Goal: Entertainment & Leisure: Browse casually

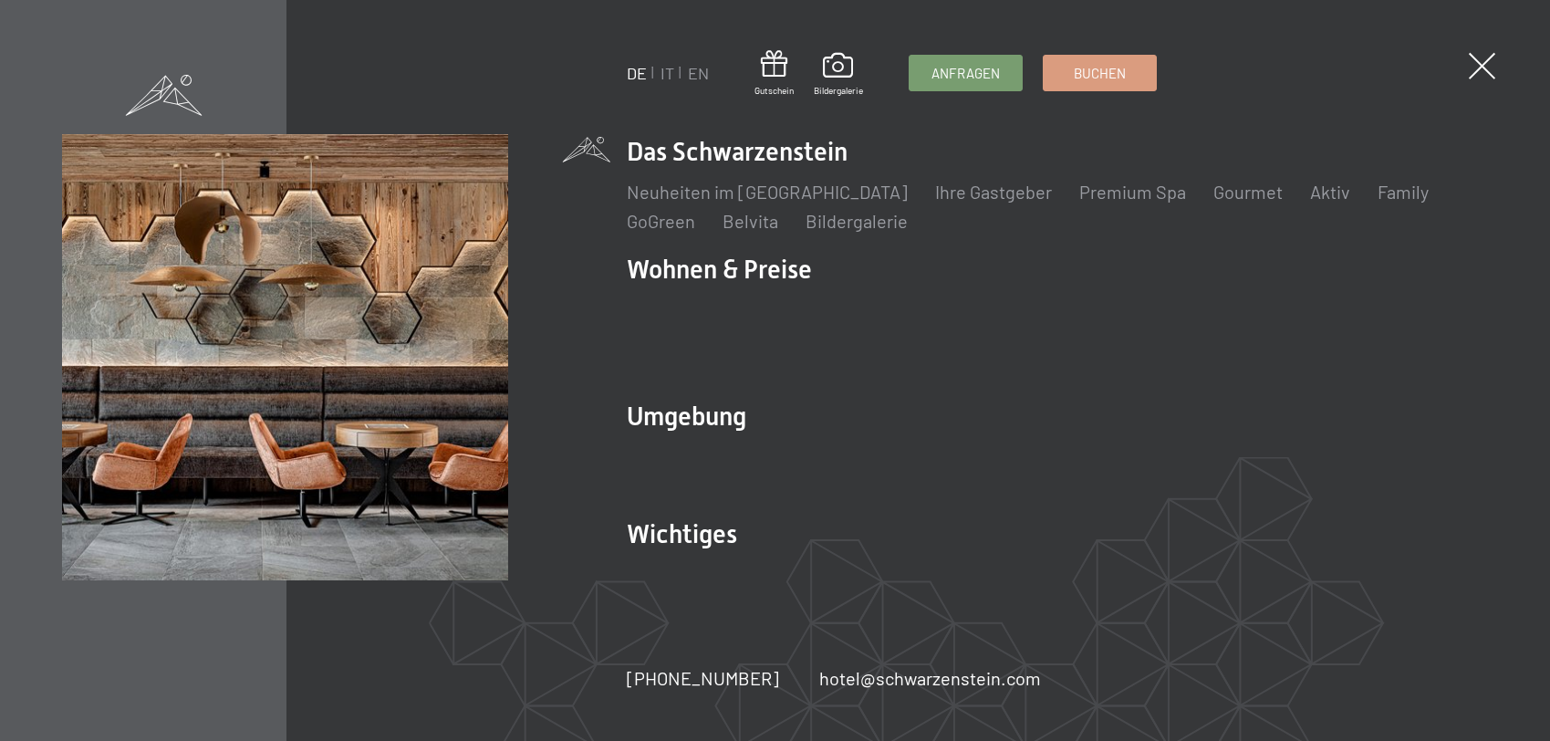
click at [1013, 563] on link "Webcam & Wetter" at bounding box center [998, 574] width 143 height 22
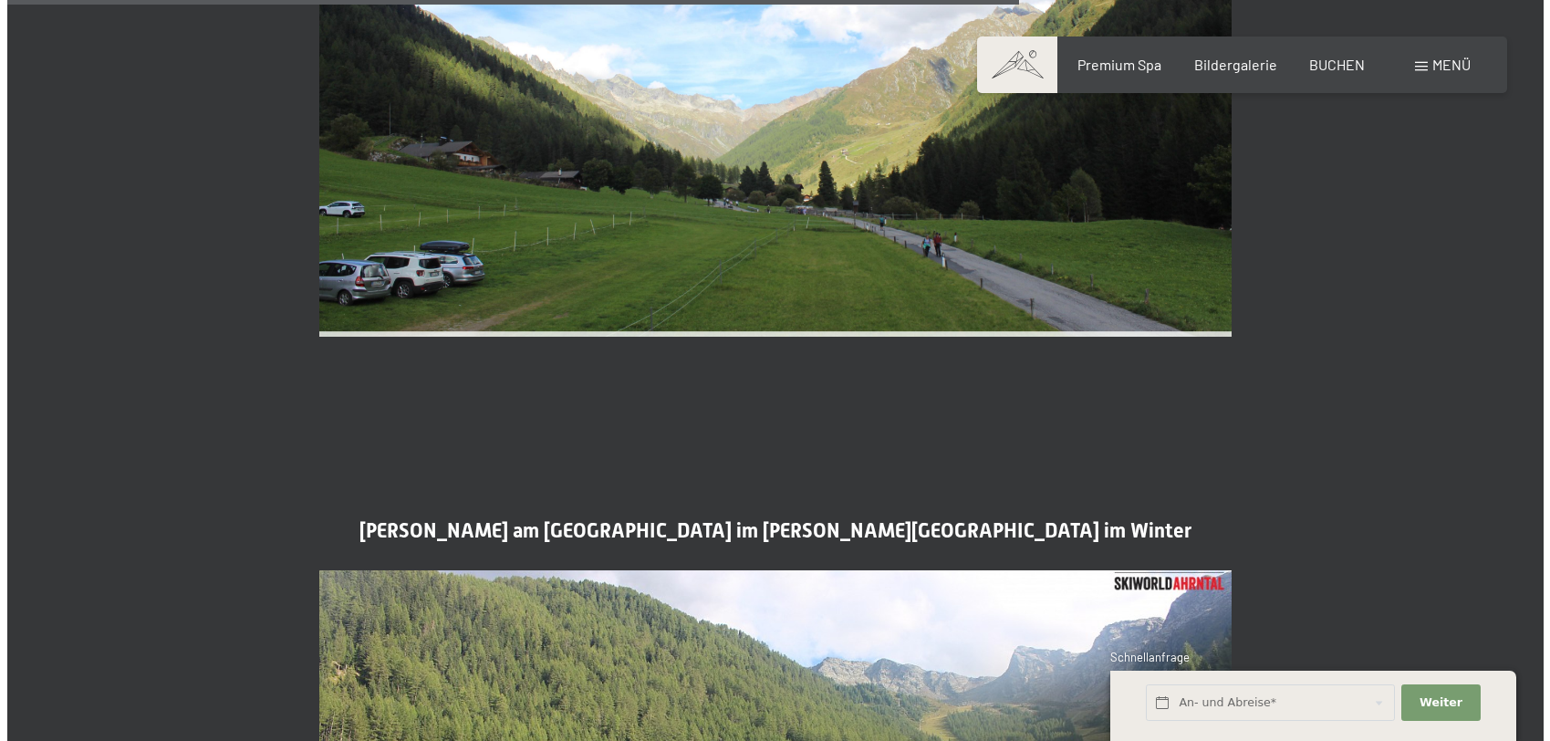
scroll to position [4287, 0]
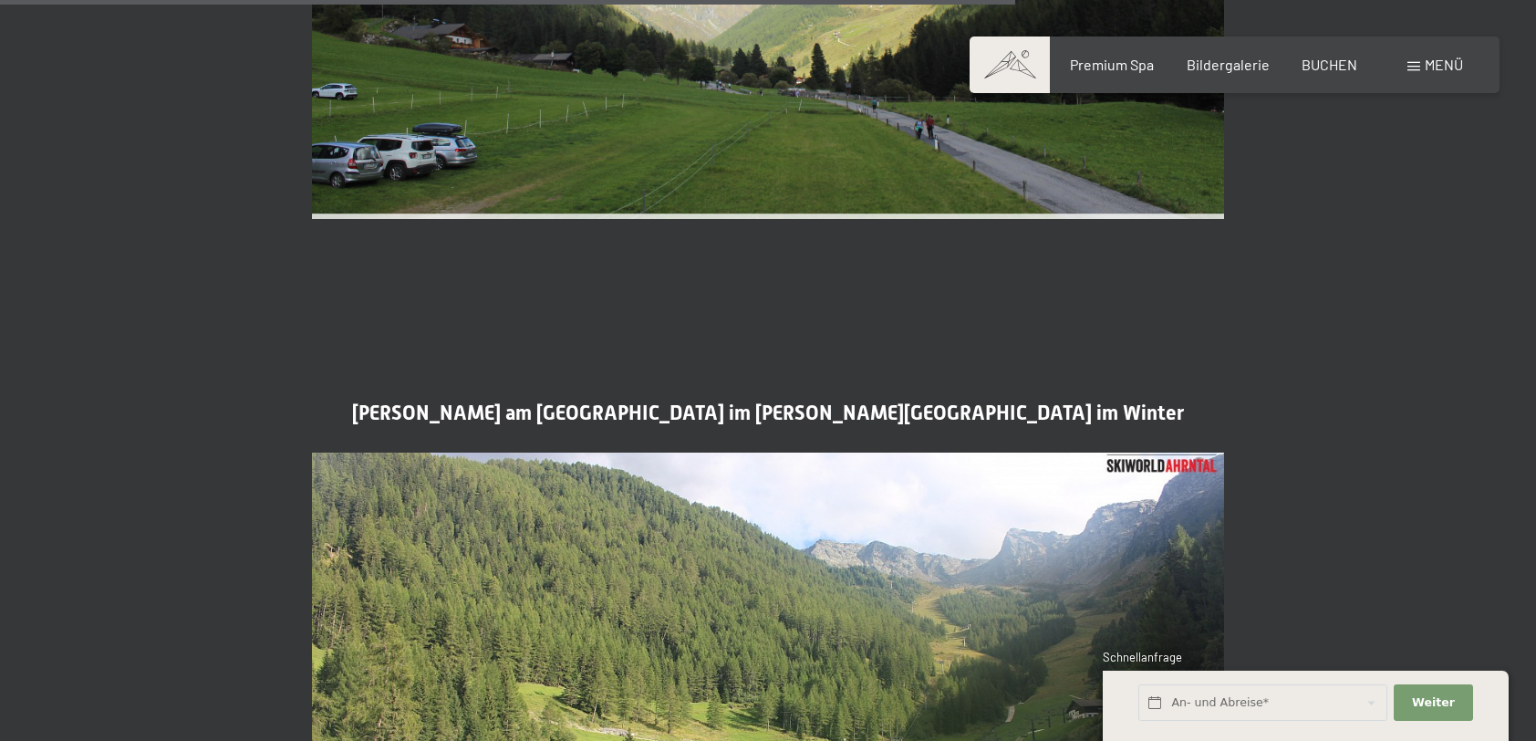
click at [1445, 64] on span "Menü" at bounding box center [1444, 64] width 38 height 17
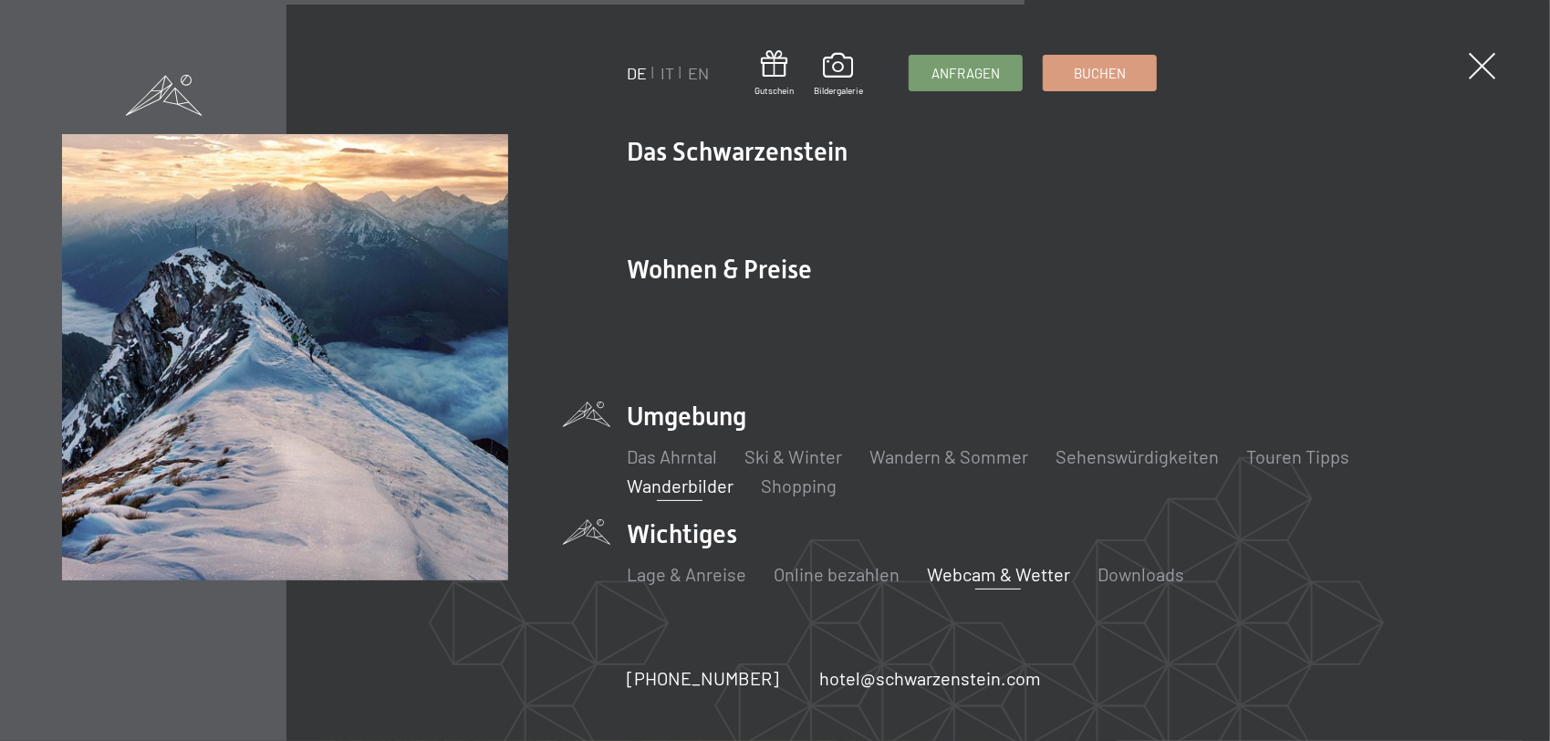
click at [658, 474] on link "Wanderbilder" at bounding box center [680, 485] width 107 height 22
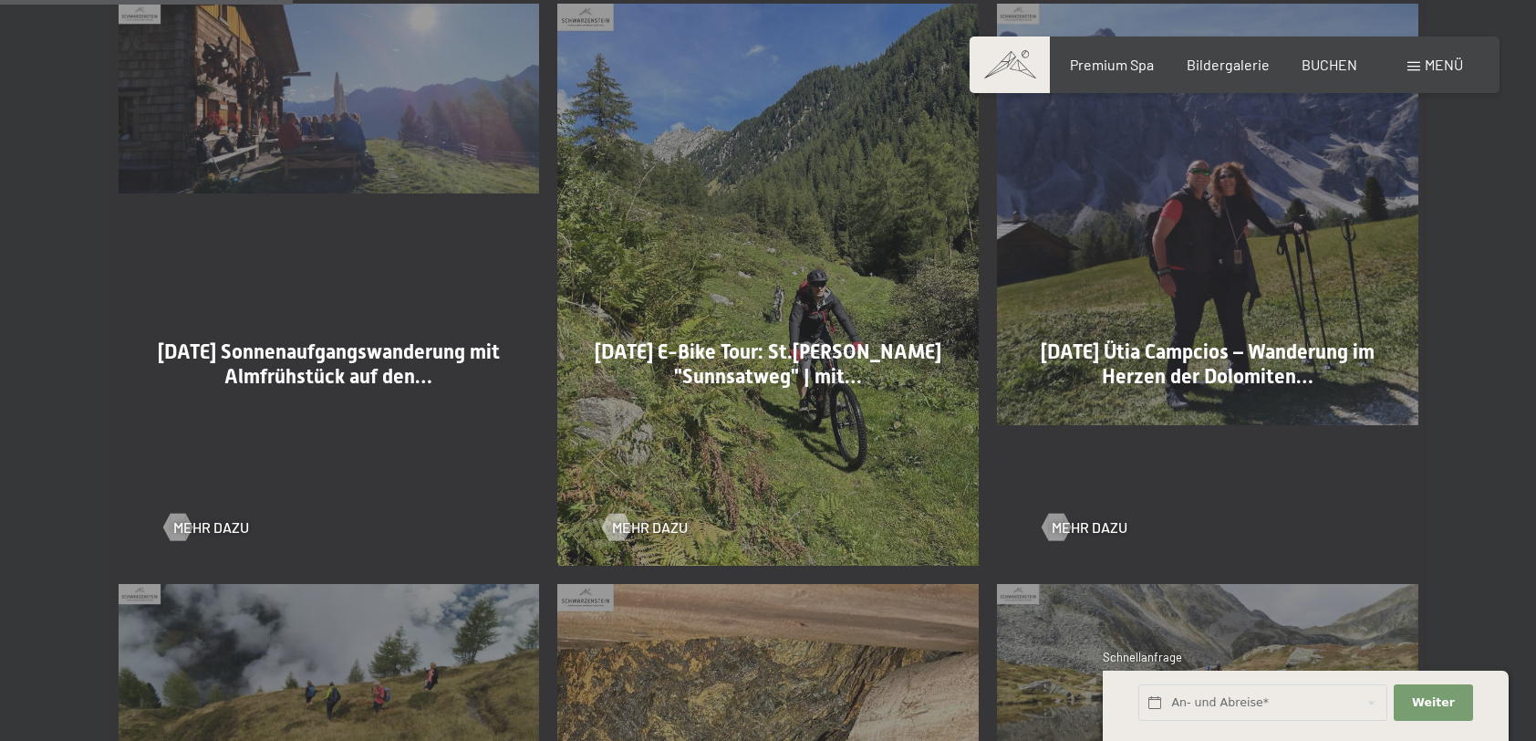
scroll to position [1095, 0]
click at [173, 523] on div at bounding box center [178, 525] width 16 height 27
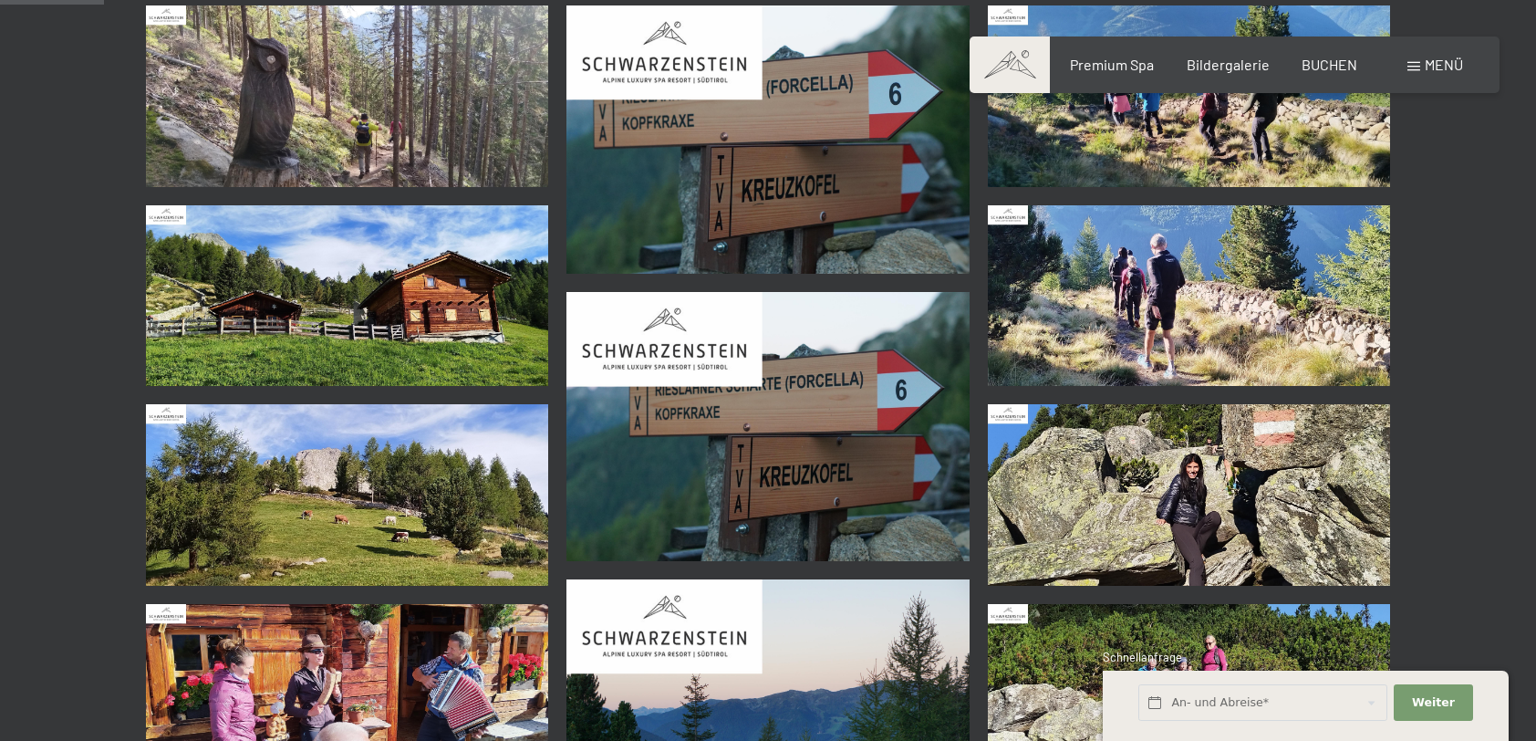
click at [432, 144] on img at bounding box center [347, 96] width 403 height 182
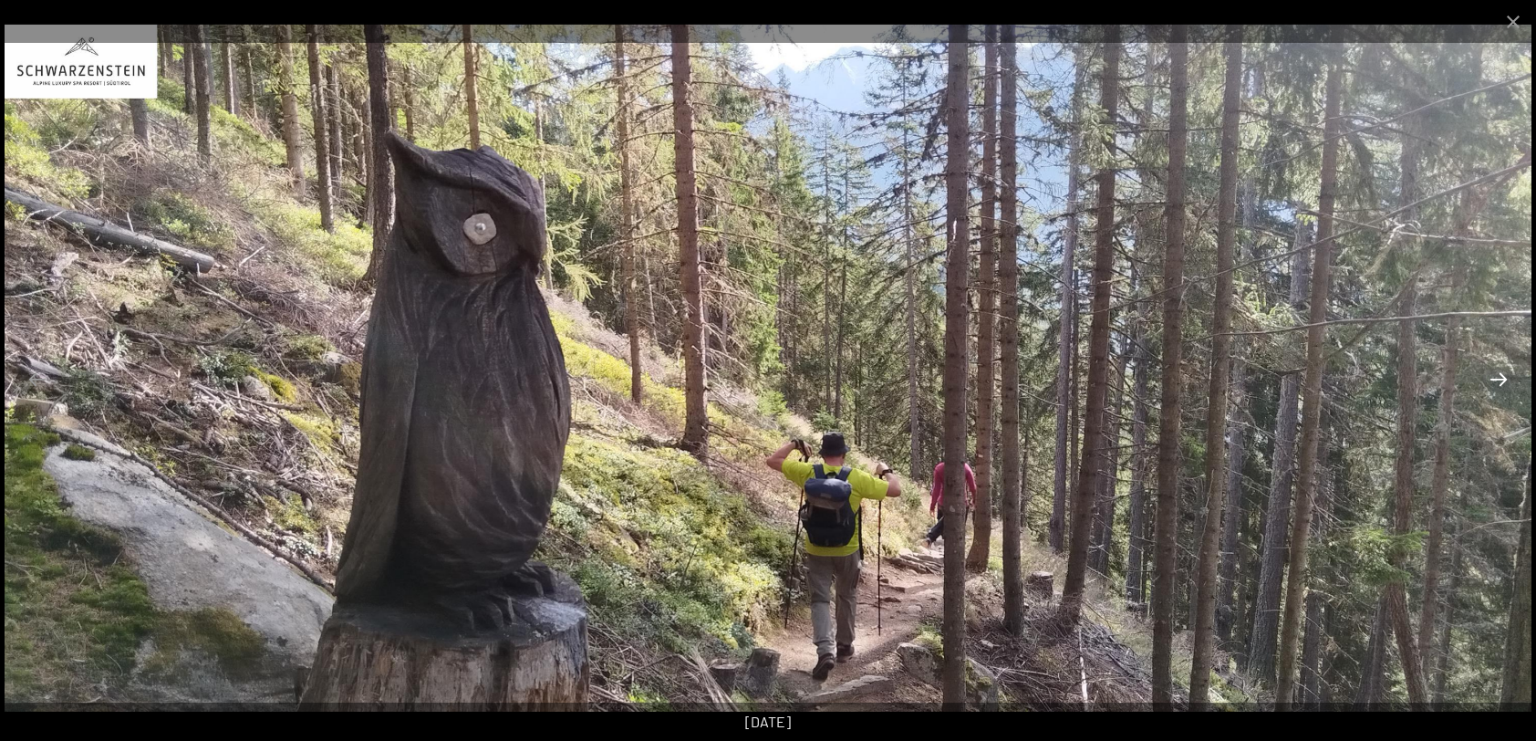
click at [1498, 379] on button "Next slide" at bounding box center [1499, 379] width 38 height 36
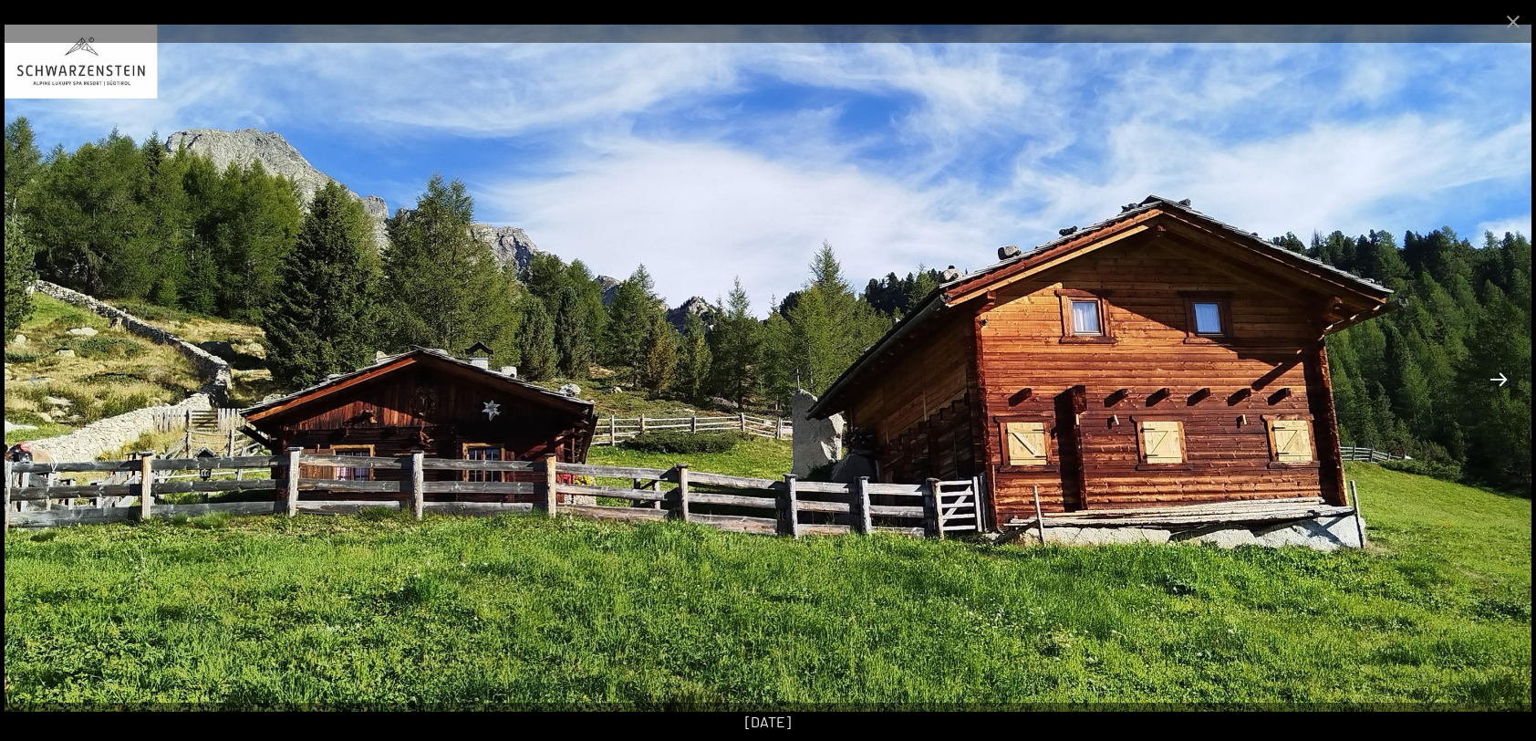
click at [1498, 379] on button "Next slide" at bounding box center [1499, 379] width 38 height 36
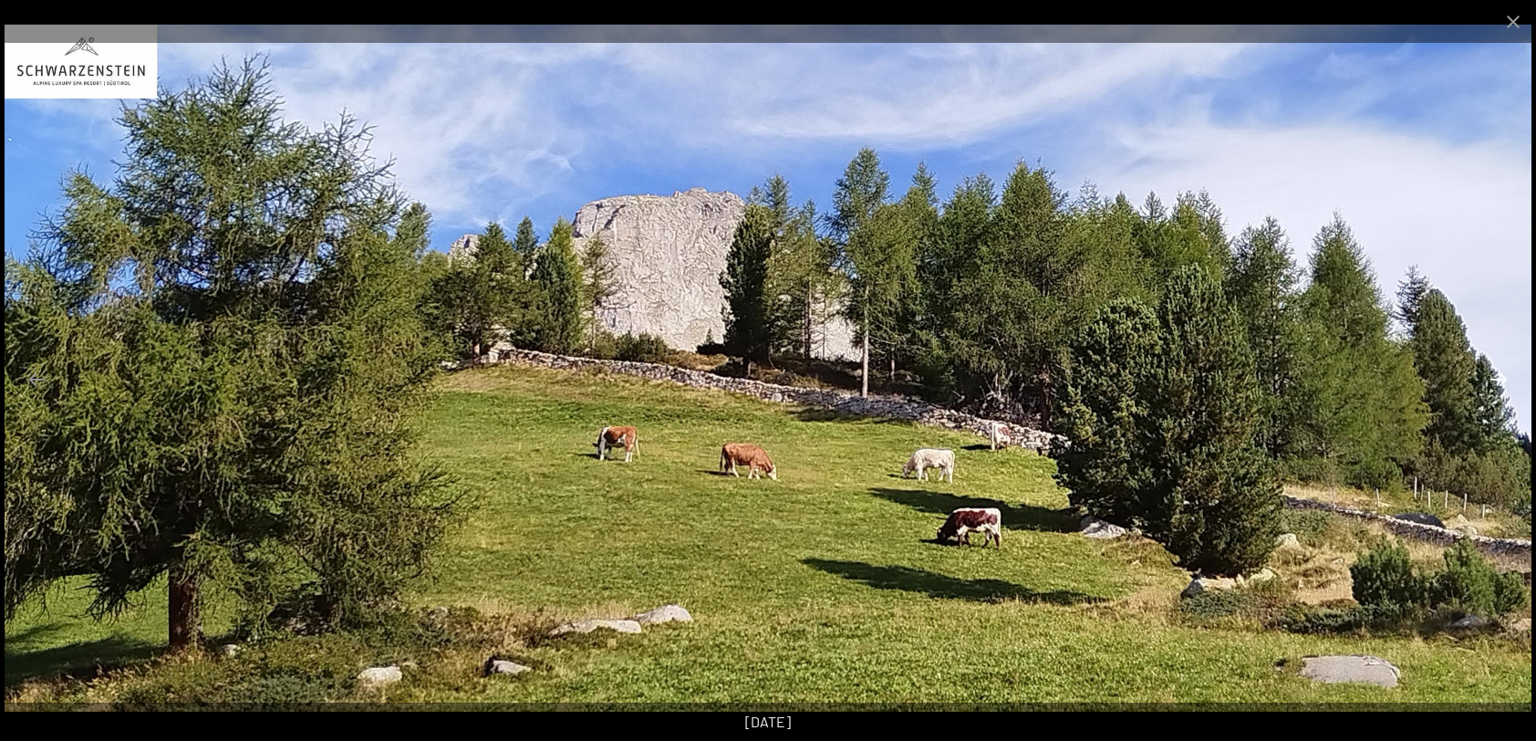
click at [1498, 379] on button "Next slide" at bounding box center [1499, 379] width 38 height 36
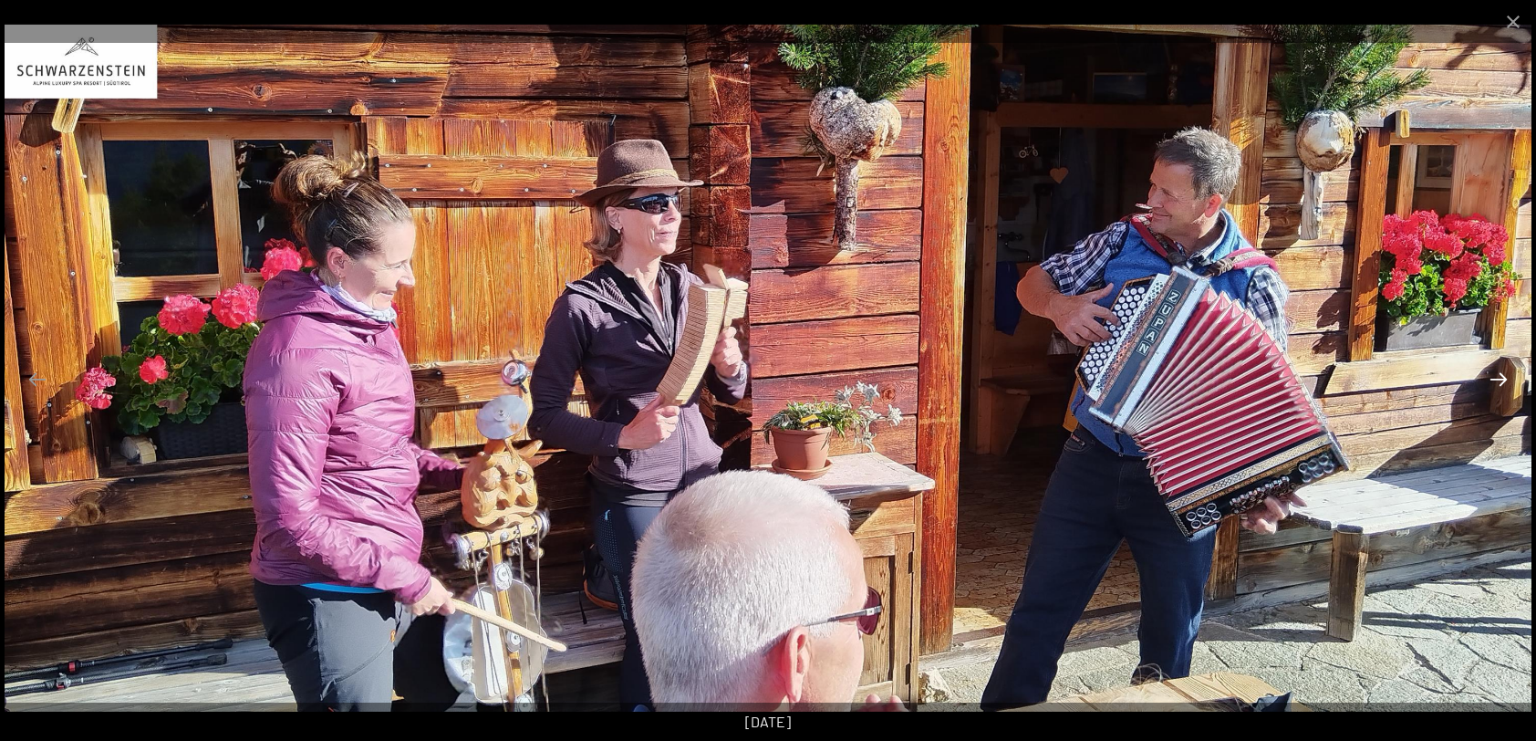
click at [1498, 379] on button "Next slide" at bounding box center [1499, 379] width 38 height 36
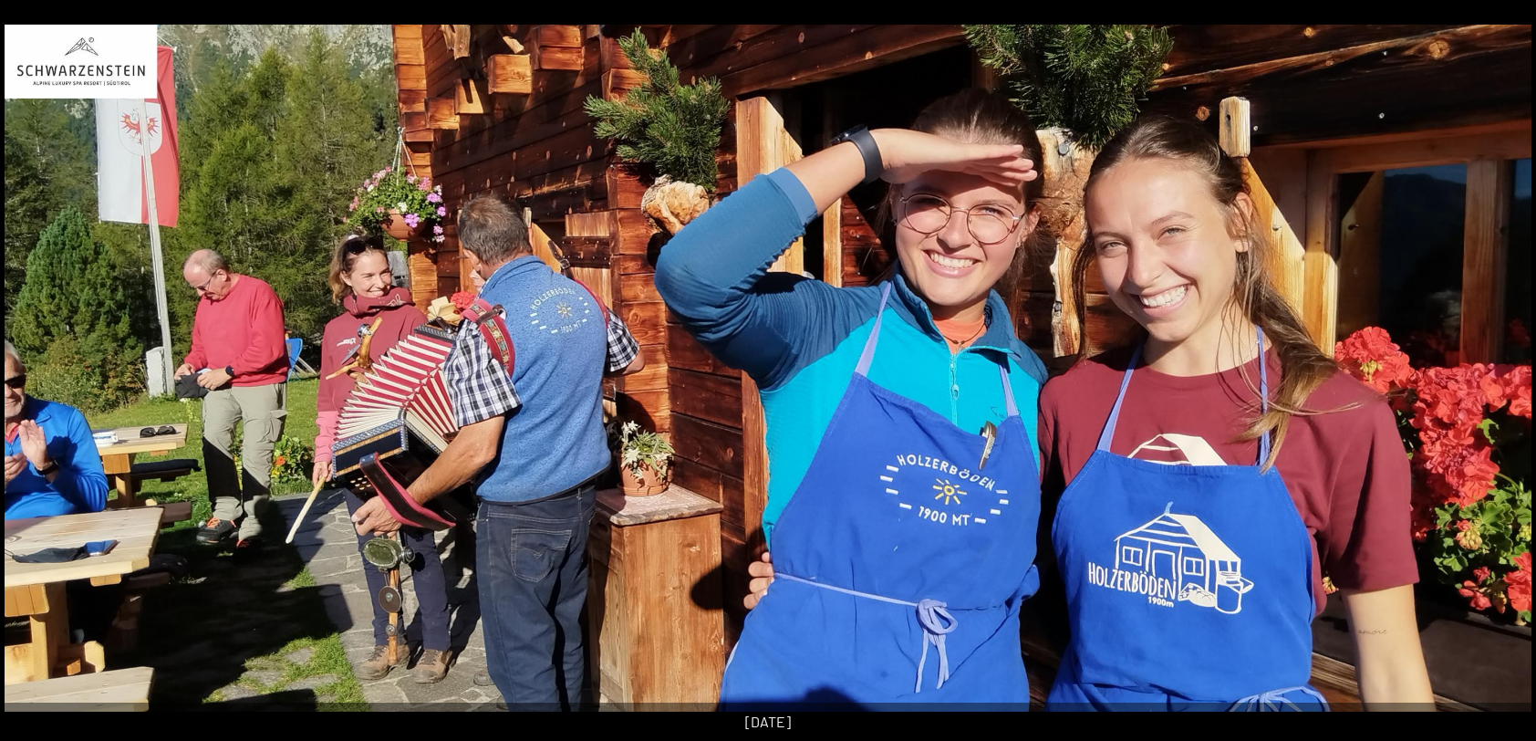
click at [1498, 379] on button "Next slide" at bounding box center [1508, 379] width 38 height 36
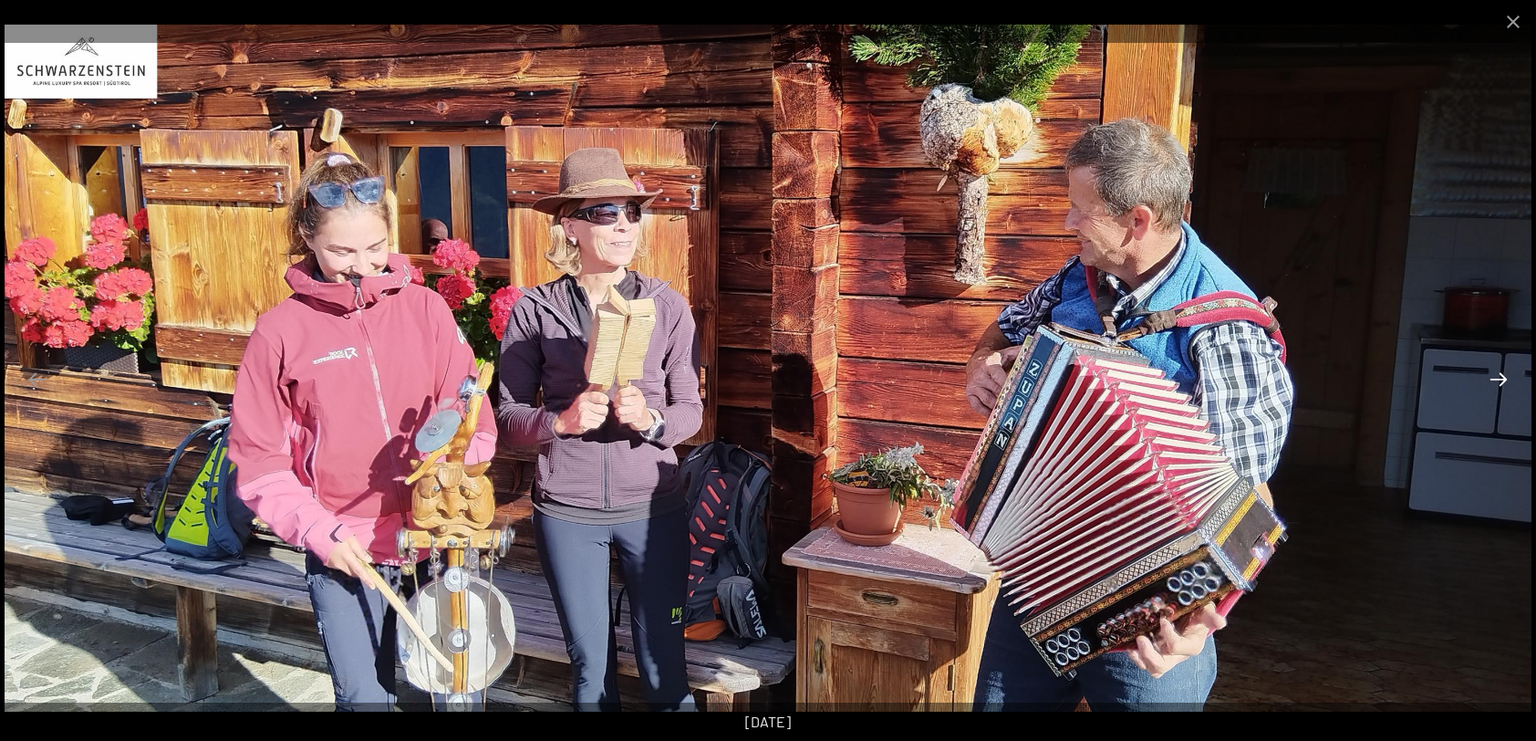
click at [1498, 378] on button "Next slide" at bounding box center [1499, 379] width 38 height 36
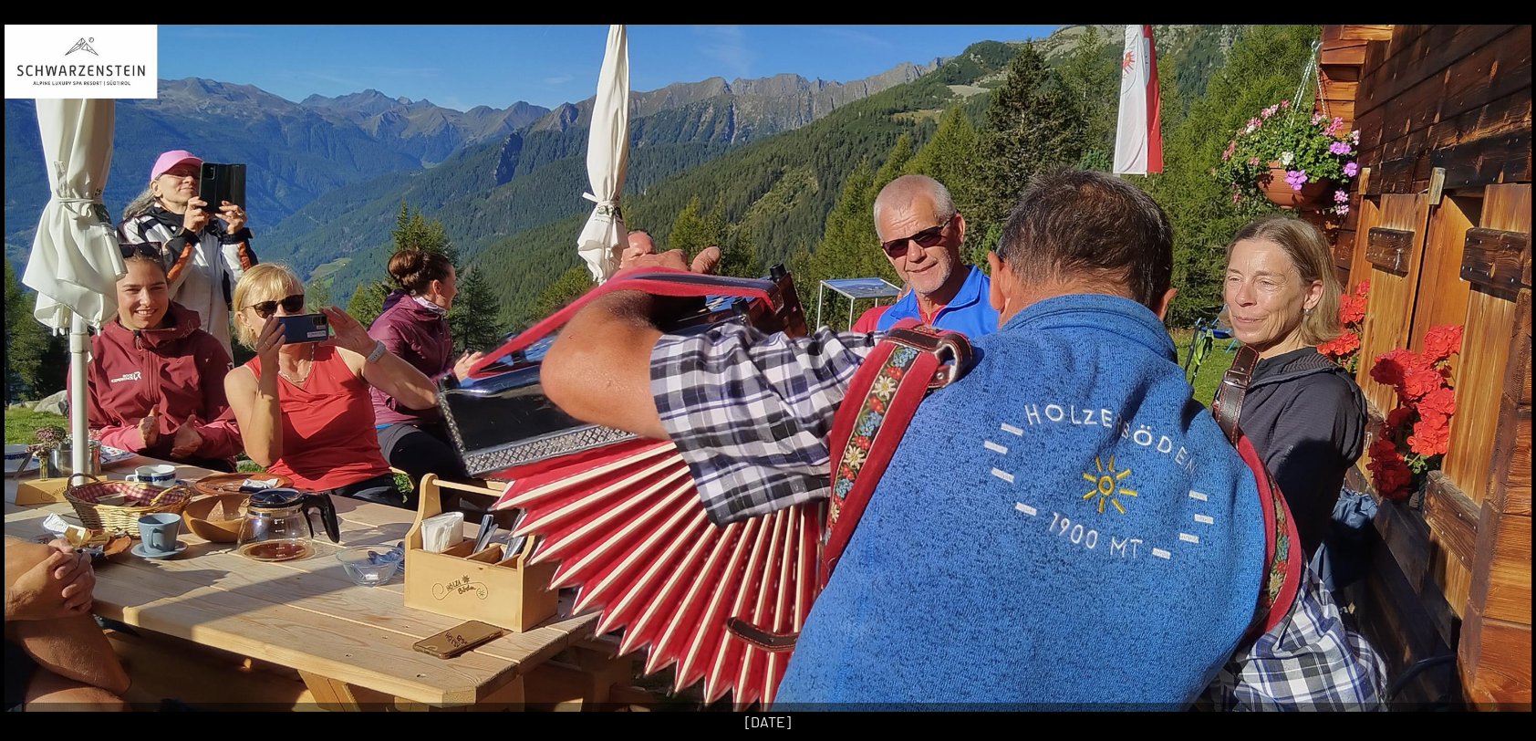
click at [1498, 378] on button "Next slide" at bounding box center [1508, 379] width 38 height 36
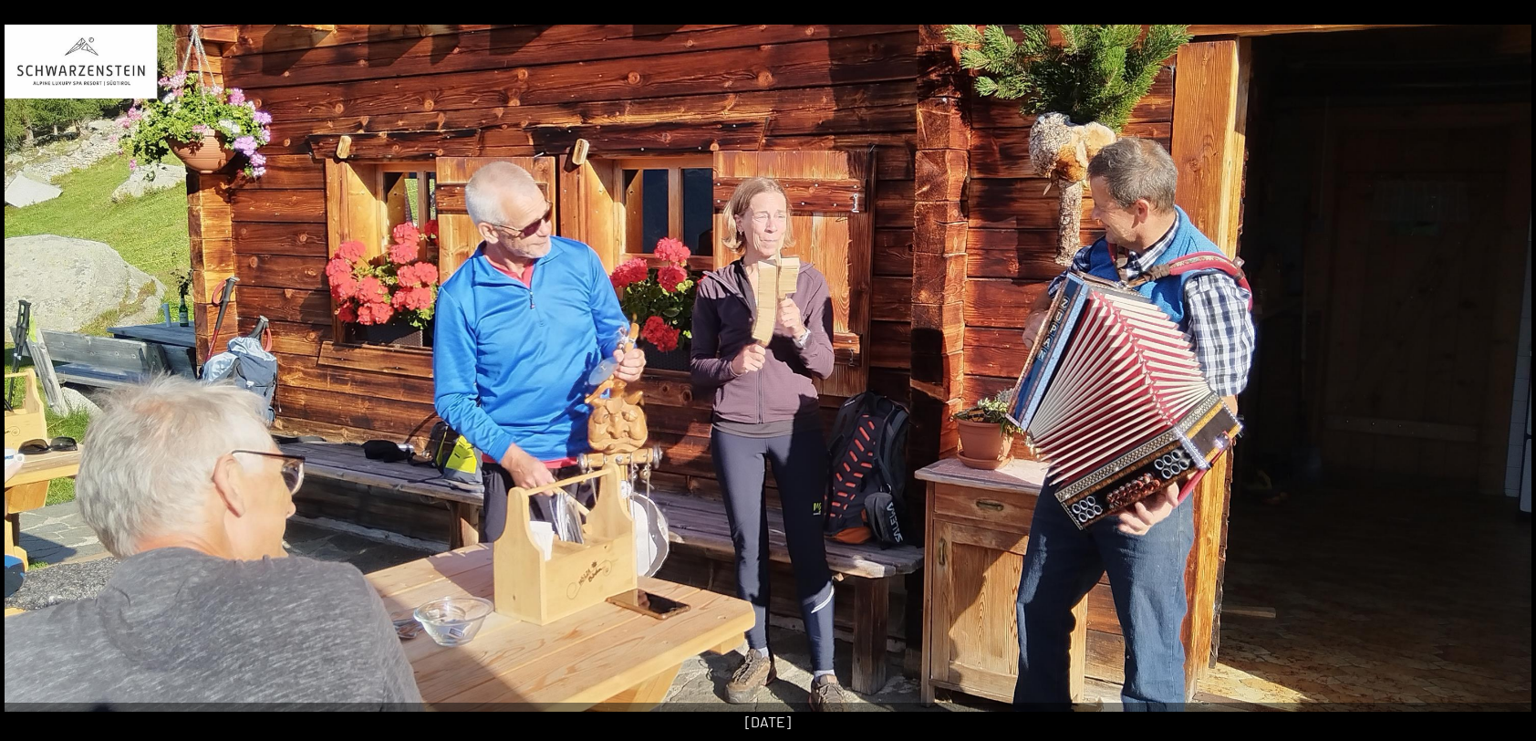
click at [1498, 378] on button "Next slide" at bounding box center [1508, 379] width 38 height 36
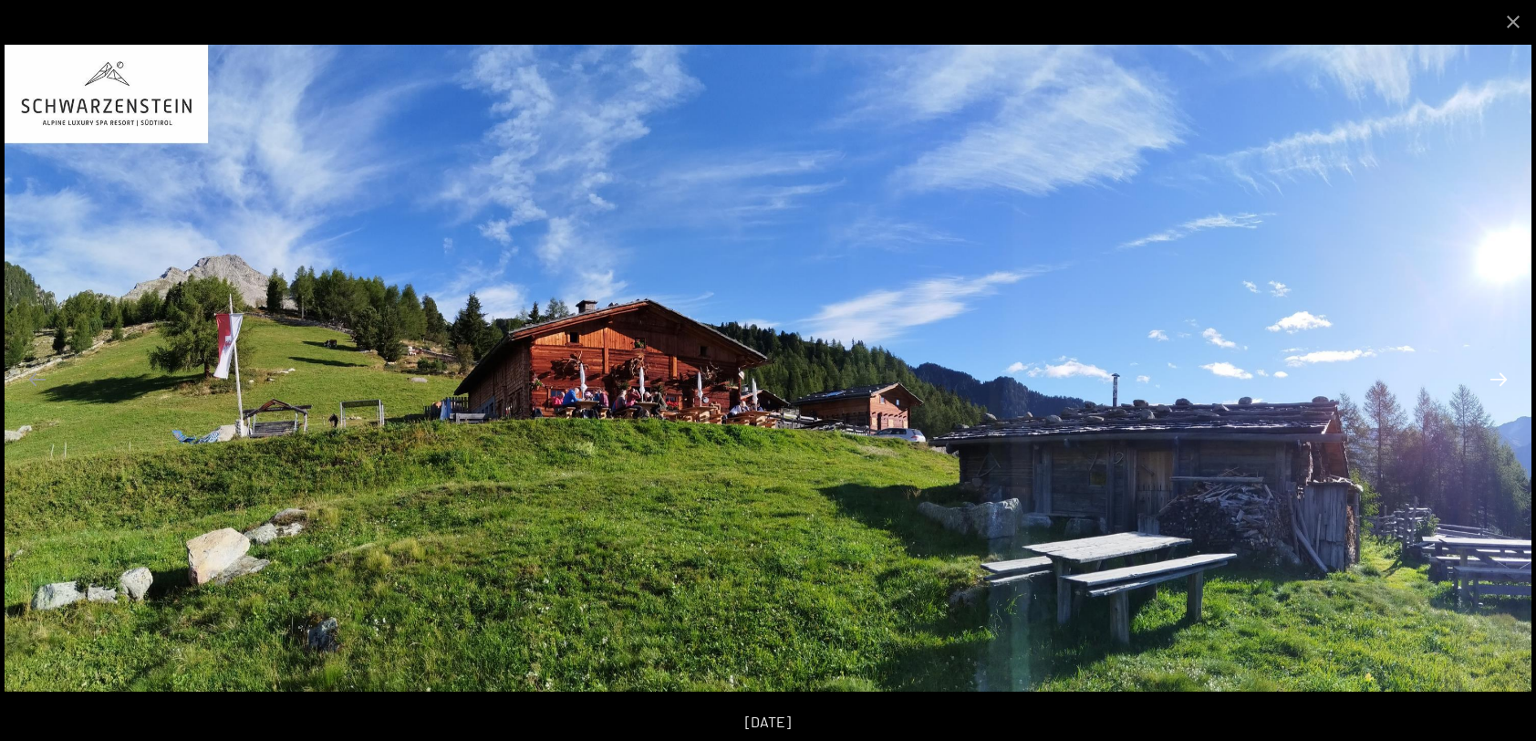
click at [1499, 379] on button "Next slide" at bounding box center [1499, 379] width 38 height 36
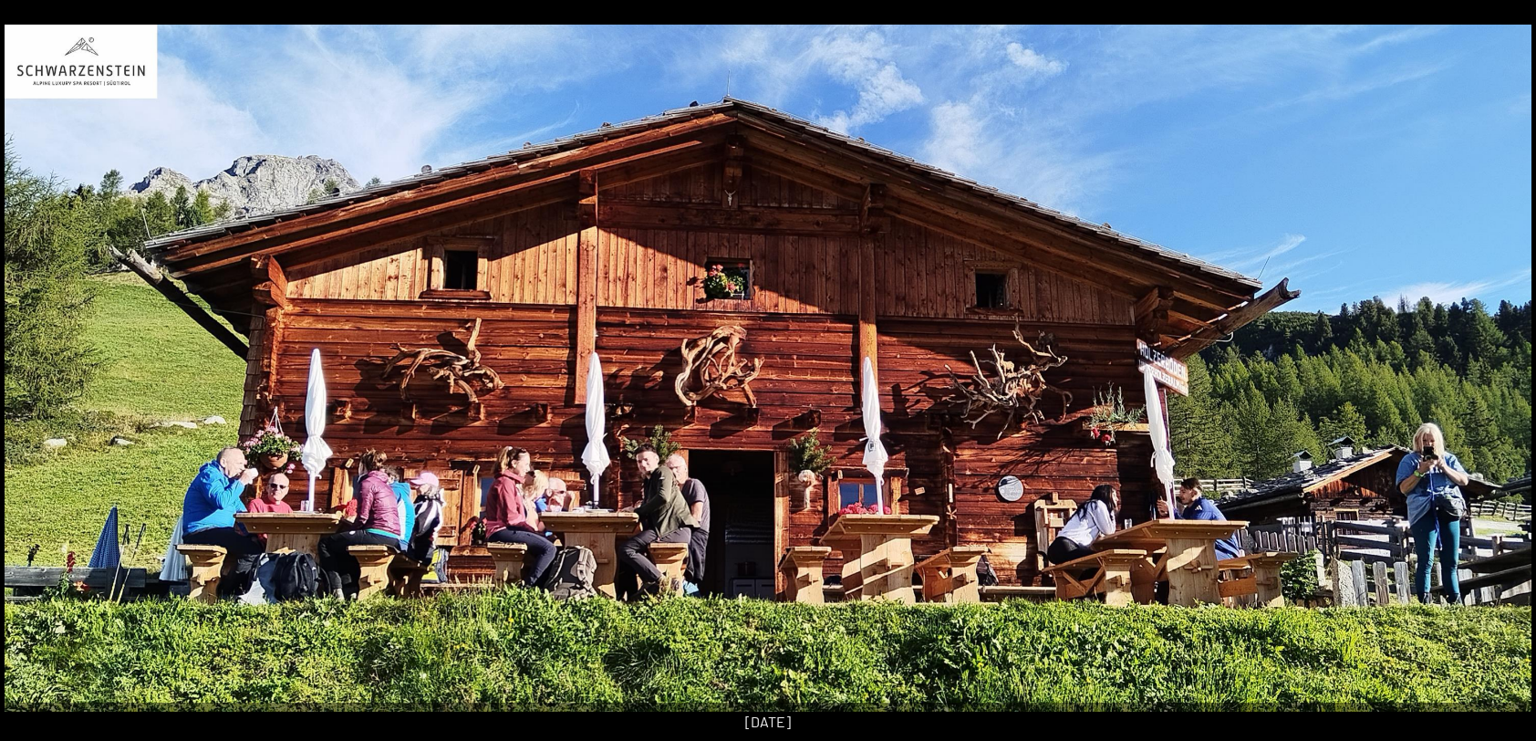
click at [1499, 379] on button "Next slide" at bounding box center [1508, 379] width 38 height 36
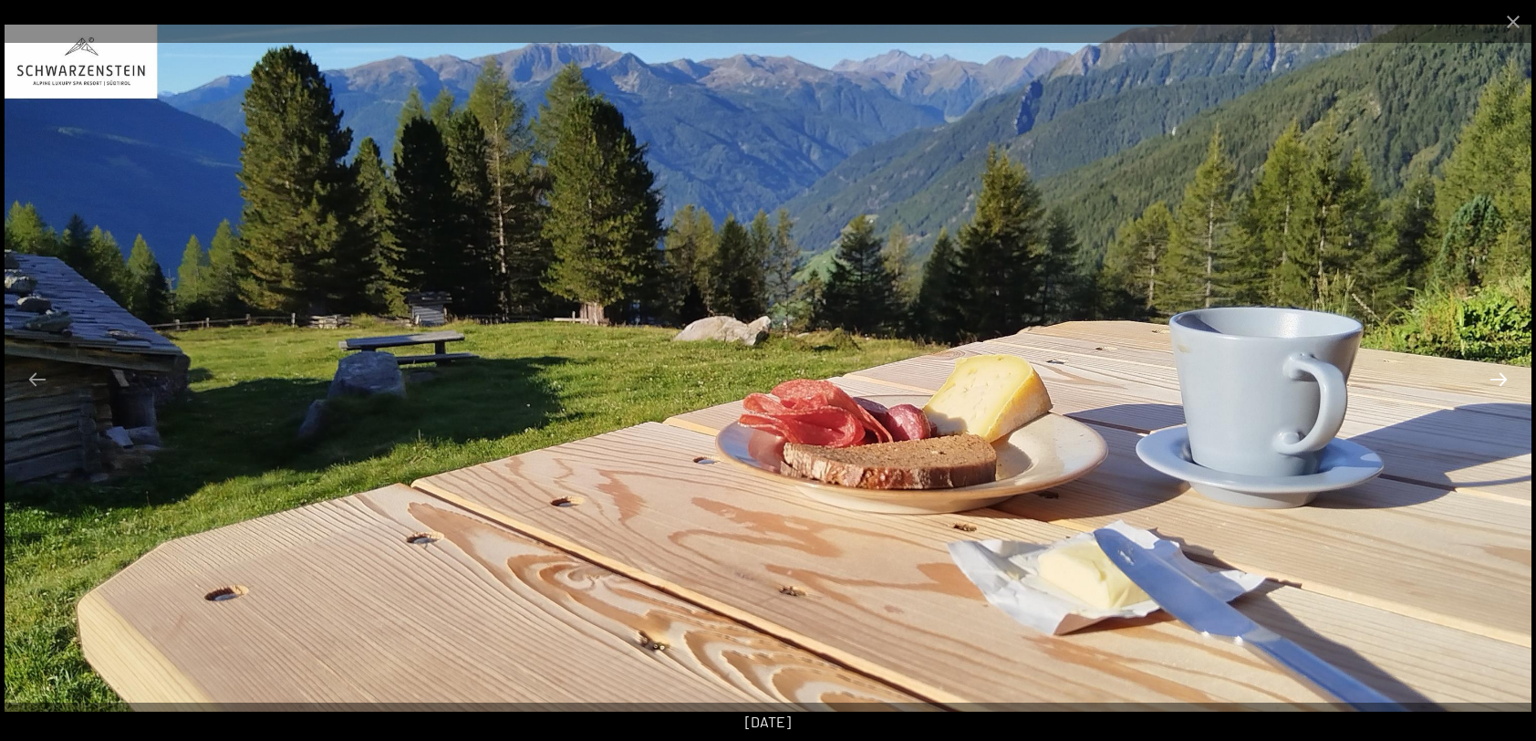
click at [1499, 379] on button "Next slide" at bounding box center [1499, 379] width 38 height 36
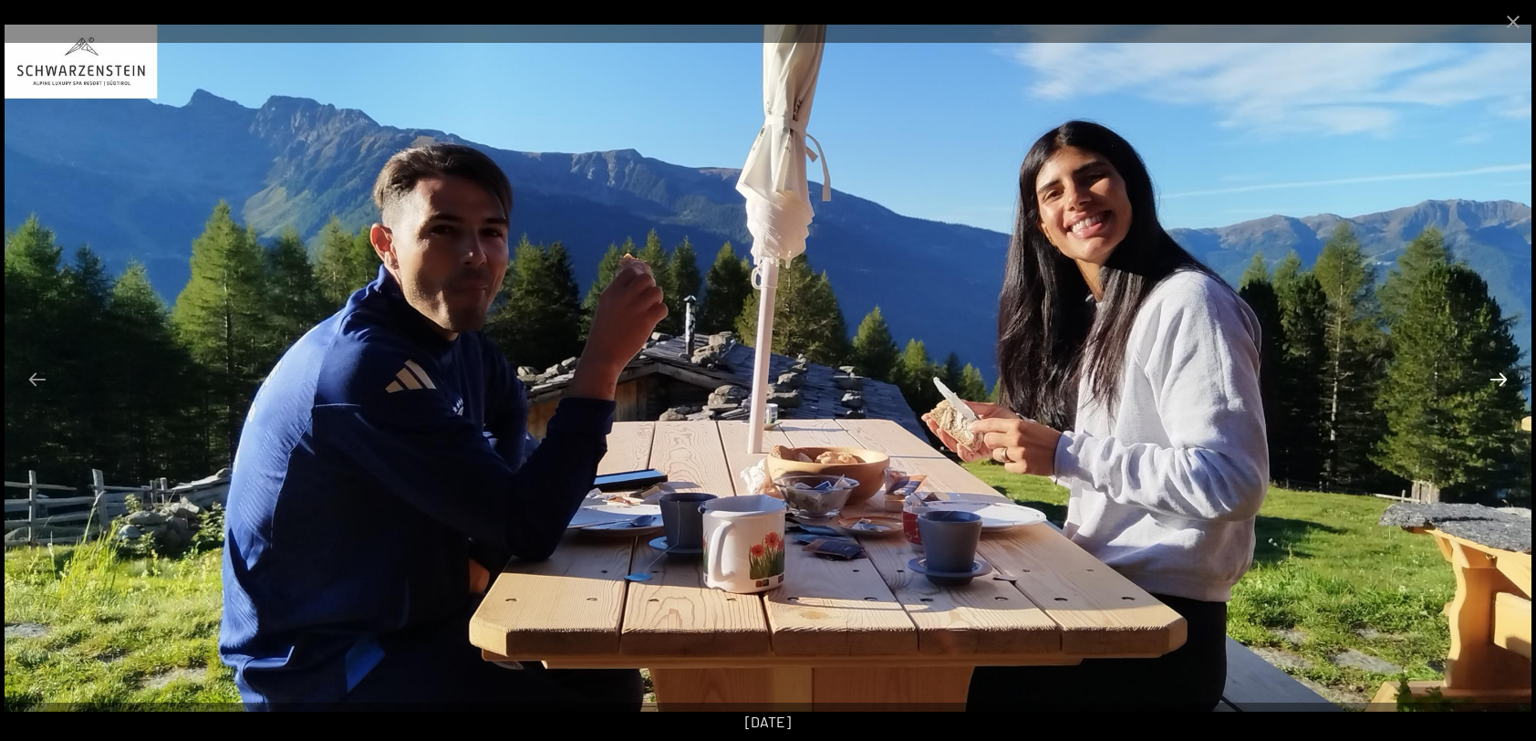
click at [1499, 379] on button "Next slide" at bounding box center [1499, 379] width 38 height 36
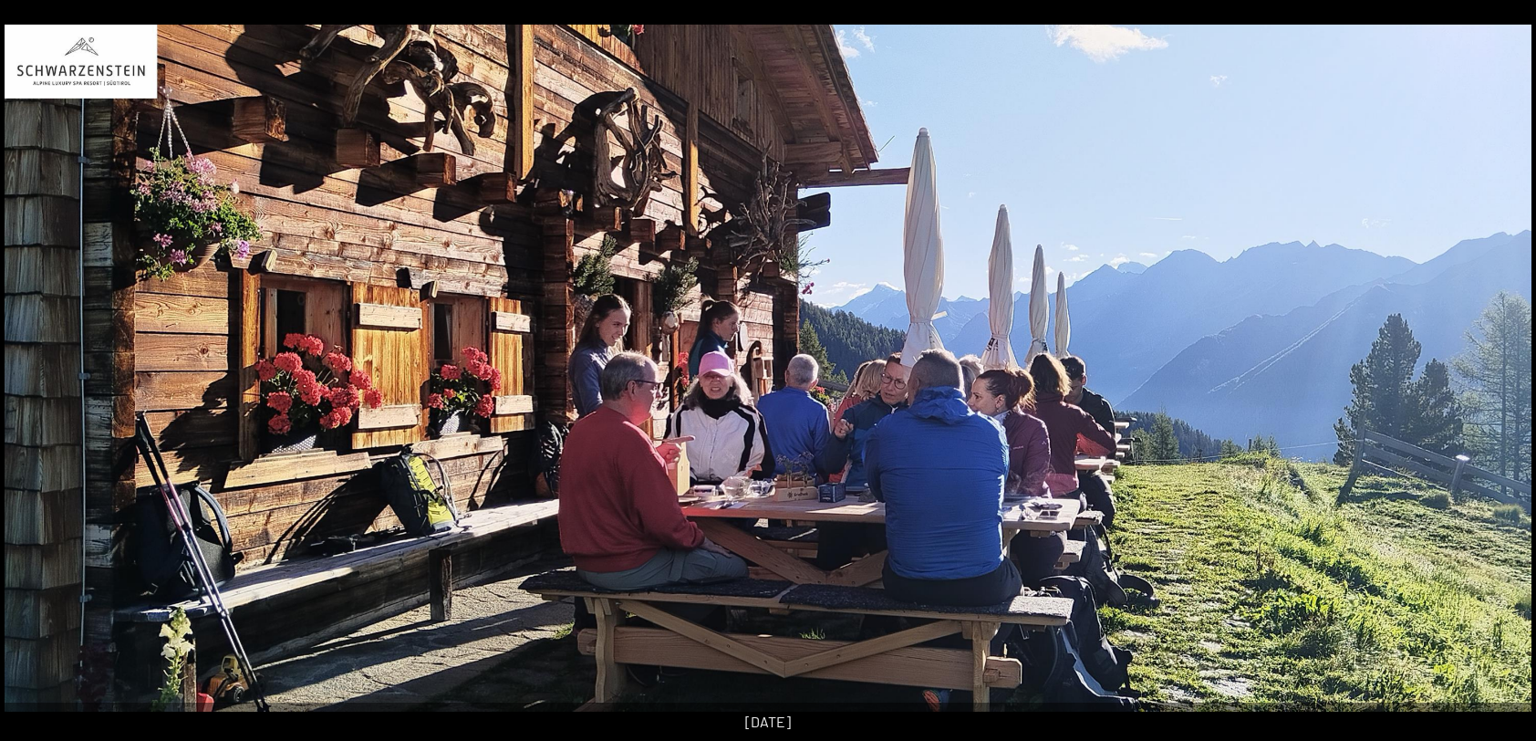
click at [1499, 379] on button "Next slide" at bounding box center [1508, 379] width 38 height 36
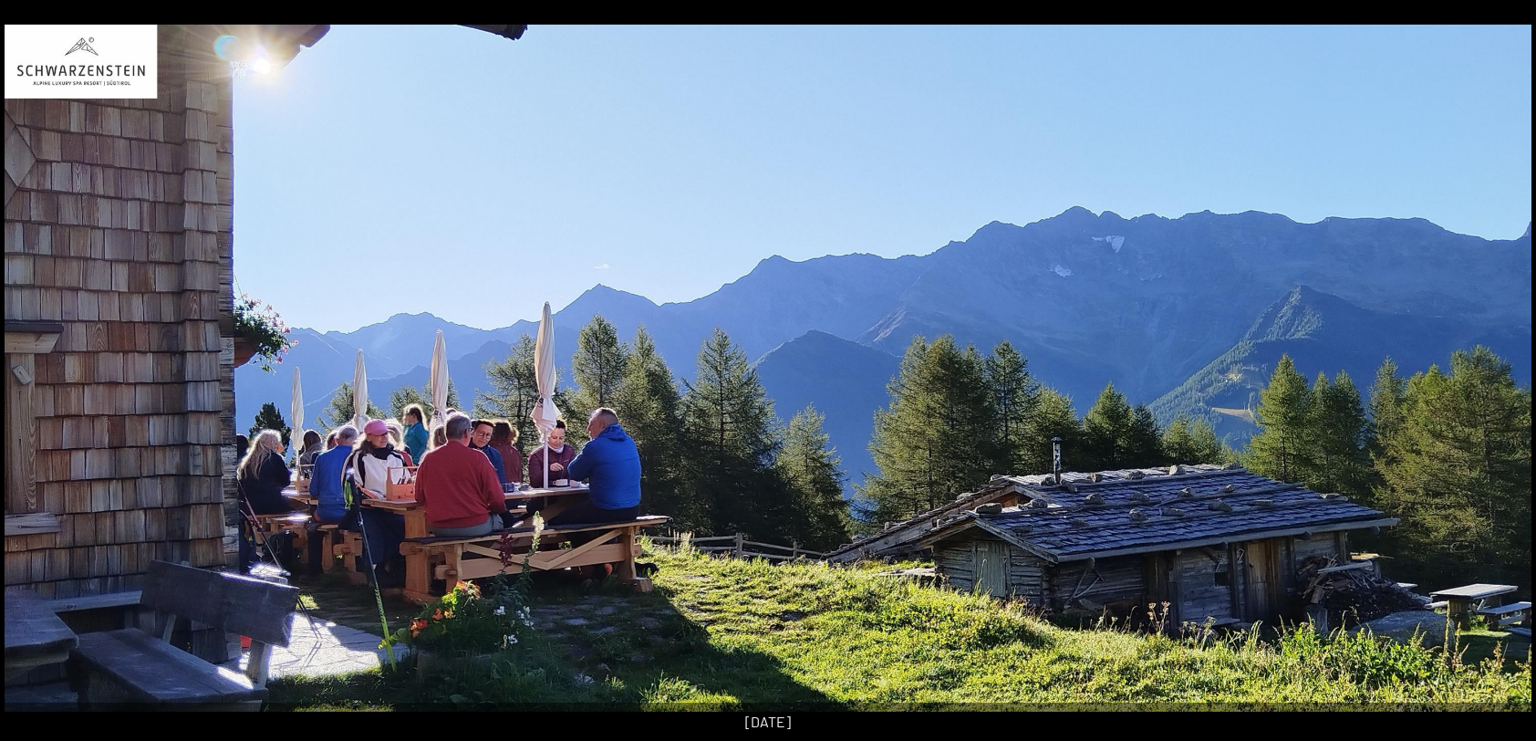
click at [1499, 379] on button "Next slide" at bounding box center [1508, 379] width 38 height 36
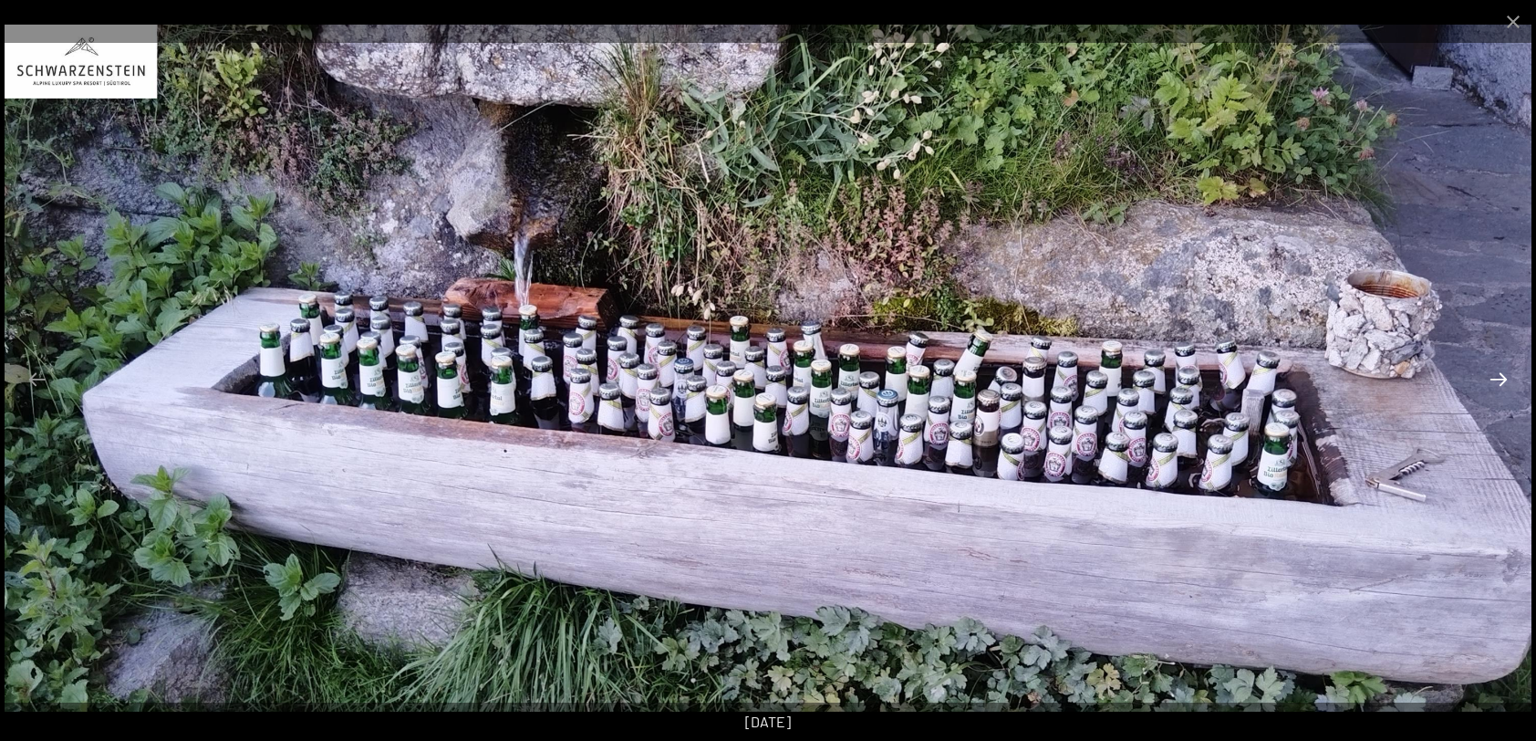
click at [1499, 379] on button "Next slide" at bounding box center [1499, 379] width 38 height 36
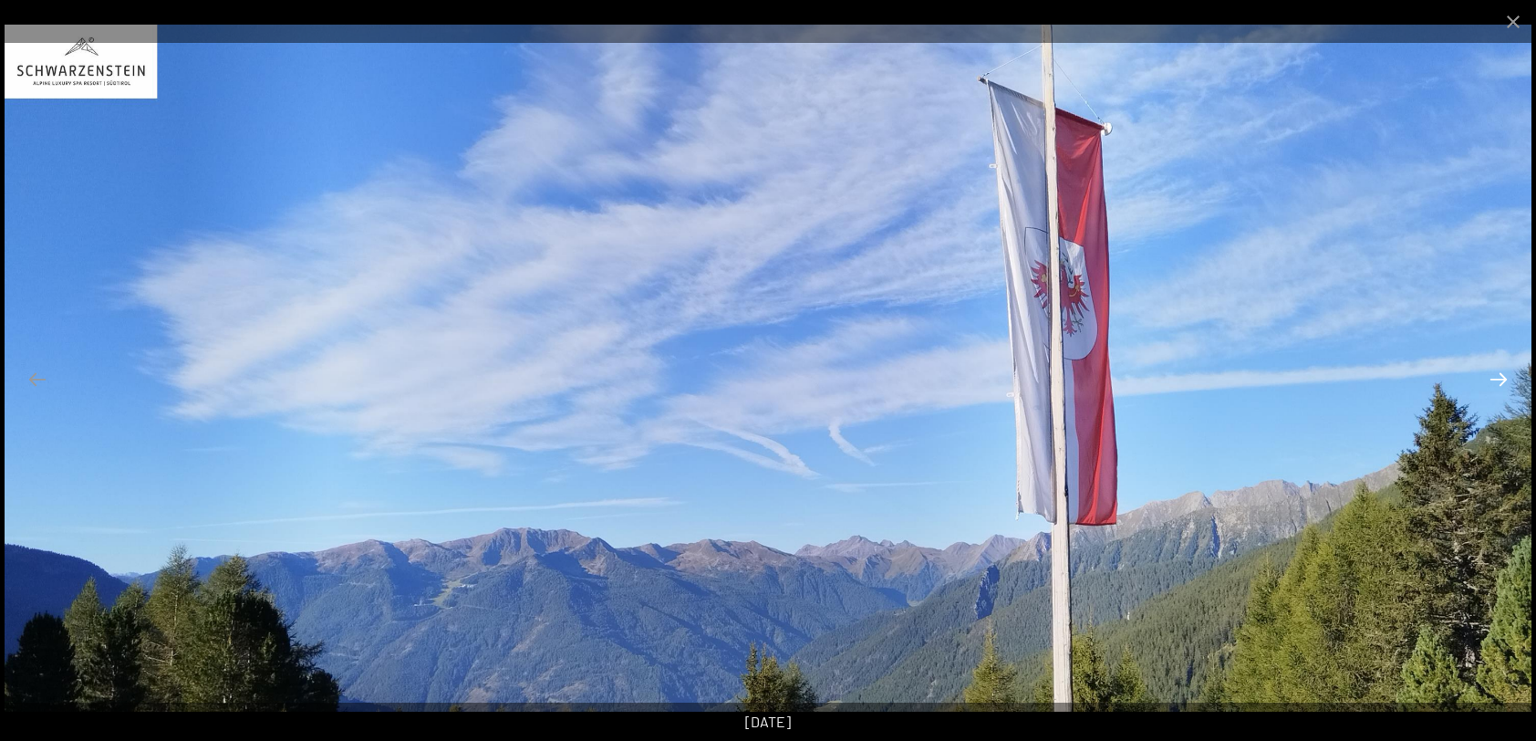
click at [1499, 379] on button "Next slide" at bounding box center [1499, 379] width 38 height 36
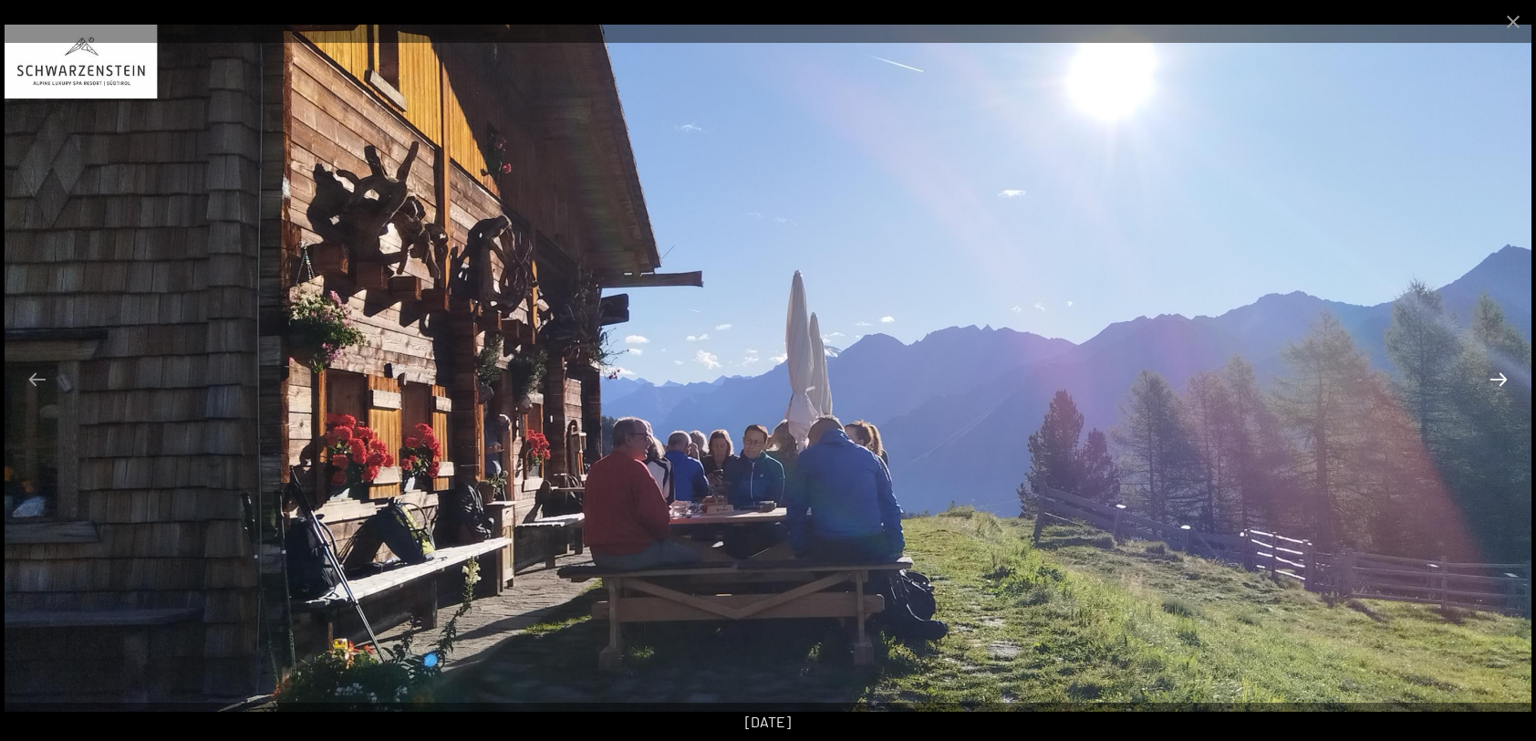
click at [1499, 379] on button "Next slide" at bounding box center [1499, 379] width 38 height 36
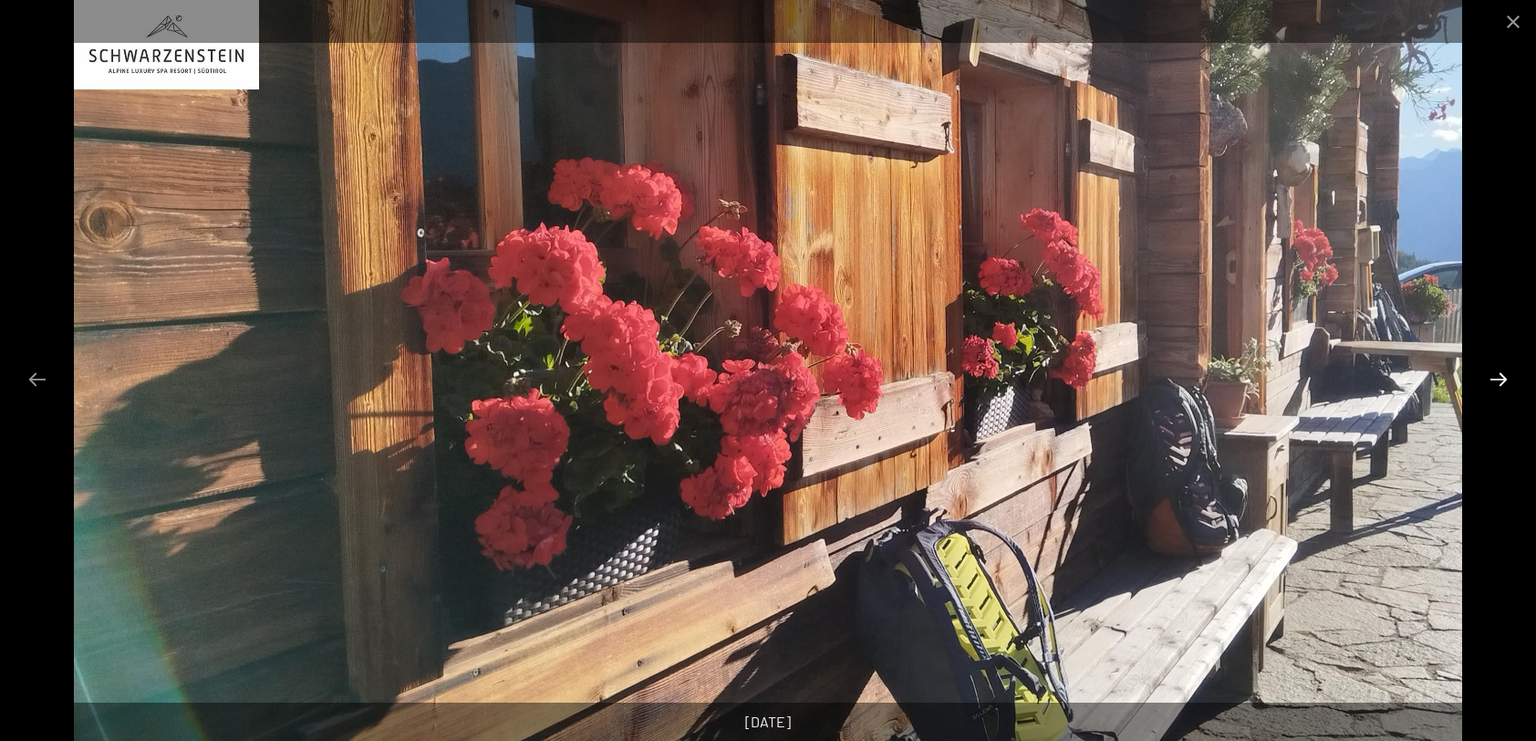
click at [1499, 379] on button "Next slide" at bounding box center [1499, 379] width 38 height 36
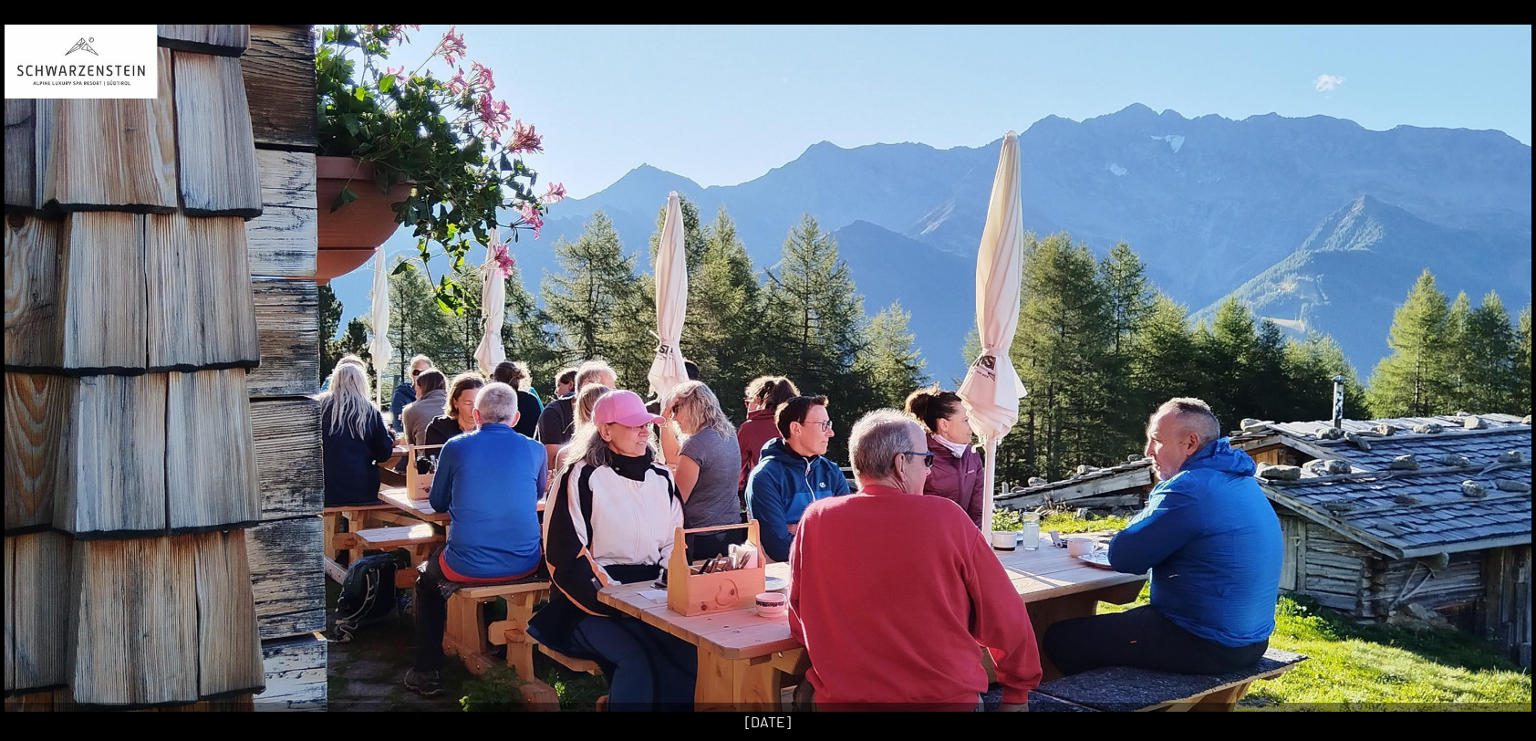
click at [1499, 379] on button "Next slide" at bounding box center [1508, 379] width 38 height 36
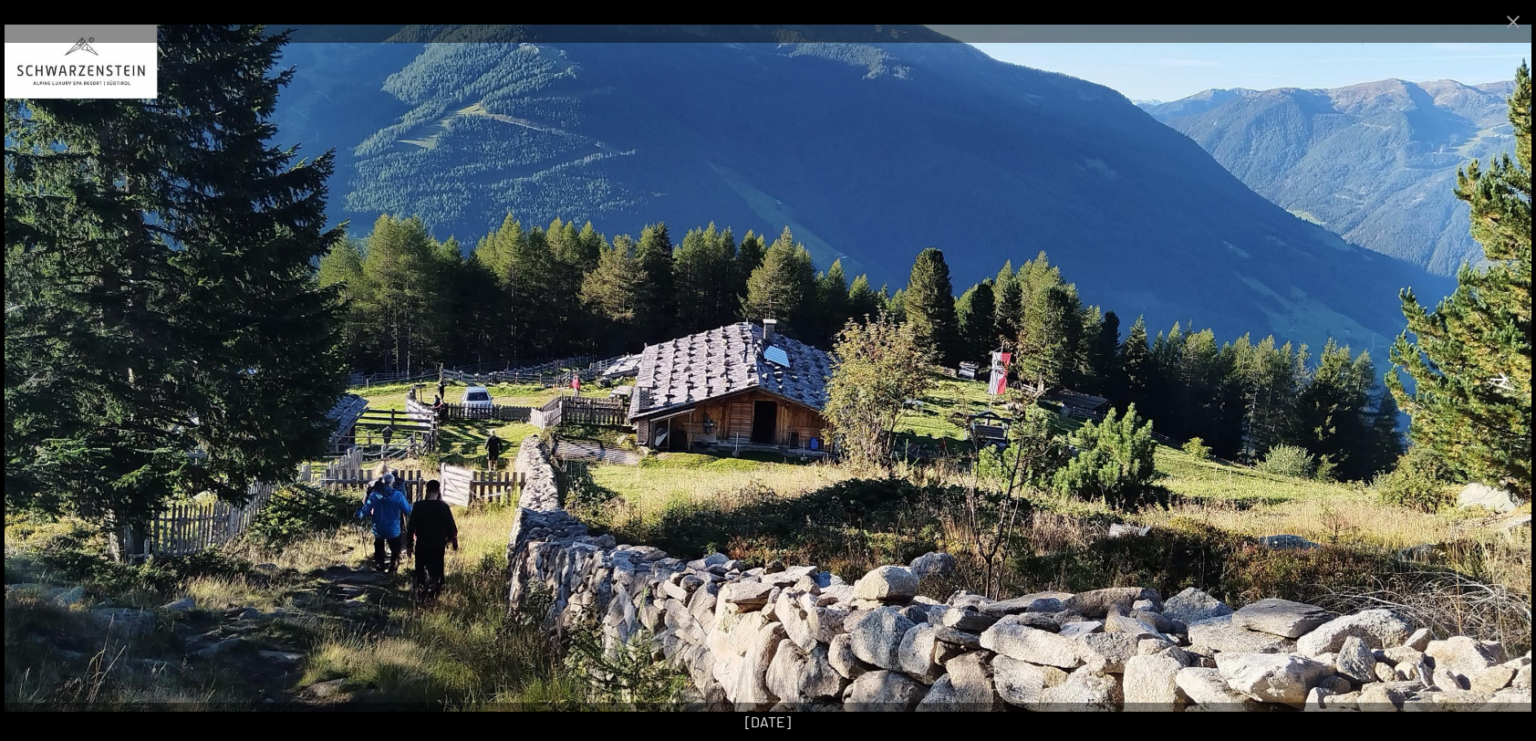
click at [1499, 379] on button "Next slide" at bounding box center [1499, 379] width 38 height 36
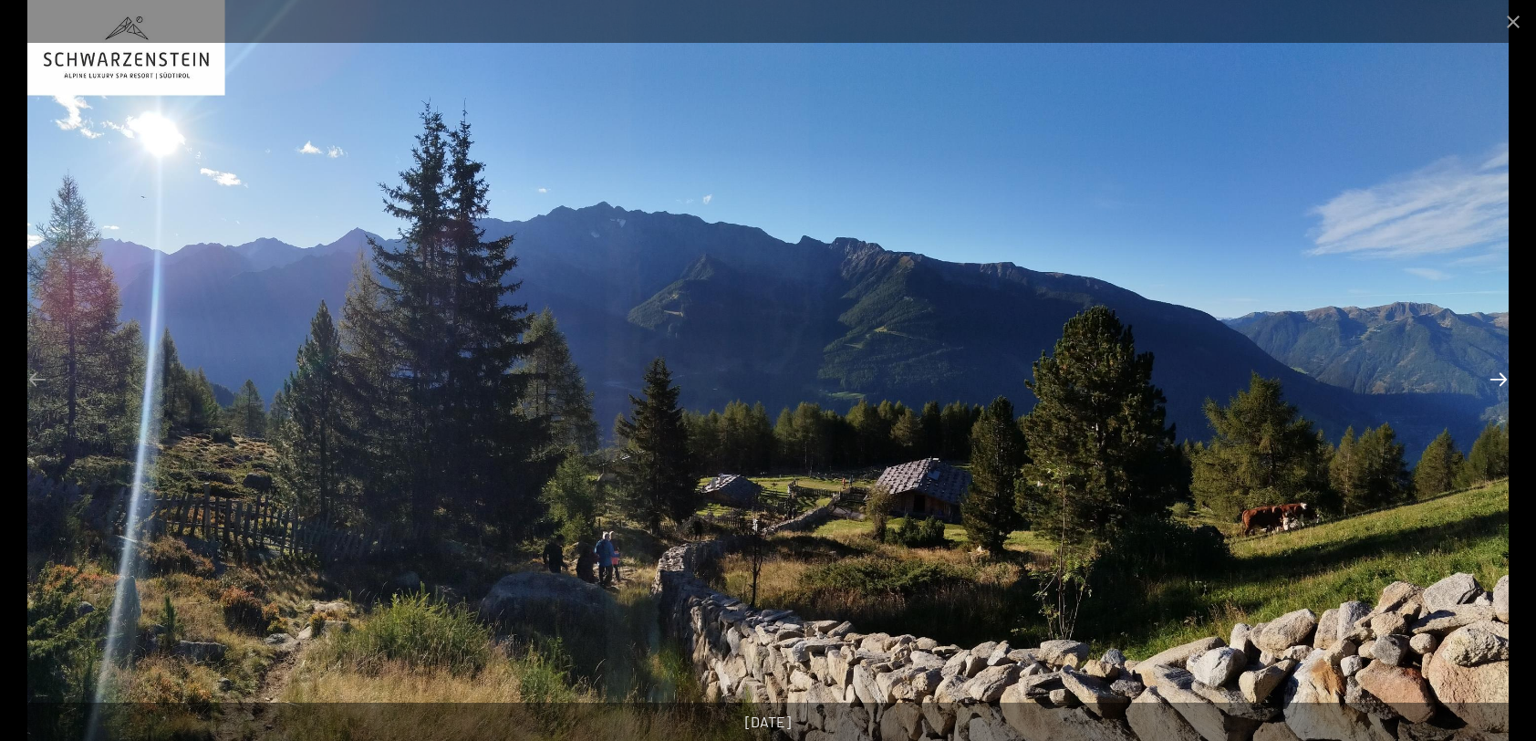
click at [1499, 379] on button "Next slide" at bounding box center [1499, 379] width 38 height 36
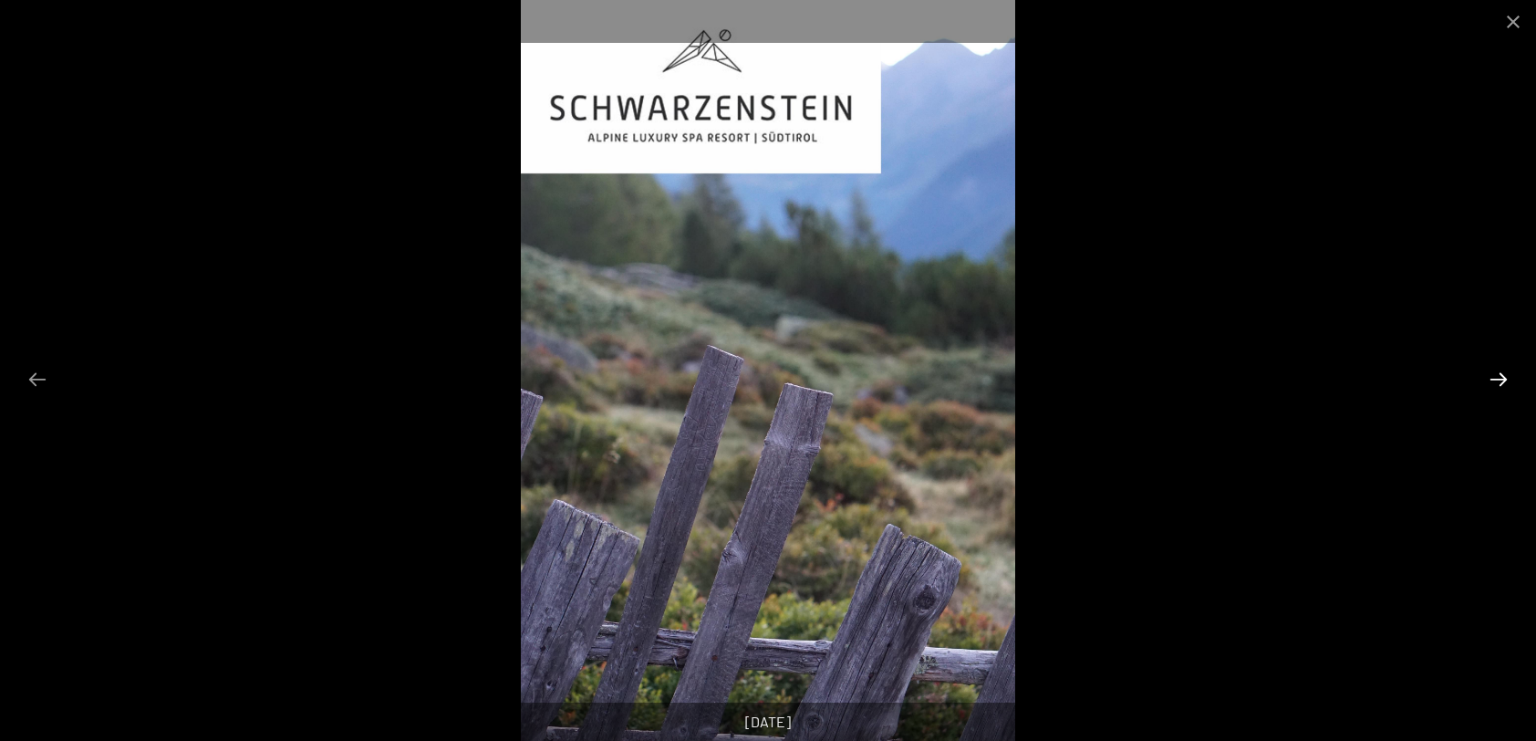
click at [1499, 379] on button "Next slide" at bounding box center [1499, 379] width 38 height 36
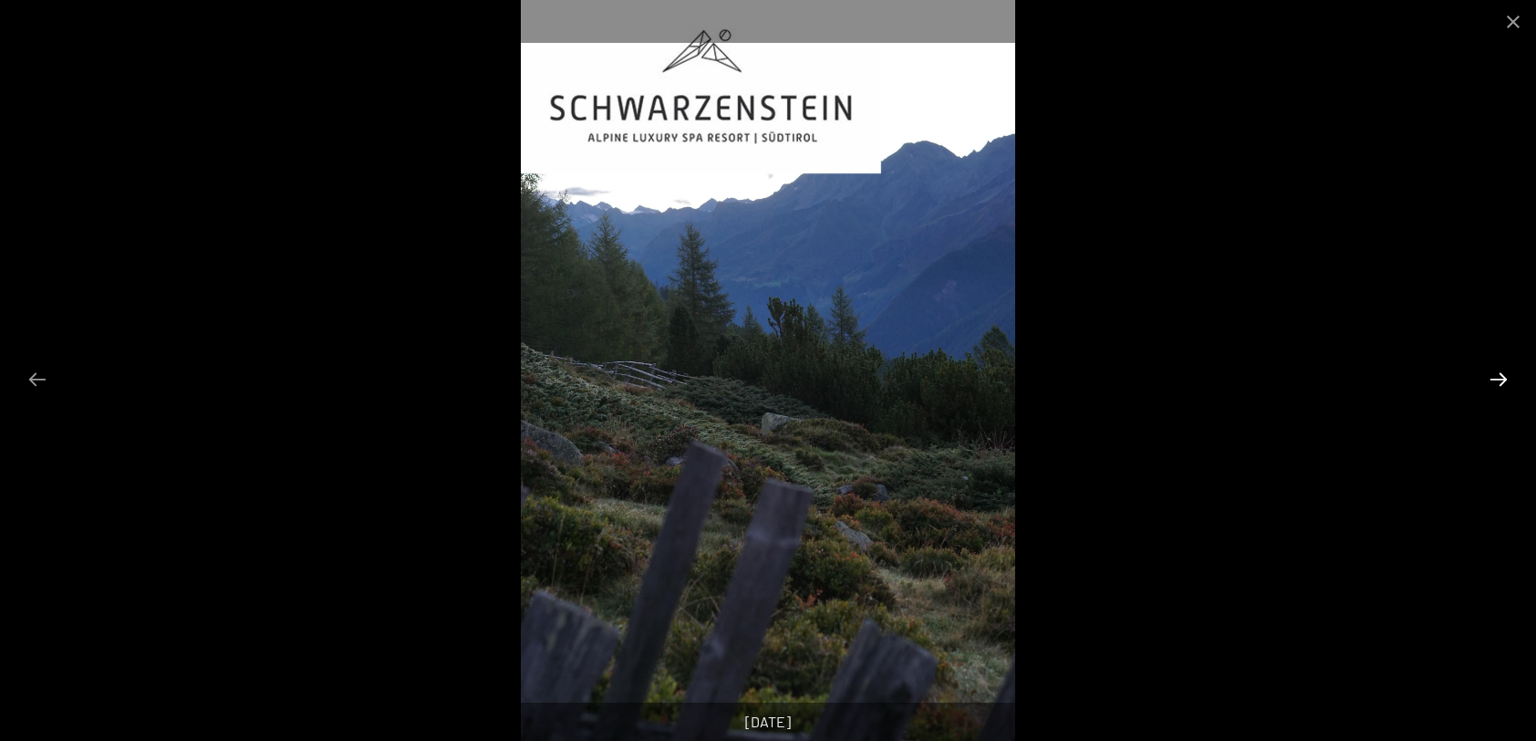
click at [1499, 379] on button "Next slide" at bounding box center [1499, 379] width 38 height 36
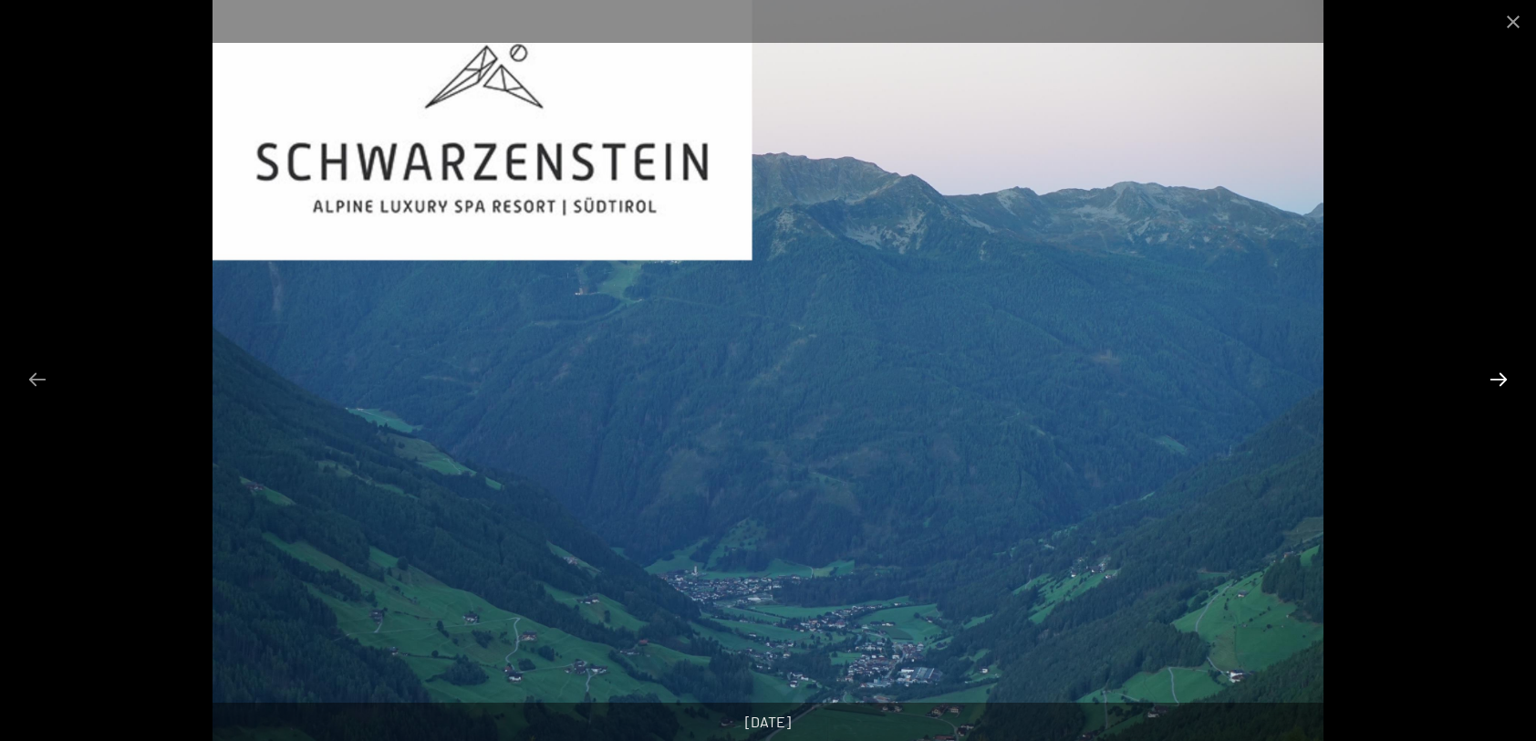
click at [1499, 379] on button "Next slide" at bounding box center [1499, 379] width 38 height 36
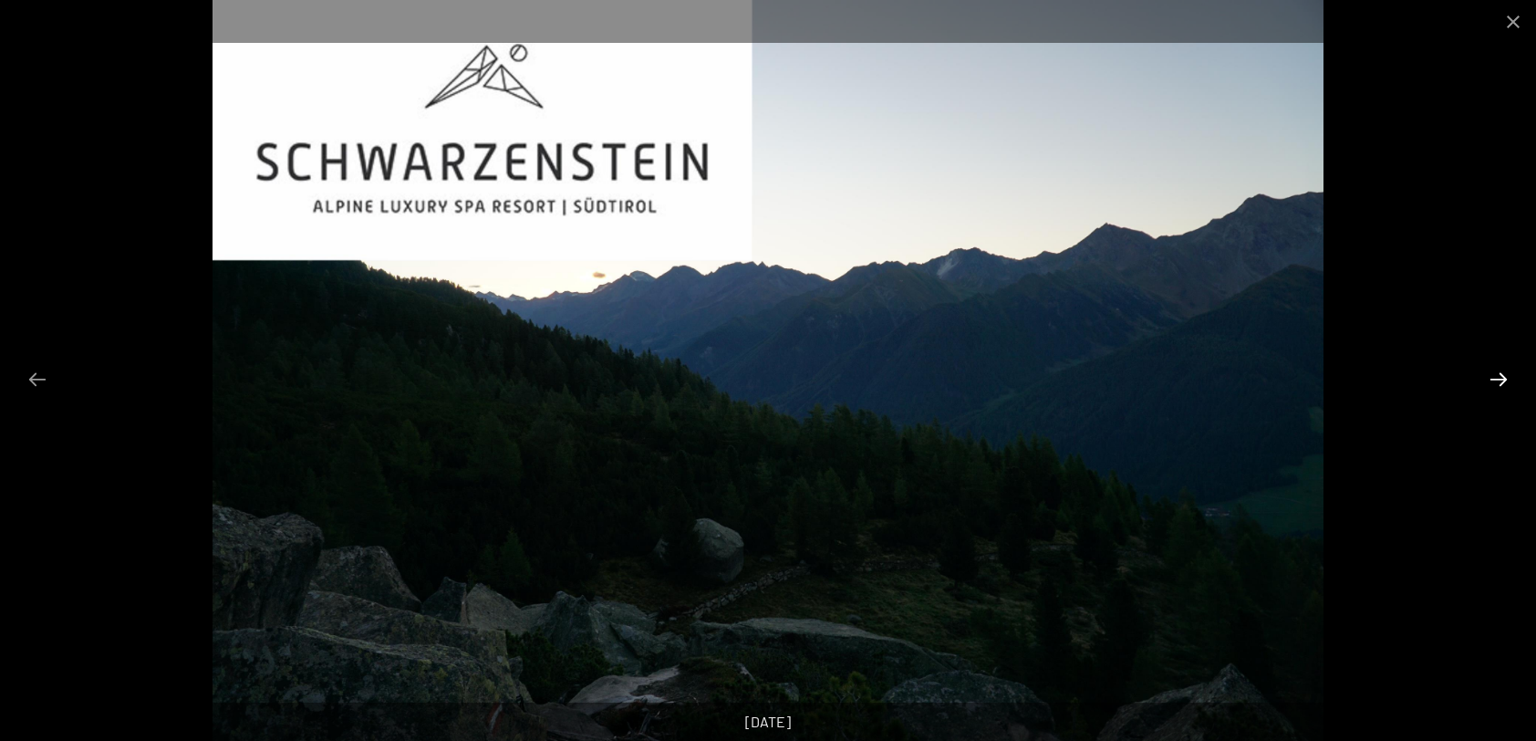
click at [1499, 379] on button "Next slide" at bounding box center [1499, 379] width 38 height 36
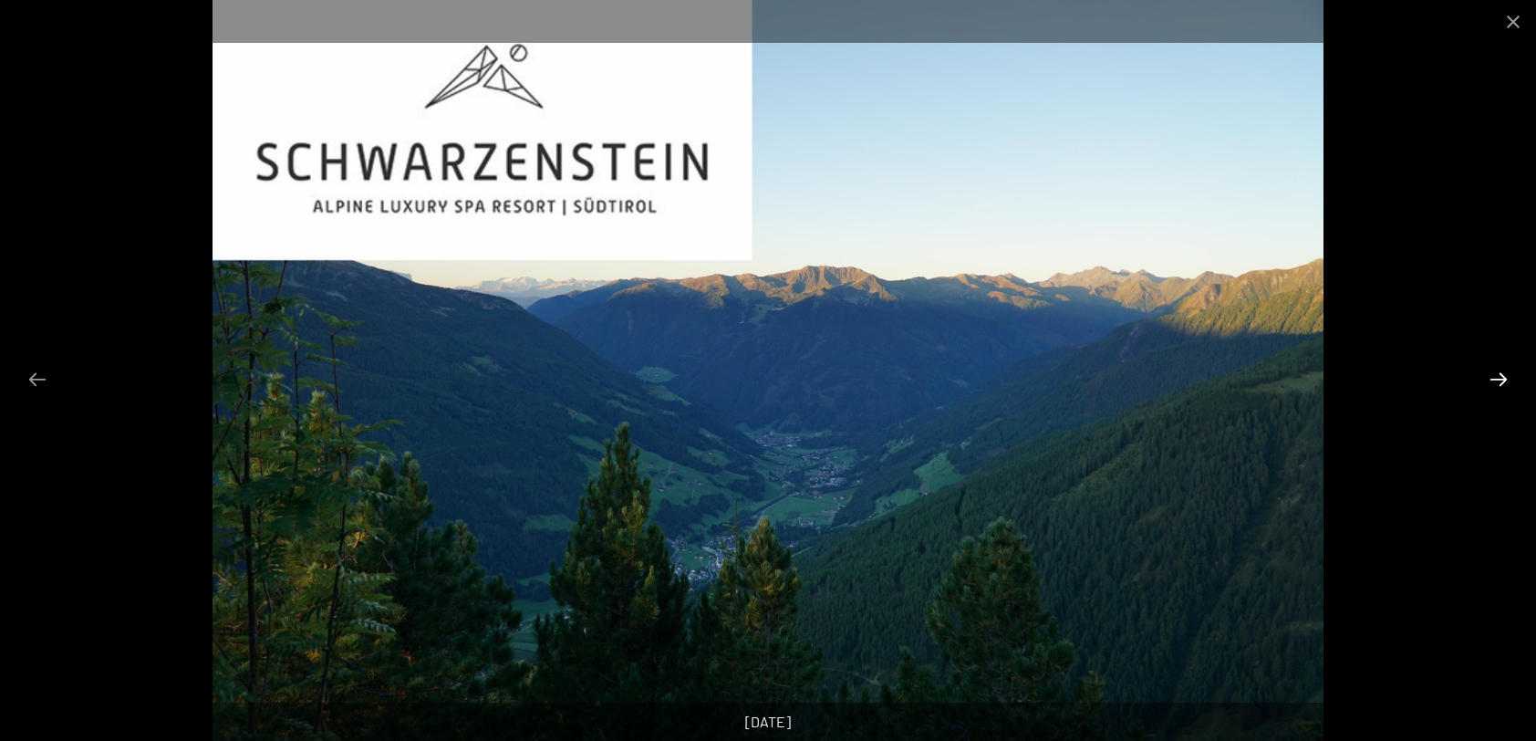
click at [1499, 379] on button "Next slide" at bounding box center [1499, 379] width 38 height 36
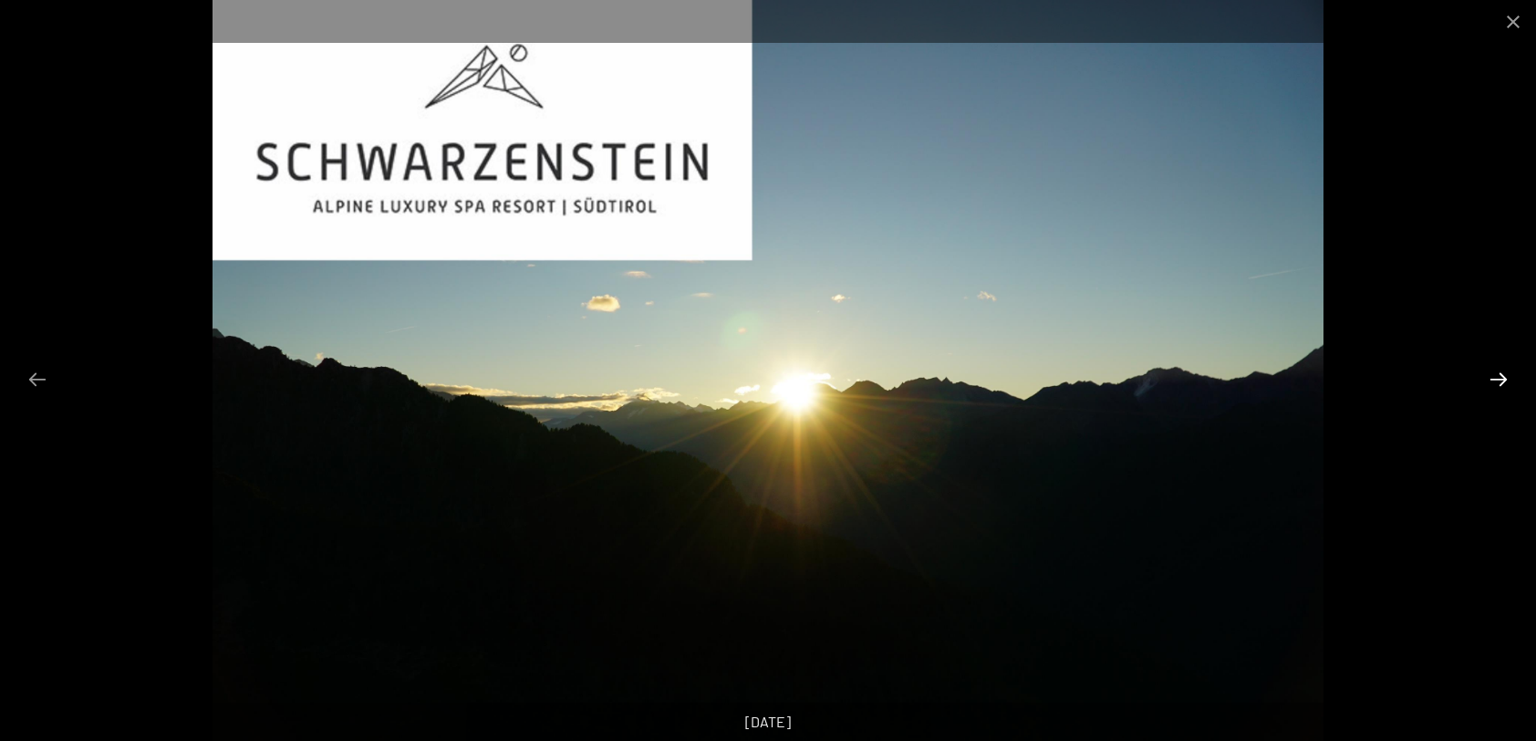
click at [1499, 379] on button "Next slide" at bounding box center [1499, 379] width 38 height 36
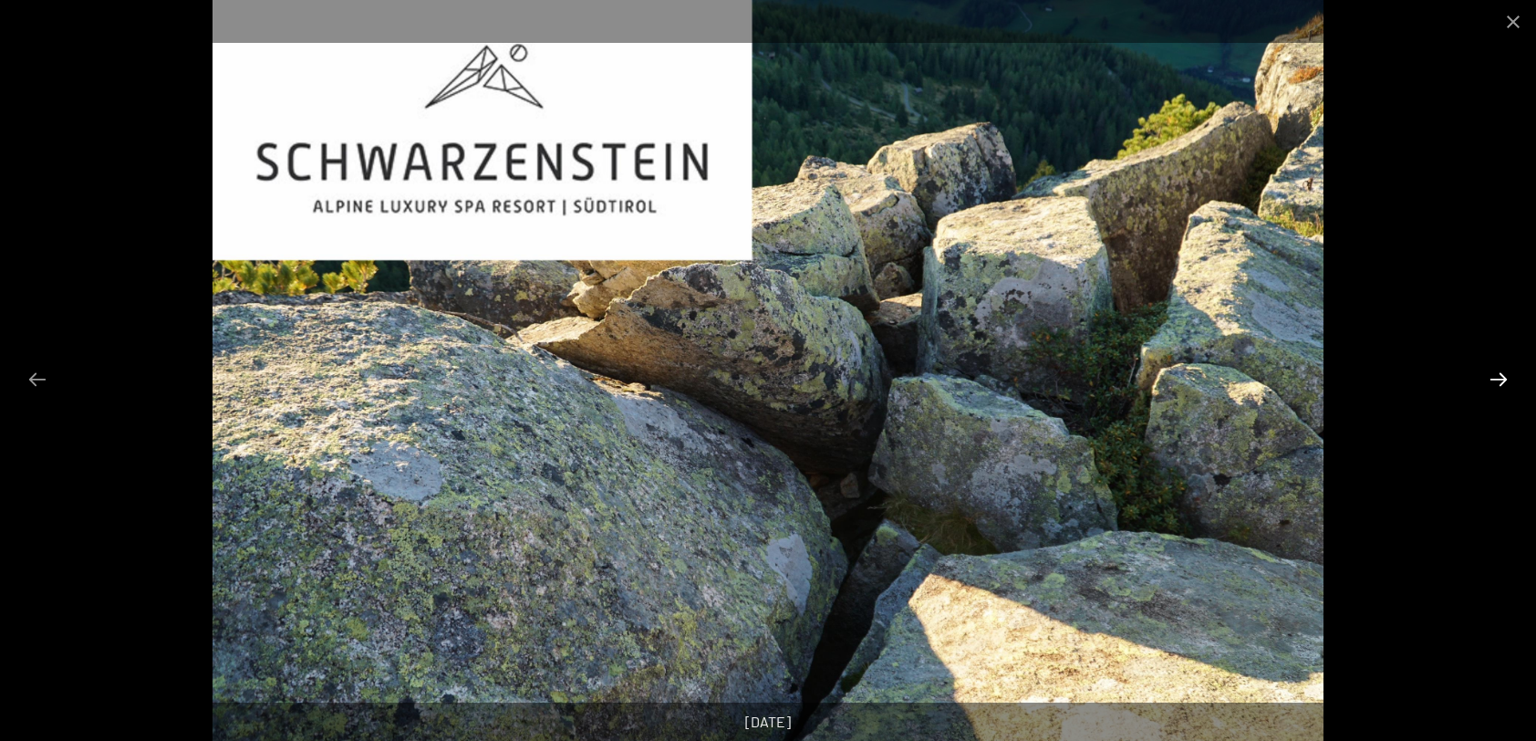
click at [1499, 379] on button "Next slide" at bounding box center [1499, 379] width 38 height 36
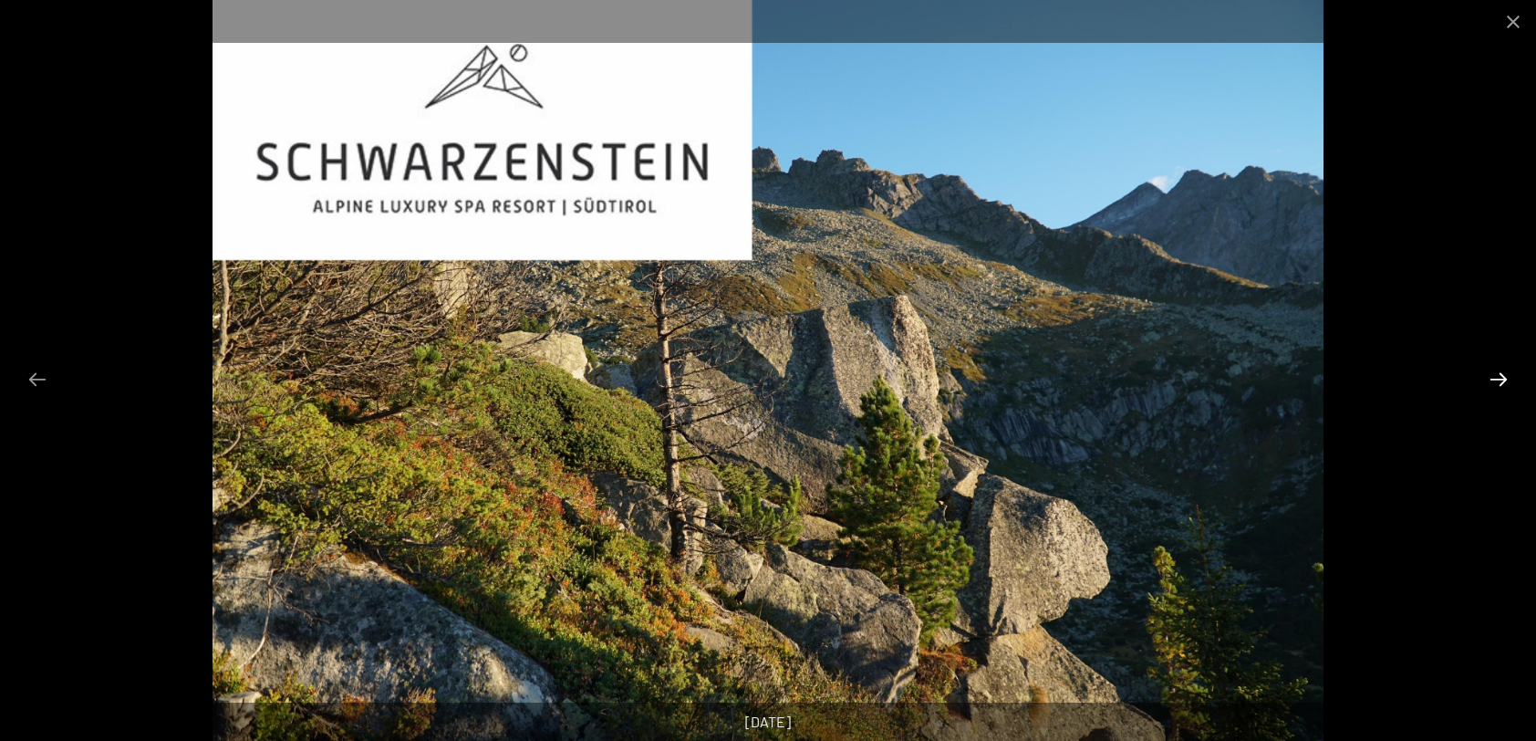
click at [1499, 379] on button "Next slide" at bounding box center [1499, 379] width 38 height 36
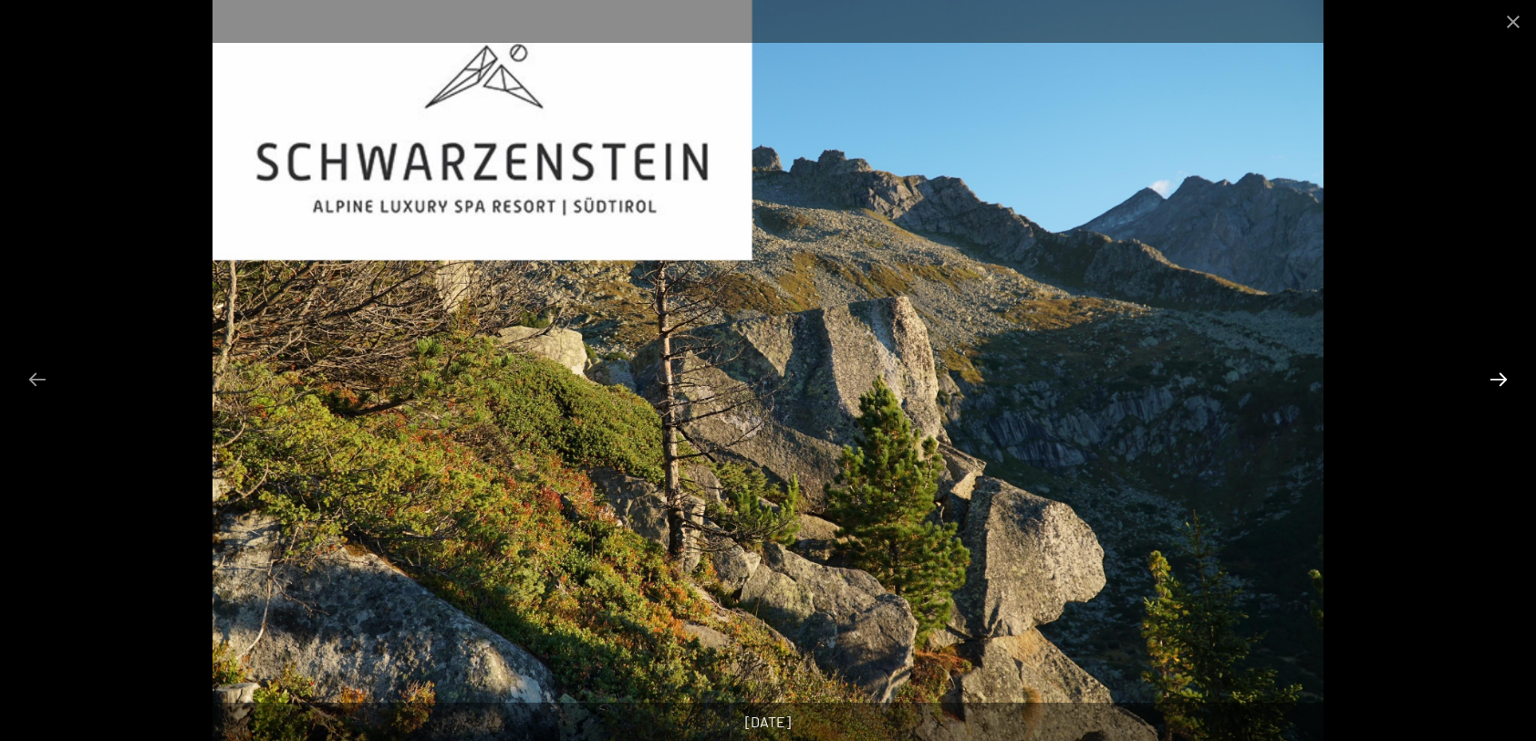
click at [1499, 379] on button "Next slide" at bounding box center [1499, 379] width 38 height 36
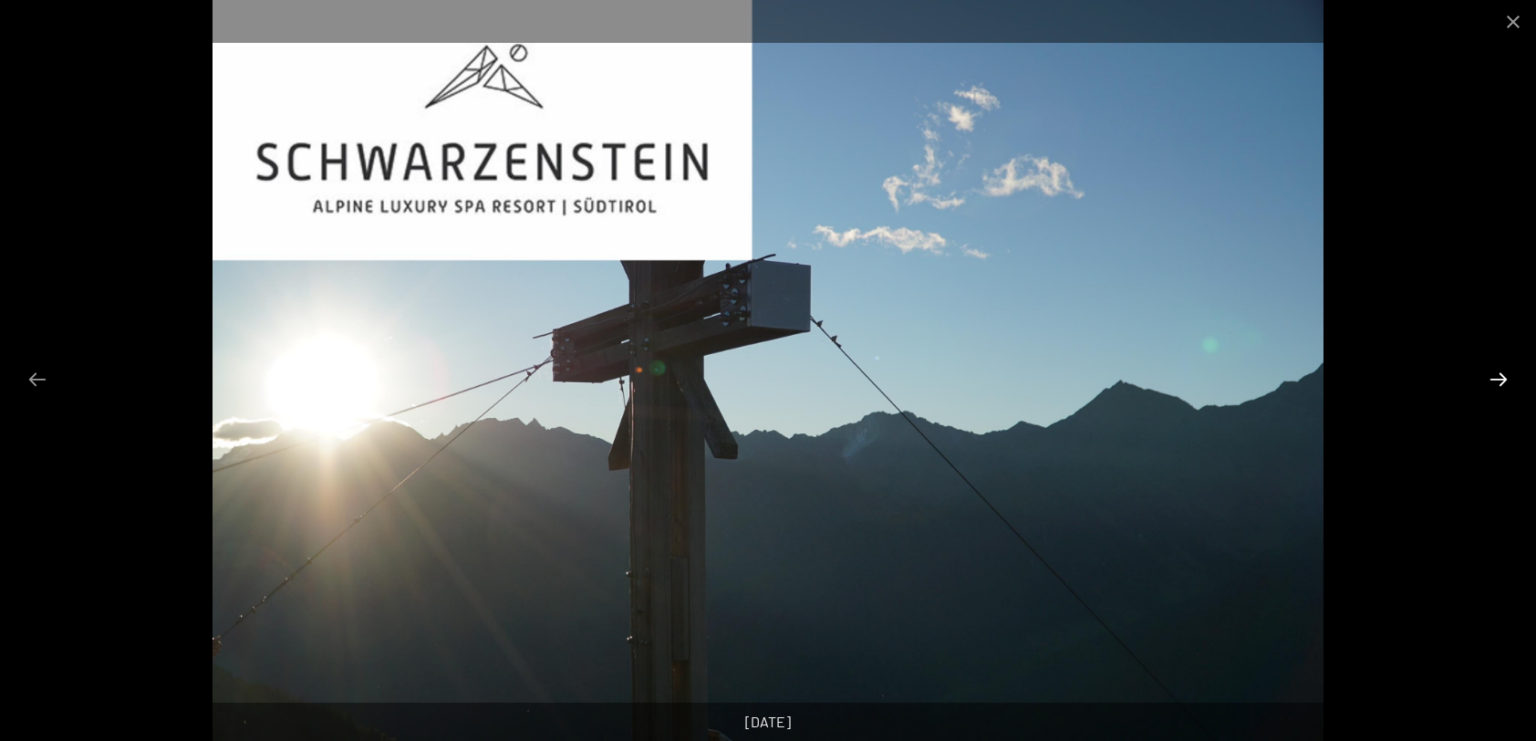
click at [1499, 379] on button "Next slide" at bounding box center [1499, 379] width 38 height 36
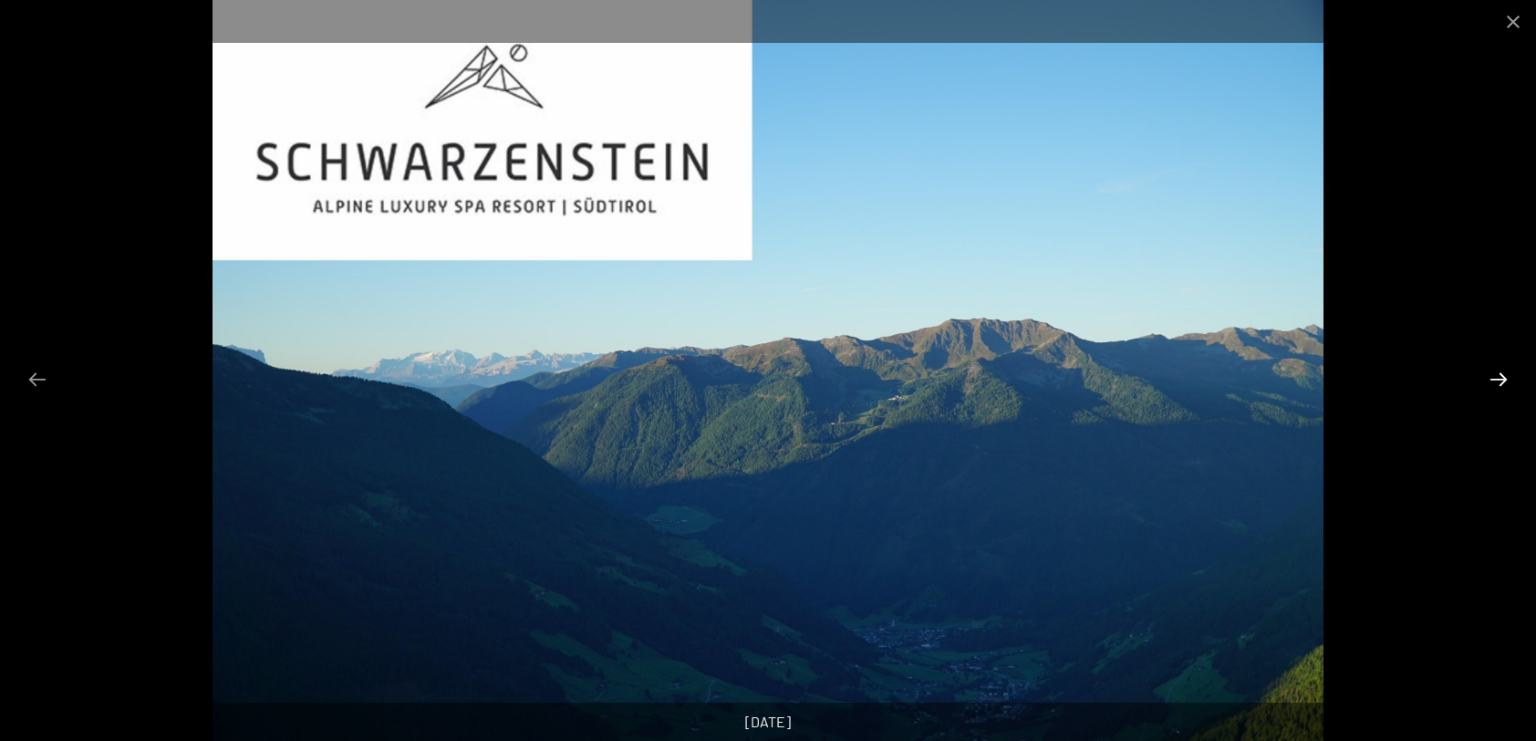
click at [1499, 379] on button "Next slide" at bounding box center [1499, 379] width 38 height 36
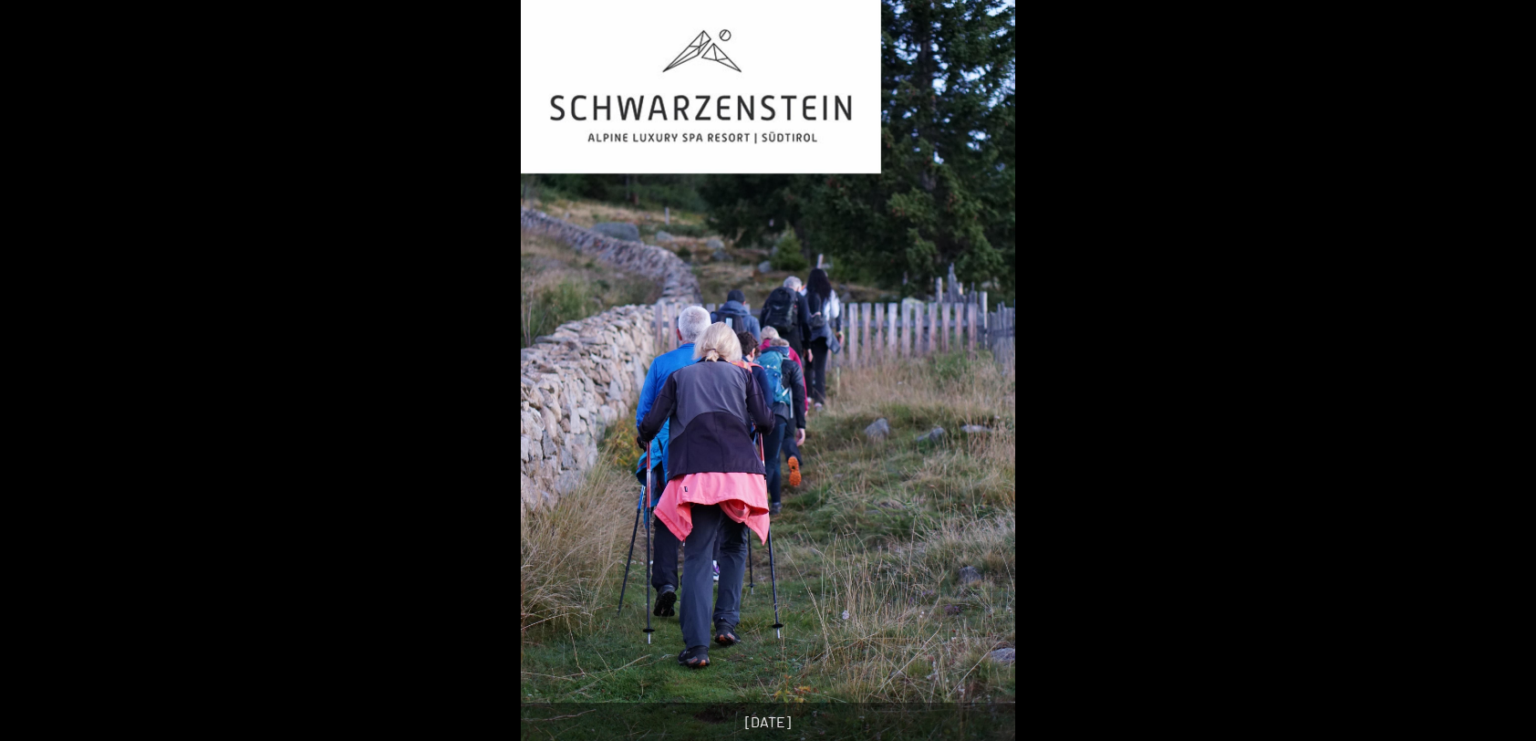
click at [1499, 379] on button "Next slide" at bounding box center [1508, 379] width 38 height 36
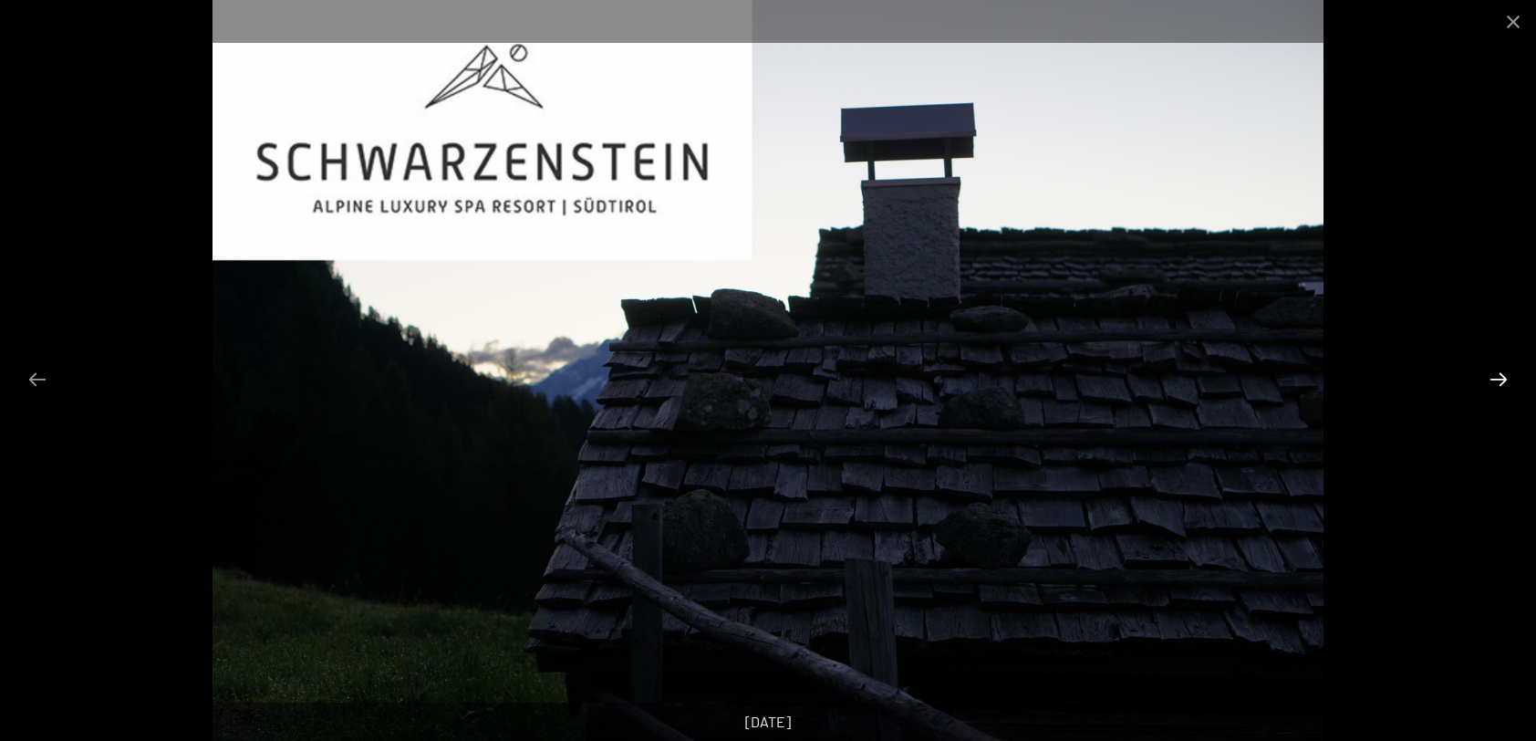
click at [1499, 379] on button "Next slide" at bounding box center [1499, 379] width 38 height 36
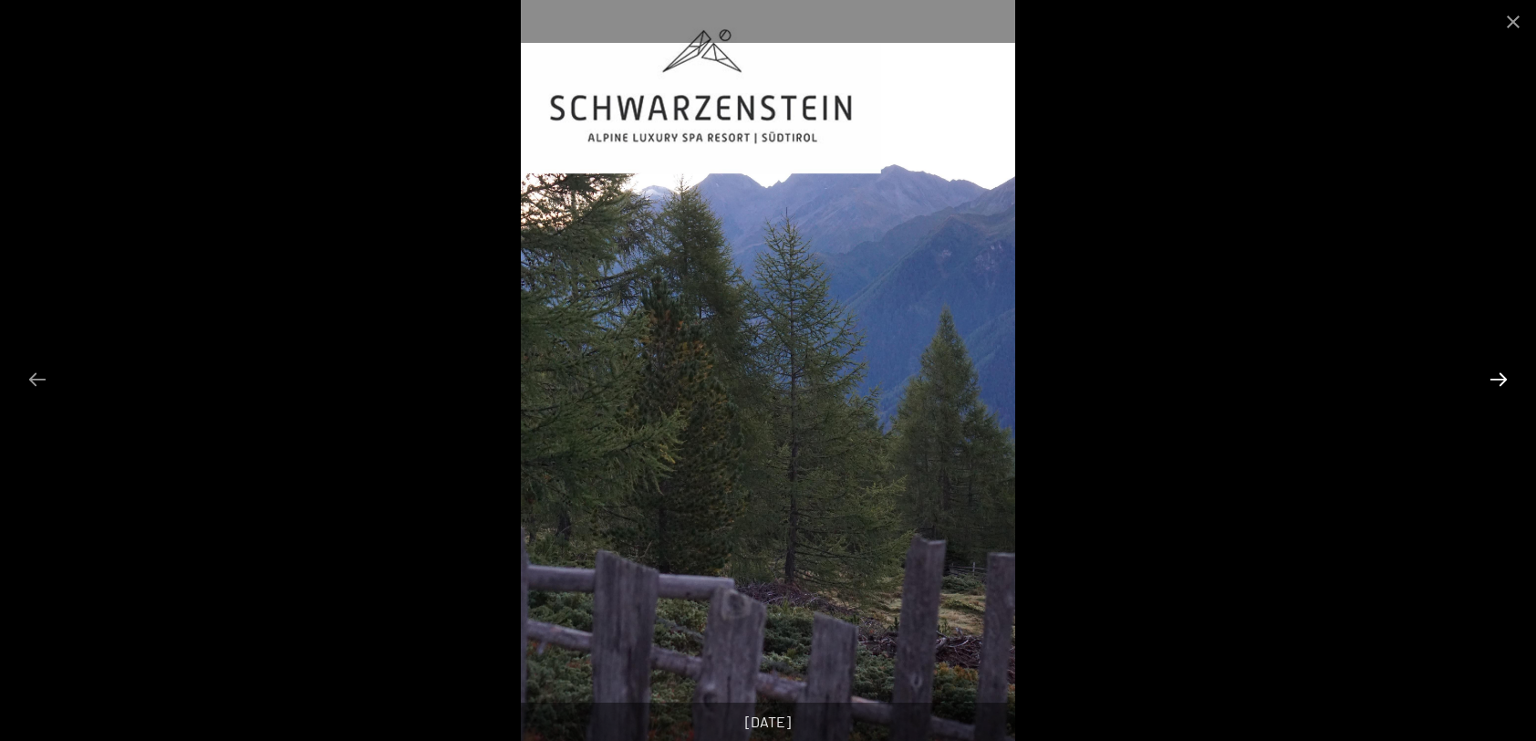
click at [1499, 379] on button "Next slide" at bounding box center [1499, 379] width 38 height 36
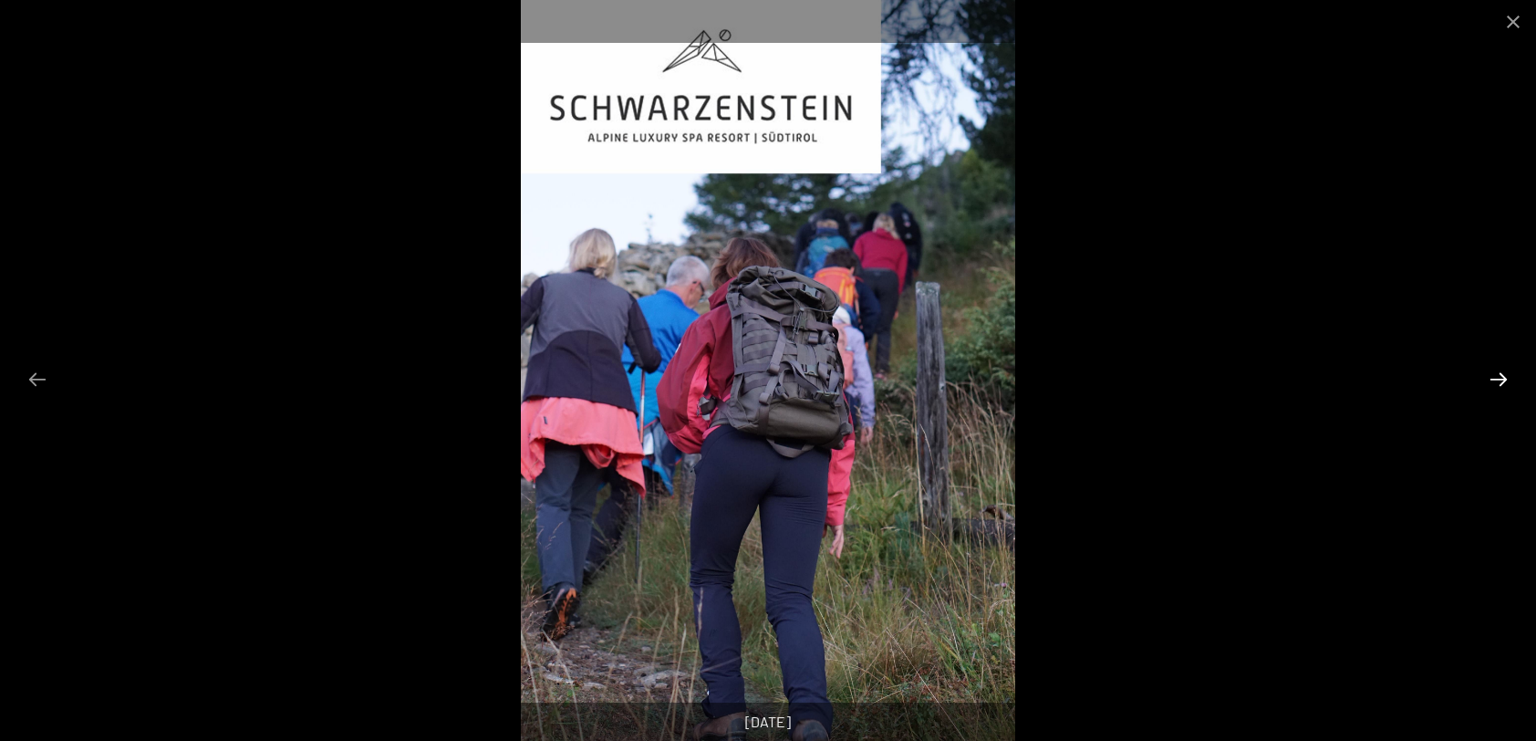
click at [1499, 379] on button "Next slide" at bounding box center [1499, 379] width 38 height 36
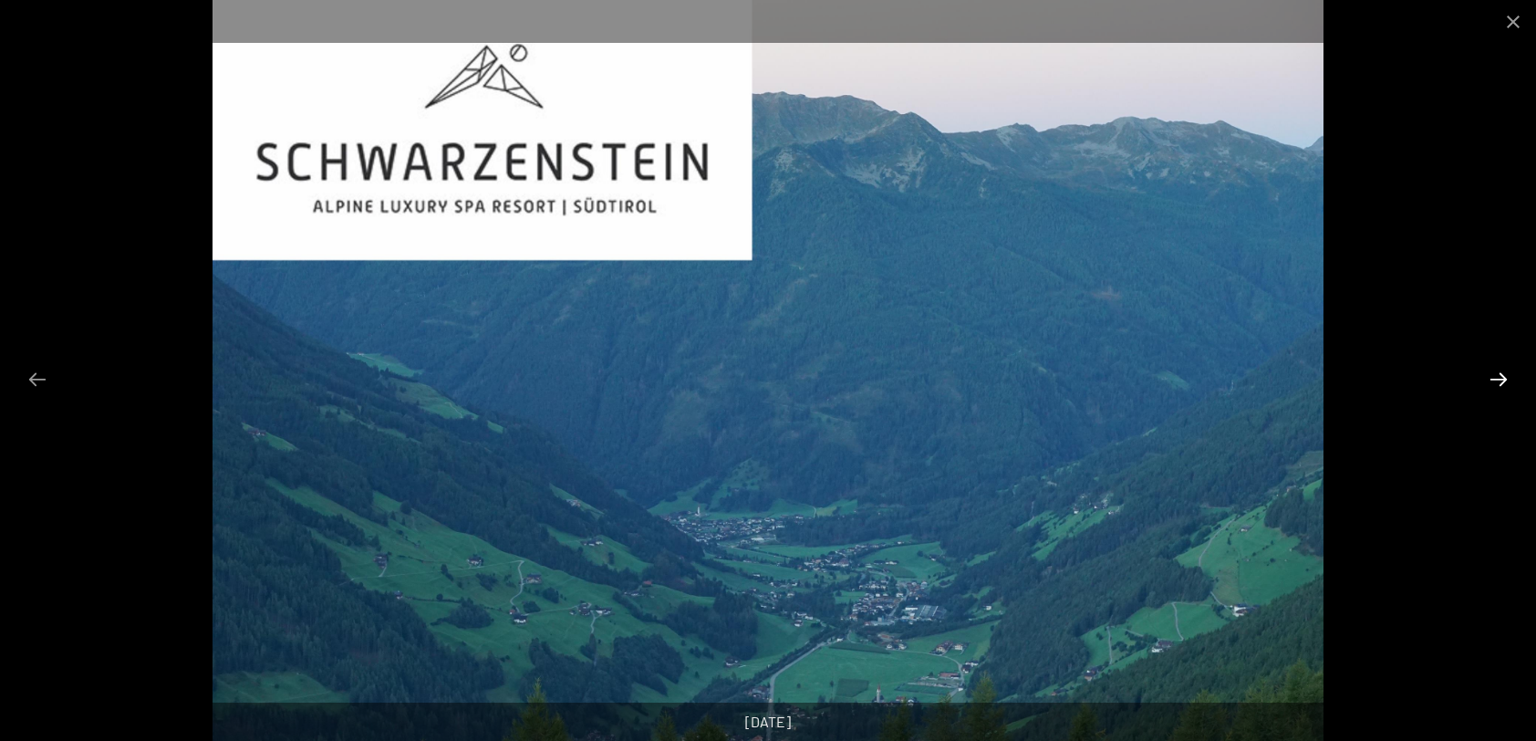
click at [1499, 379] on button "Next slide" at bounding box center [1499, 379] width 38 height 36
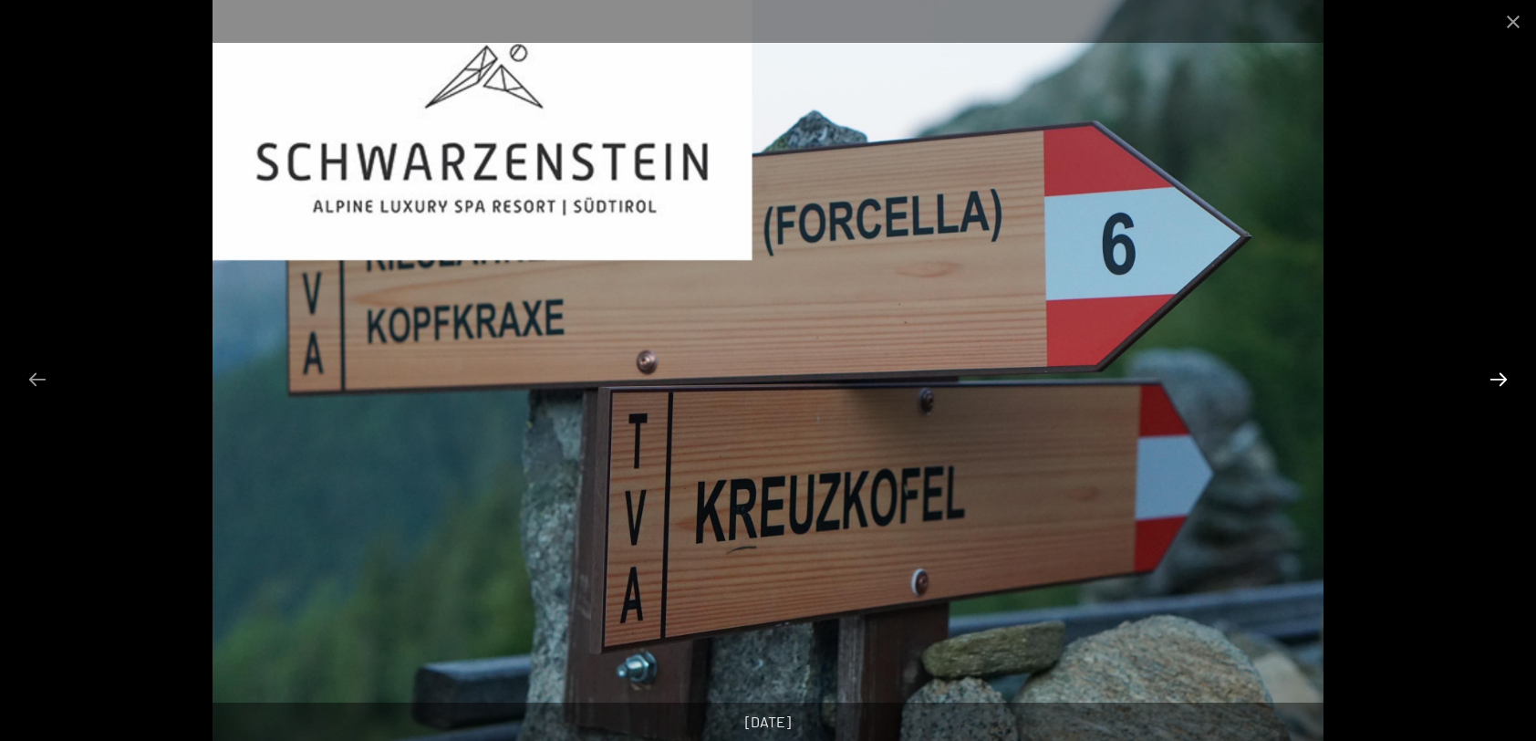
click at [1499, 379] on button "Next slide" at bounding box center [1499, 379] width 38 height 36
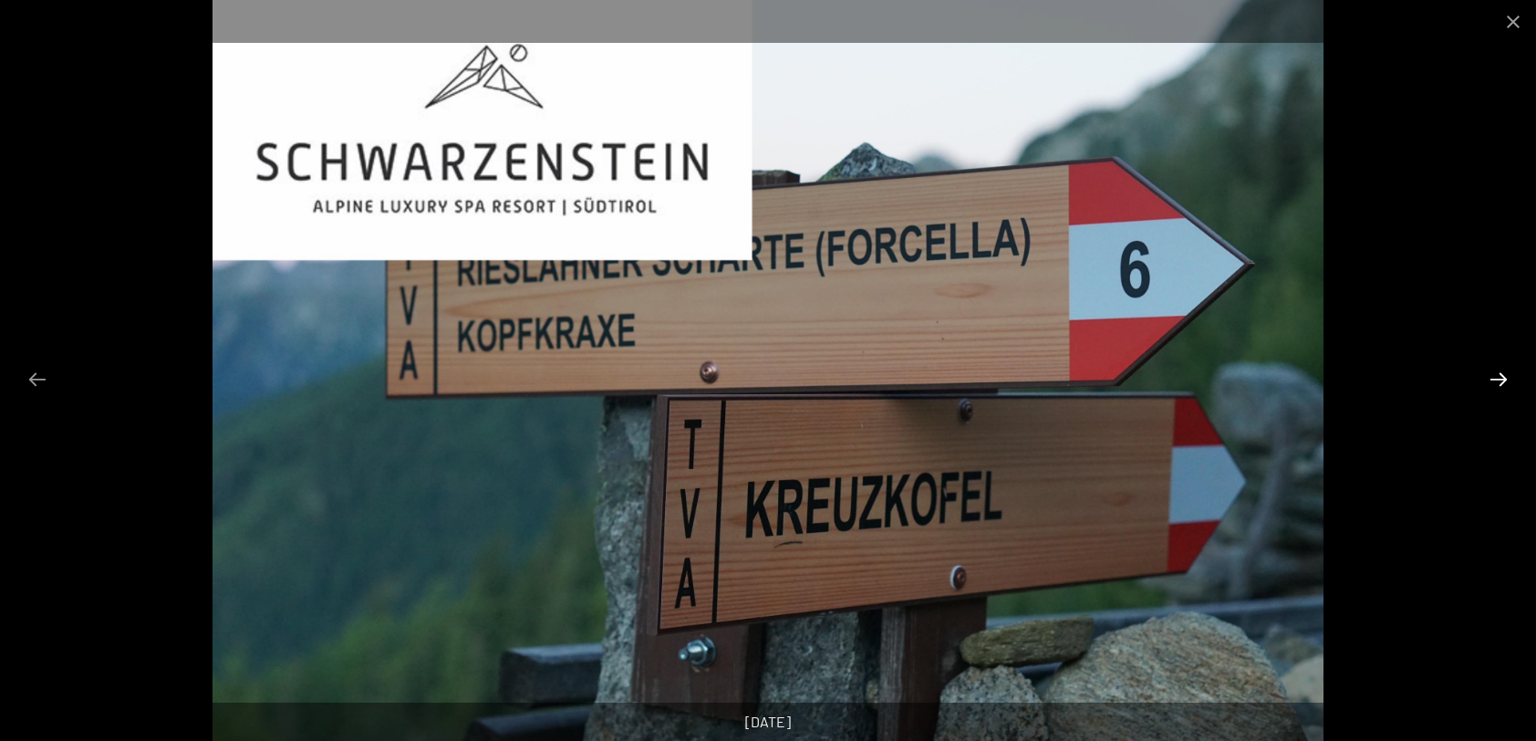
click at [1499, 379] on button "Next slide" at bounding box center [1499, 379] width 38 height 36
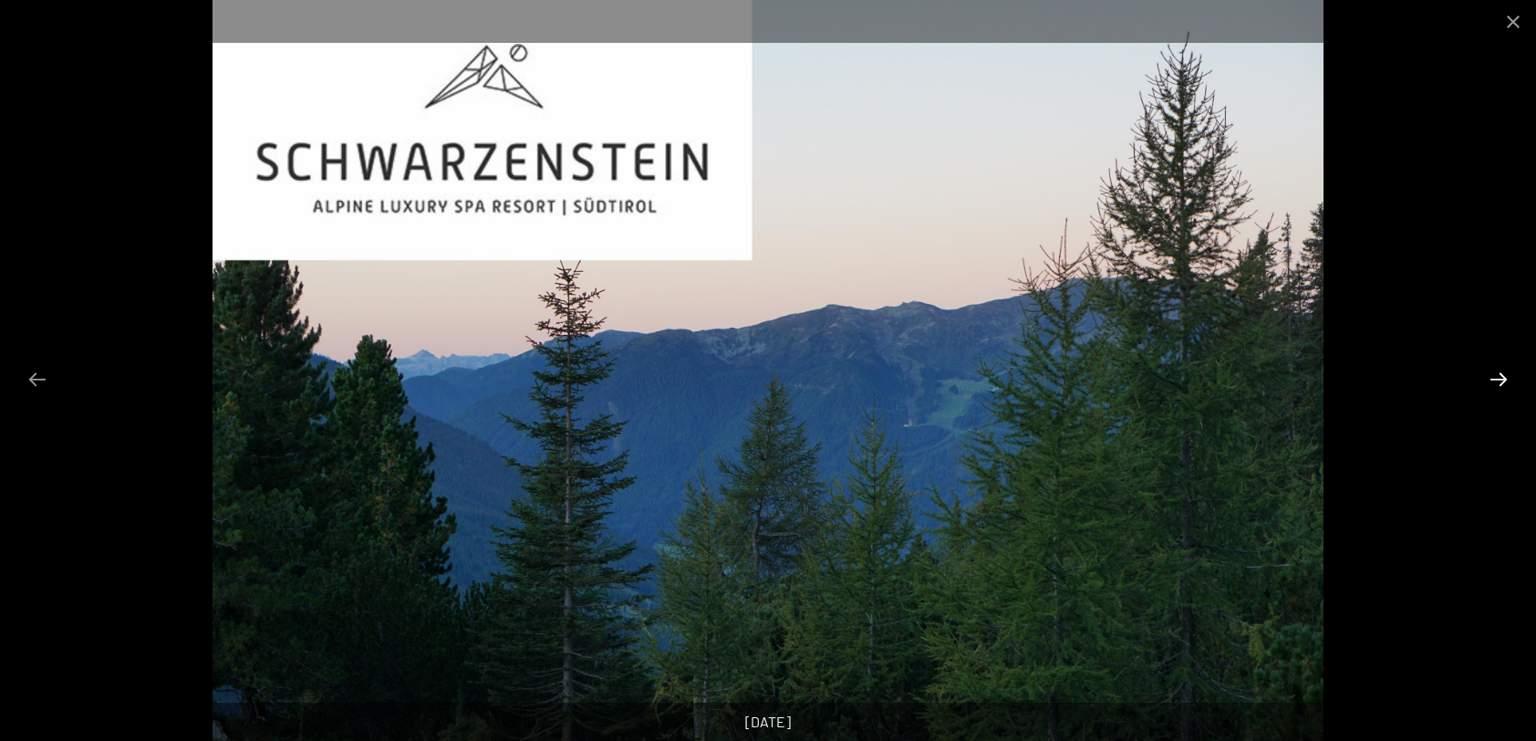
click at [1499, 379] on button "Next slide" at bounding box center [1499, 379] width 38 height 36
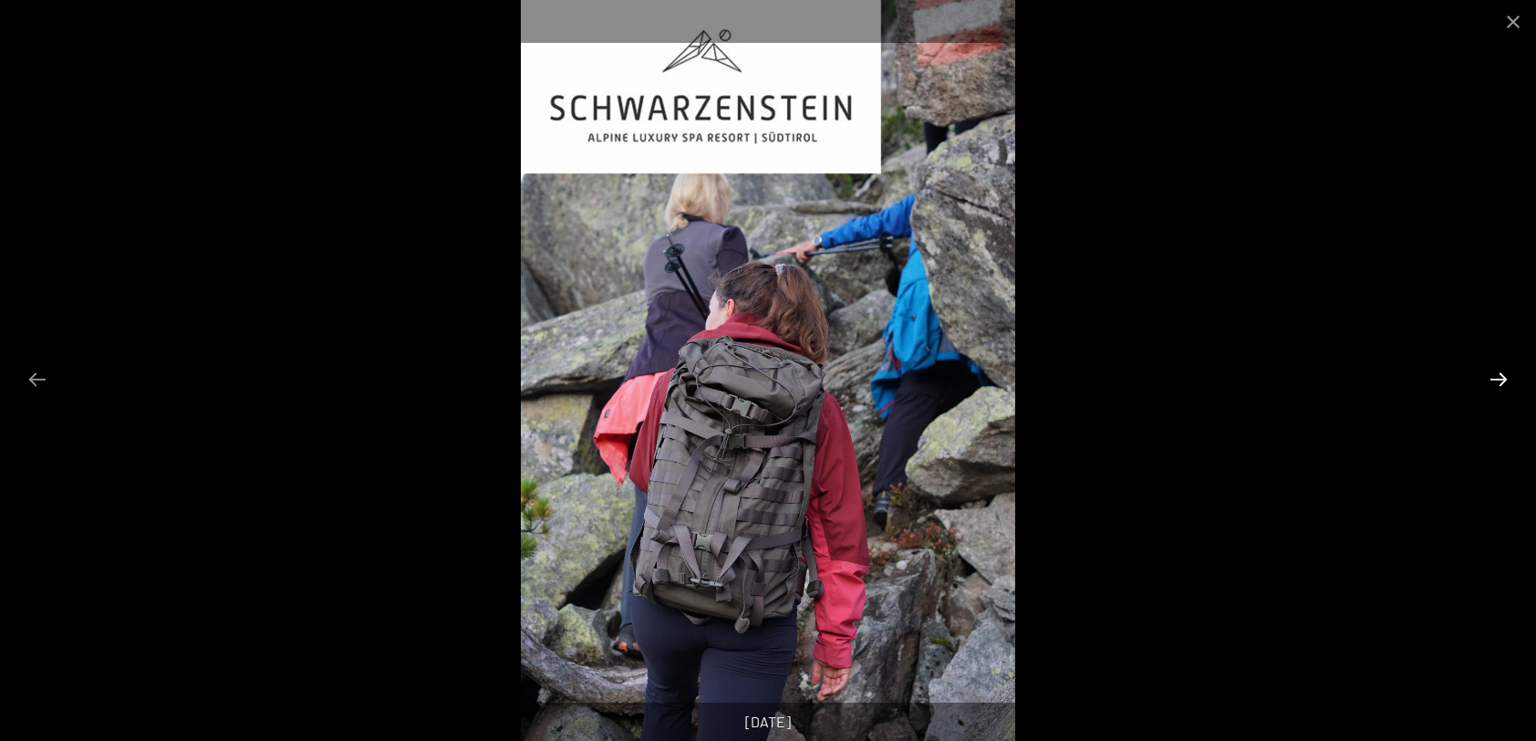
click at [1499, 379] on button "Next slide" at bounding box center [1499, 379] width 38 height 36
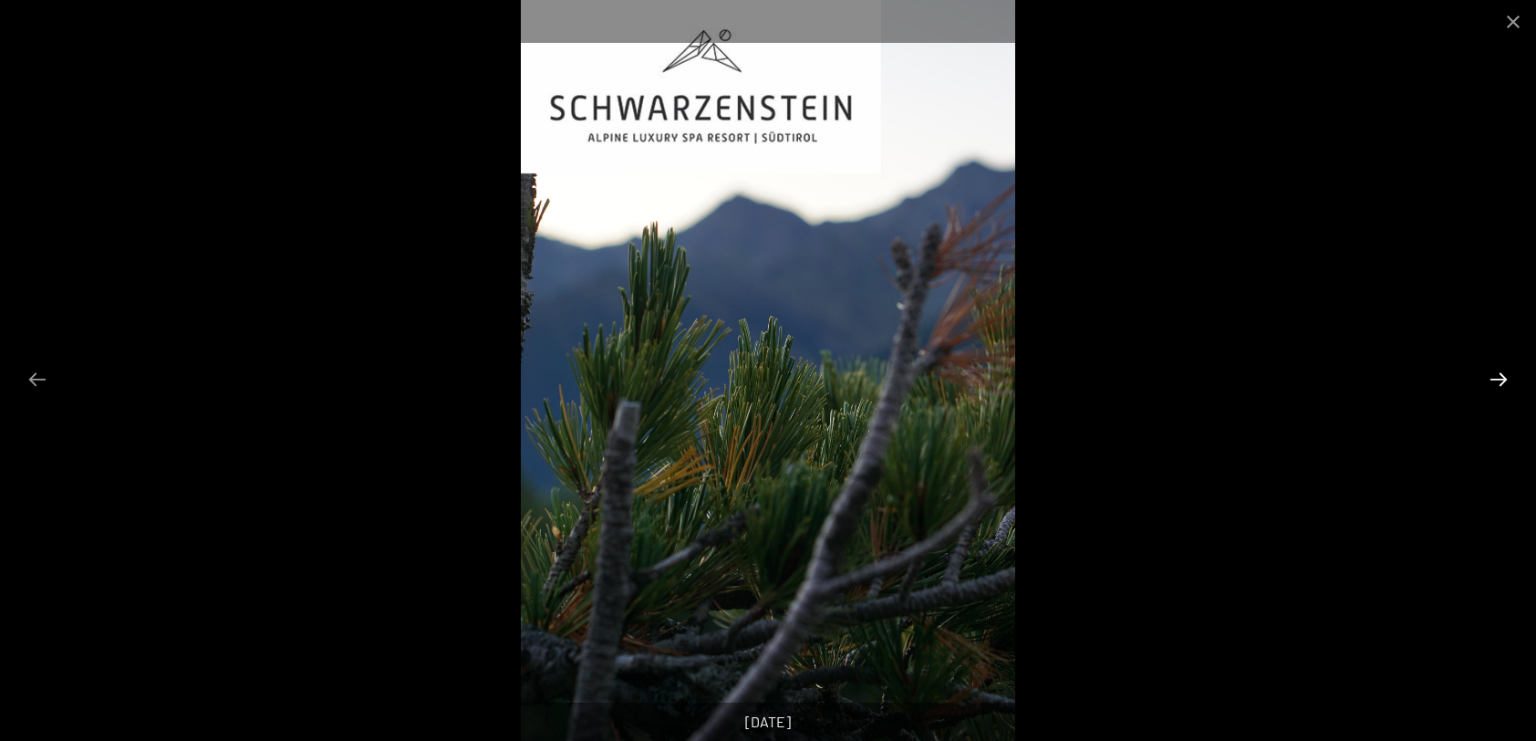
click at [1499, 379] on button "Next slide" at bounding box center [1499, 379] width 38 height 36
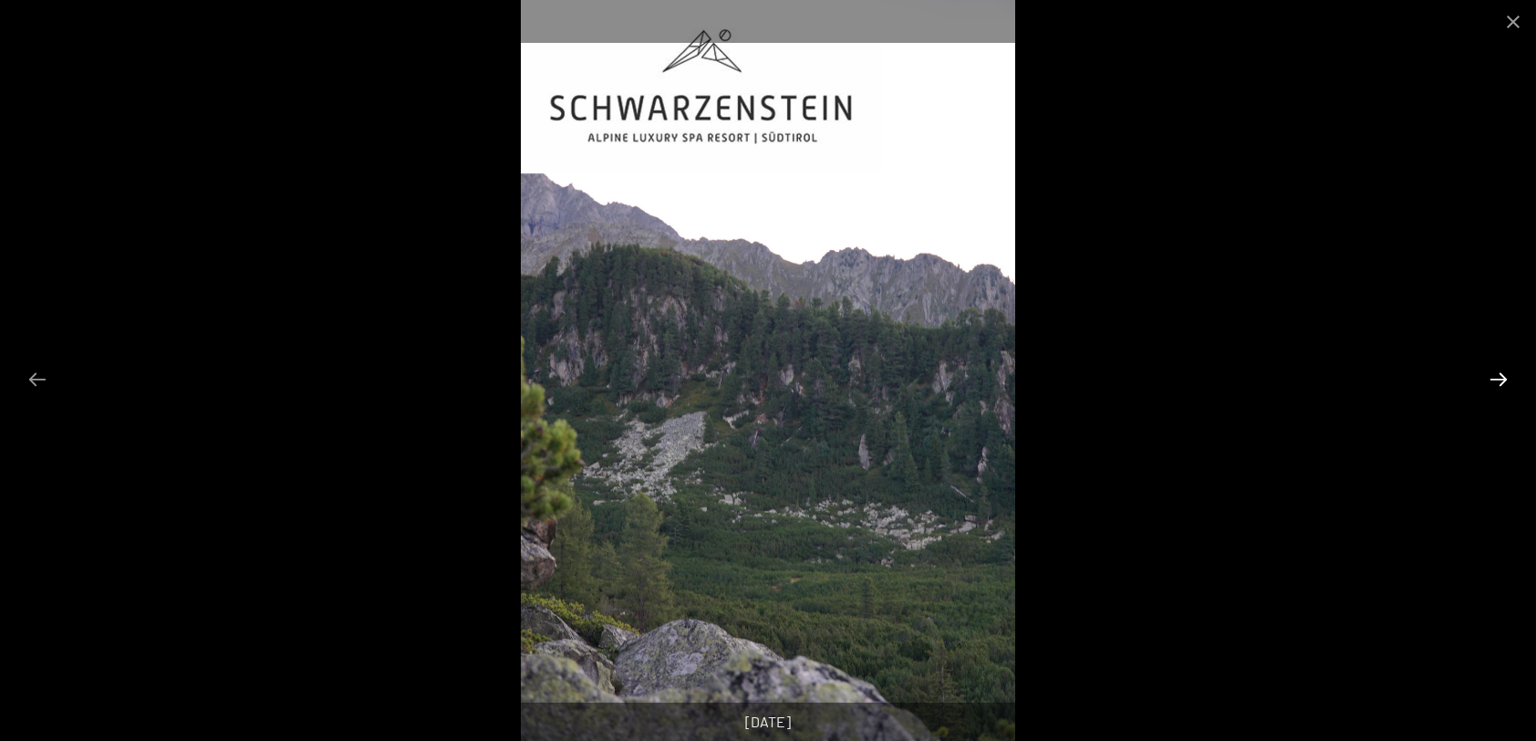
click at [1499, 379] on button "Next slide" at bounding box center [1499, 379] width 38 height 36
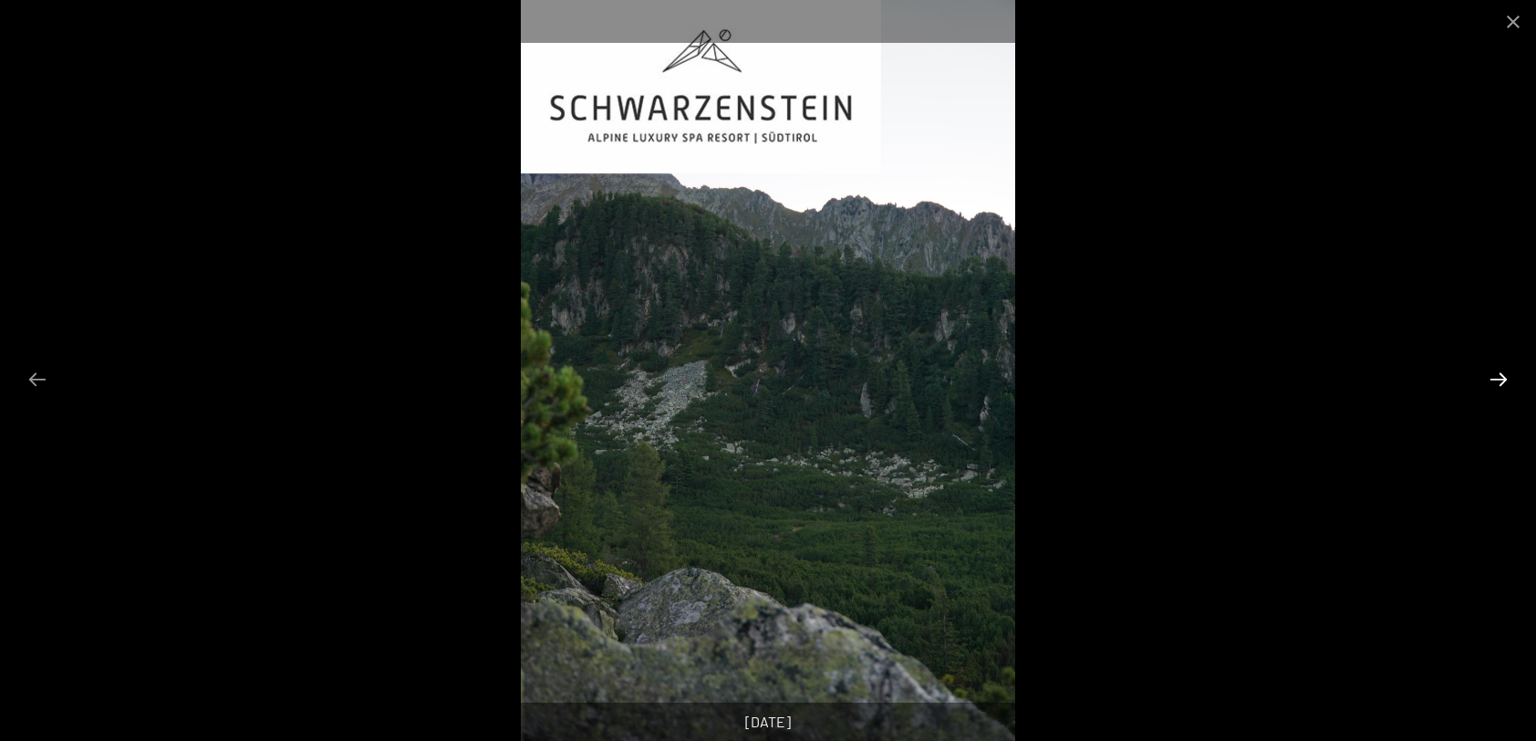
click at [1499, 379] on button "Next slide" at bounding box center [1499, 379] width 38 height 36
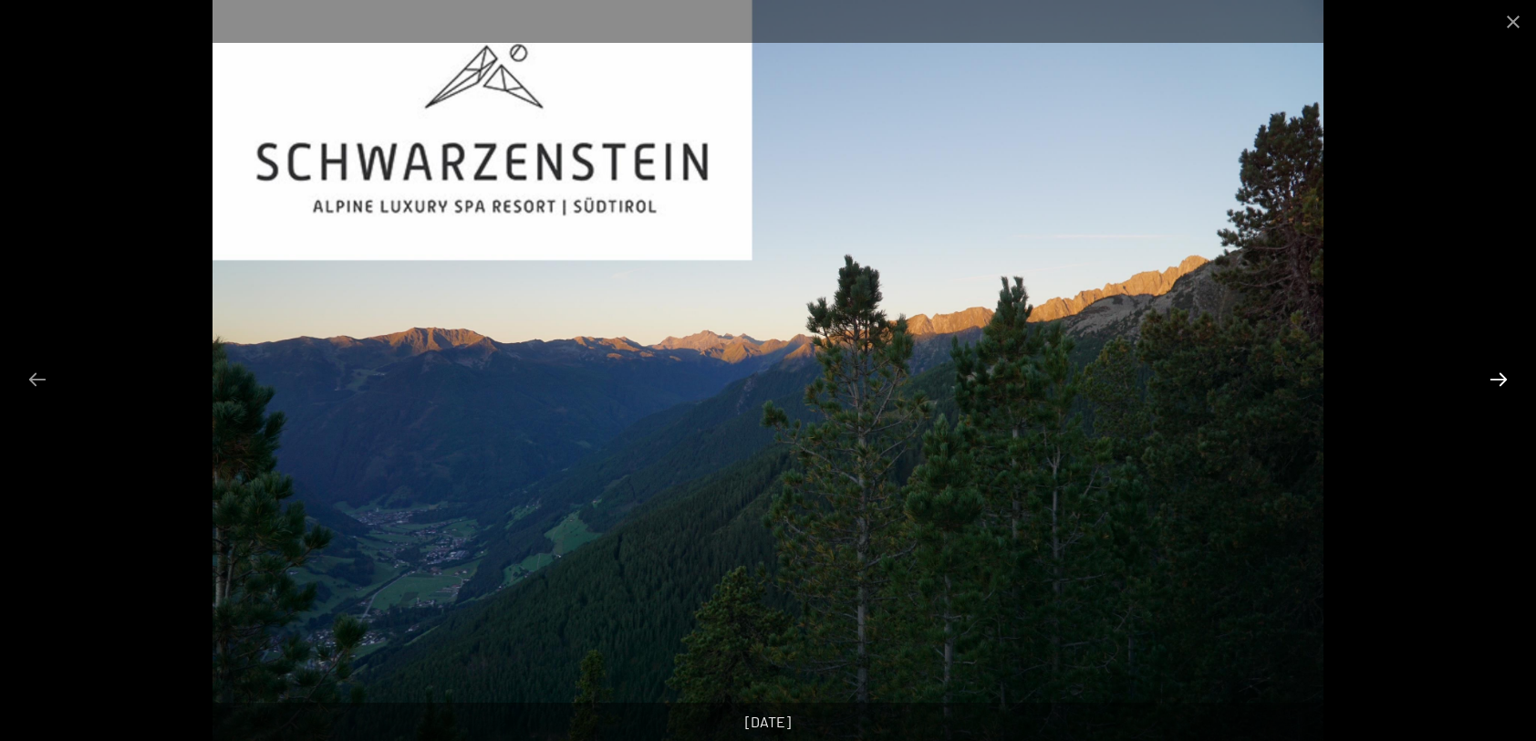
click at [1499, 379] on button "Next slide" at bounding box center [1499, 379] width 38 height 36
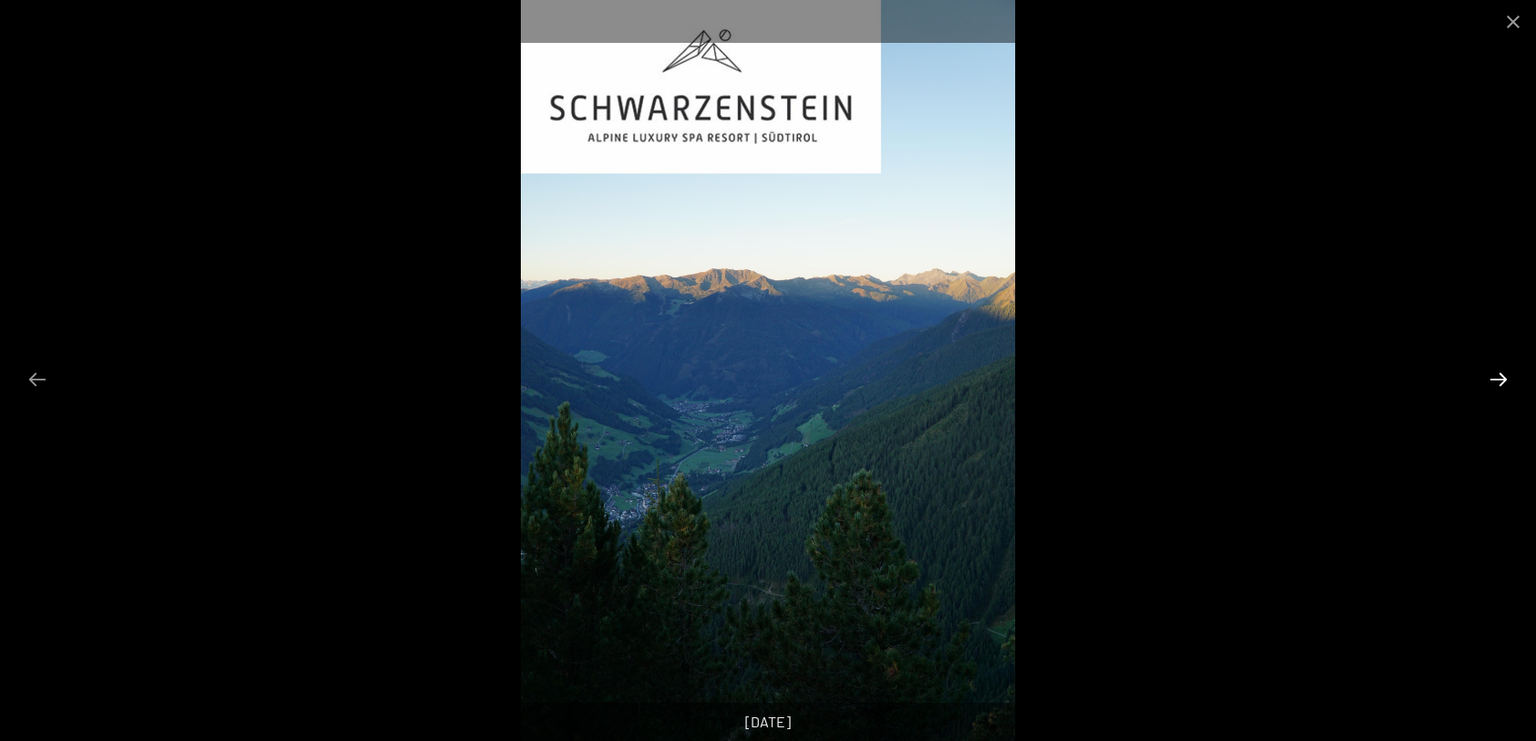
click at [1499, 379] on button "Next slide" at bounding box center [1499, 379] width 38 height 36
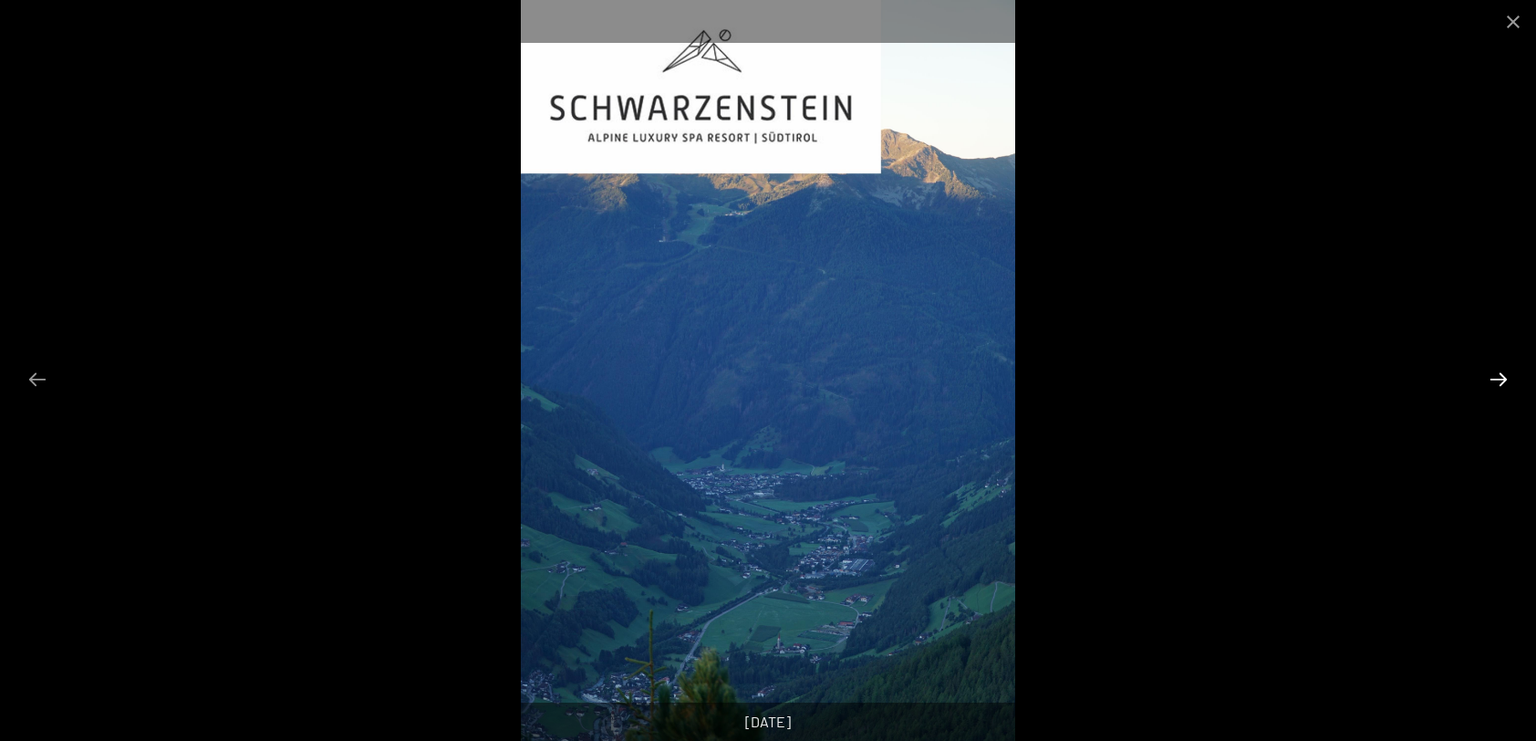
click at [1499, 379] on button "Next slide" at bounding box center [1499, 379] width 38 height 36
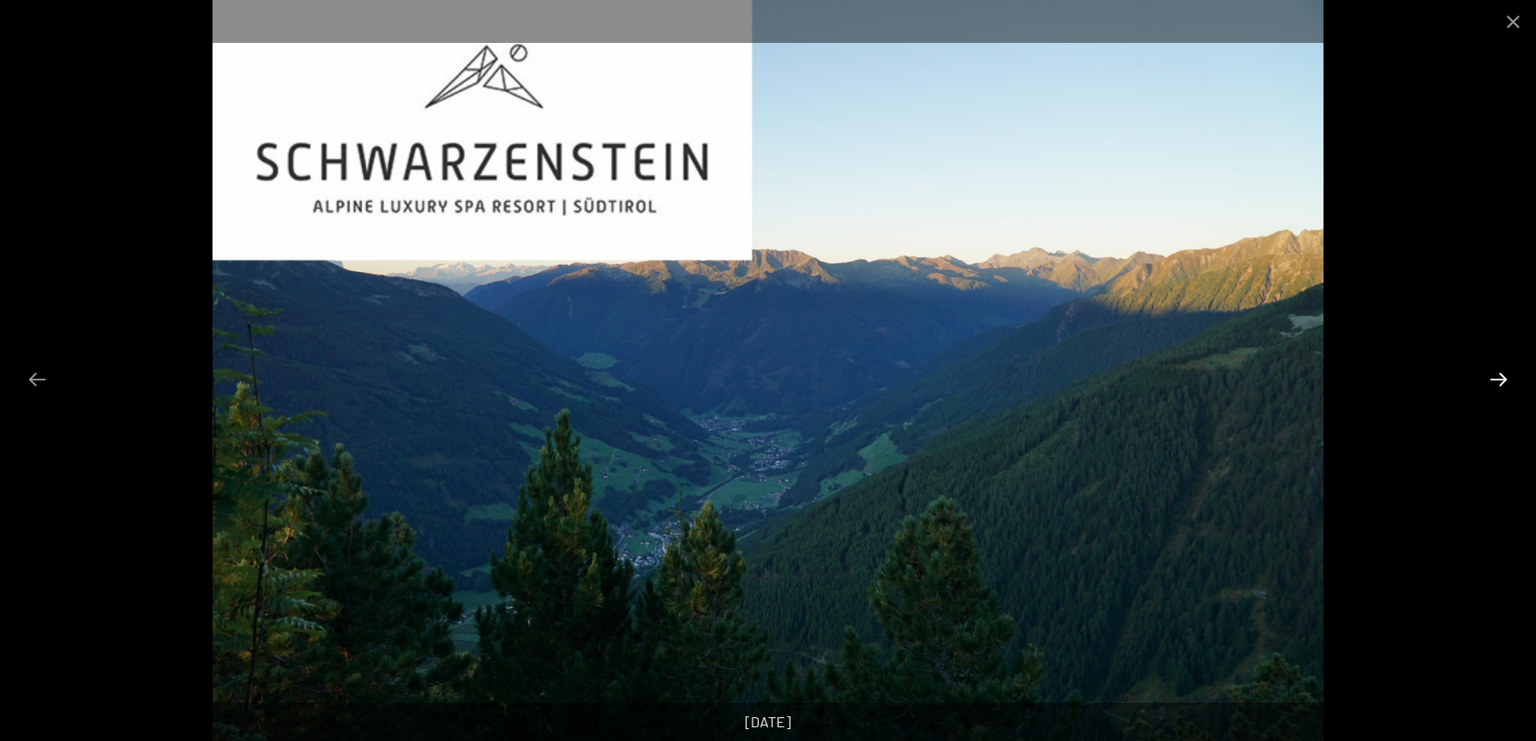
click at [1499, 379] on button "Next slide" at bounding box center [1499, 379] width 38 height 36
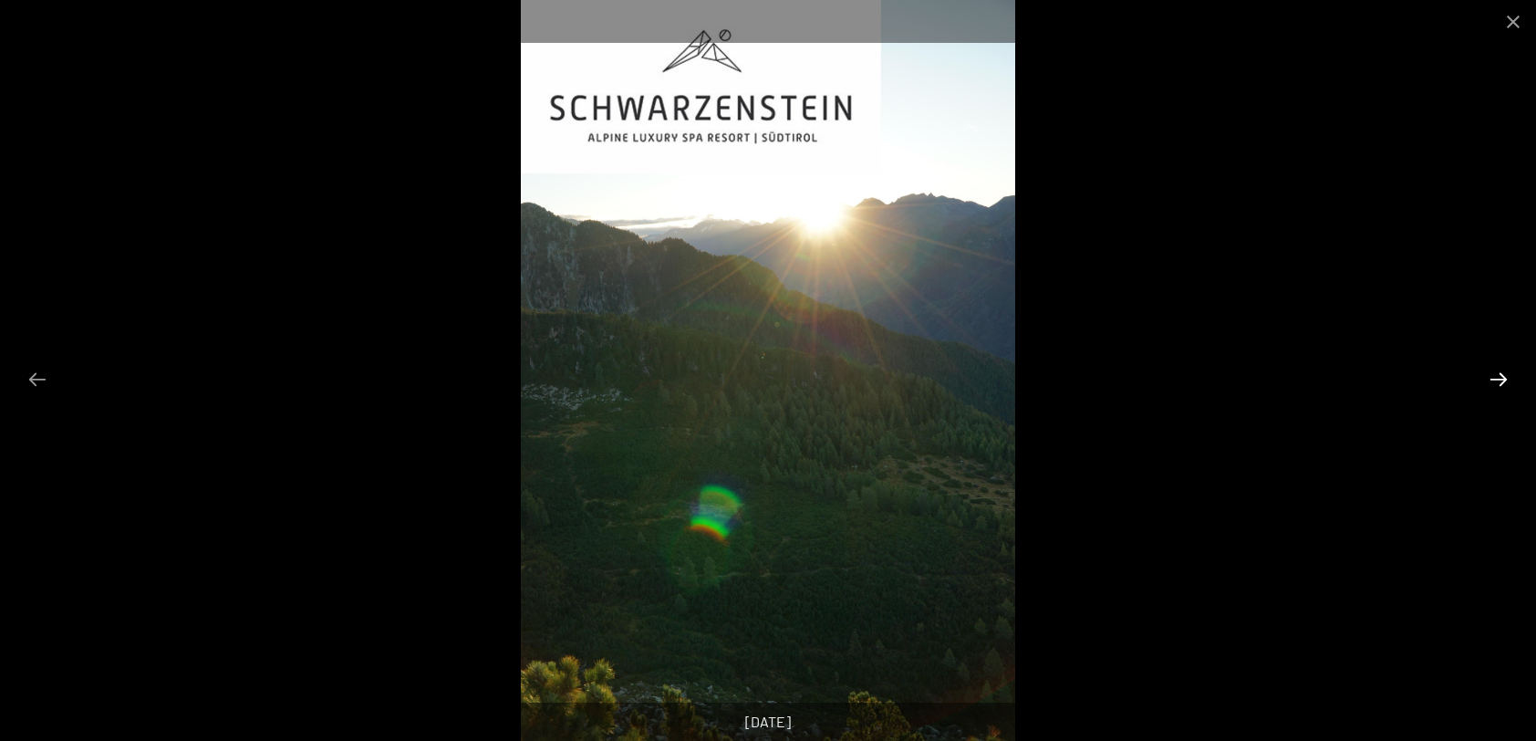
click at [1499, 379] on button "Next slide" at bounding box center [1499, 379] width 38 height 36
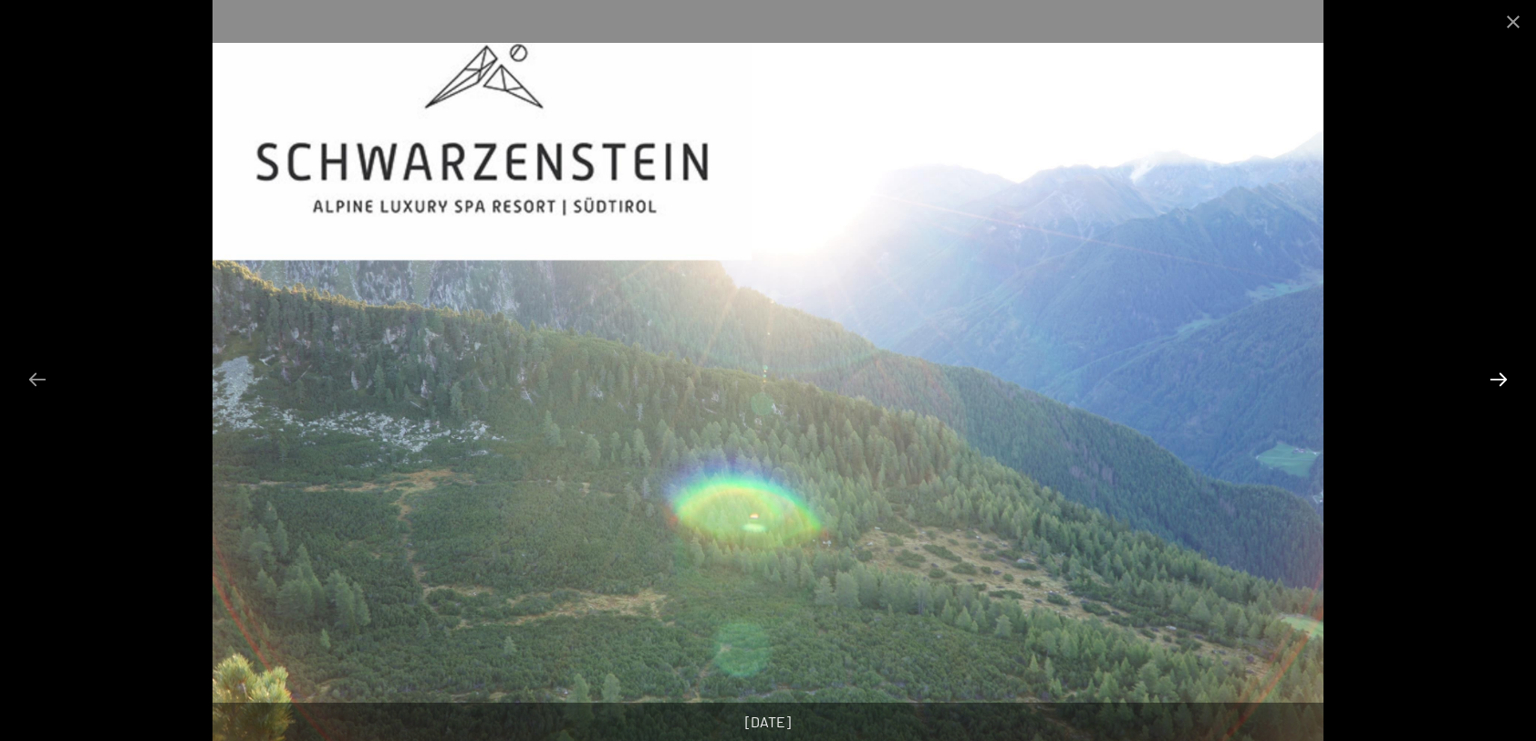
click at [1499, 379] on button "Next slide" at bounding box center [1499, 379] width 38 height 36
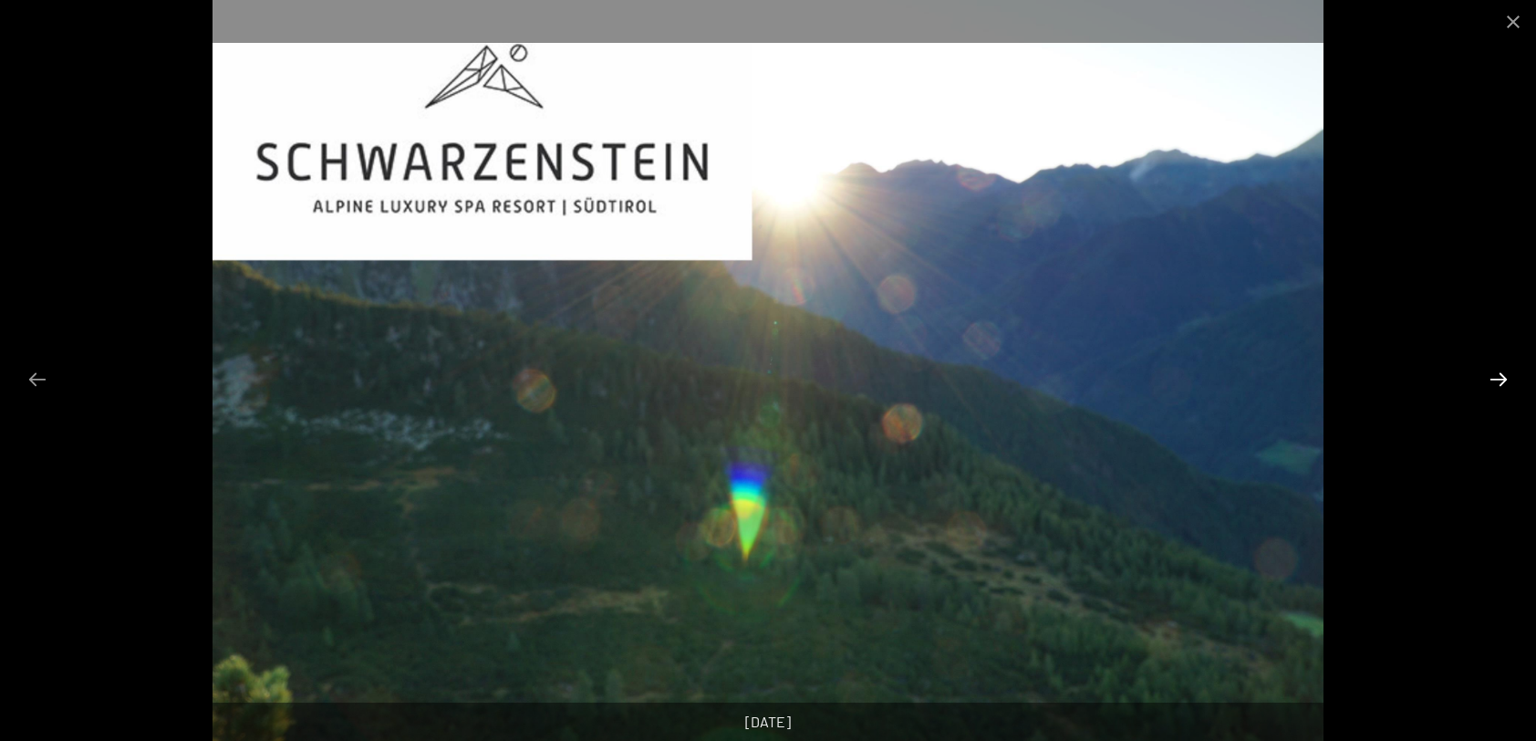
click at [1499, 379] on button "Next slide" at bounding box center [1499, 379] width 38 height 36
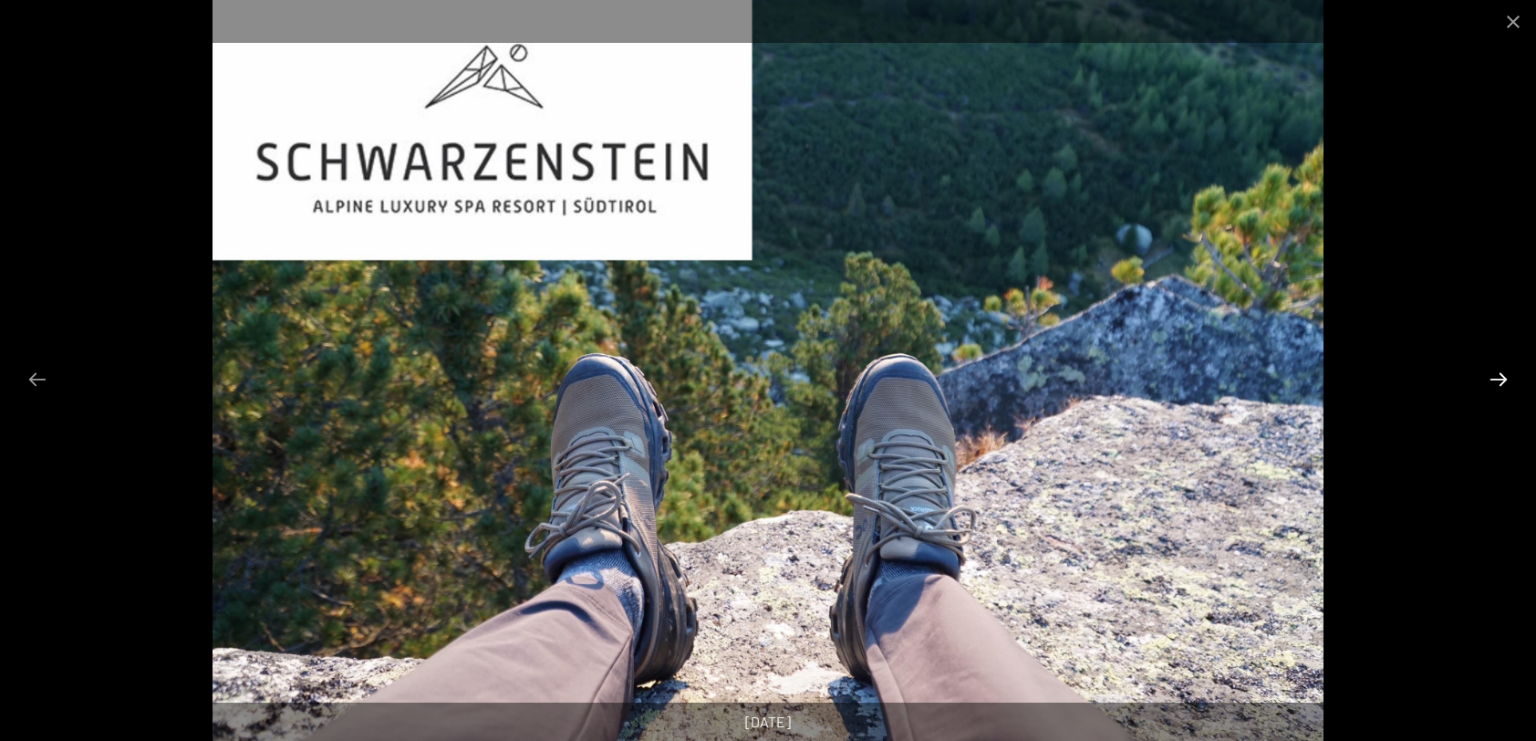
click at [1499, 379] on button "Next slide" at bounding box center [1499, 379] width 38 height 36
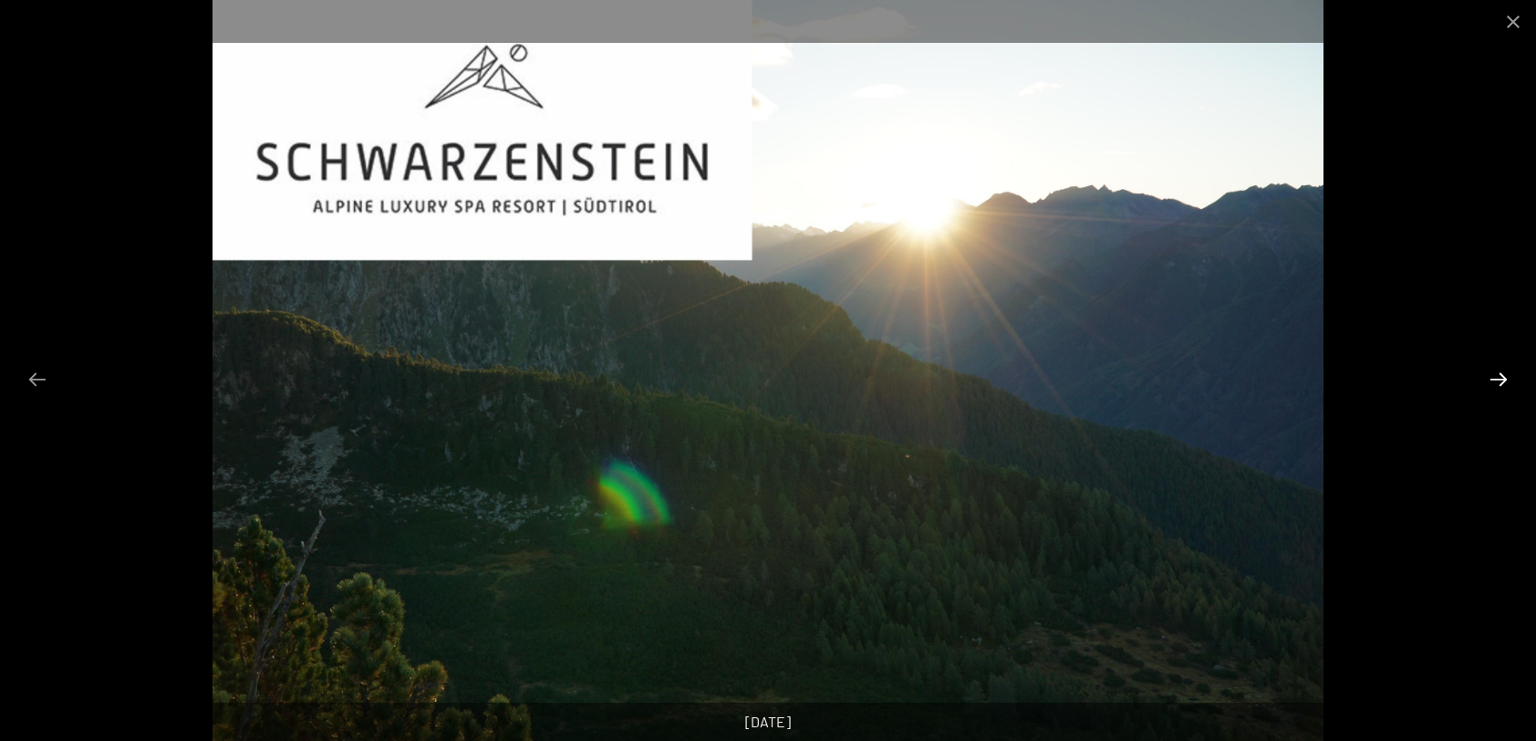
click at [1499, 379] on button "Next slide" at bounding box center [1499, 379] width 38 height 36
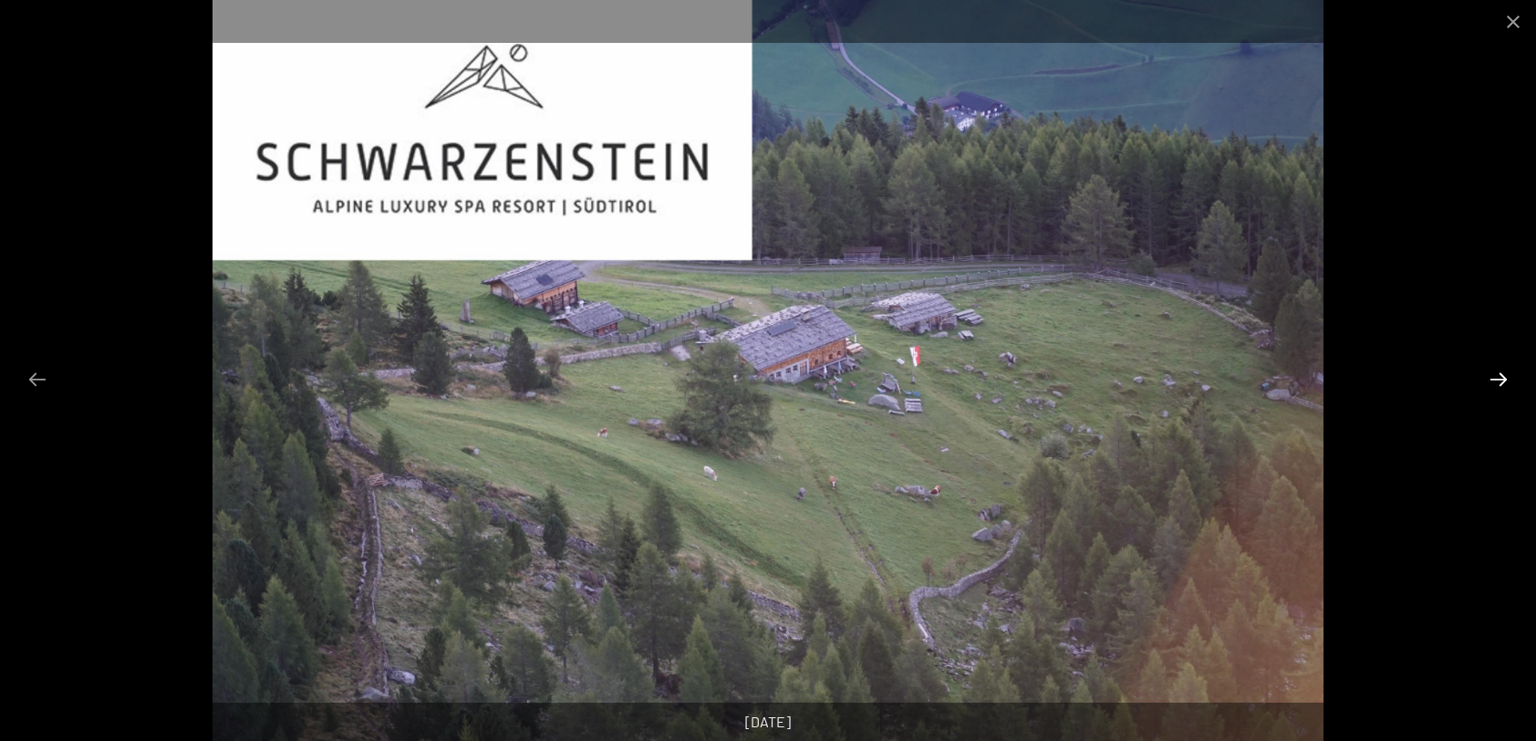
click at [1499, 379] on button "Next slide" at bounding box center [1499, 379] width 38 height 36
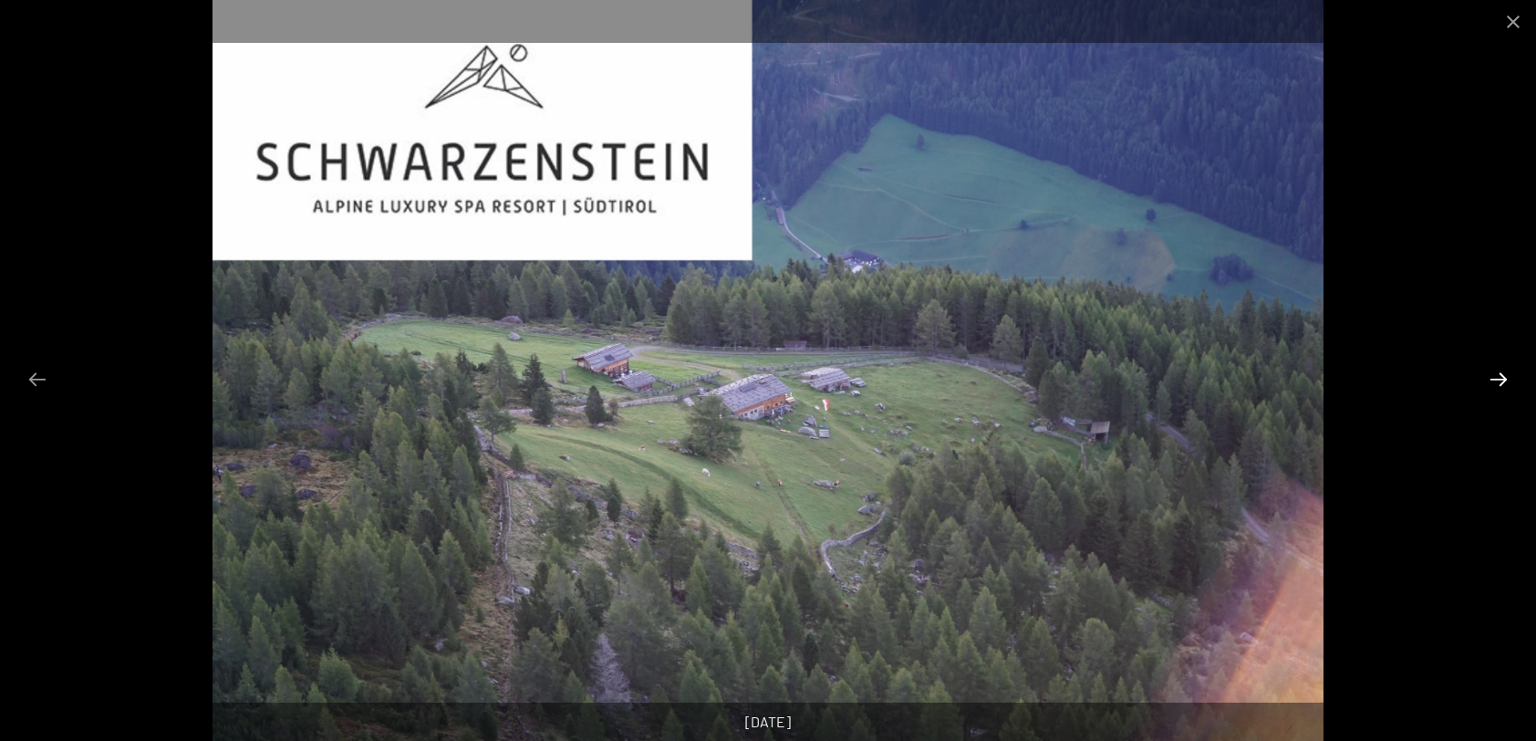
click at [1499, 379] on button "Next slide" at bounding box center [1499, 379] width 38 height 36
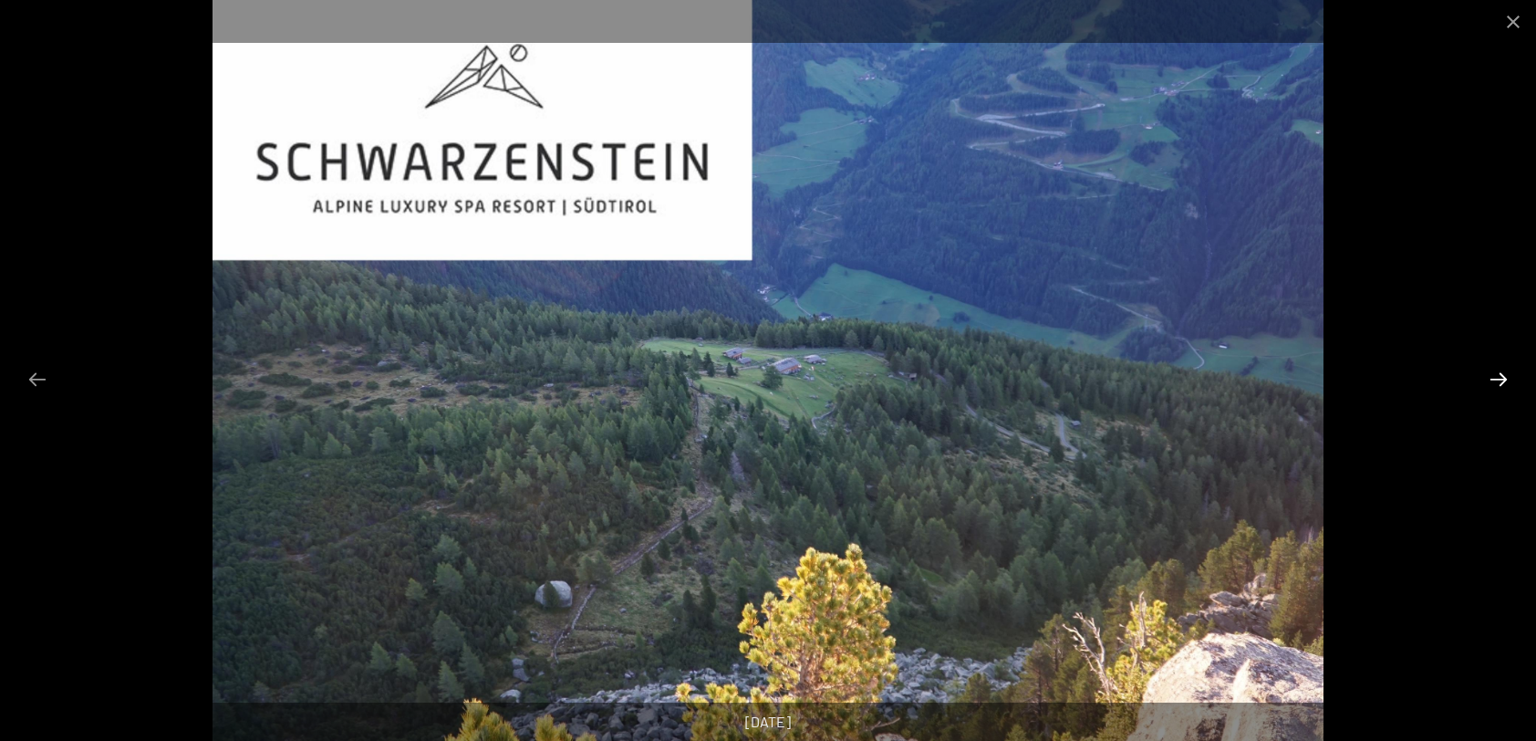
click at [1499, 379] on button "Next slide" at bounding box center [1499, 379] width 38 height 36
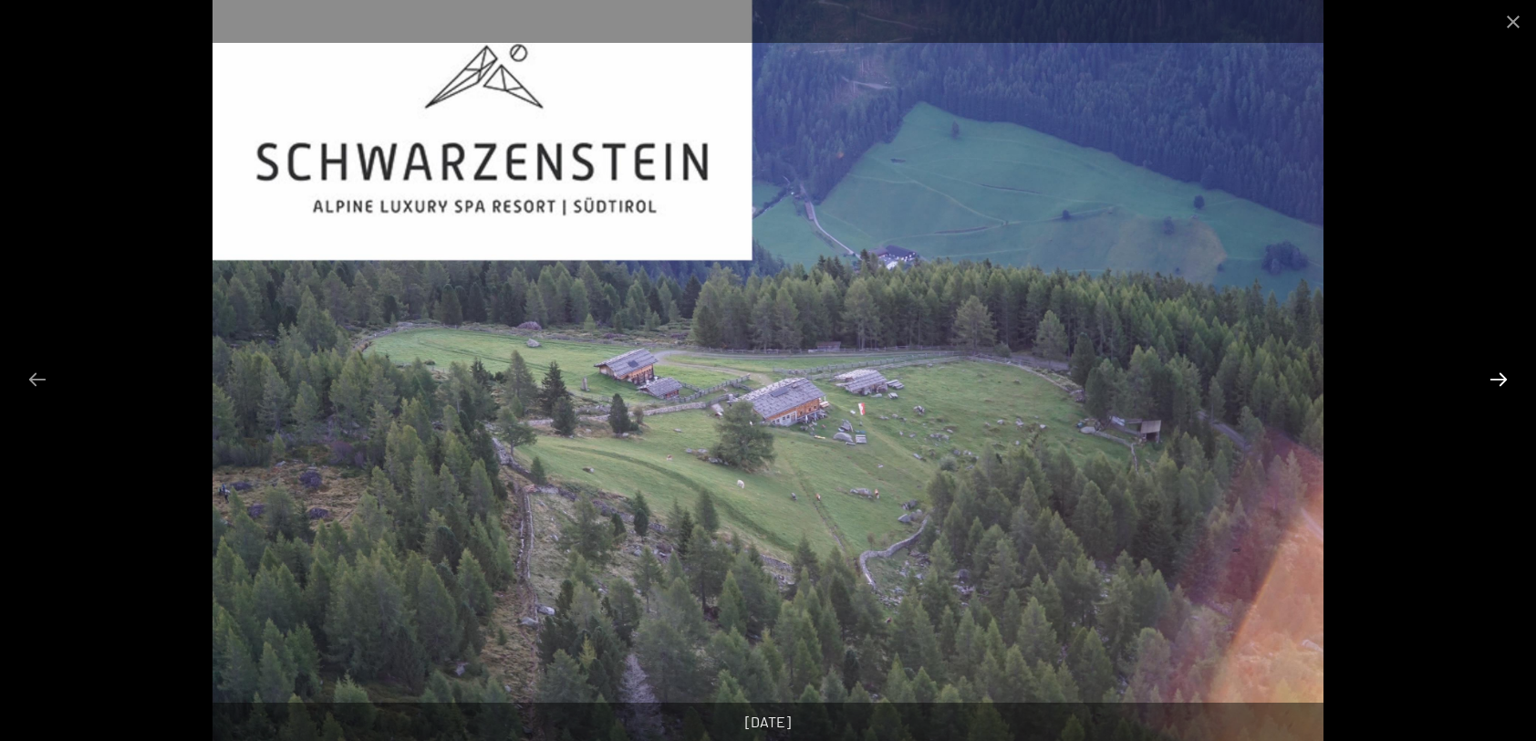
click at [1499, 379] on button "Next slide" at bounding box center [1499, 379] width 38 height 36
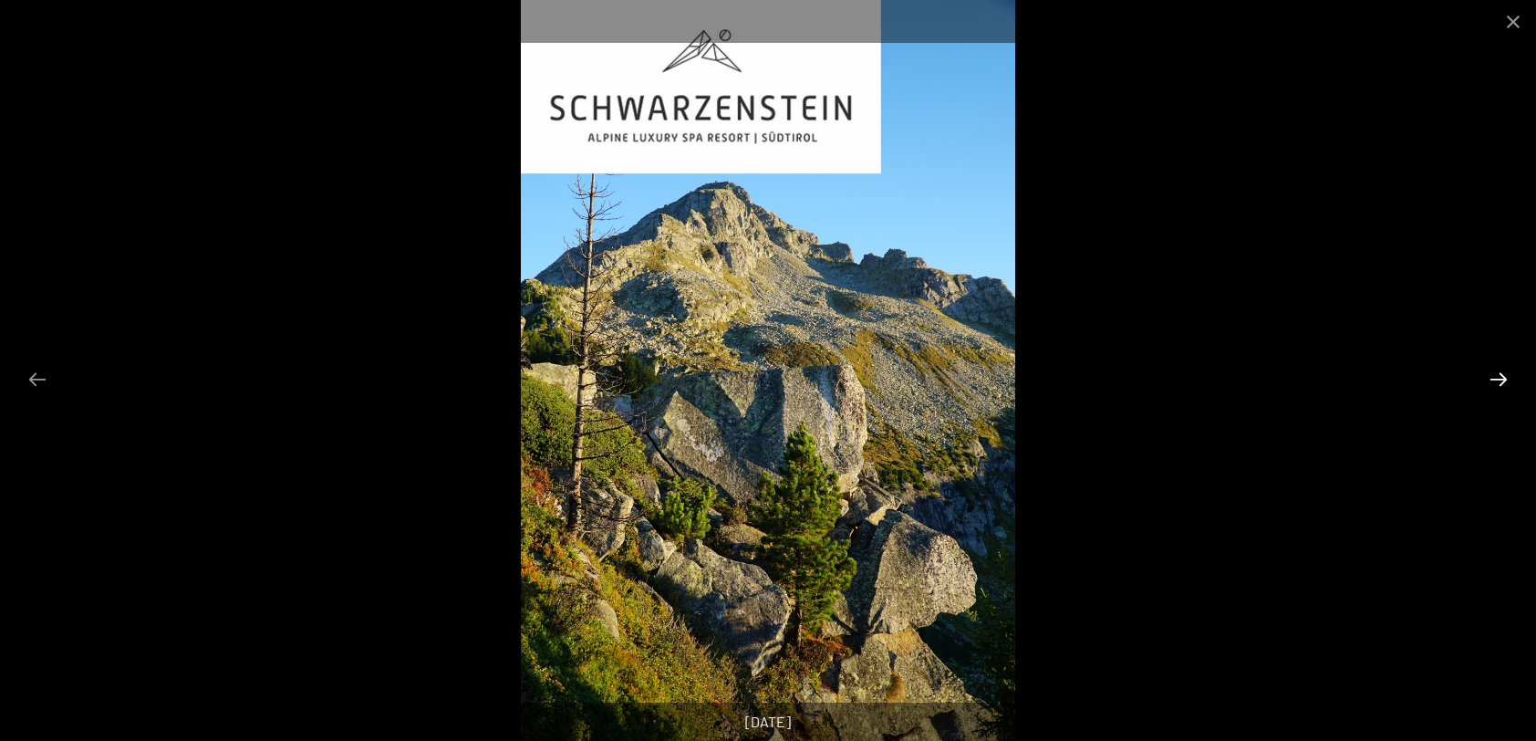
click at [1499, 379] on button "Next slide" at bounding box center [1499, 379] width 38 height 36
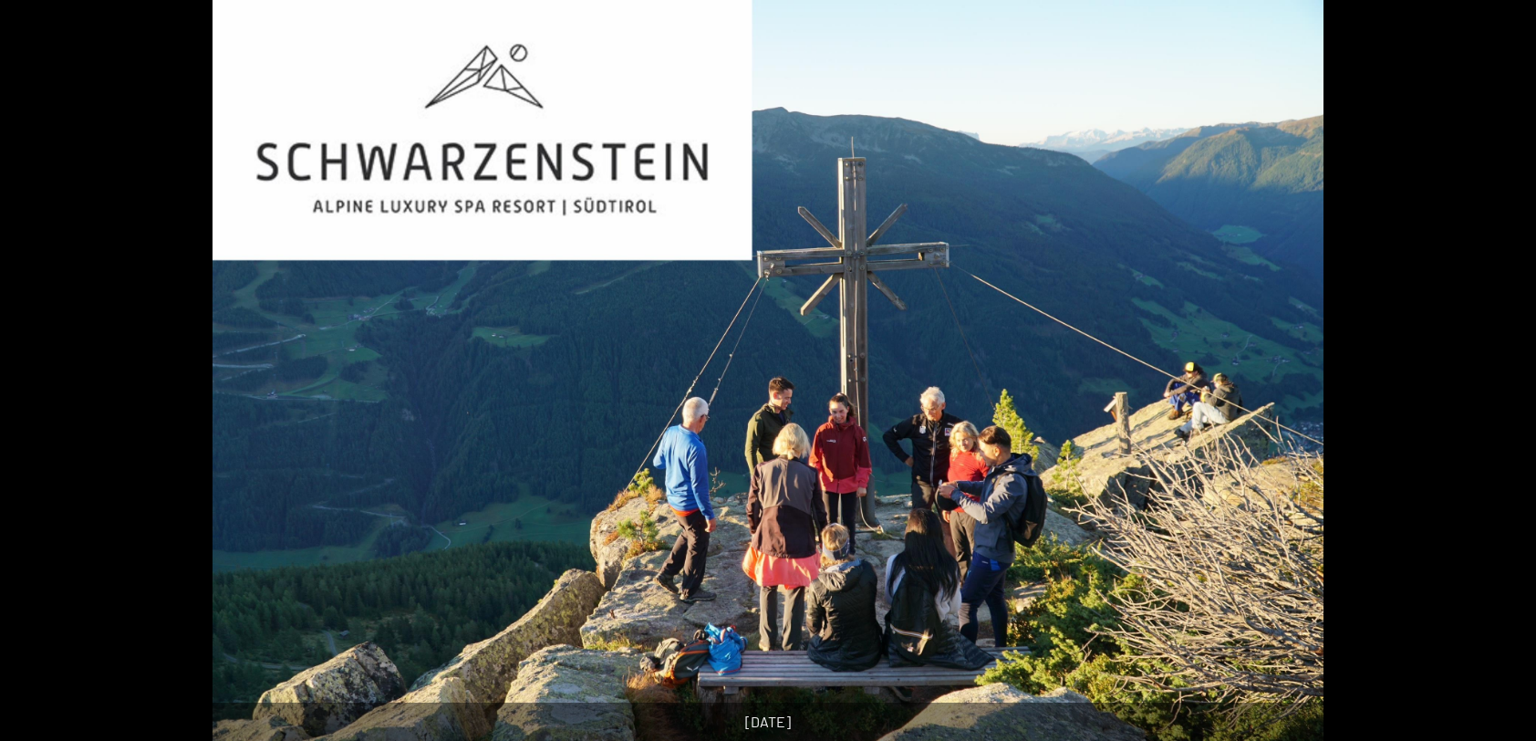
click at [1499, 379] on button "Next slide" at bounding box center [1508, 379] width 38 height 36
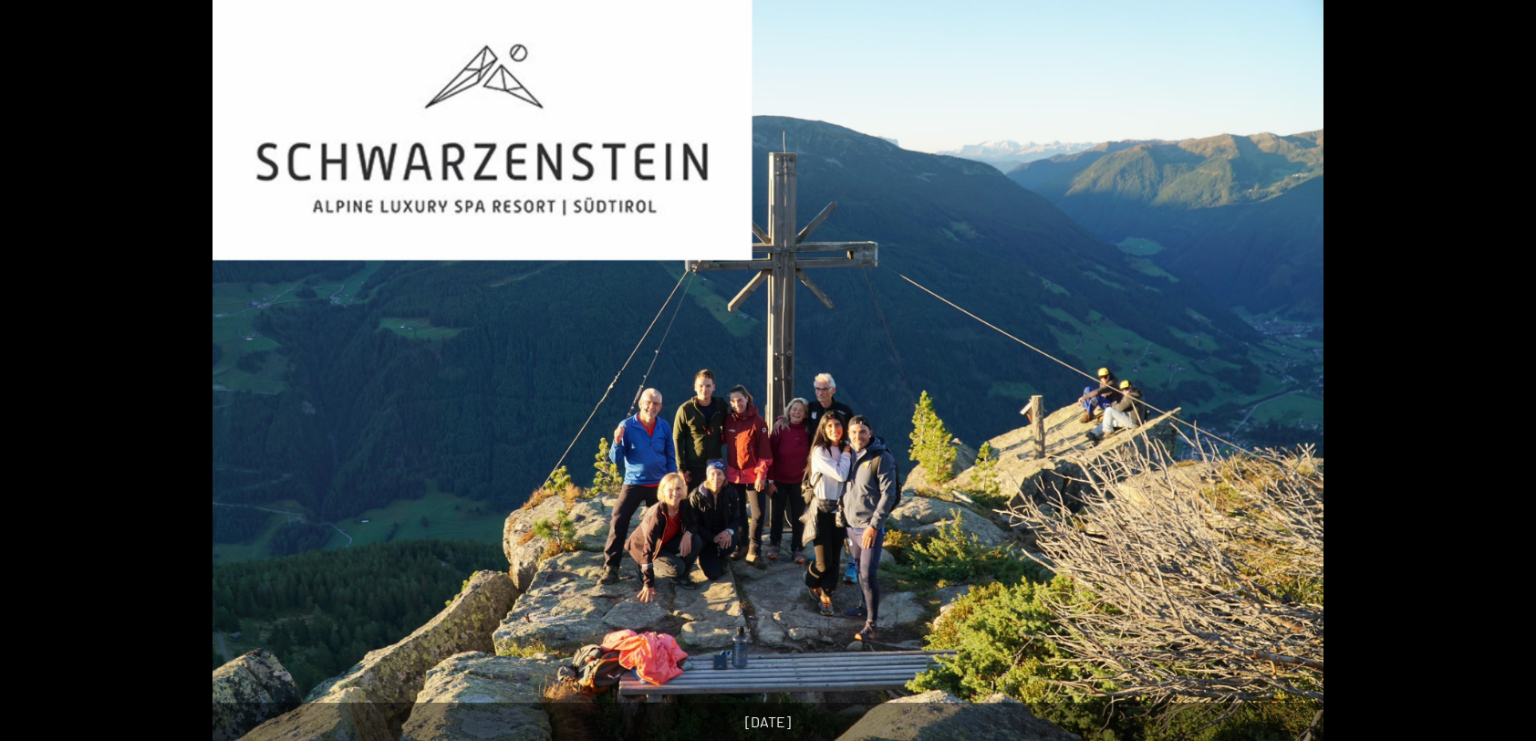
click at [1499, 379] on button "Next slide" at bounding box center [1508, 379] width 38 height 36
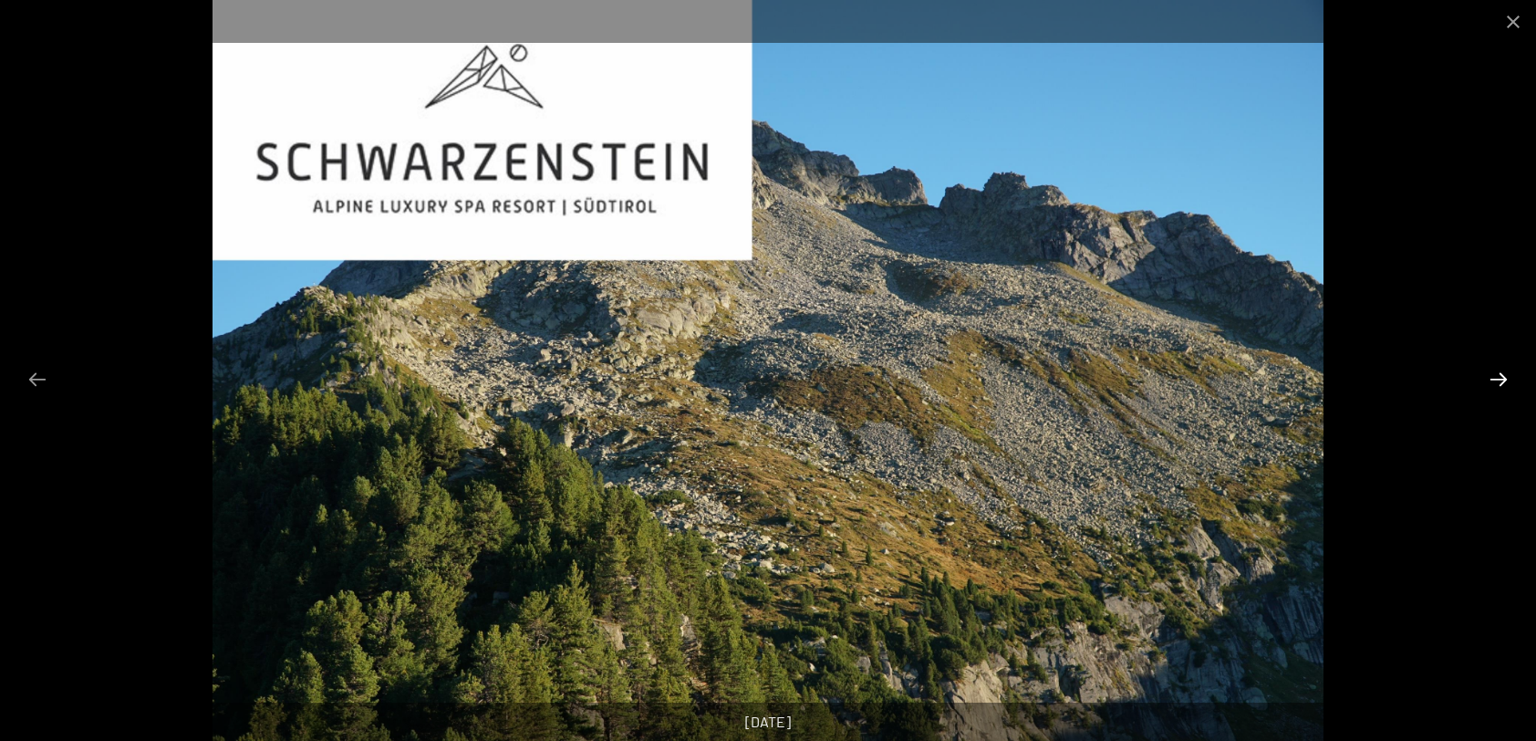
click at [1499, 379] on button "Next slide" at bounding box center [1499, 379] width 38 height 36
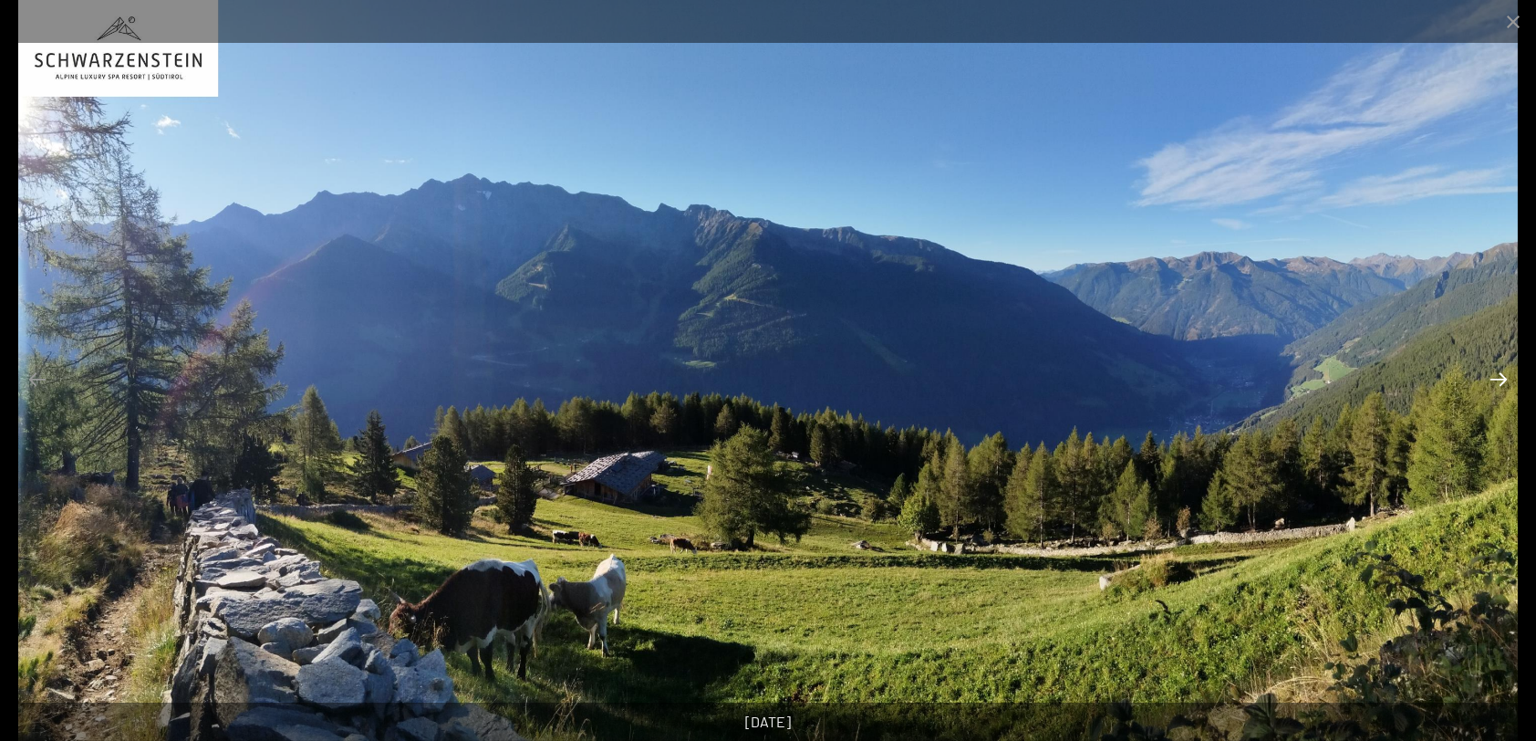
click at [1499, 379] on button "Next slide" at bounding box center [1499, 379] width 38 height 36
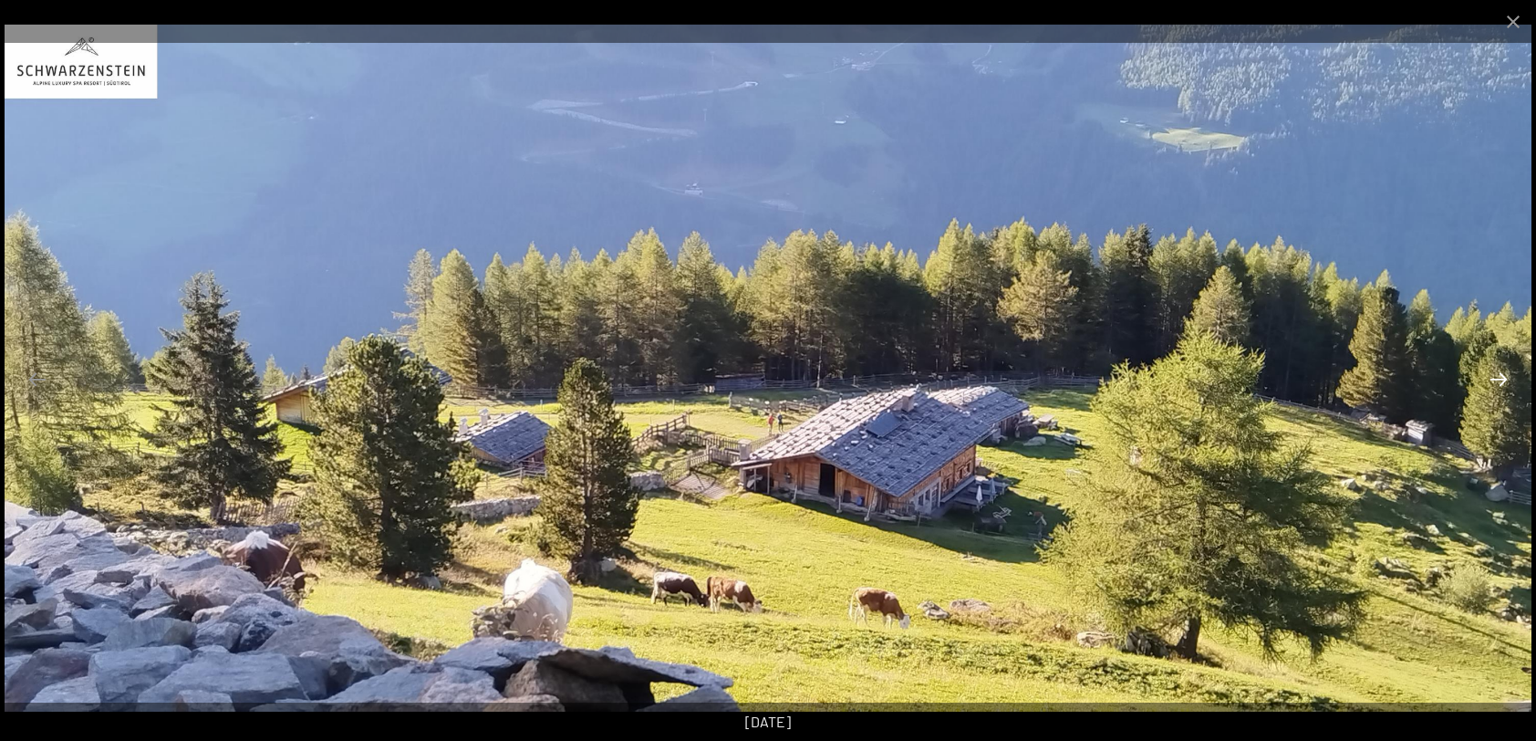
click at [1499, 379] on button "Next slide" at bounding box center [1499, 379] width 38 height 36
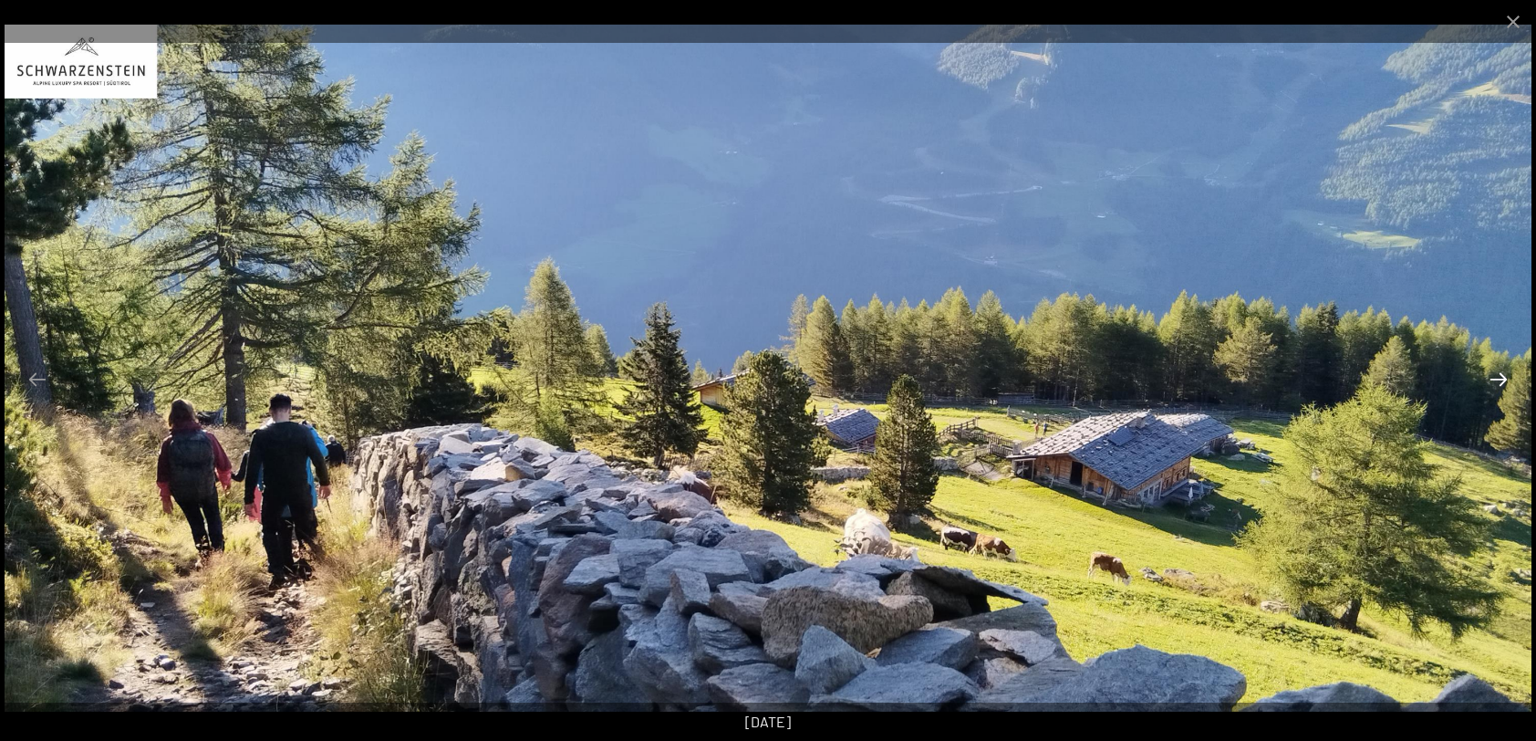
click at [1499, 379] on button "Next slide" at bounding box center [1499, 379] width 38 height 36
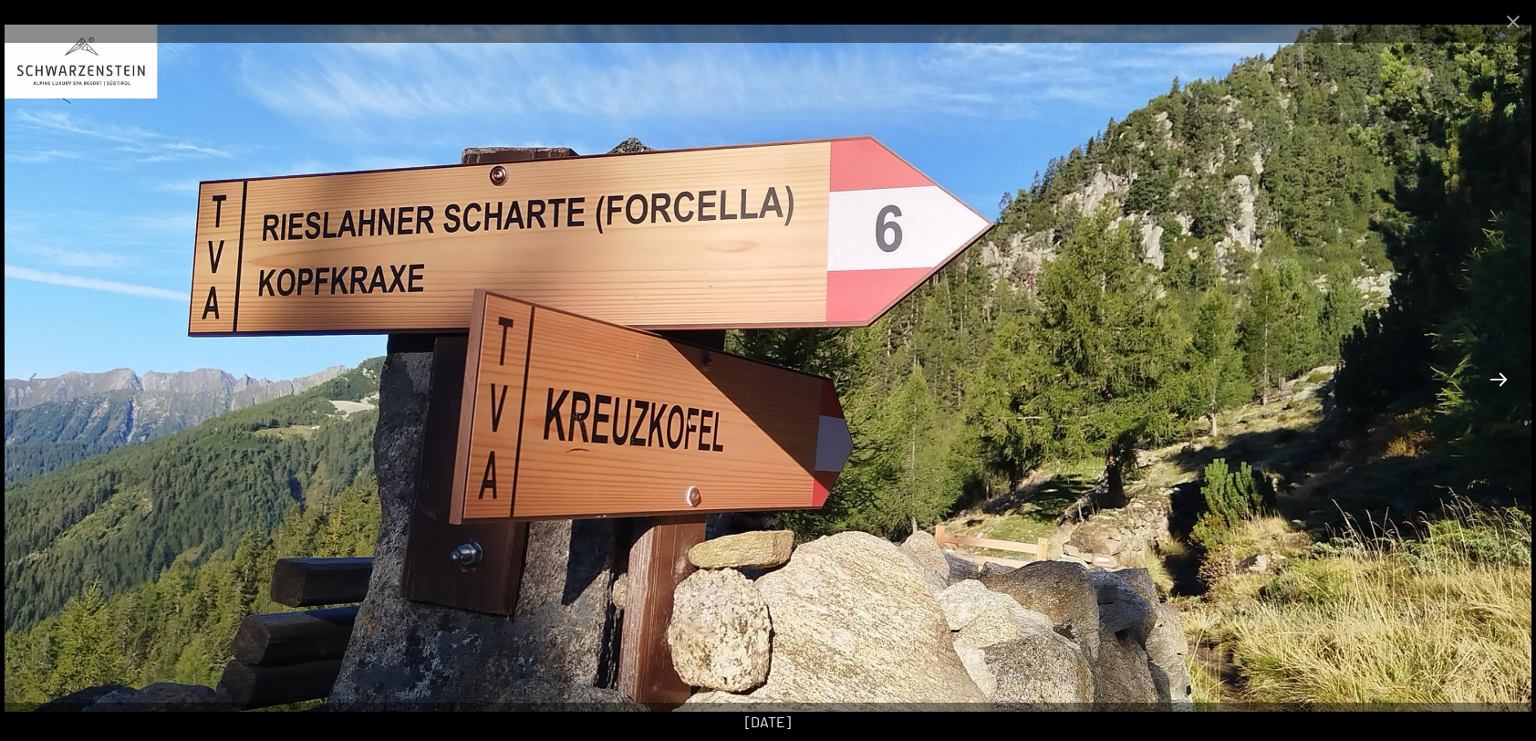
click at [1499, 379] on button "Next slide" at bounding box center [1499, 379] width 38 height 36
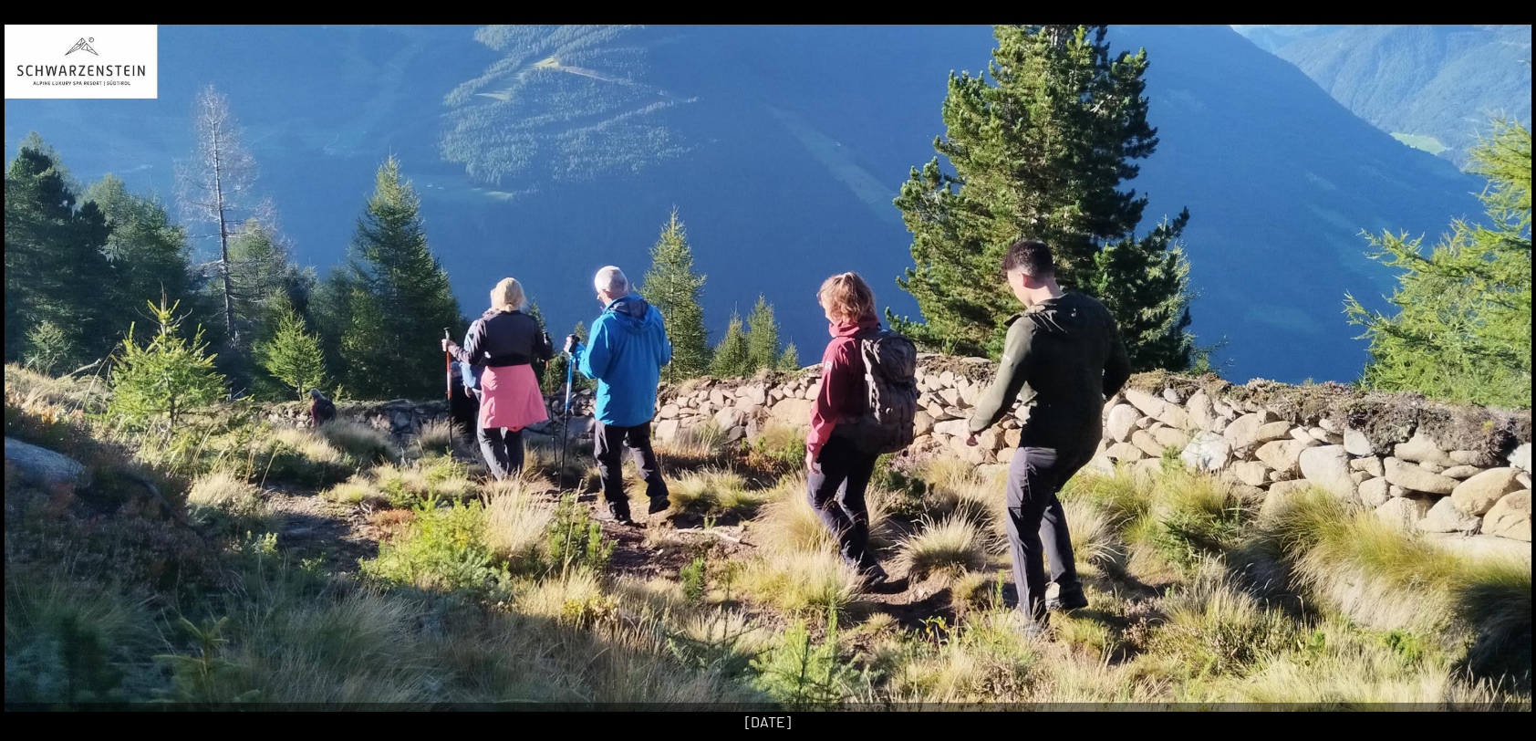
click at [1499, 379] on button "Next slide" at bounding box center [1508, 379] width 38 height 36
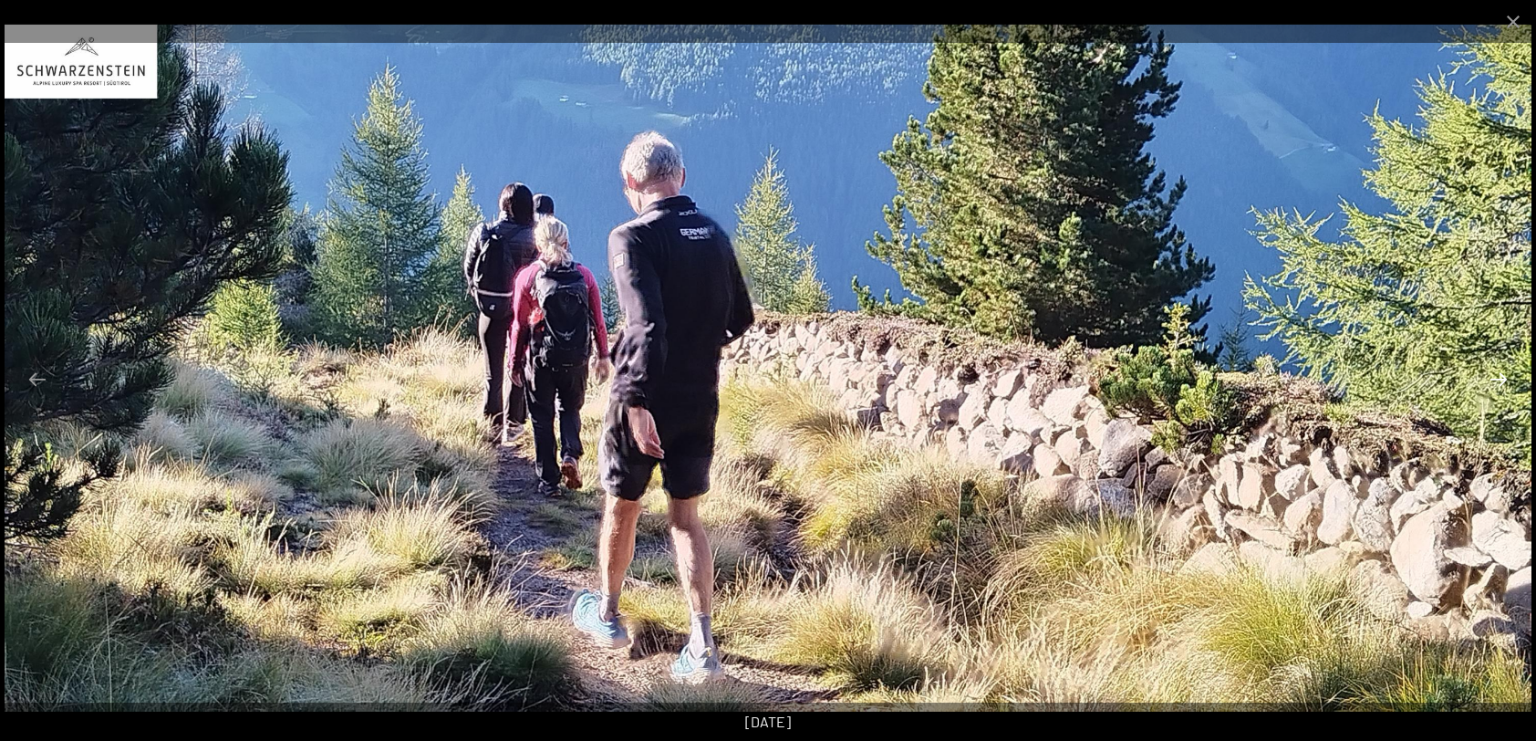
click at [1499, 379] on button "Next slide" at bounding box center [1499, 379] width 38 height 36
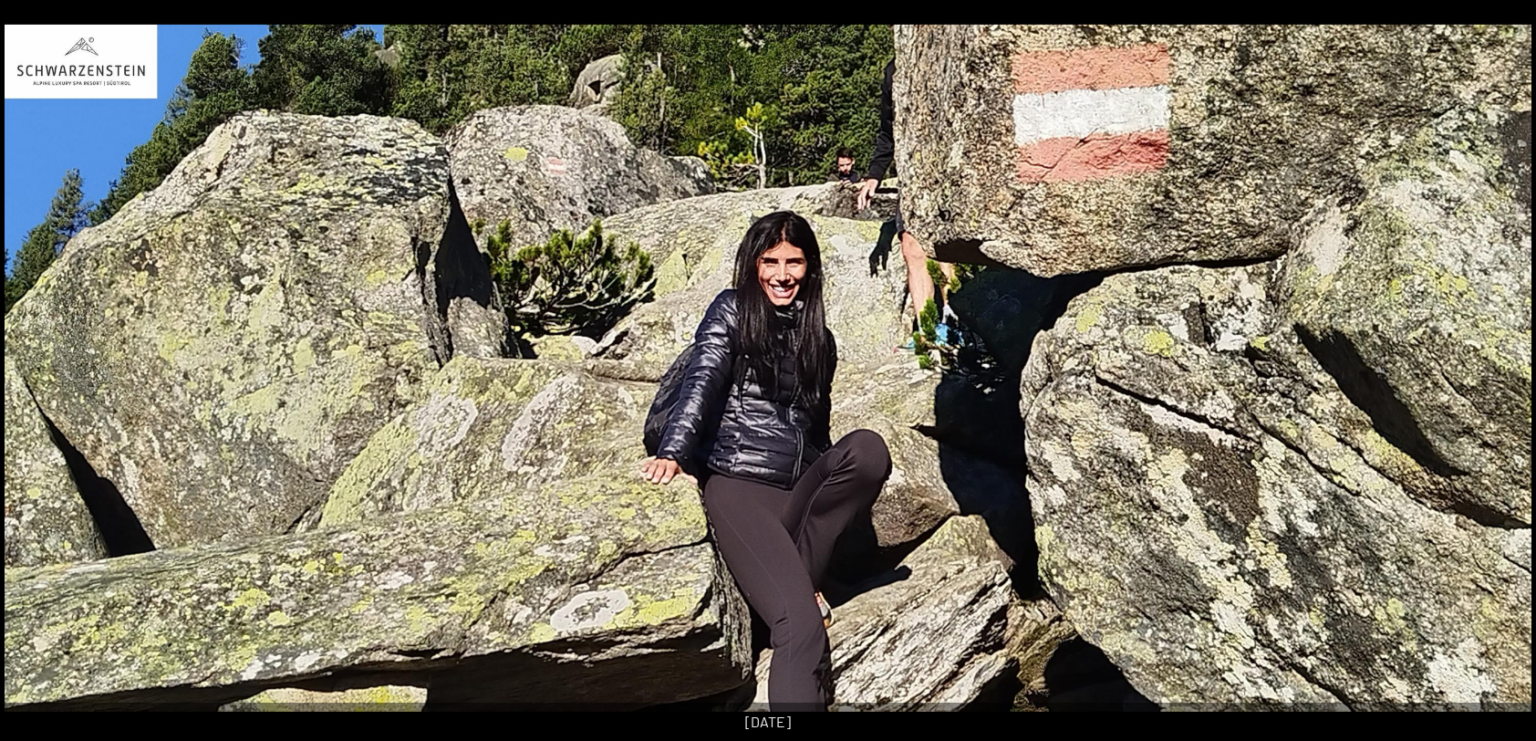
click at [1499, 379] on button "Next slide" at bounding box center [1508, 379] width 38 height 36
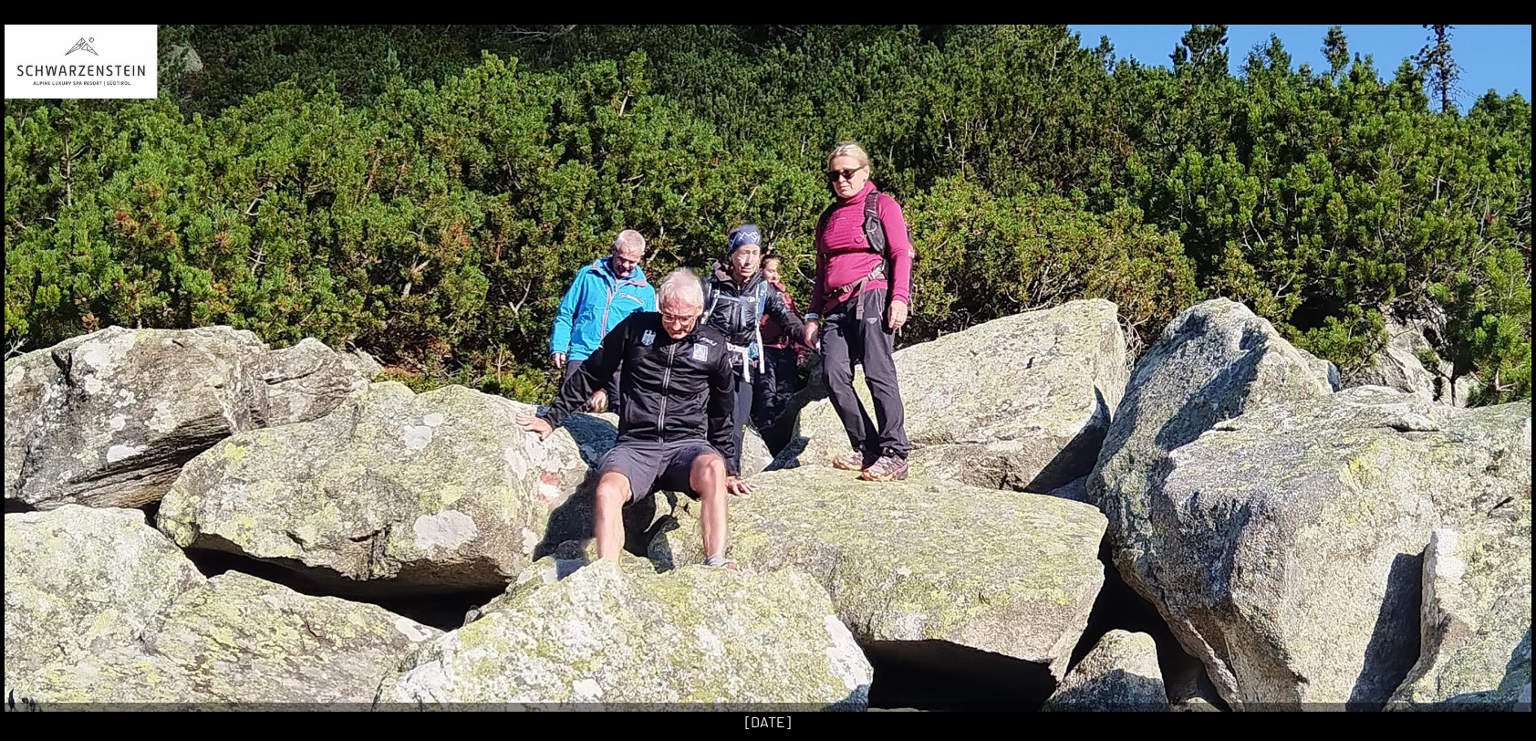
click at [1499, 379] on button "Next slide" at bounding box center [1508, 379] width 38 height 36
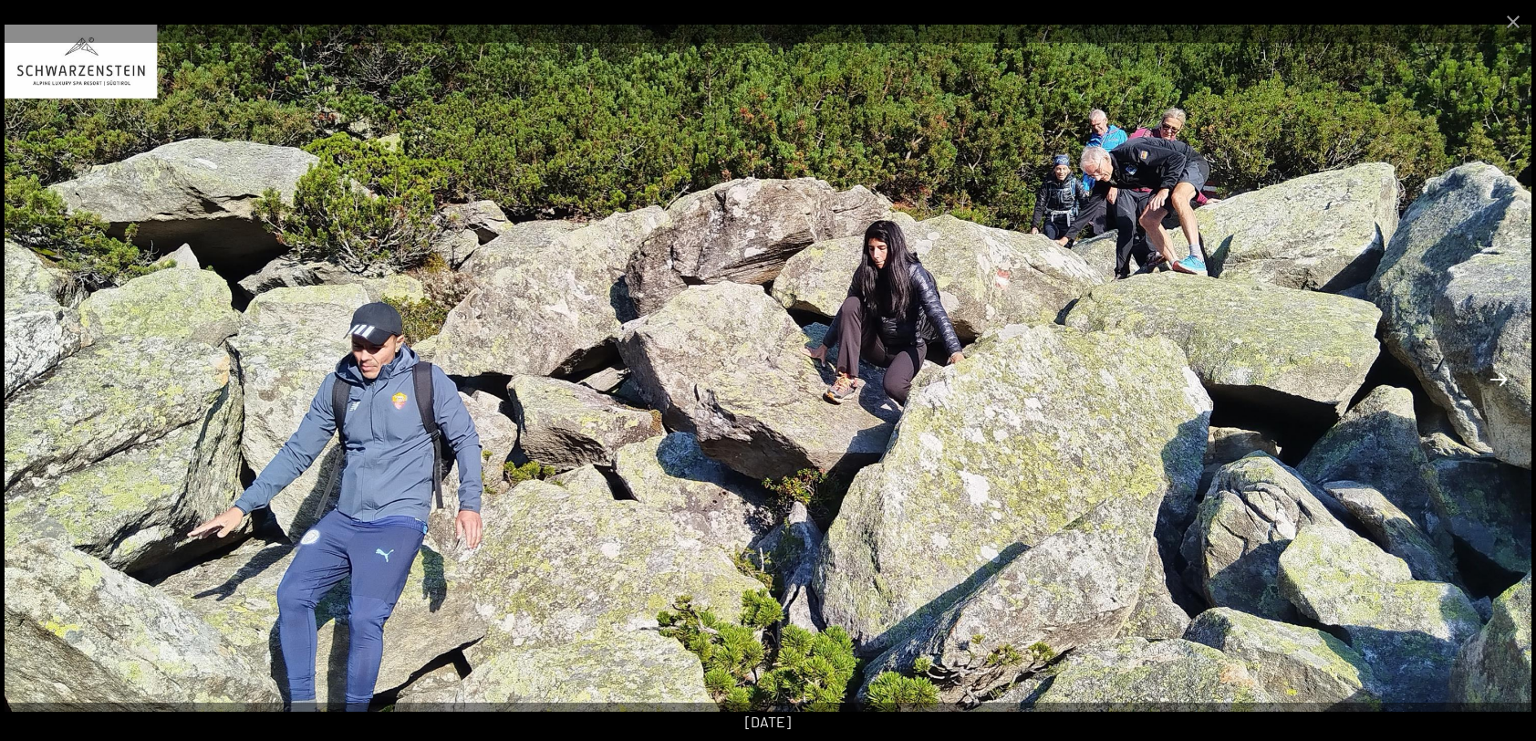
click at [1499, 379] on button "Next slide" at bounding box center [1499, 379] width 38 height 36
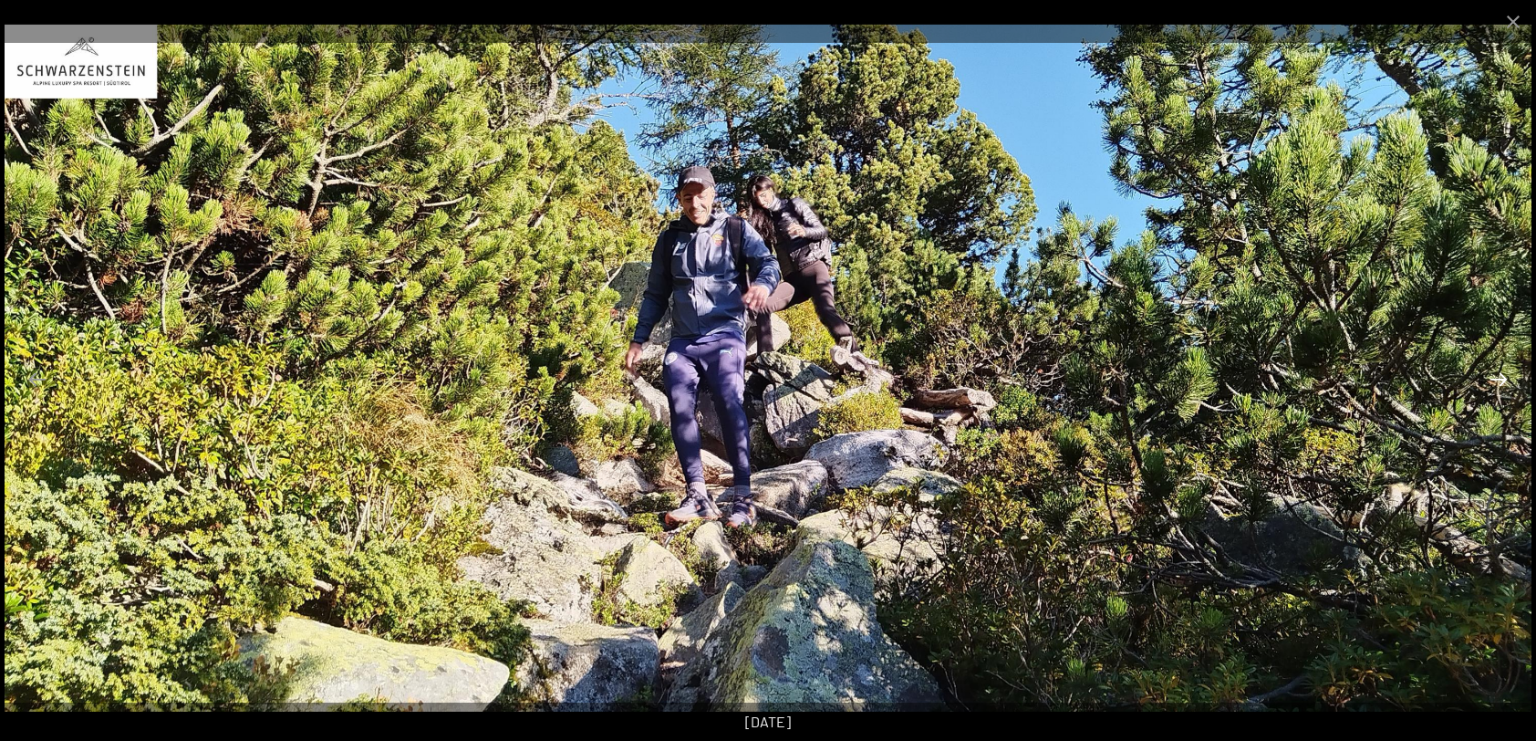
click at [1499, 379] on button "Next slide" at bounding box center [1499, 379] width 38 height 36
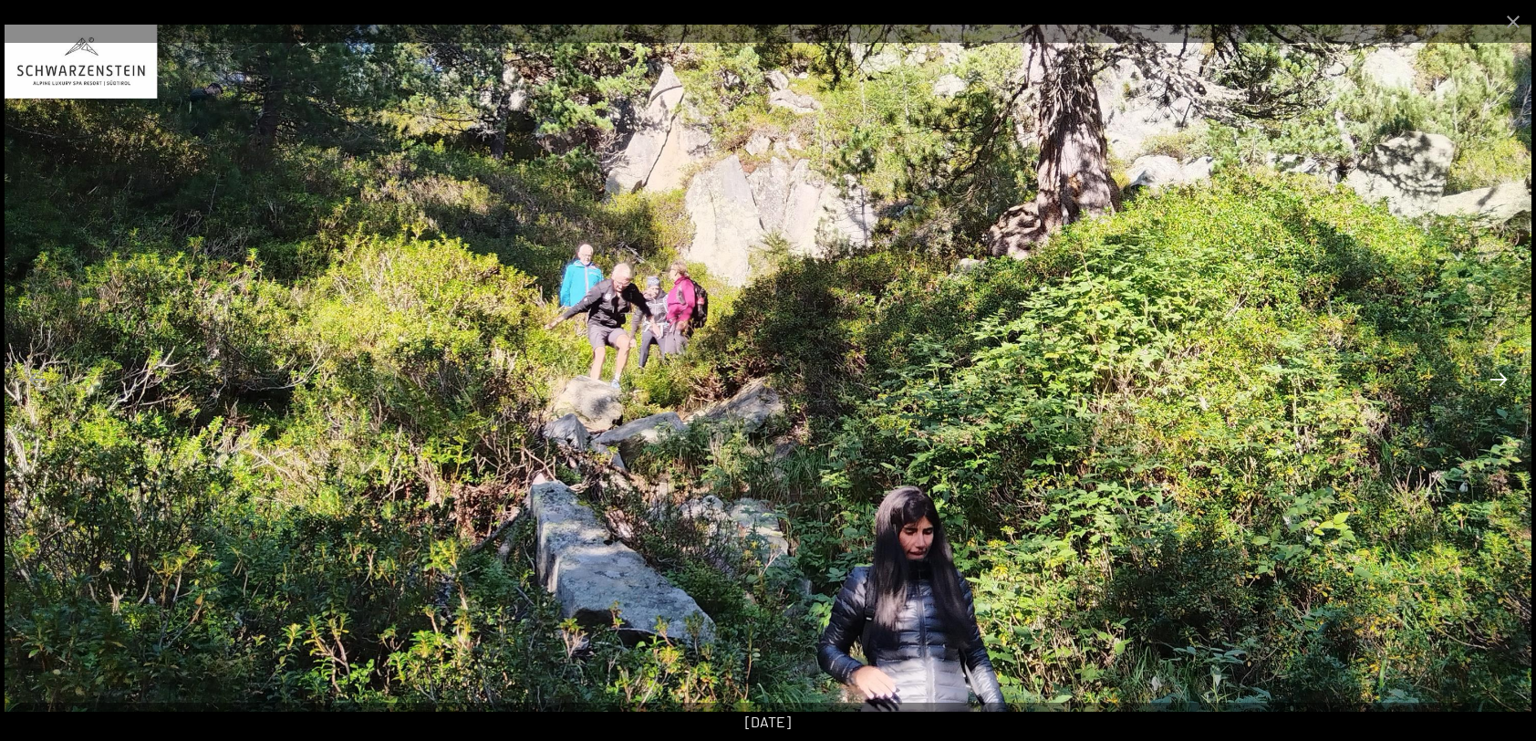
click at [1499, 379] on button "Next slide" at bounding box center [1499, 379] width 38 height 36
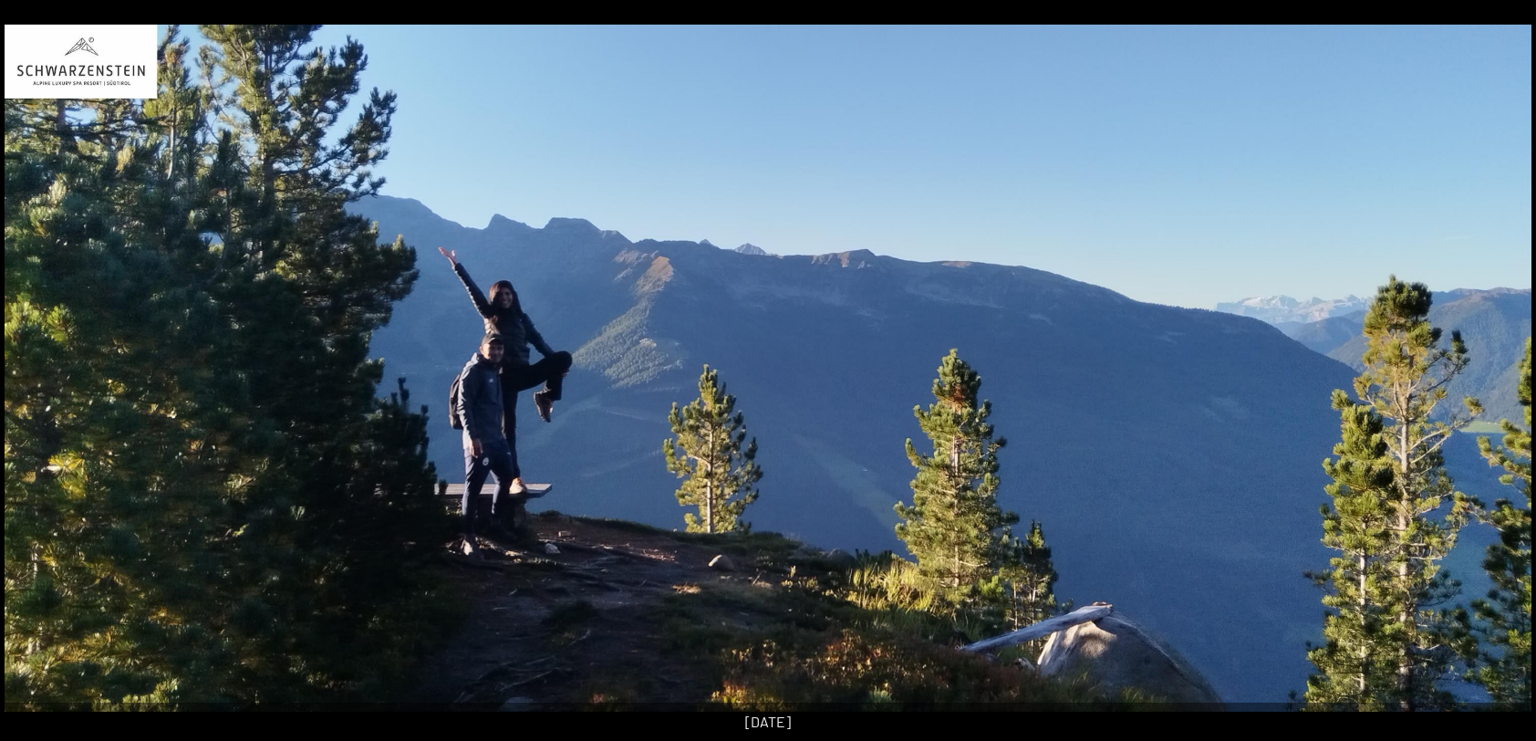
click at [1499, 379] on button "Next slide" at bounding box center [1508, 379] width 38 height 36
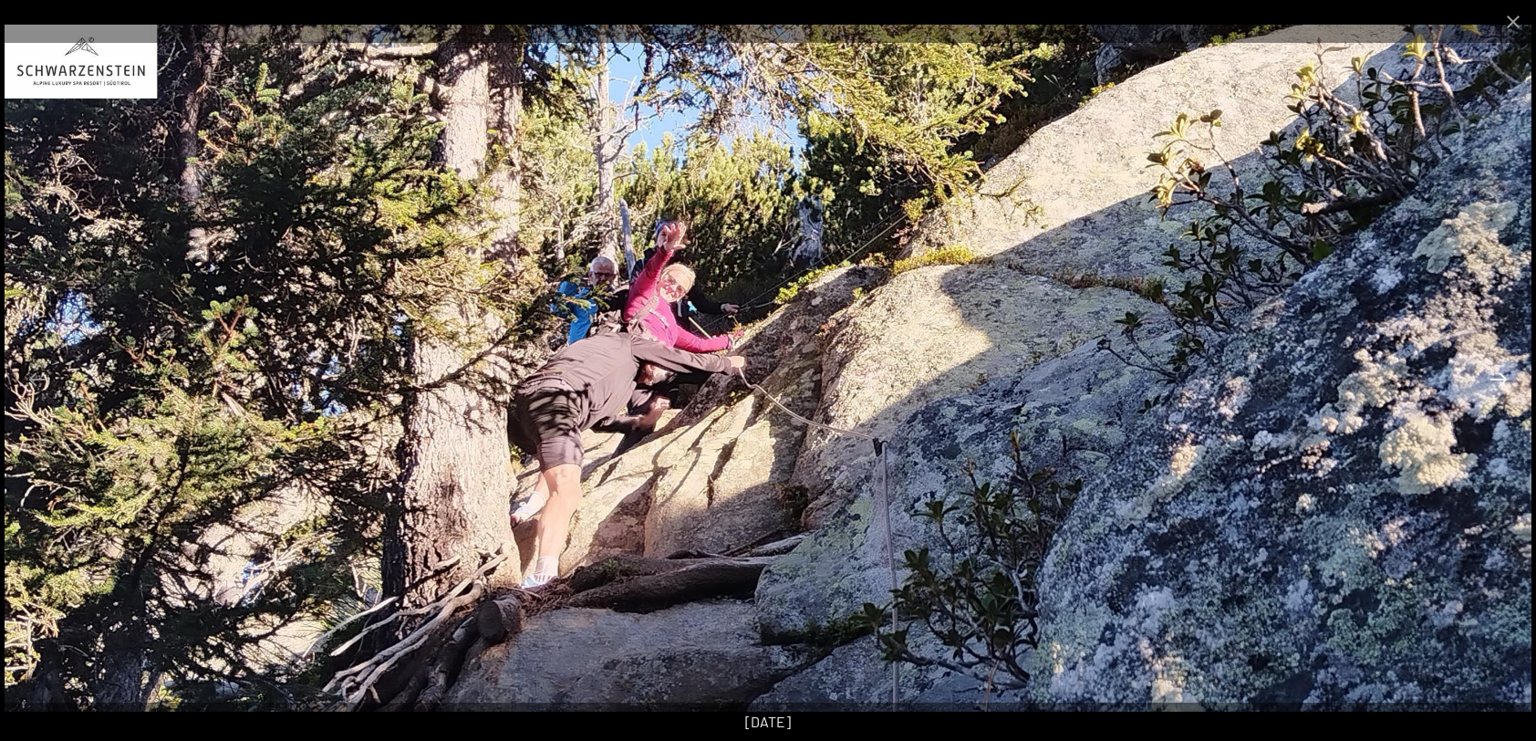
click at [1499, 379] on button "Next slide" at bounding box center [1499, 379] width 38 height 36
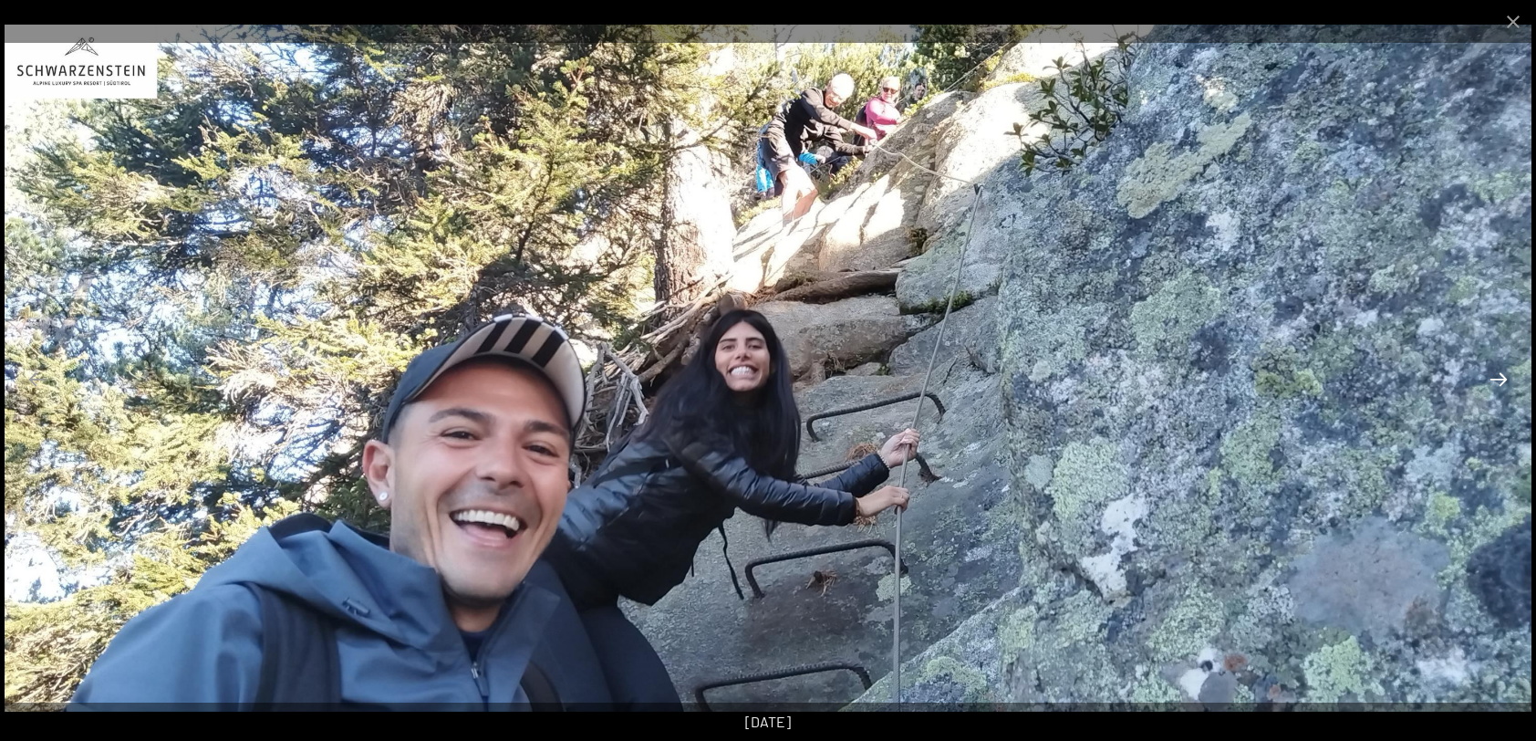
click at [1499, 379] on button "Next slide" at bounding box center [1499, 379] width 38 height 36
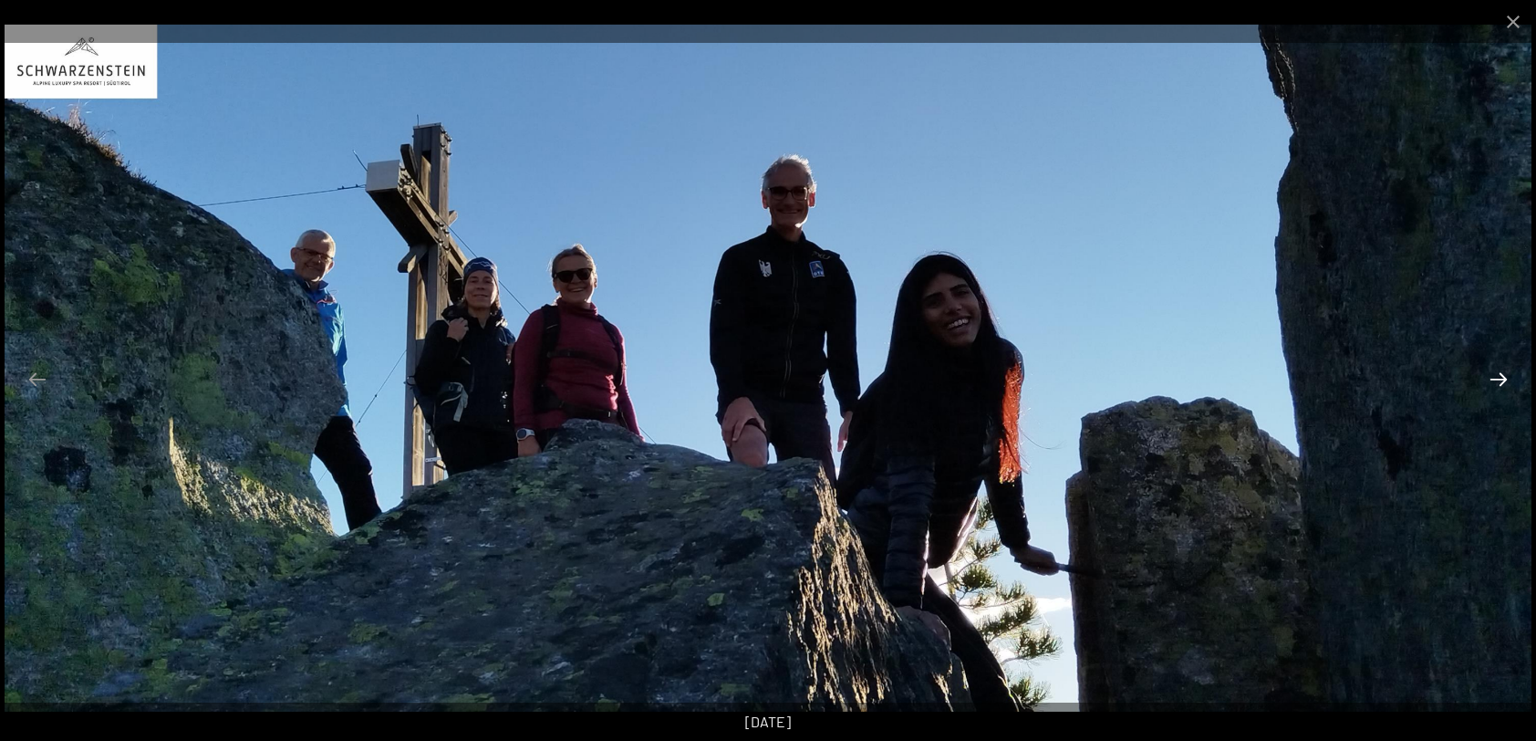
click at [1499, 379] on button "Next slide" at bounding box center [1499, 379] width 38 height 36
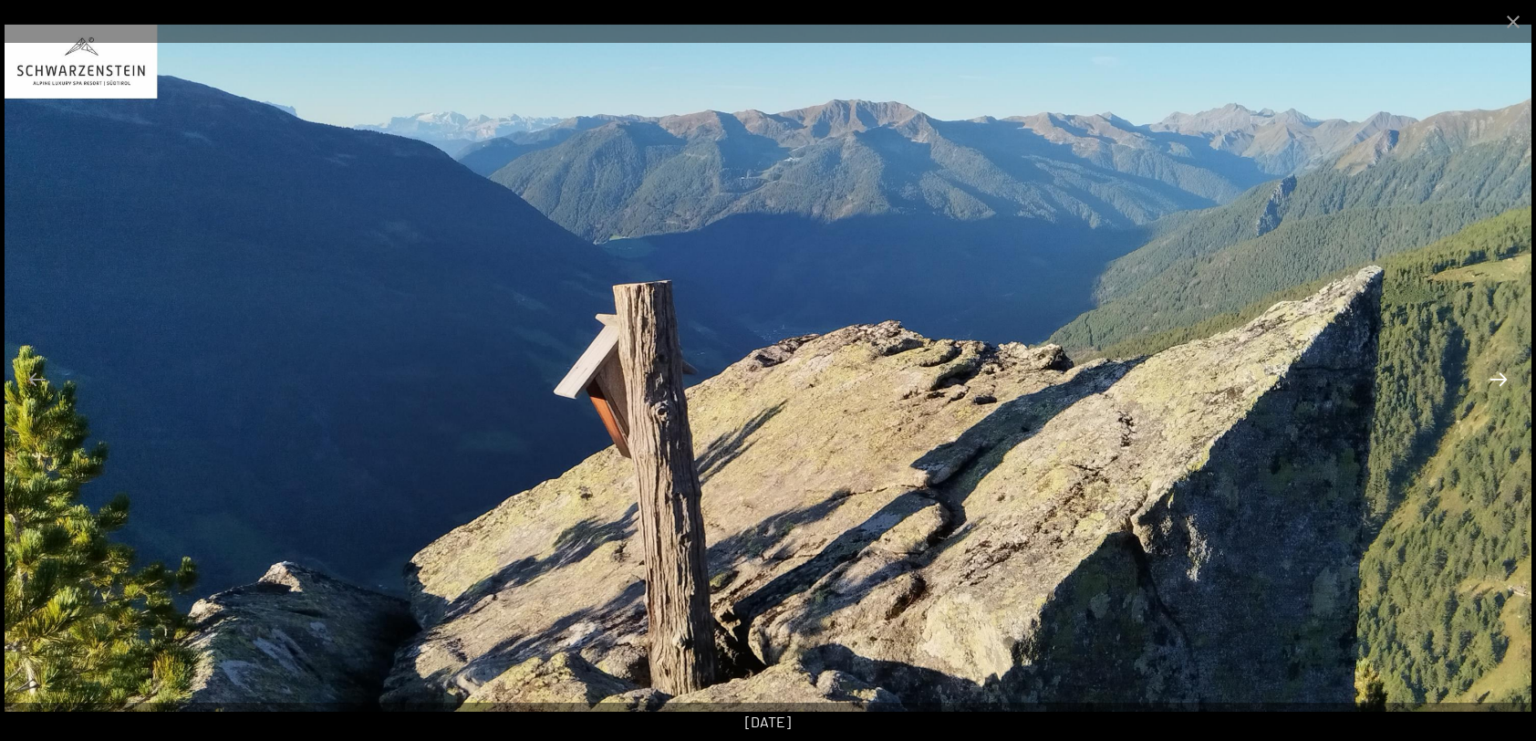
click at [1499, 379] on button "Next slide" at bounding box center [1499, 379] width 38 height 36
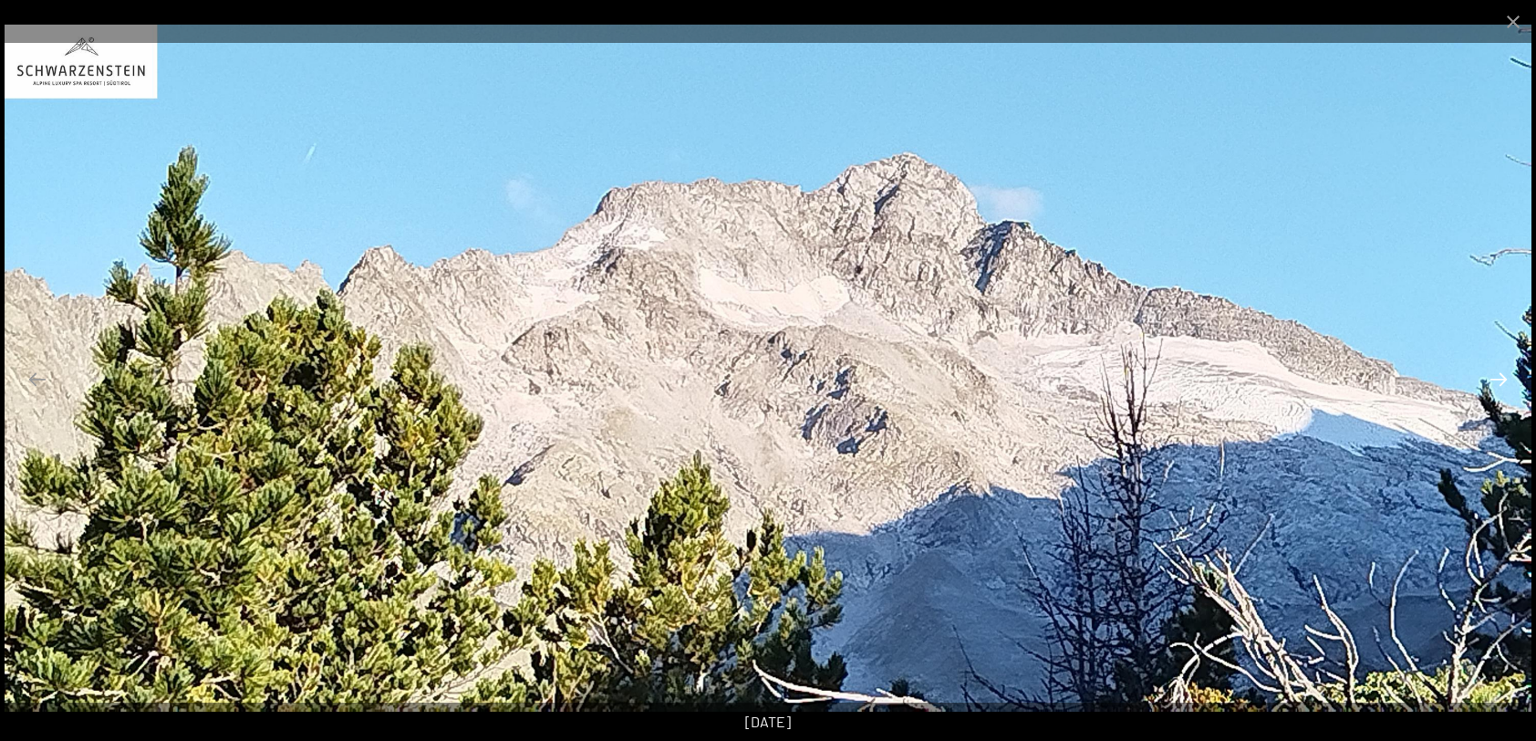
click at [1499, 379] on button "Next slide" at bounding box center [1499, 379] width 38 height 36
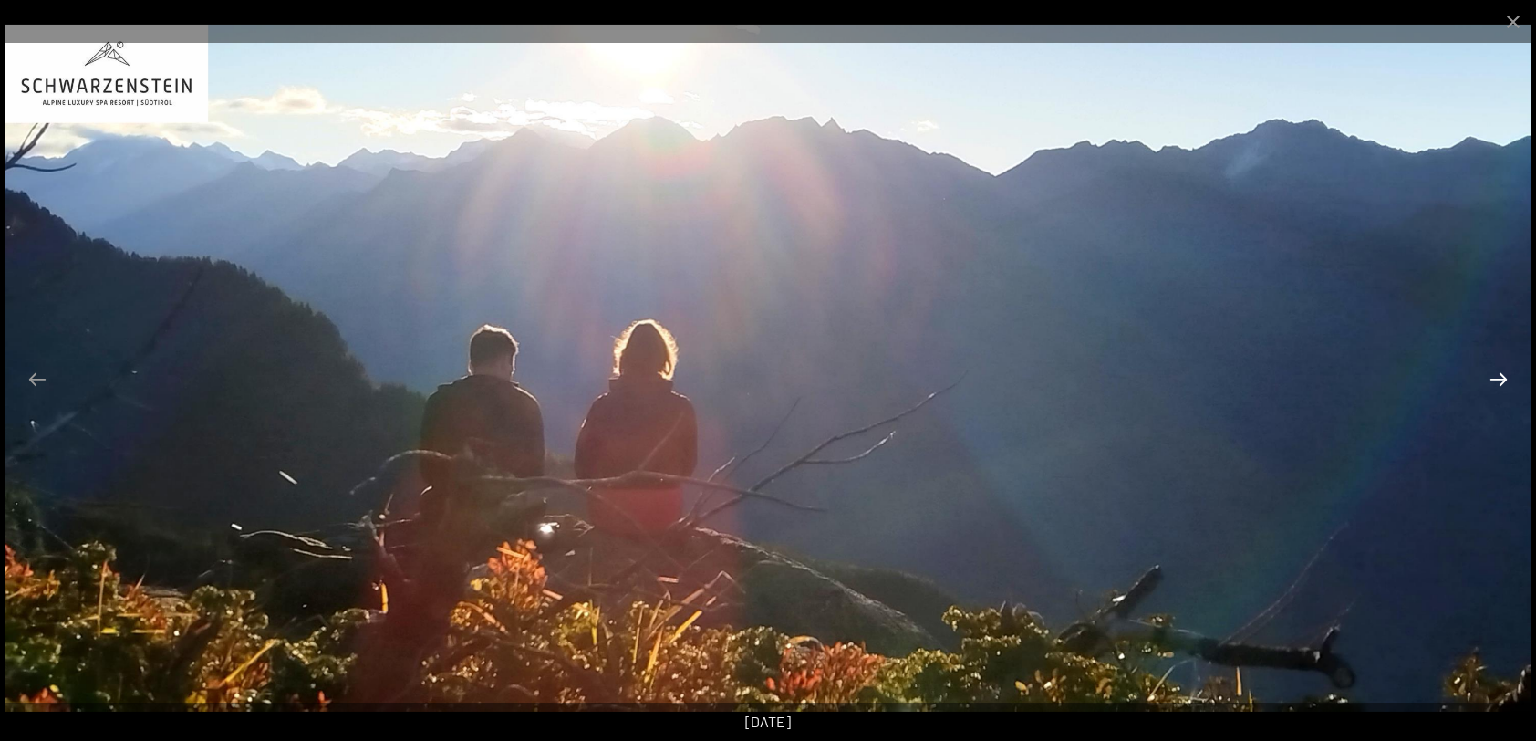
click at [1499, 379] on button "Next slide" at bounding box center [1499, 379] width 38 height 36
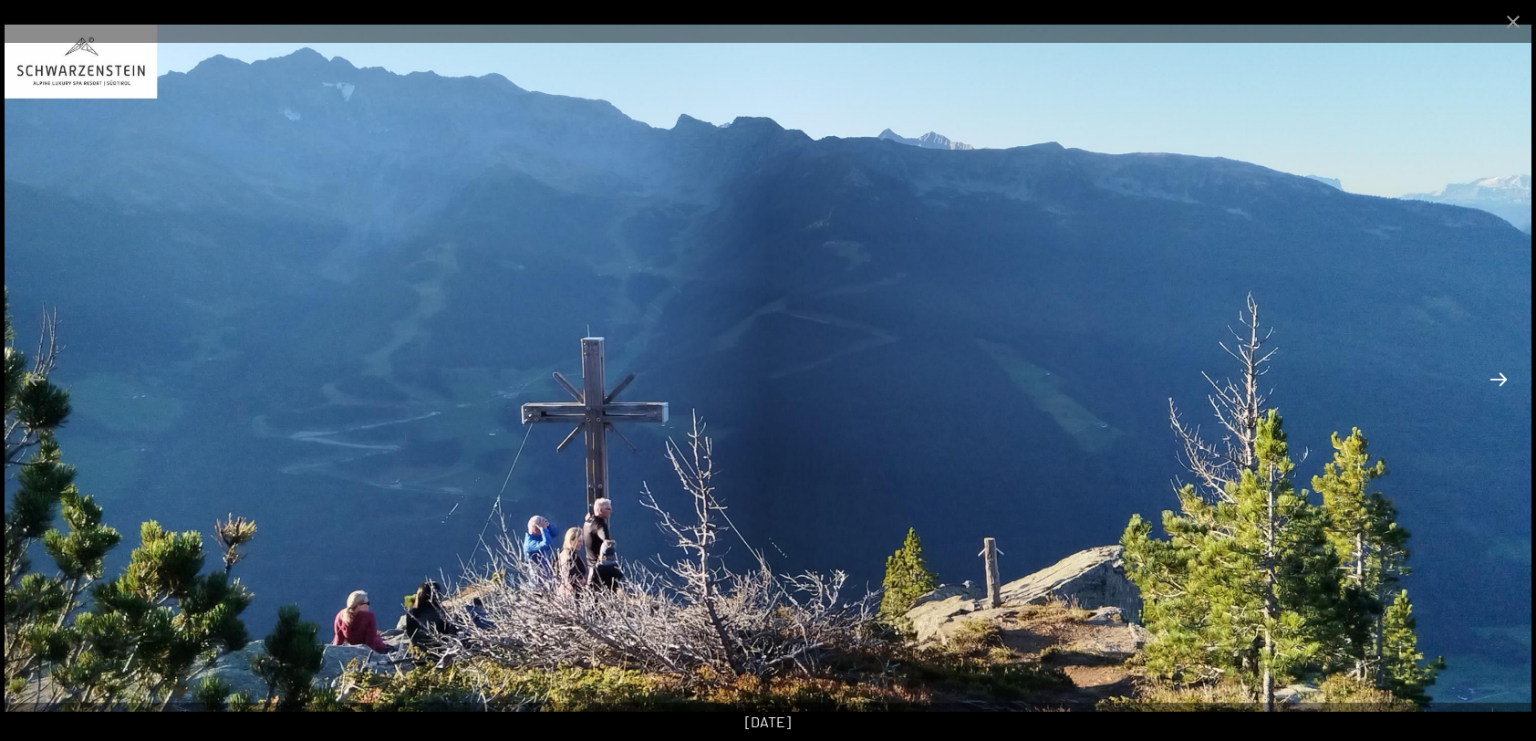
click at [1499, 379] on button "Next slide" at bounding box center [1499, 379] width 38 height 36
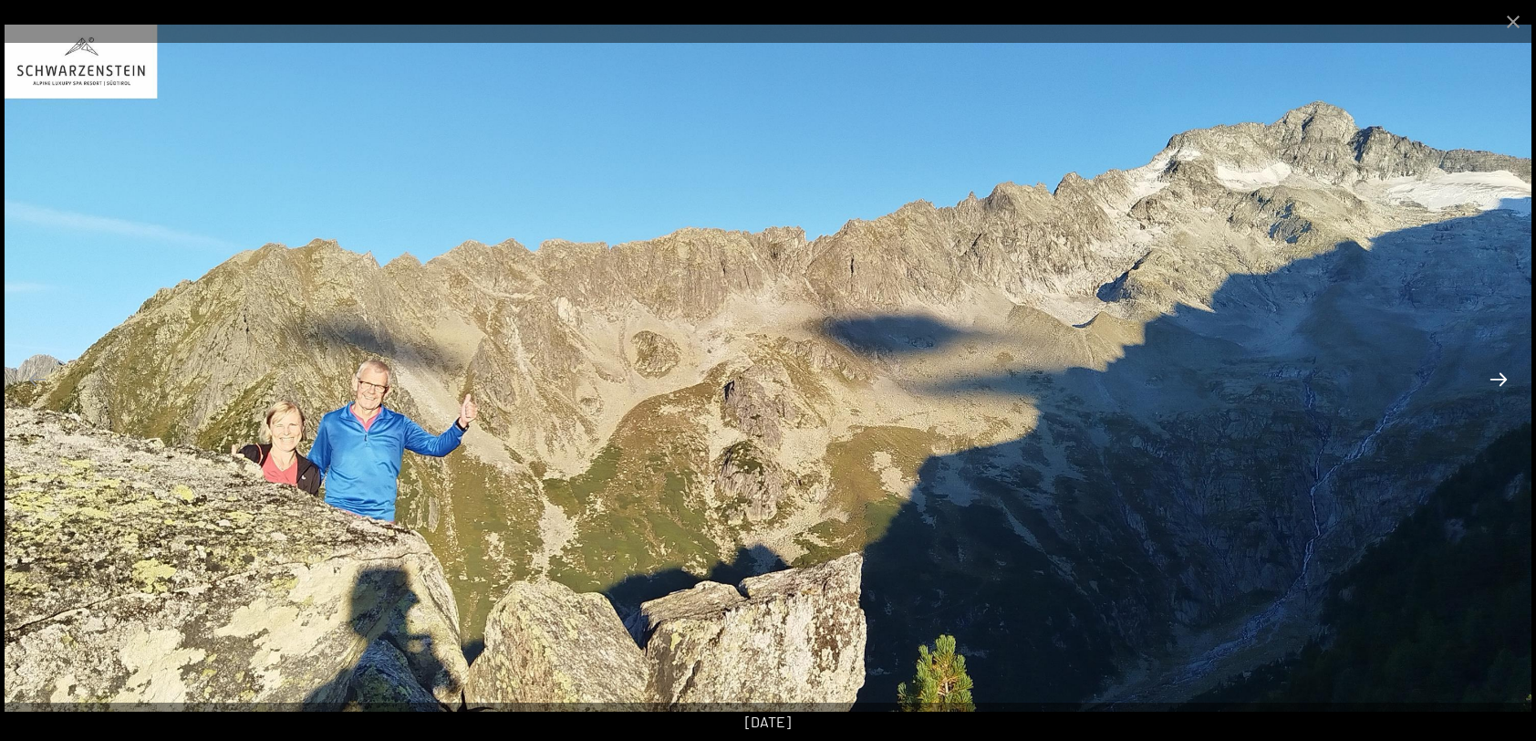
click at [1480, 381] on button "Next slide" at bounding box center [1499, 379] width 38 height 36
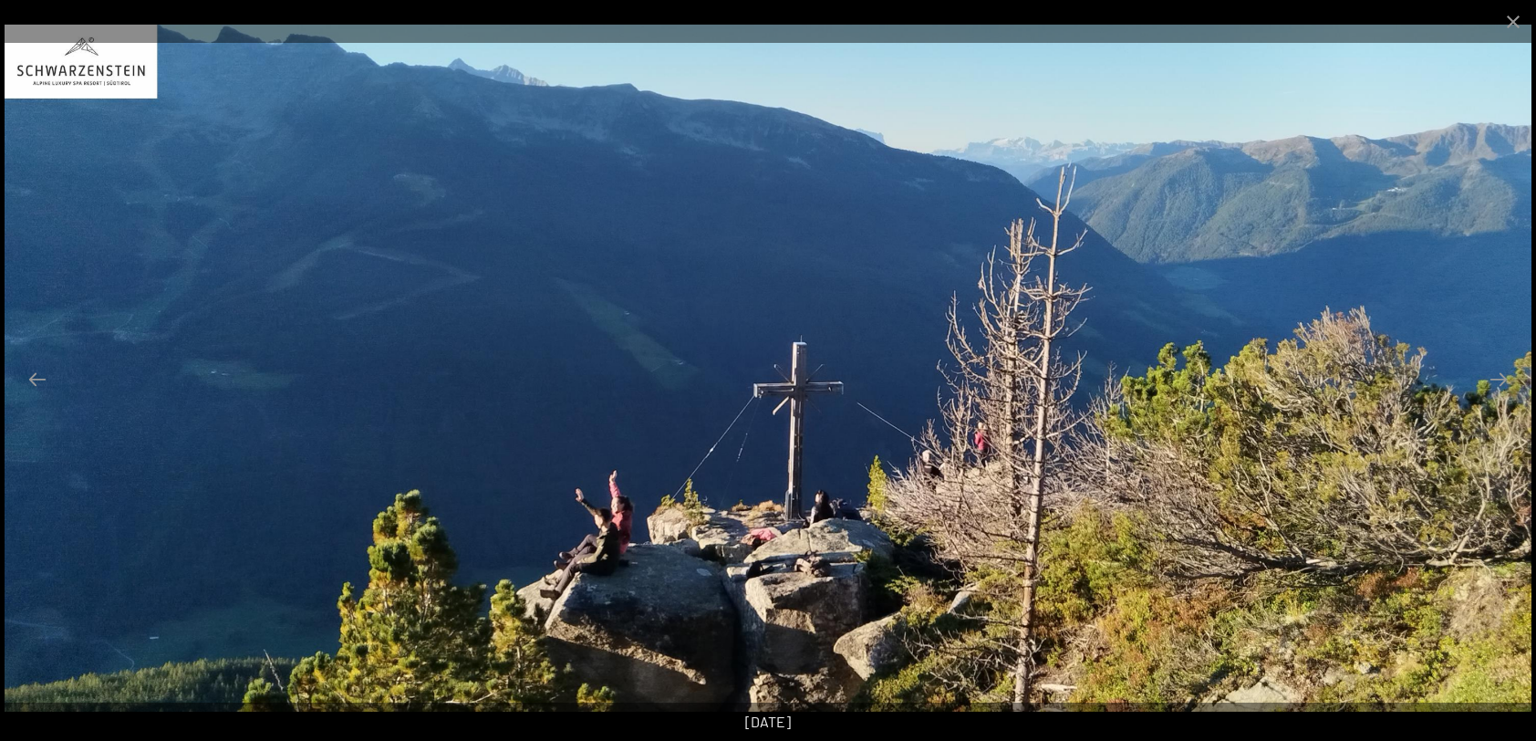
click at [1475, 385] on img at bounding box center [768, 368] width 1527 height 687
click at [1498, 378] on button "Next slide" at bounding box center [1499, 379] width 38 height 36
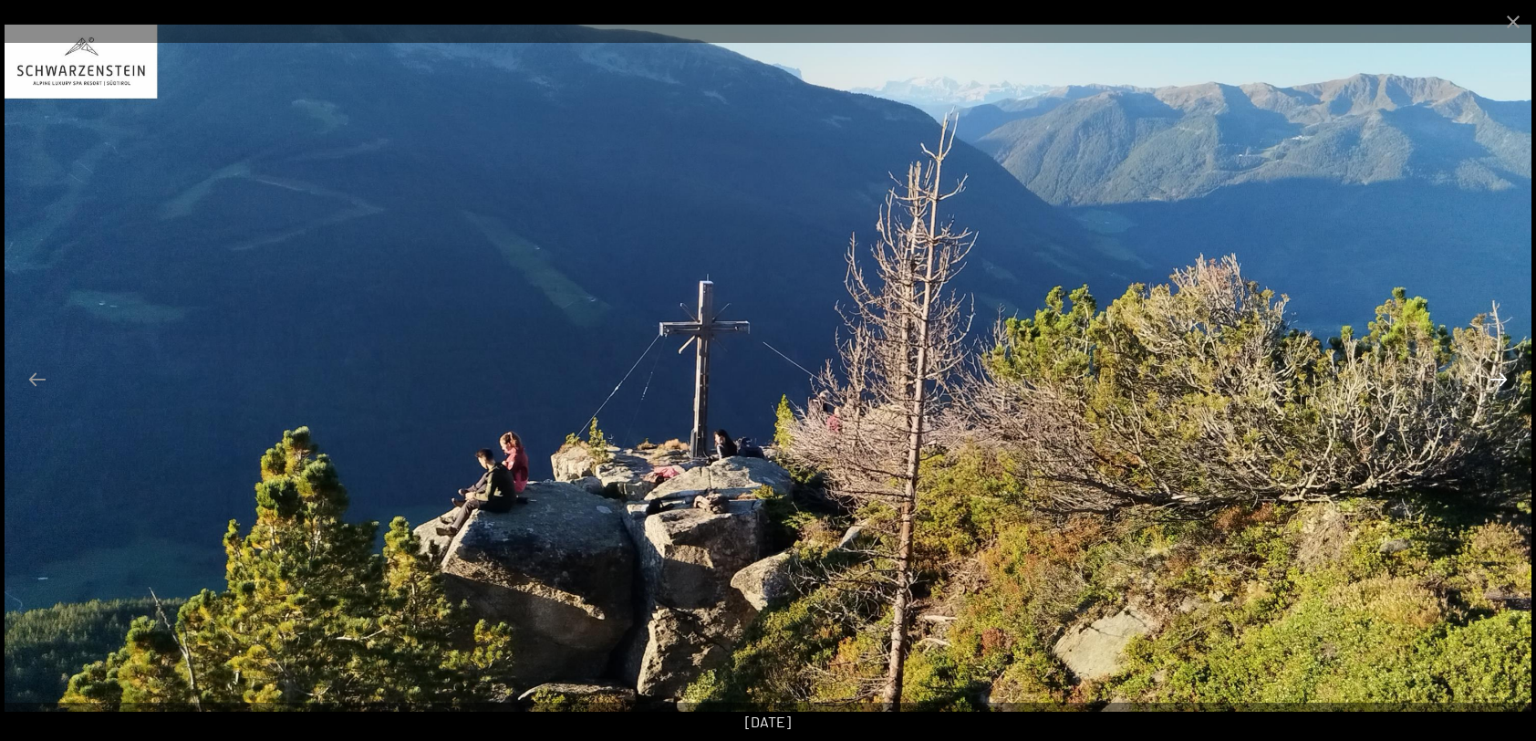
click at [1498, 378] on button "Next slide" at bounding box center [1499, 379] width 38 height 36
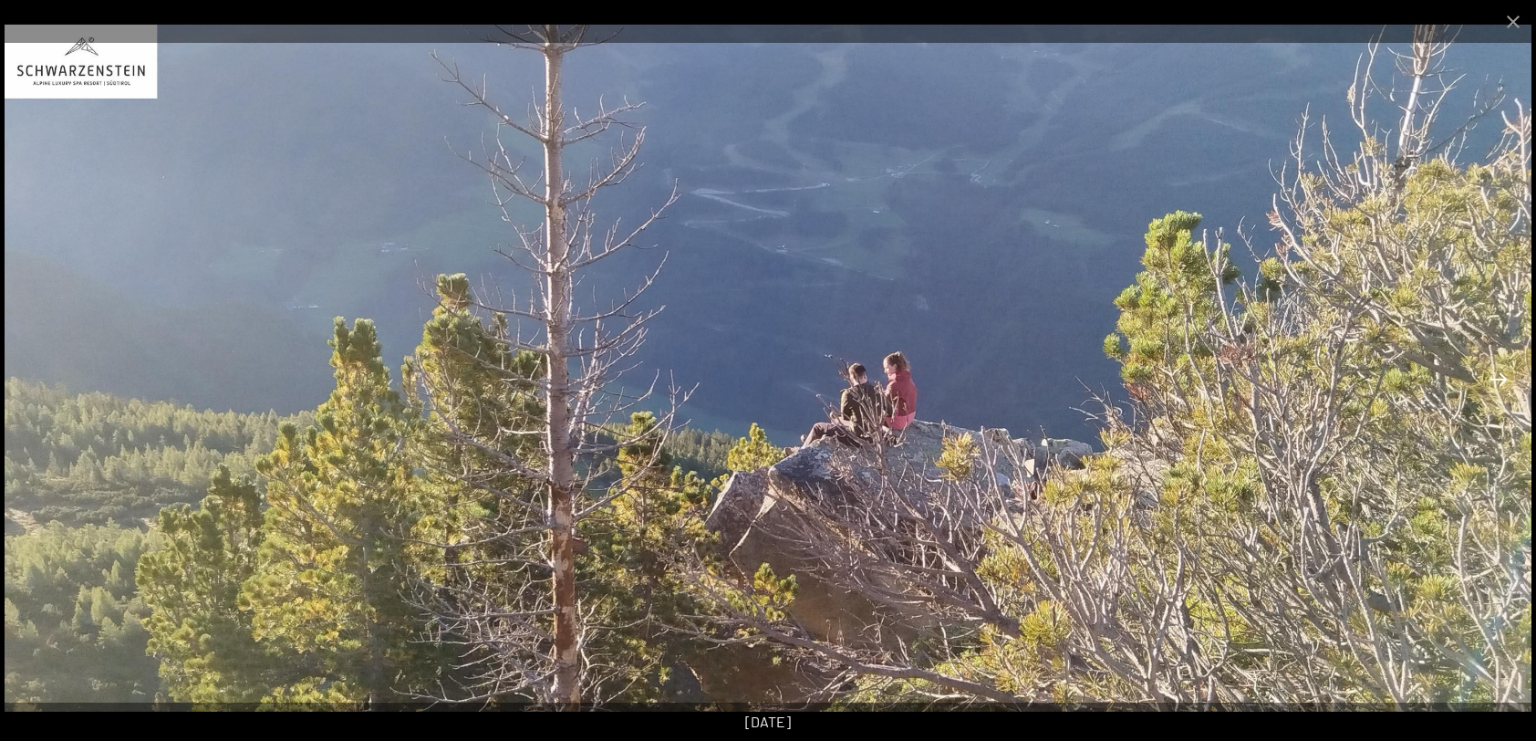
click at [1498, 378] on button "Next slide" at bounding box center [1499, 379] width 38 height 36
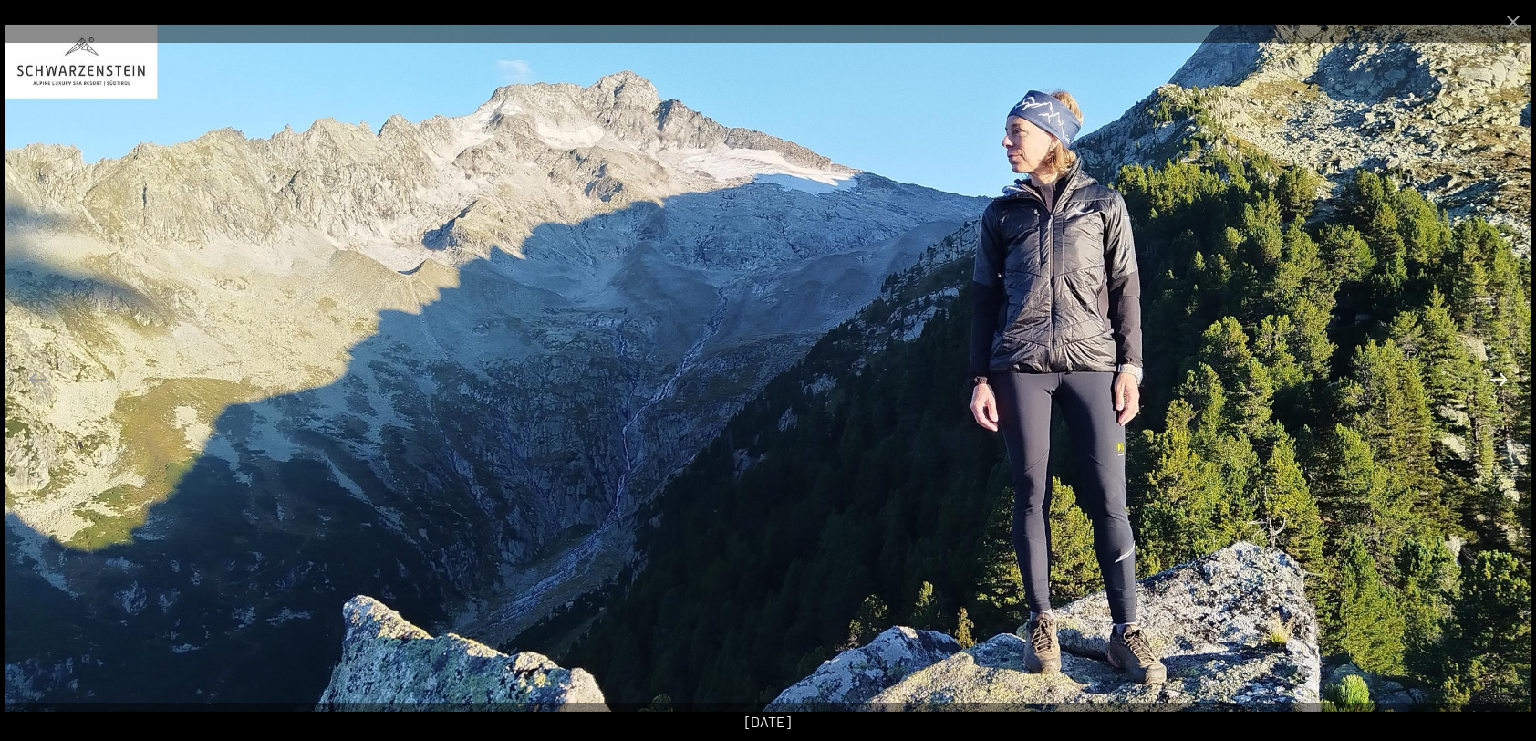
click at [1498, 378] on button "Next slide" at bounding box center [1499, 379] width 38 height 36
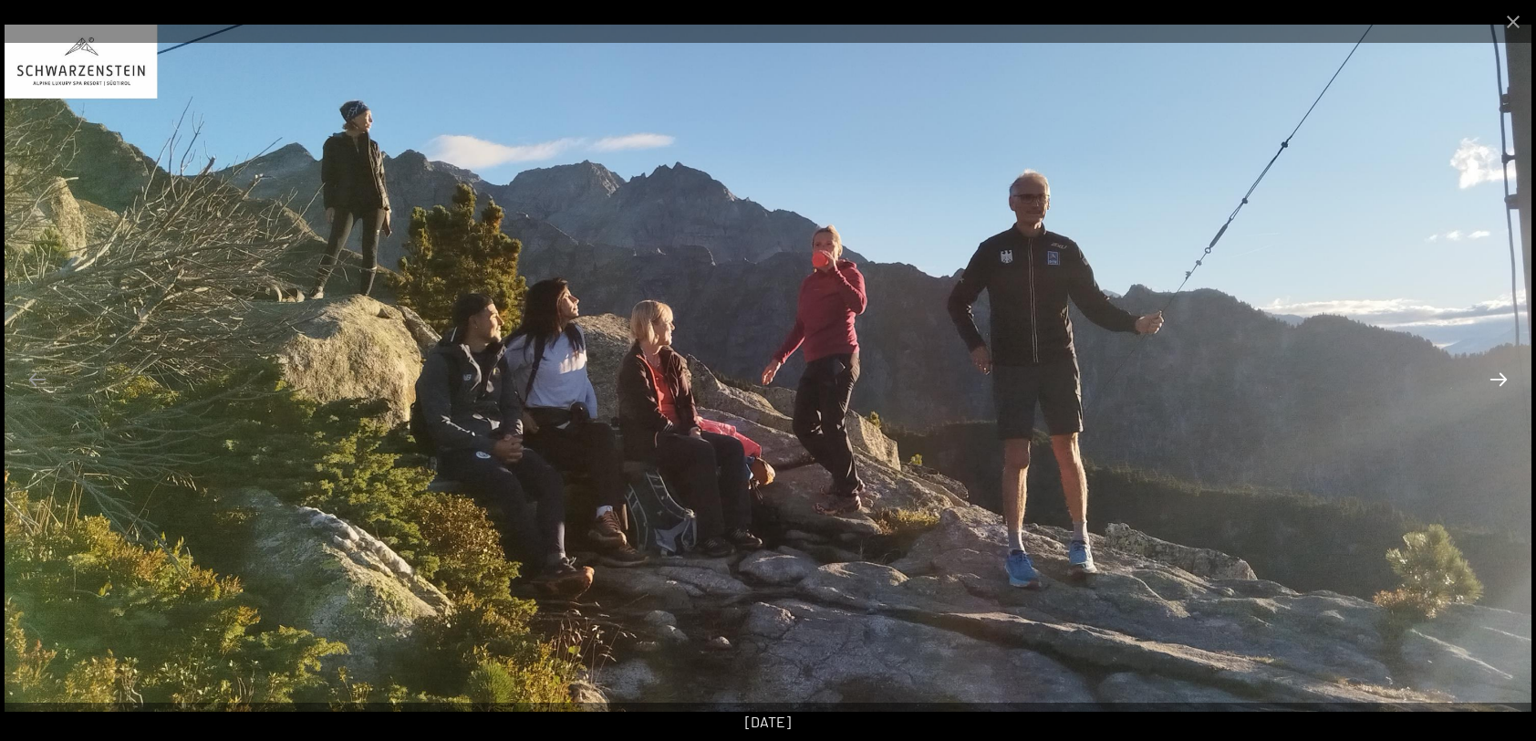
click at [1498, 378] on button "Next slide" at bounding box center [1499, 379] width 38 height 36
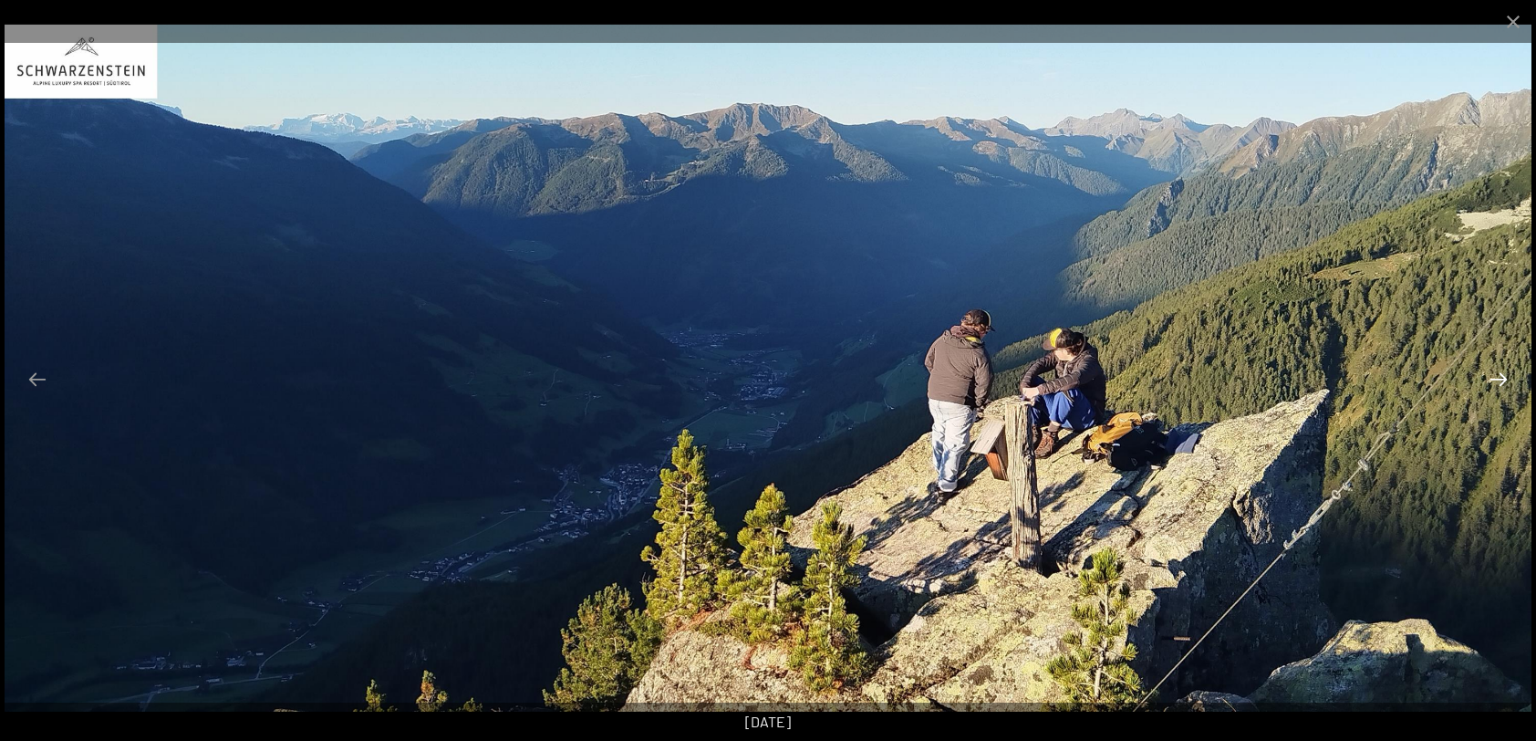
click at [1498, 378] on button "Next slide" at bounding box center [1499, 379] width 38 height 36
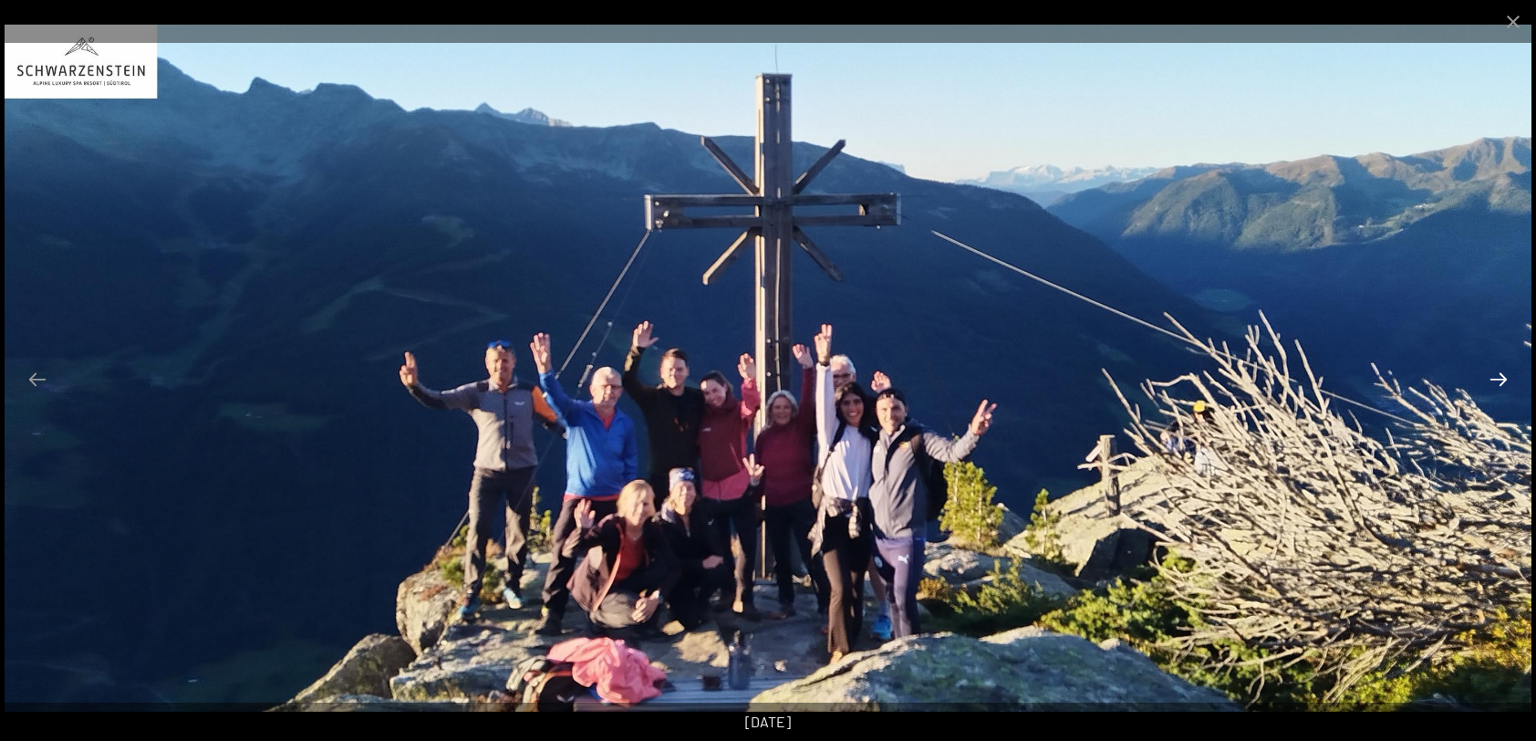
click at [1498, 378] on button "Next slide" at bounding box center [1499, 379] width 38 height 36
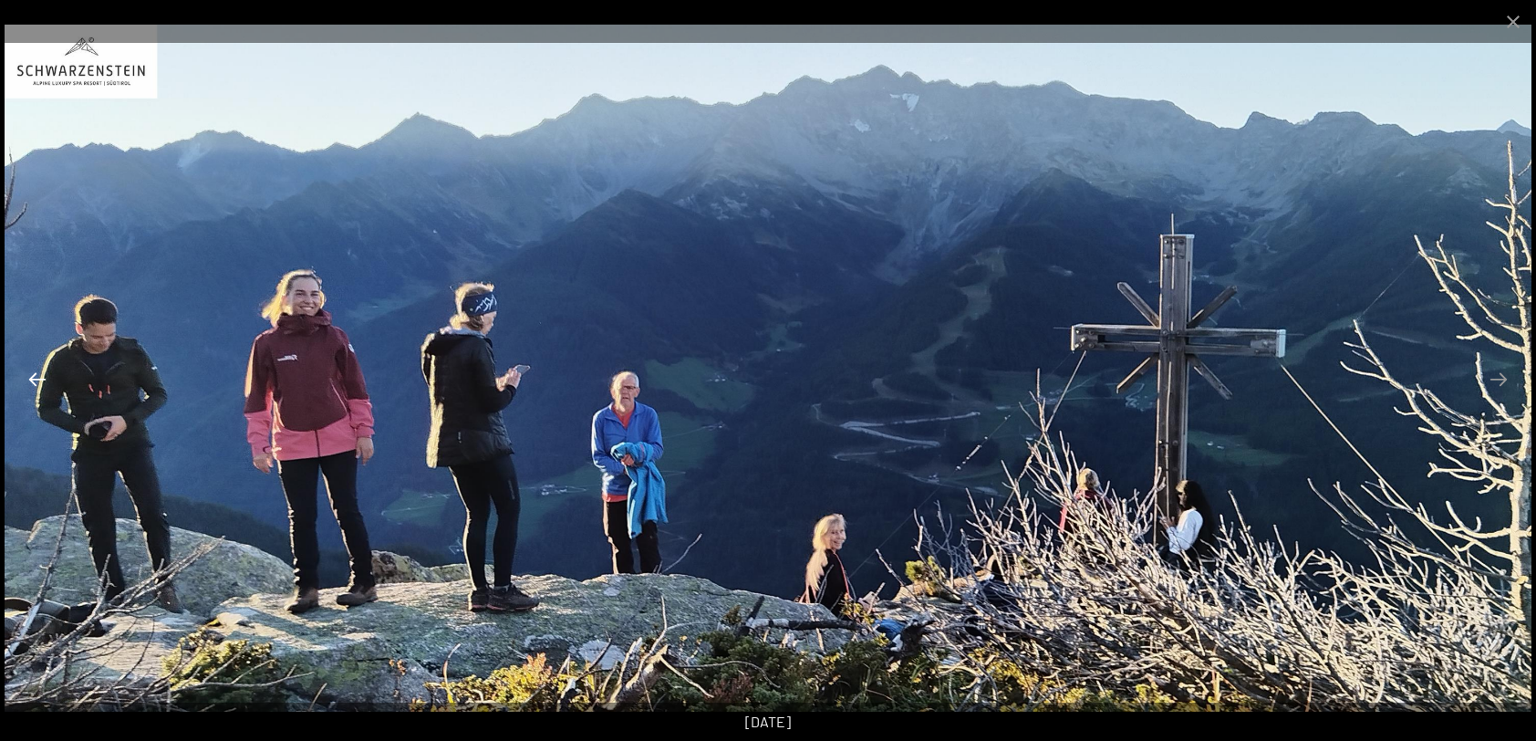
click at [37, 379] on button "Previous slide" at bounding box center [37, 379] width 38 height 36
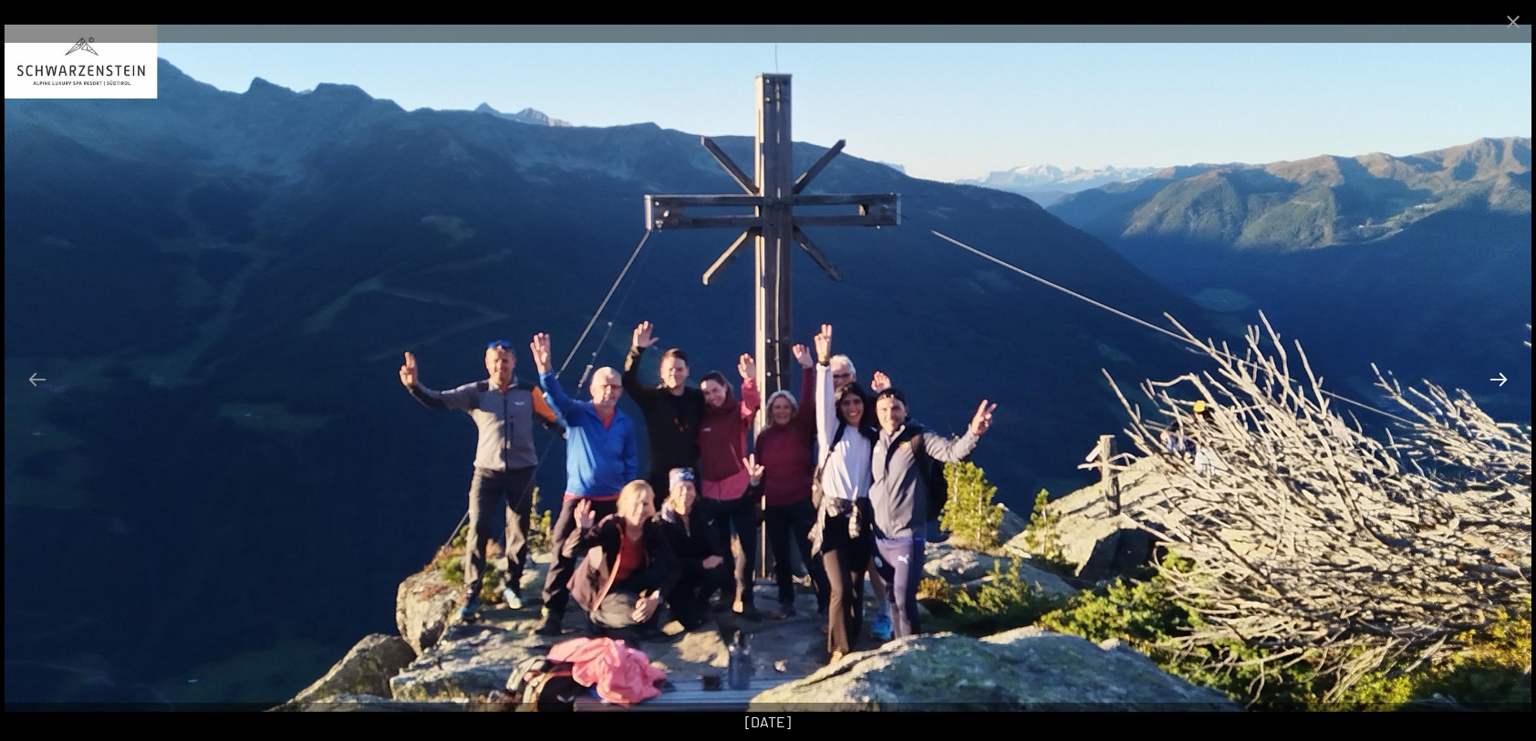
click at [1499, 381] on button "Next slide" at bounding box center [1499, 379] width 38 height 36
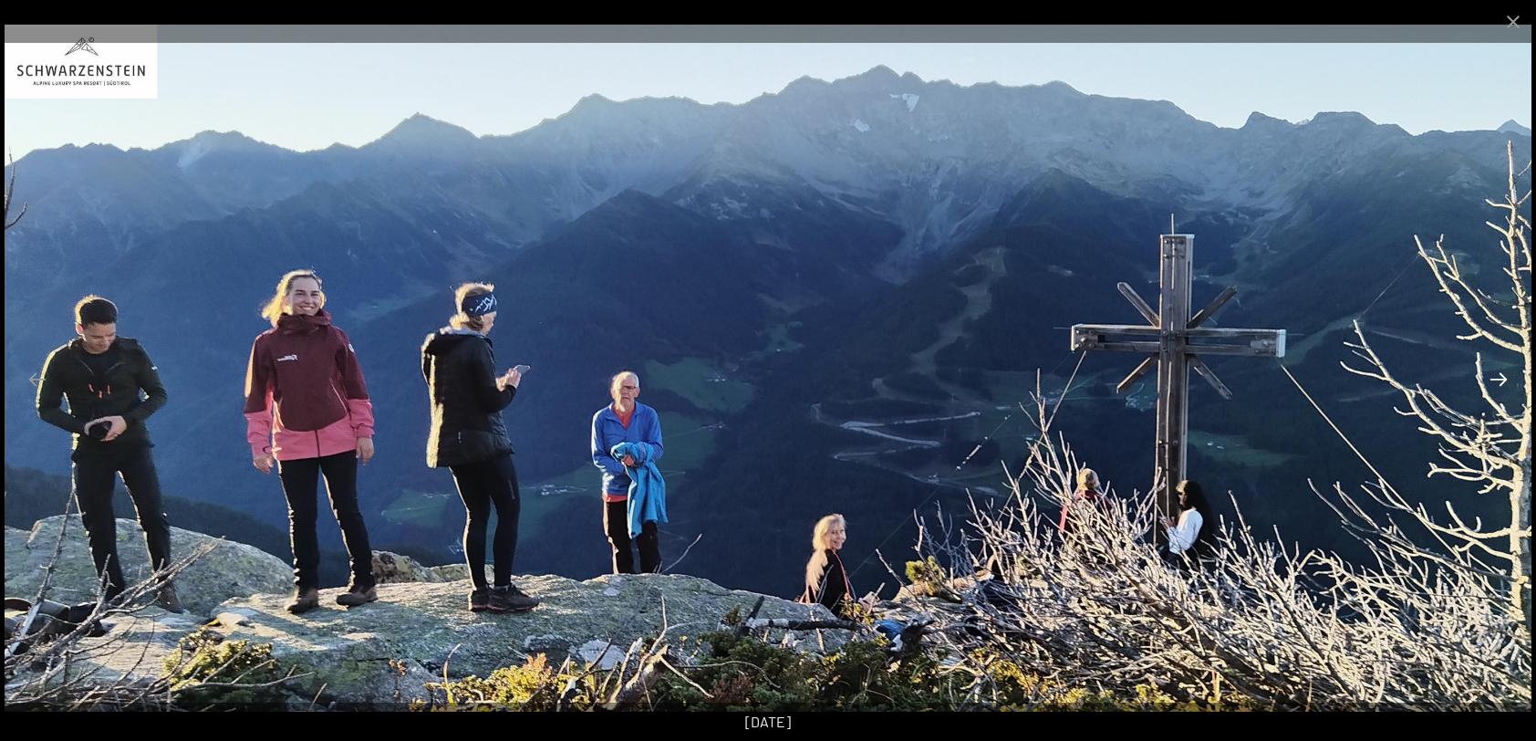
click at [1499, 381] on button "Next slide" at bounding box center [1499, 379] width 38 height 36
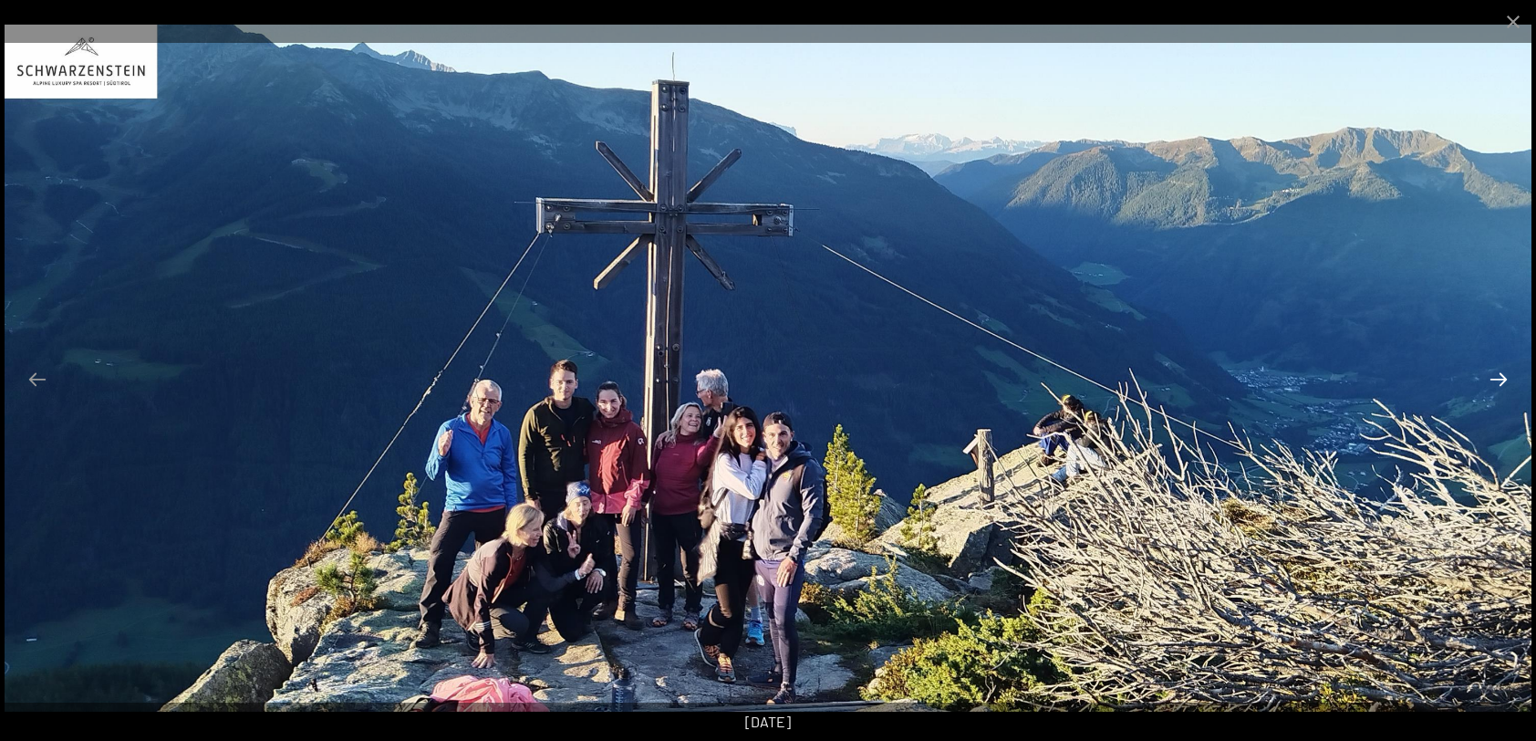
click at [1499, 381] on button "Next slide" at bounding box center [1499, 379] width 38 height 36
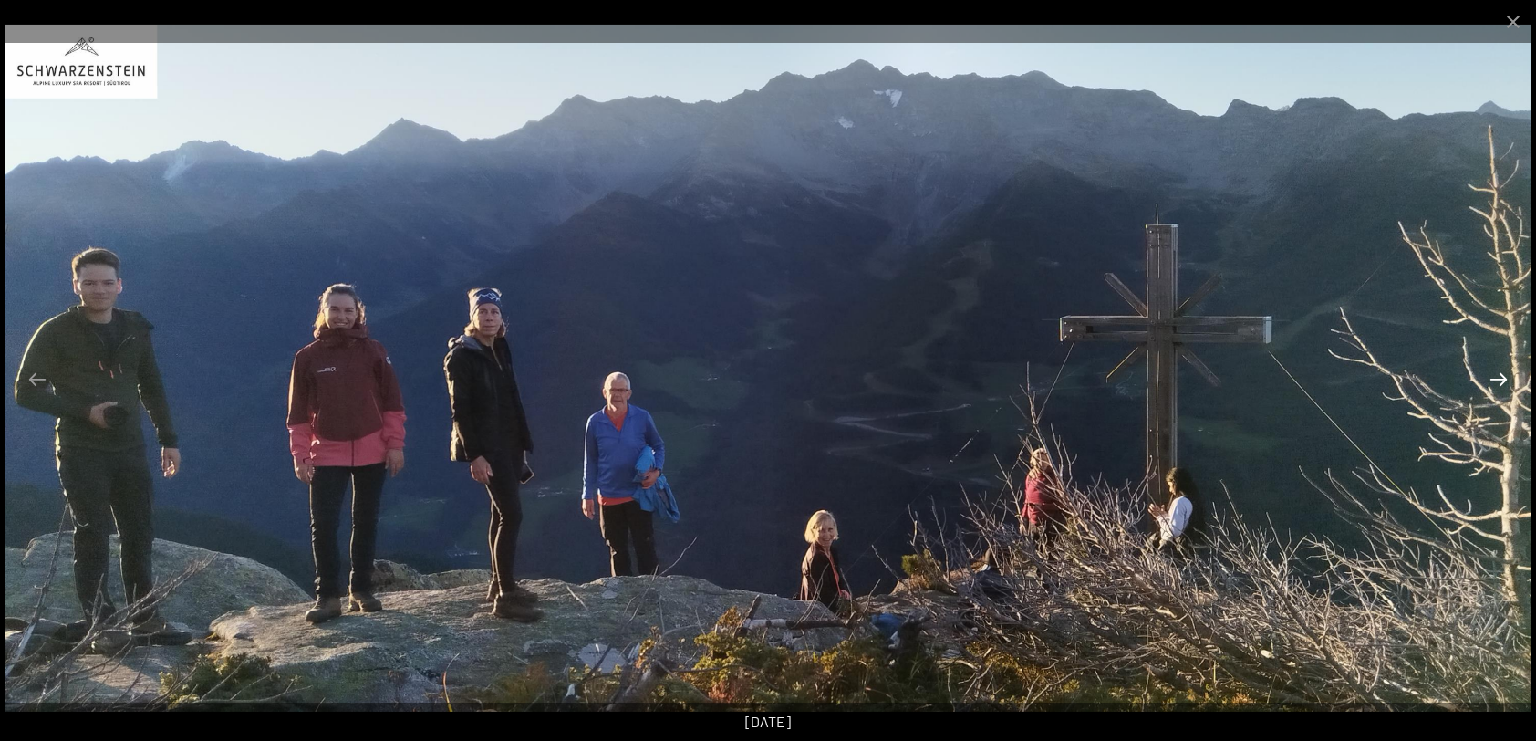
click at [1499, 381] on button "Next slide" at bounding box center [1499, 379] width 38 height 36
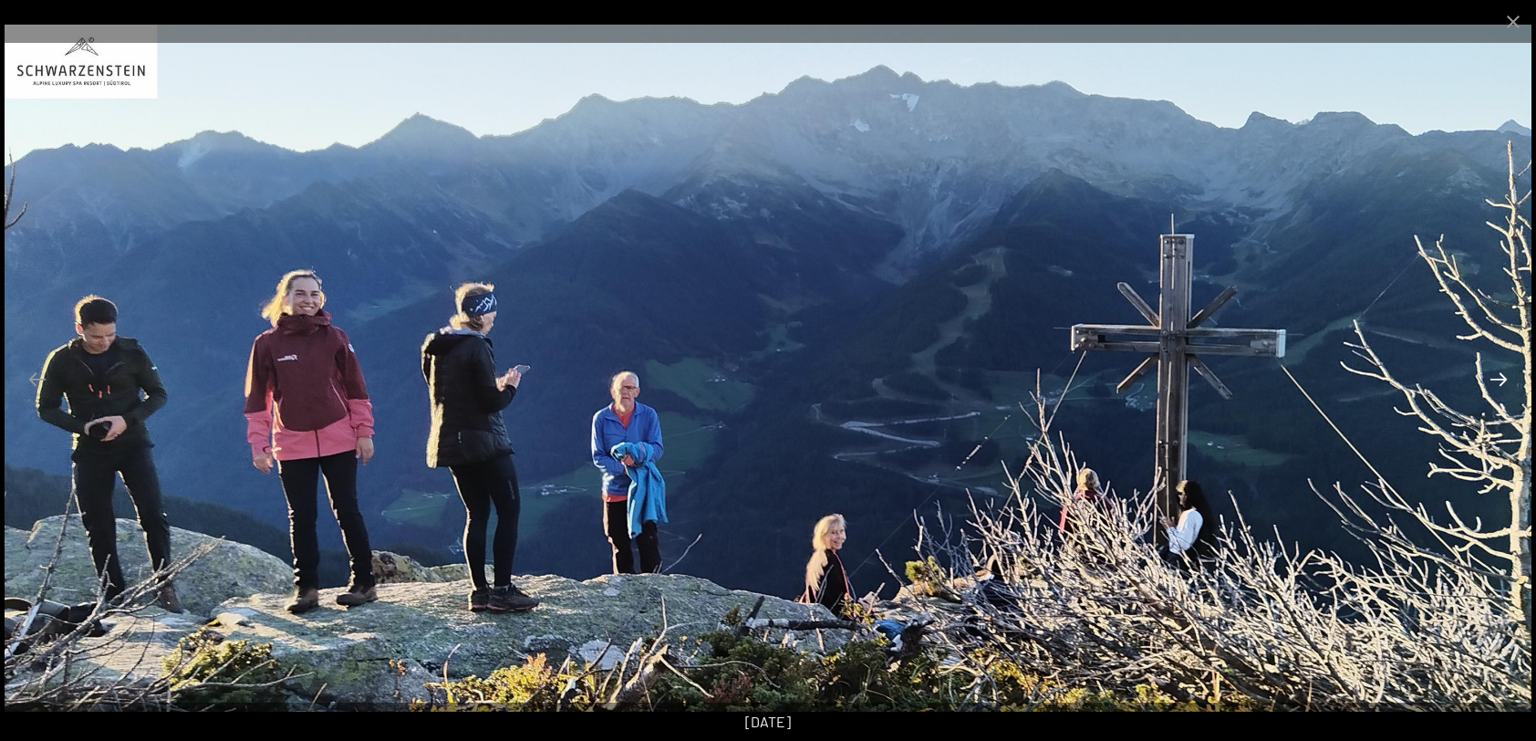
click at [1499, 381] on button "Next slide" at bounding box center [1499, 379] width 38 height 36
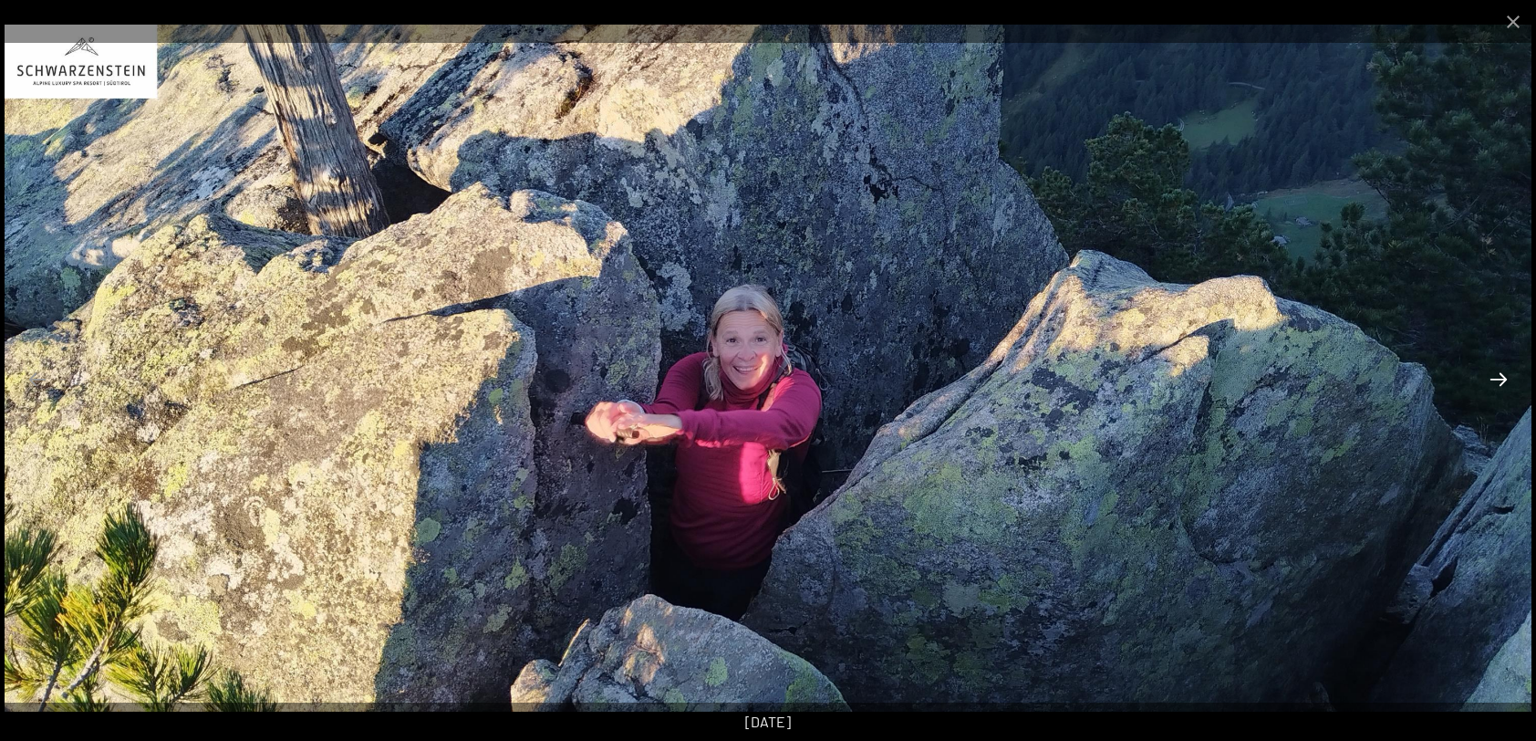
click at [1499, 381] on button "Next slide" at bounding box center [1499, 379] width 38 height 36
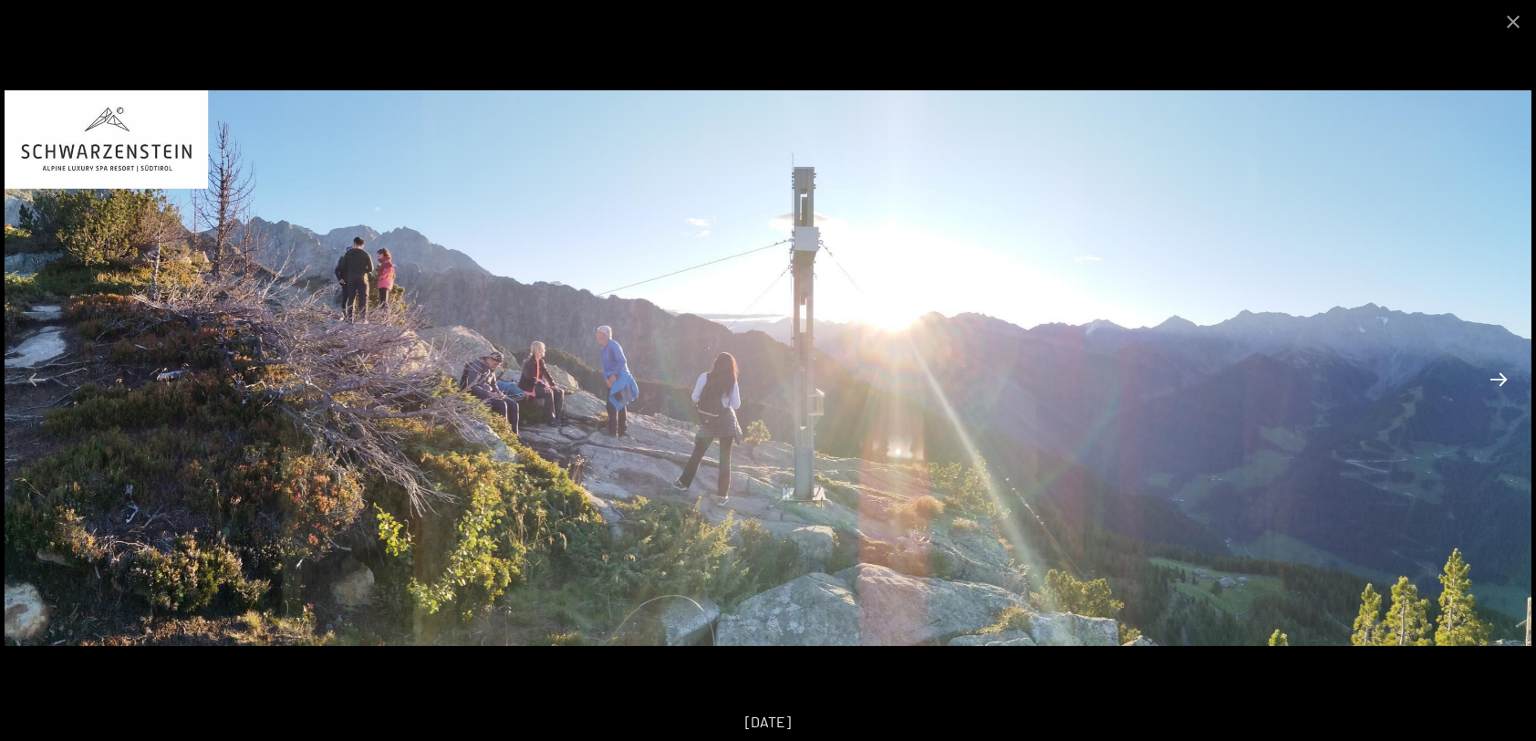
click at [1499, 381] on button "Next slide" at bounding box center [1499, 379] width 38 height 36
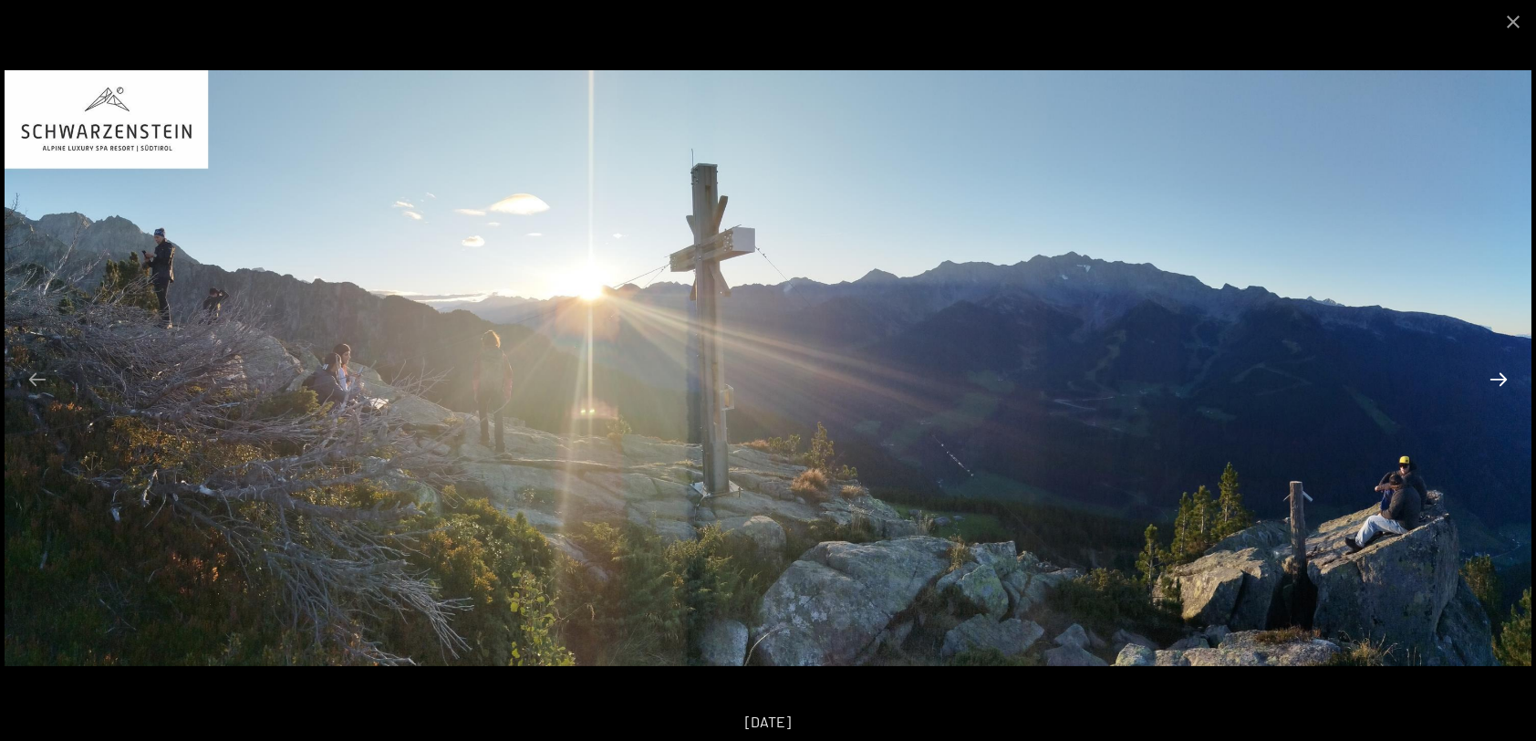
click at [1499, 381] on button "Next slide" at bounding box center [1499, 379] width 38 height 36
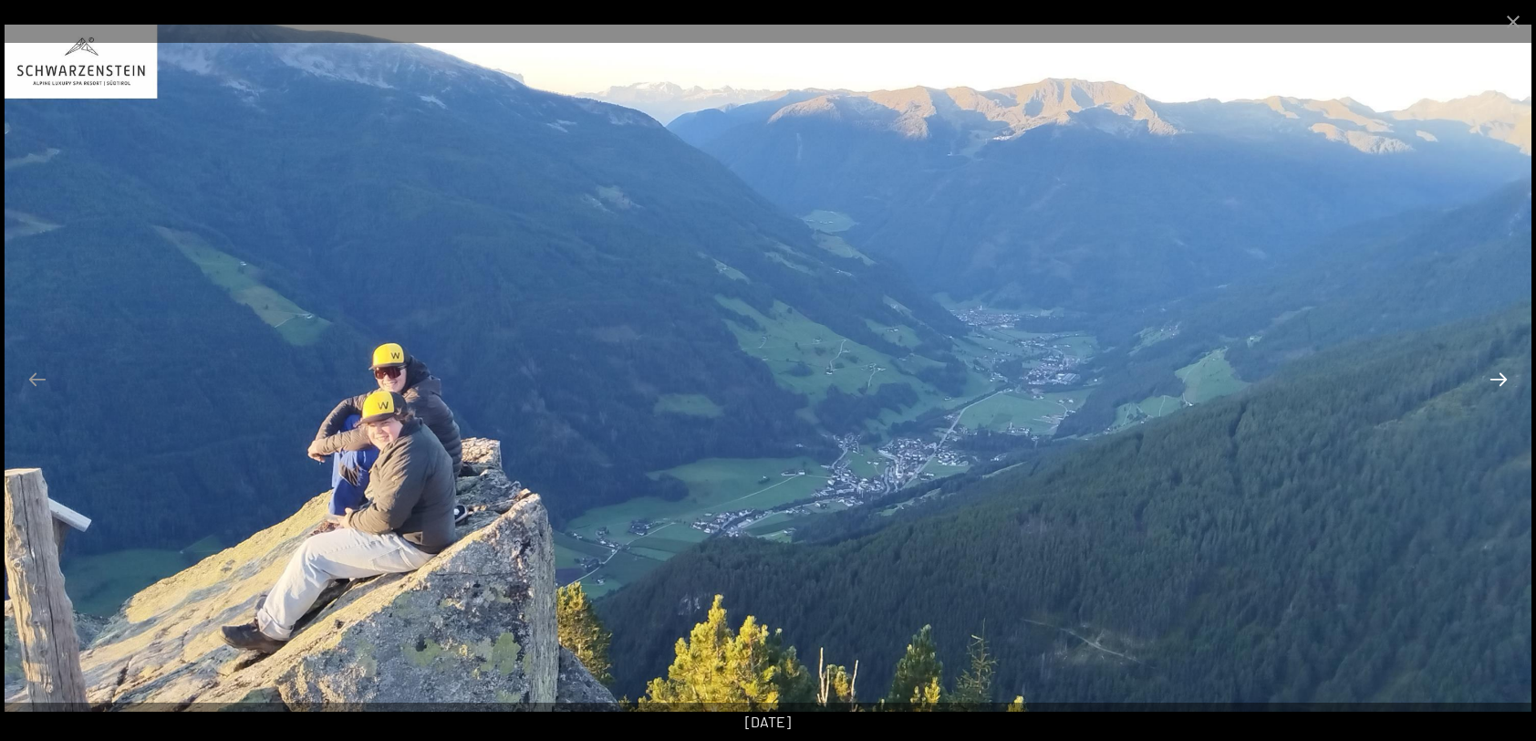
click at [1499, 381] on button "Next slide" at bounding box center [1499, 379] width 38 height 36
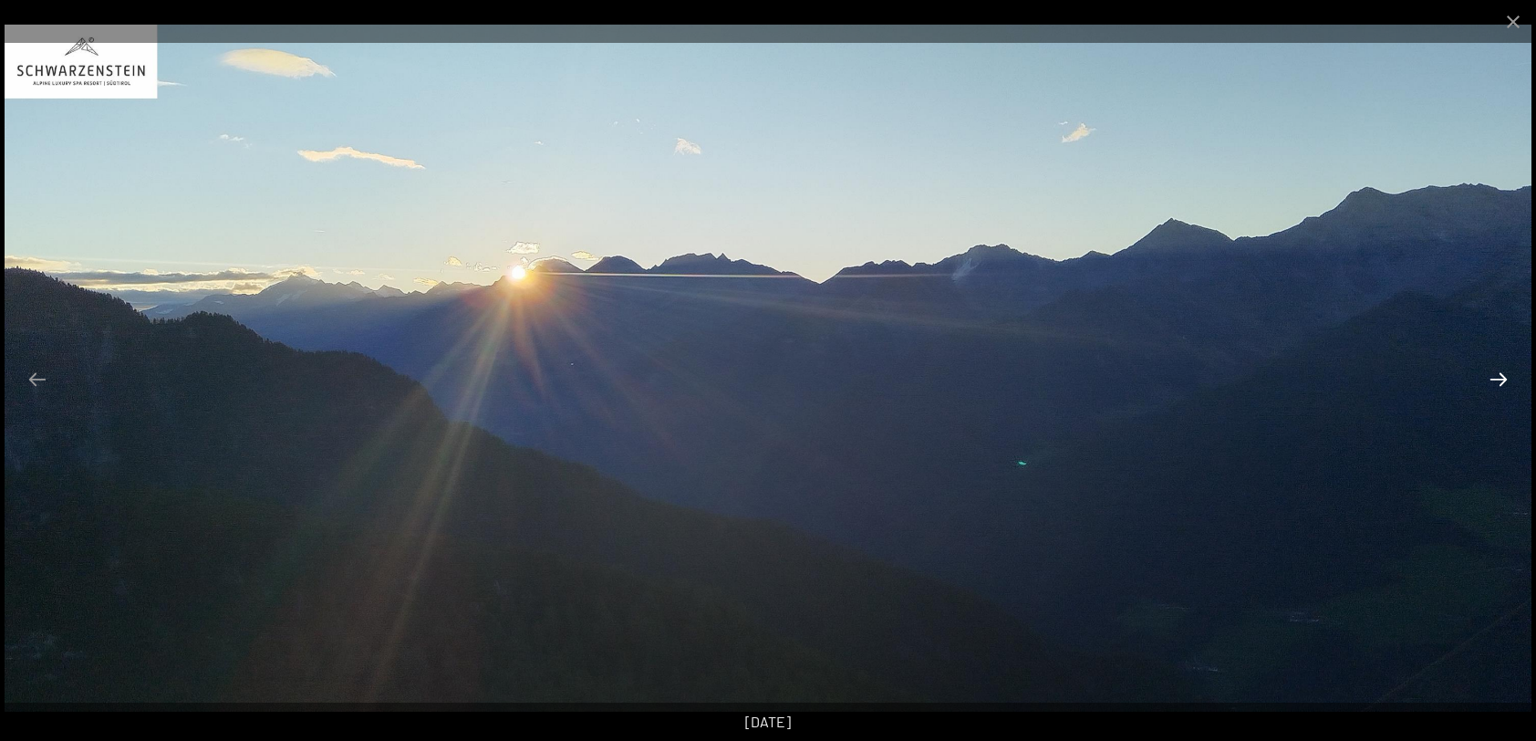
click at [1499, 381] on button "Next slide" at bounding box center [1499, 379] width 38 height 36
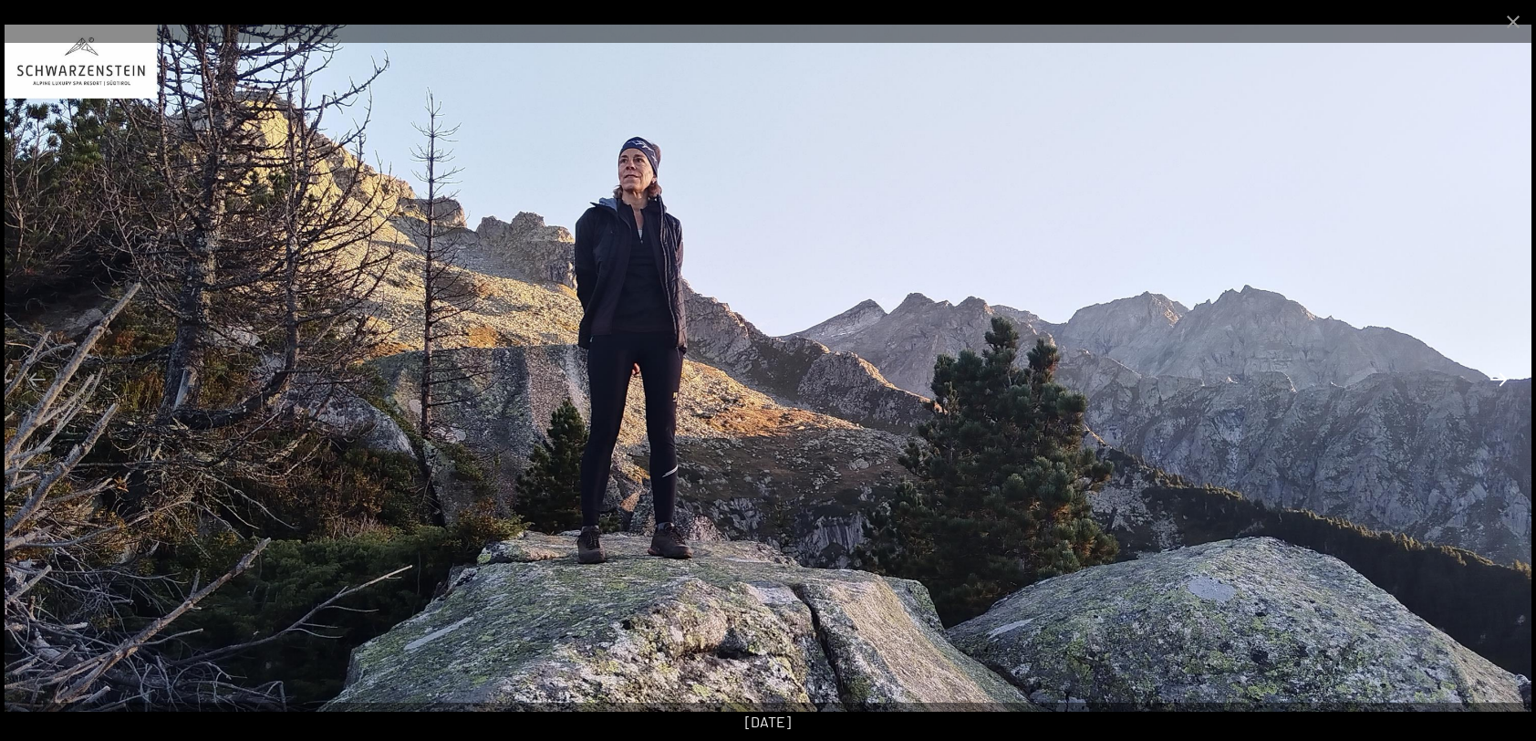
click at [1499, 381] on button "Next slide" at bounding box center [1499, 379] width 38 height 36
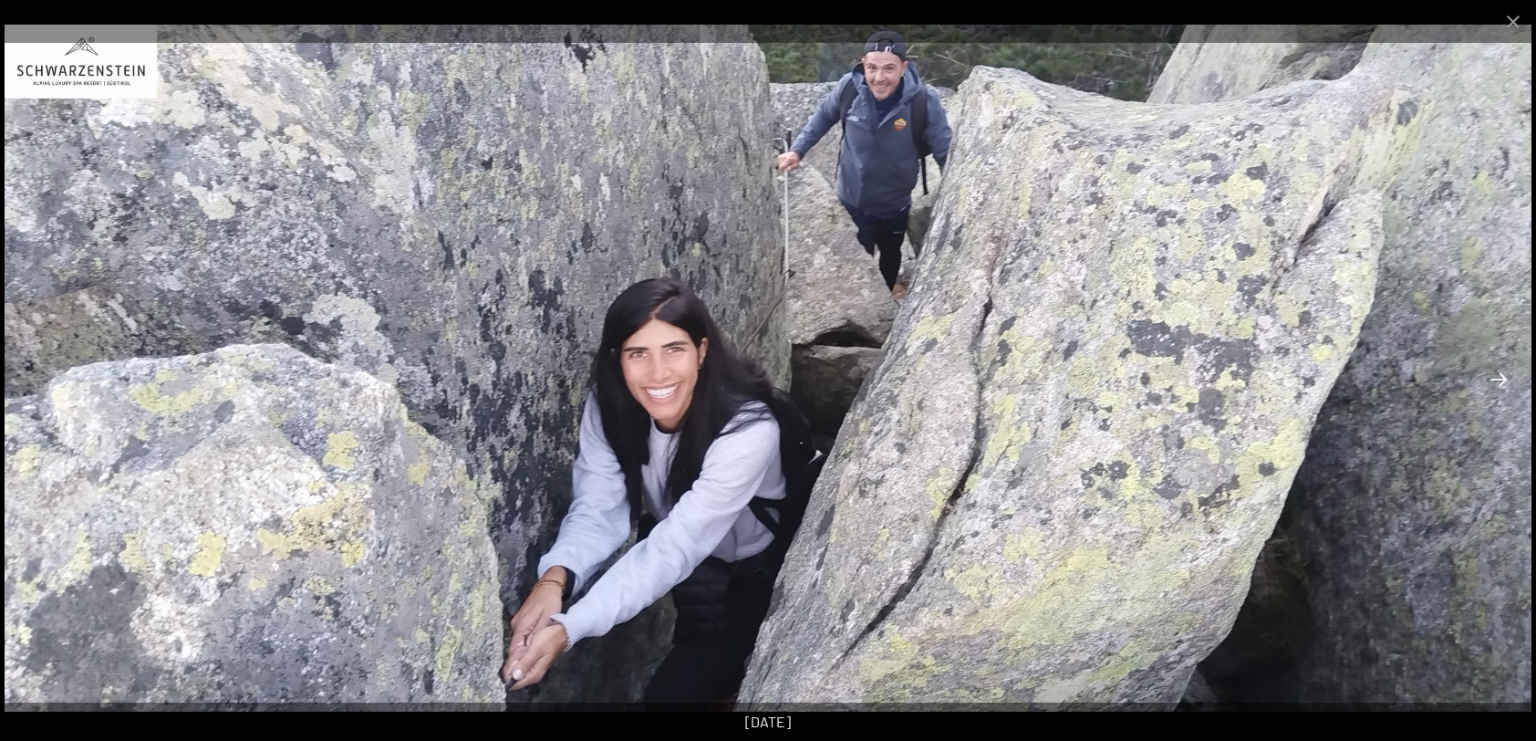
click at [1499, 381] on button "Next slide" at bounding box center [1499, 379] width 38 height 36
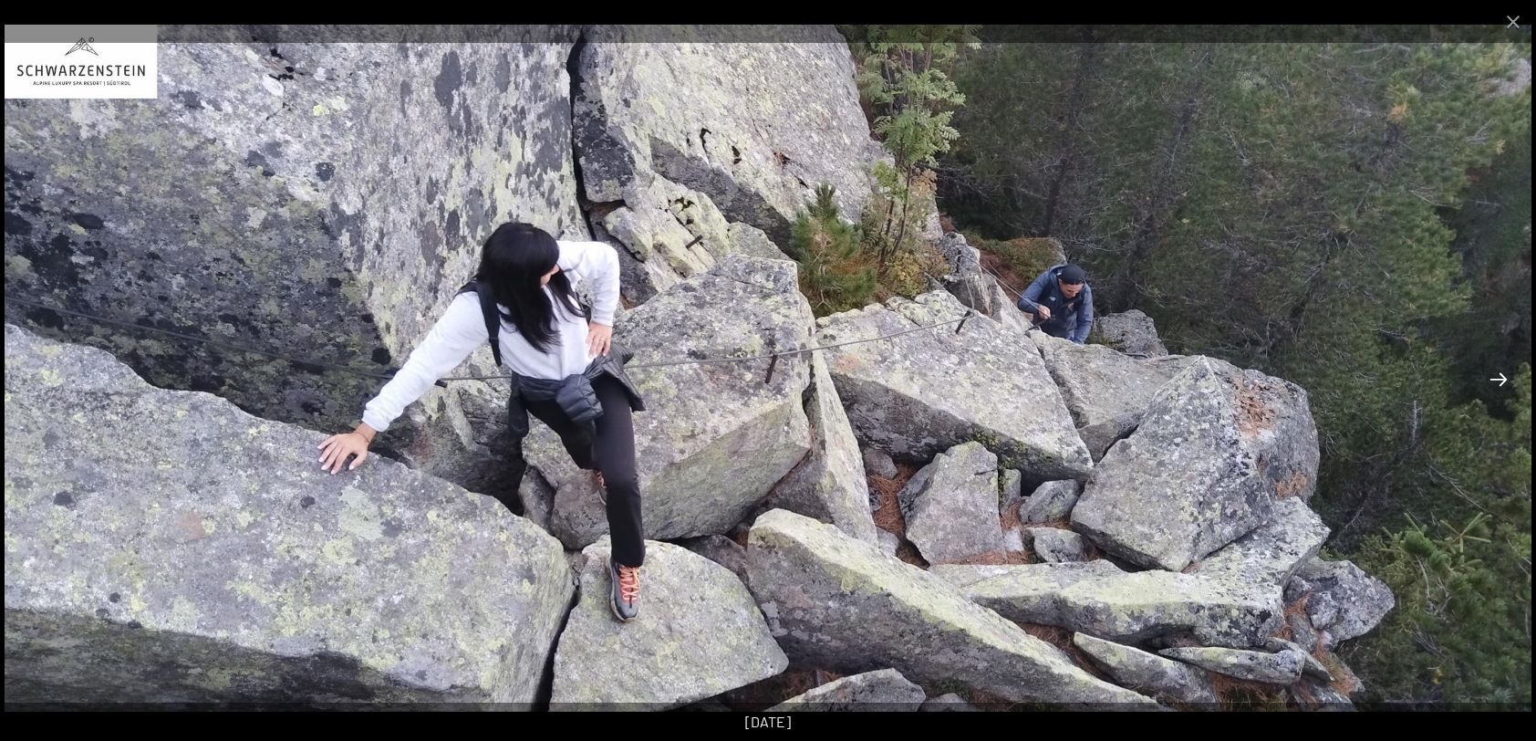
click at [1499, 381] on button "Next slide" at bounding box center [1499, 379] width 38 height 36
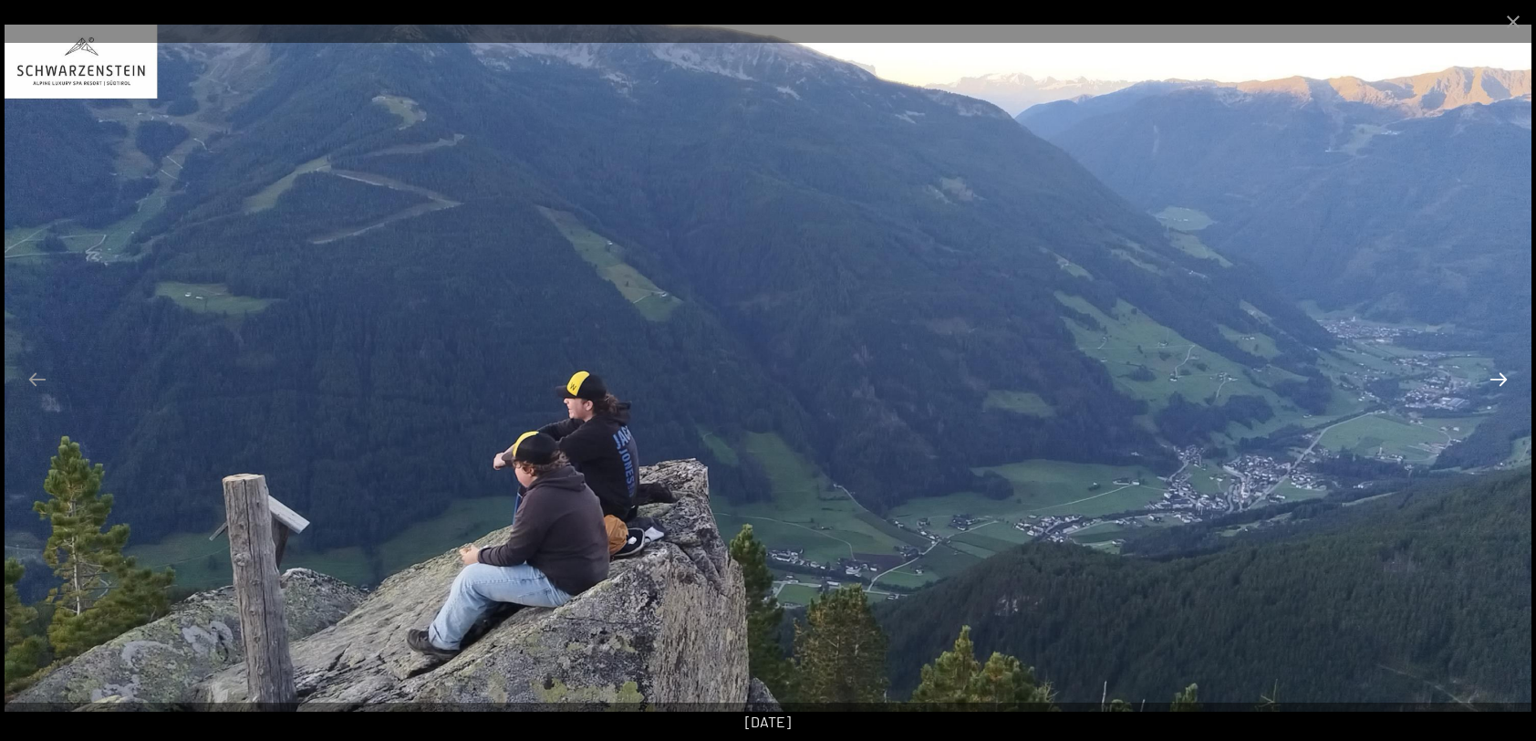
click at [1499, 381] on button "Next slide" at bounding box center [1499, 379] width 38 height 36
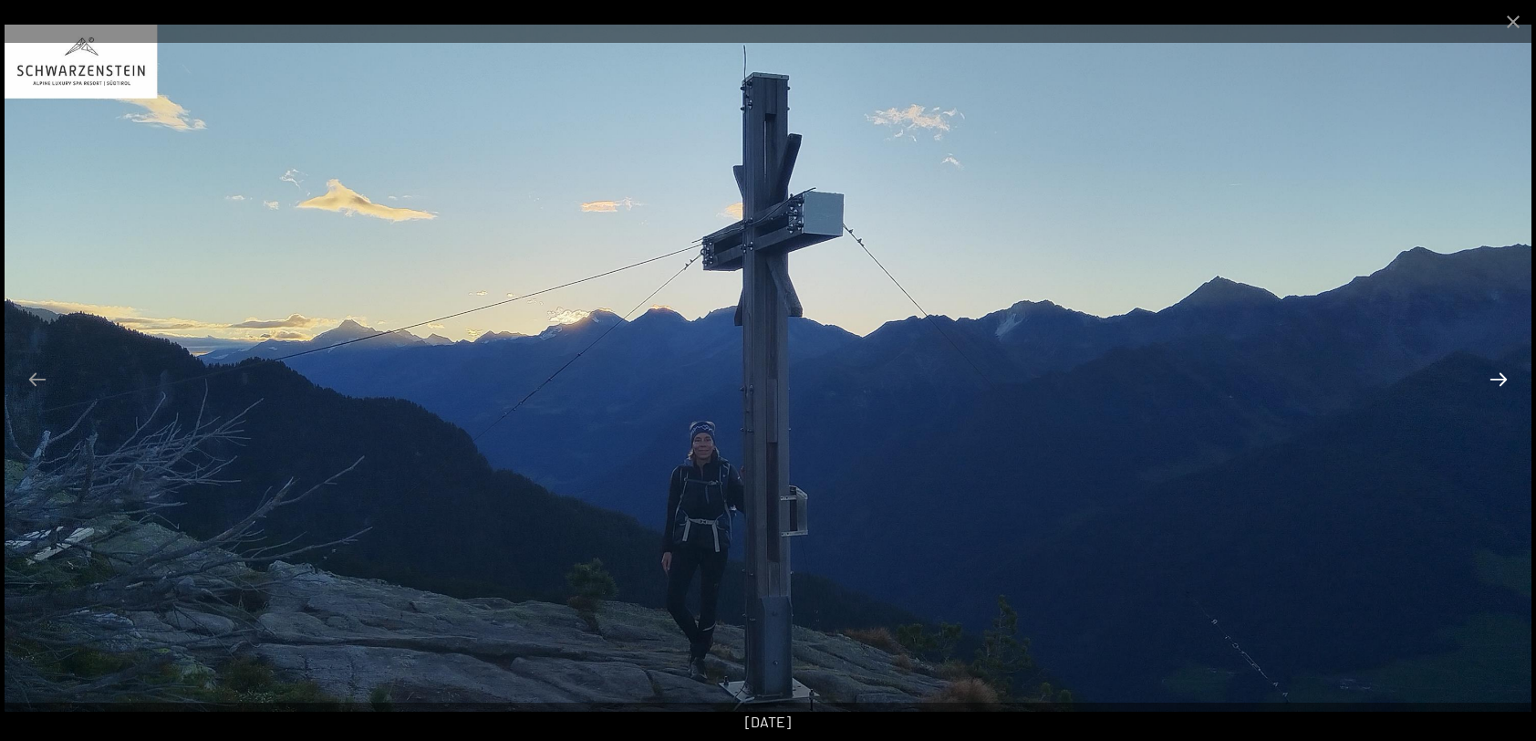
click at [1499, 381] on button "Next slide" at bounding box center [1499, 379] width 38 height 36
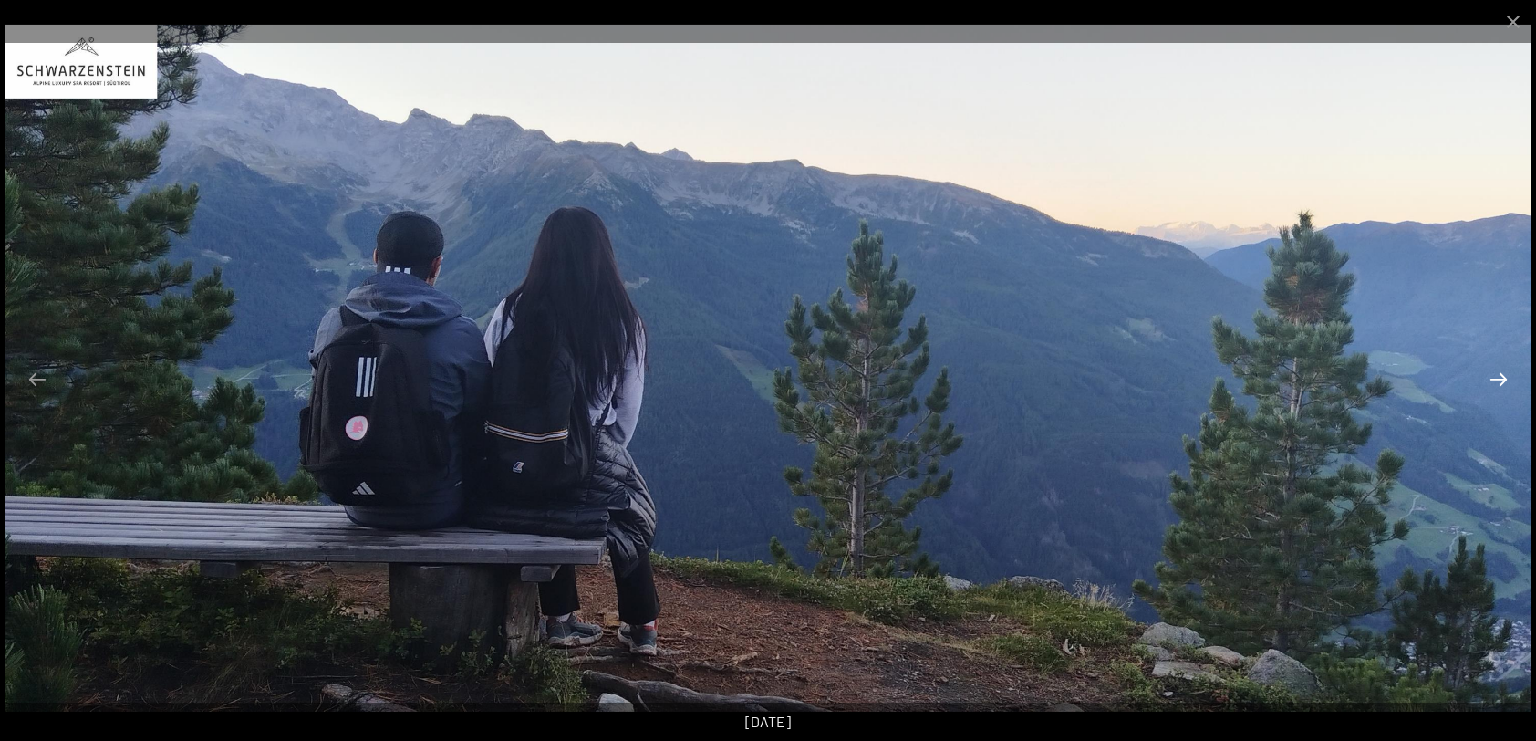
click at [1499, 381] on button "Next slide" at bounding box center [1499, 379] width 38 height 36
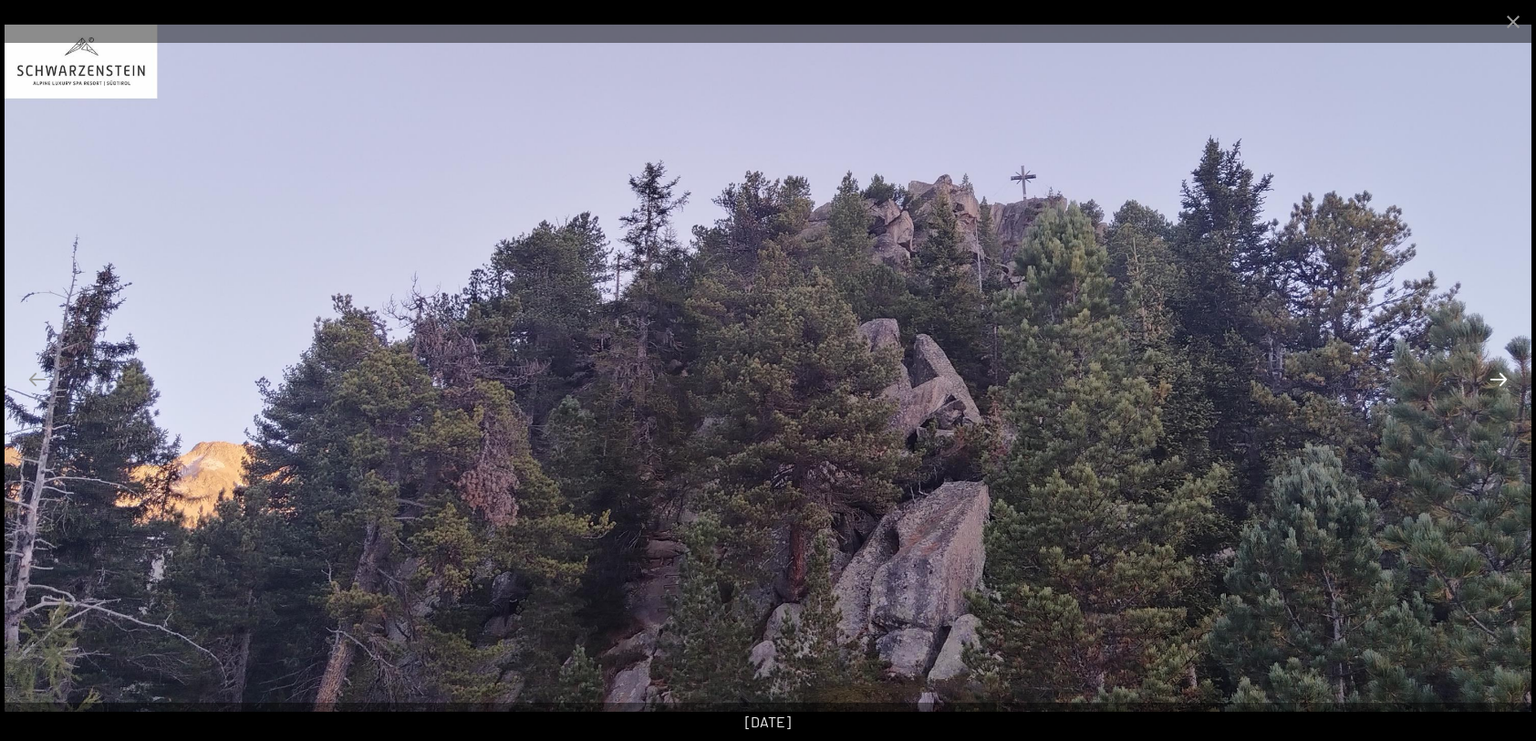
click at [1493, 382] on button "Next slide" at bounding box center [1499, 379] width 38 height 36
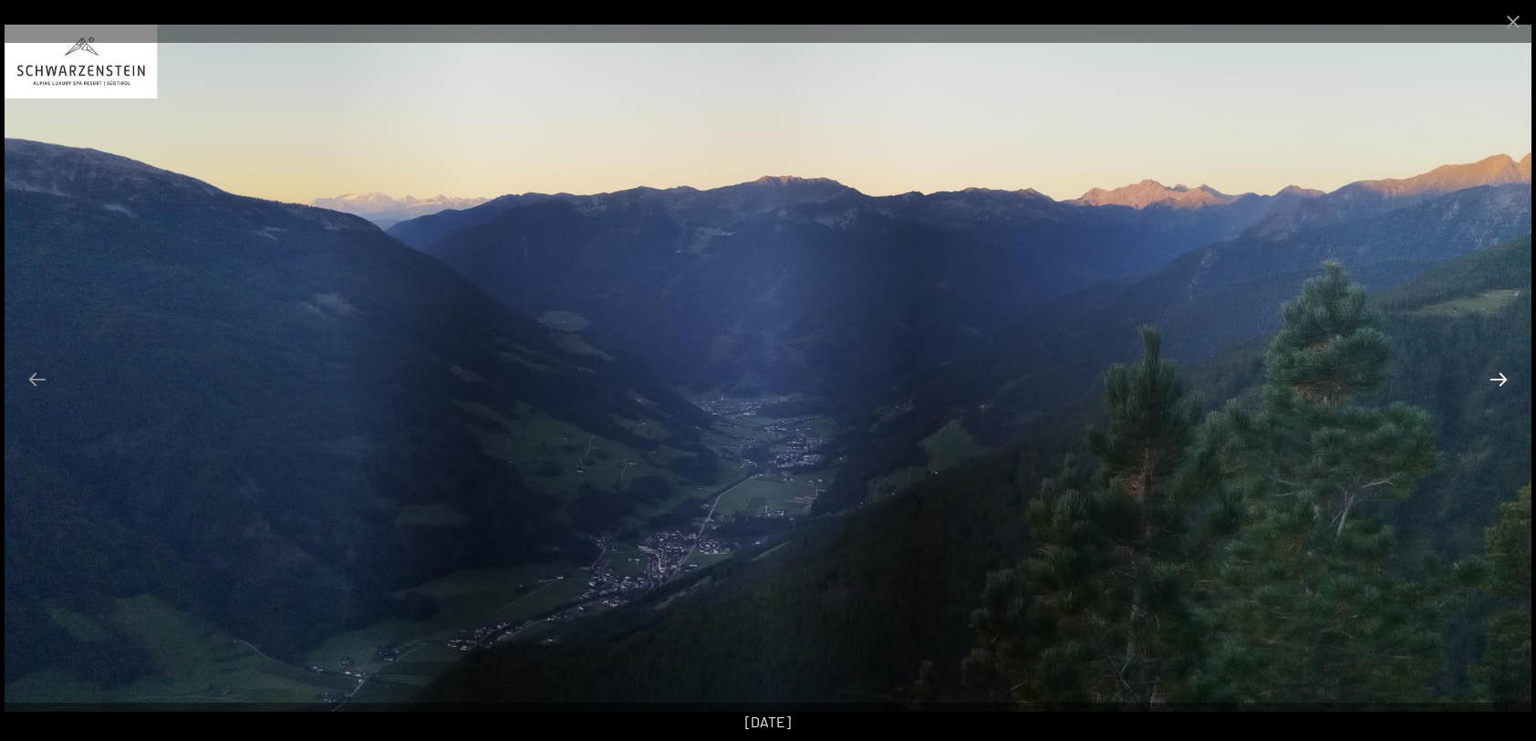
click at [1493, 382] on button "Next slide" at bounding box center [1499, 379] width 38 height 36
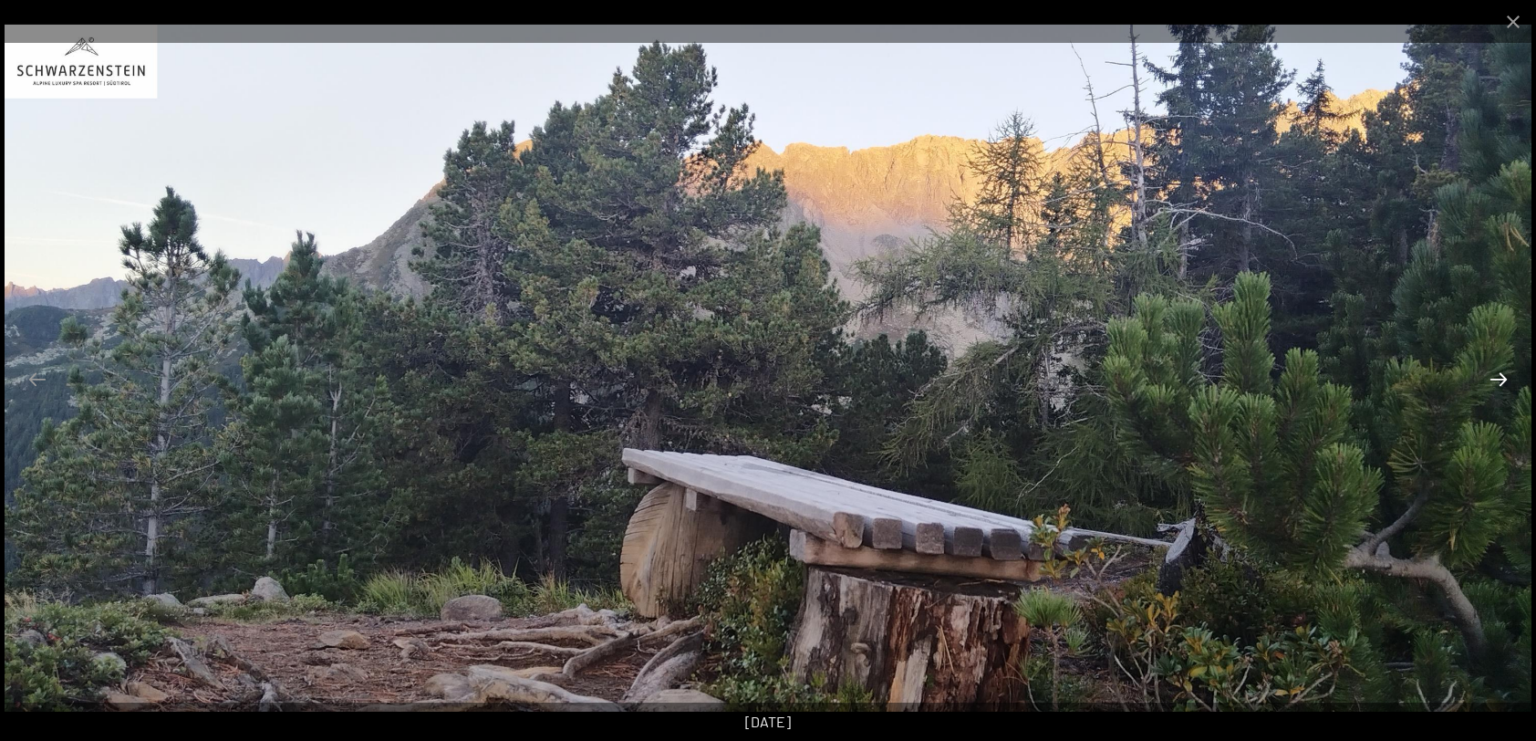
click at [1493, 382] on button "Next slide" at bounding box center [1499, 379] width 38 height 36
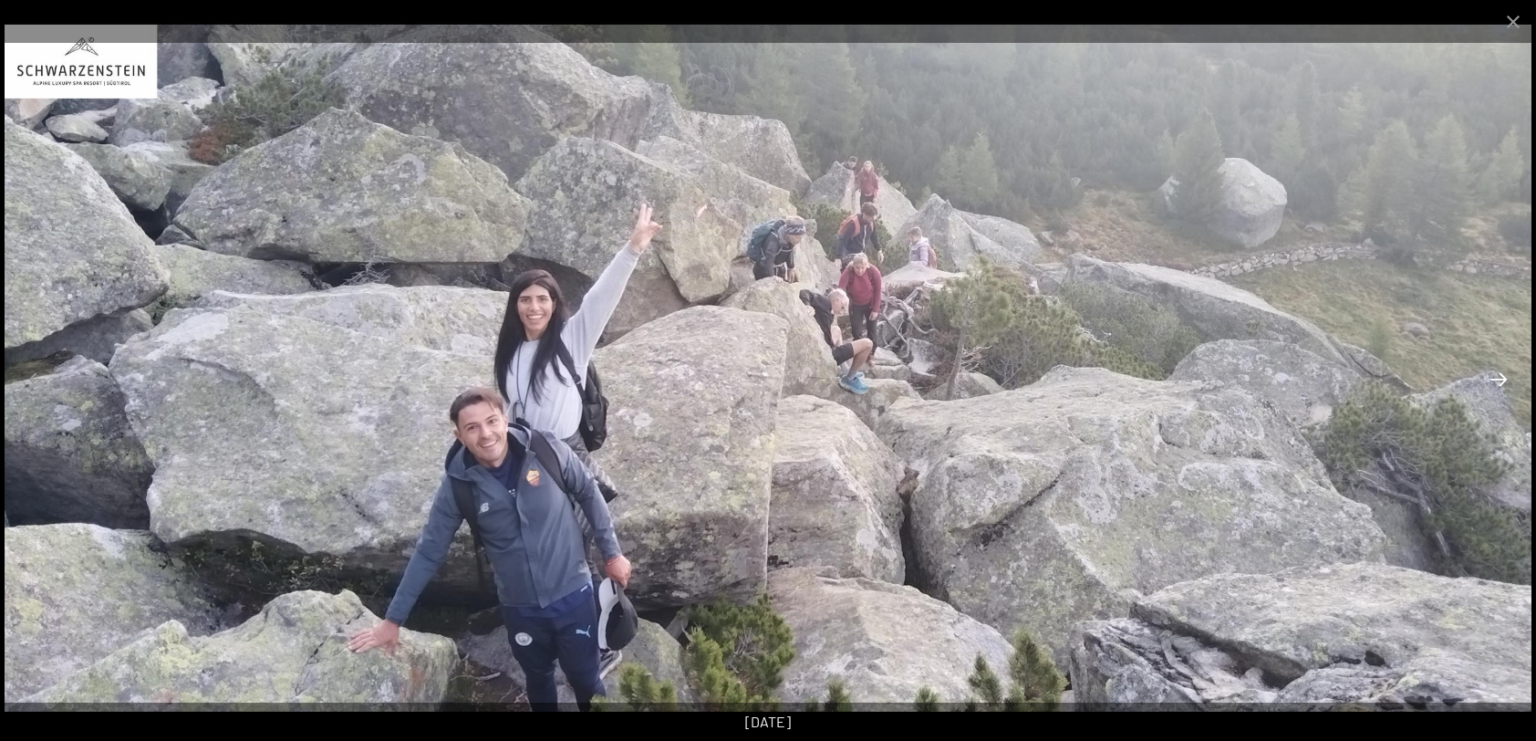
click at [1483, 387] on button "Next slide" at bounding box center [1499, 379] width 38 height 36
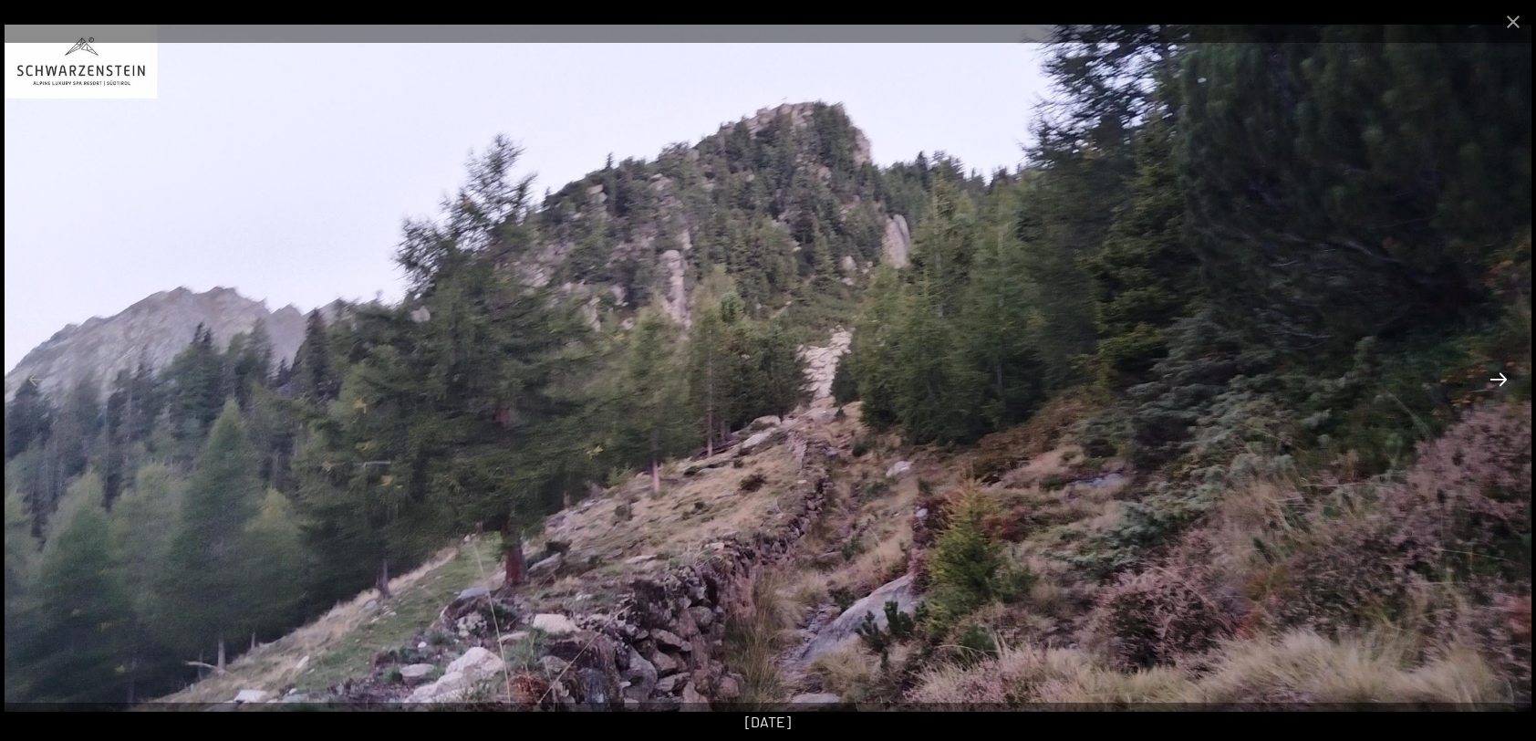
click at [1494, 378] on button "Next slide" at bounding box center [1499, 379] width 38 height 36
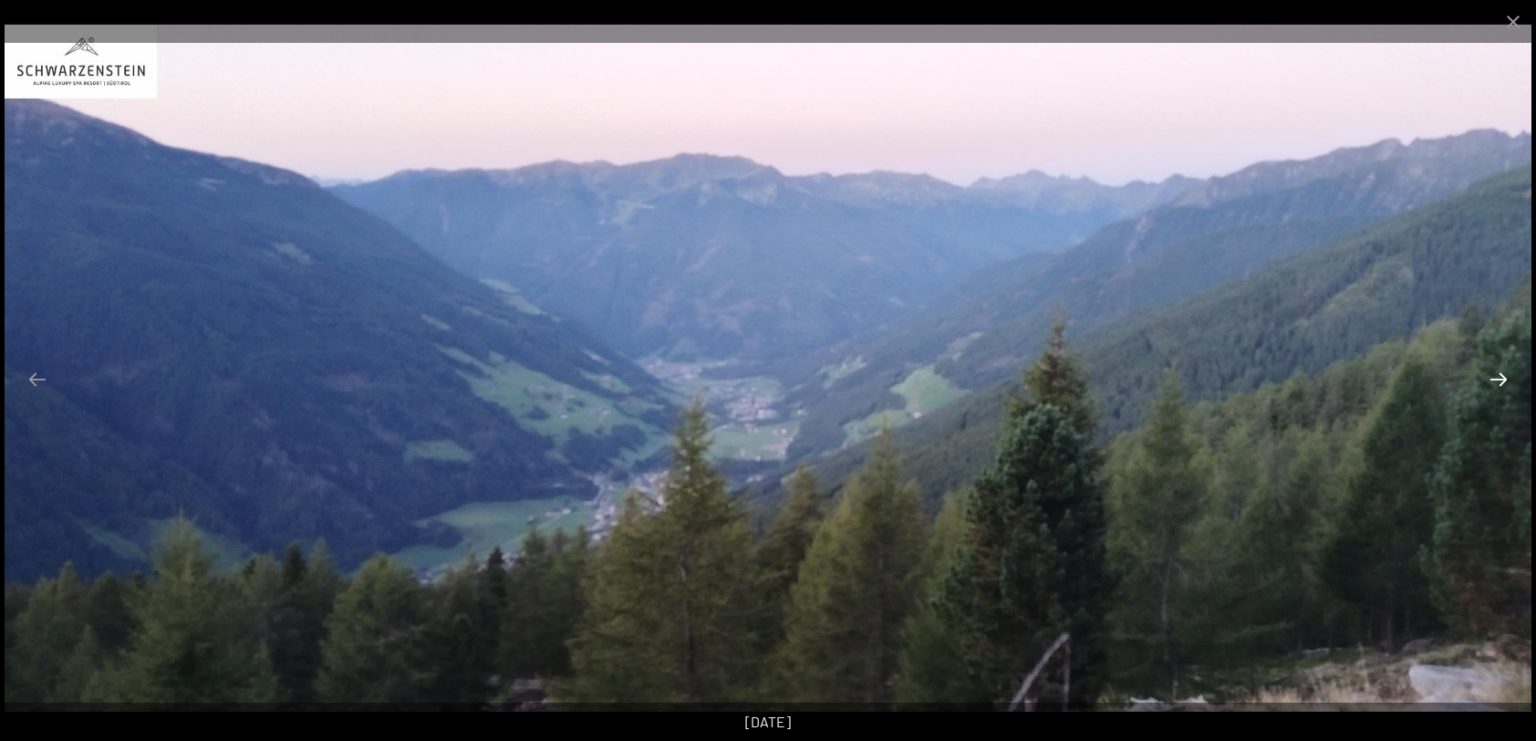
click at [1494, 378] on button "Next slide" at bounding box center [1499, 379] width 38 height 36
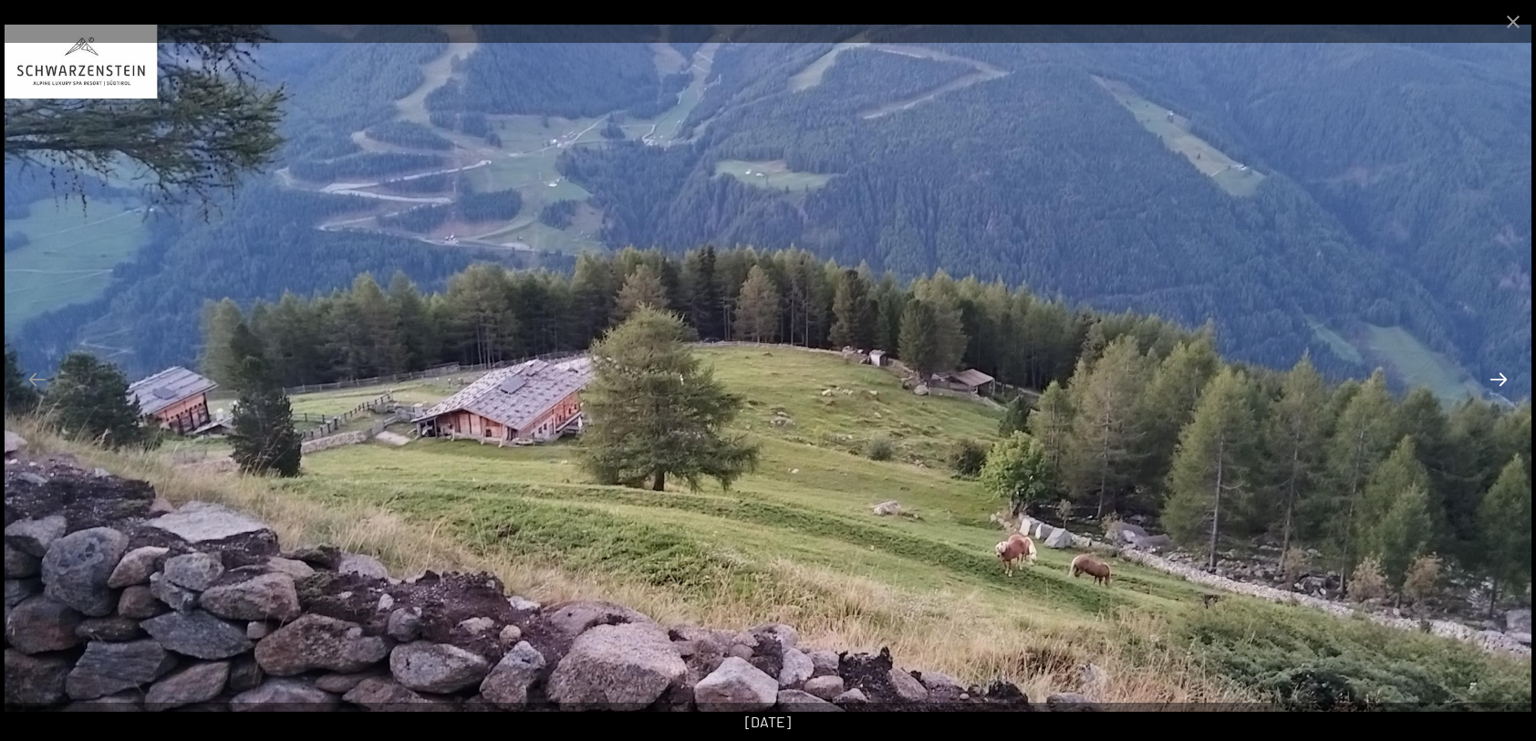
click at [1494, 378] on button "Next slide" at bounding box center [1499, 379] width 38 height 36
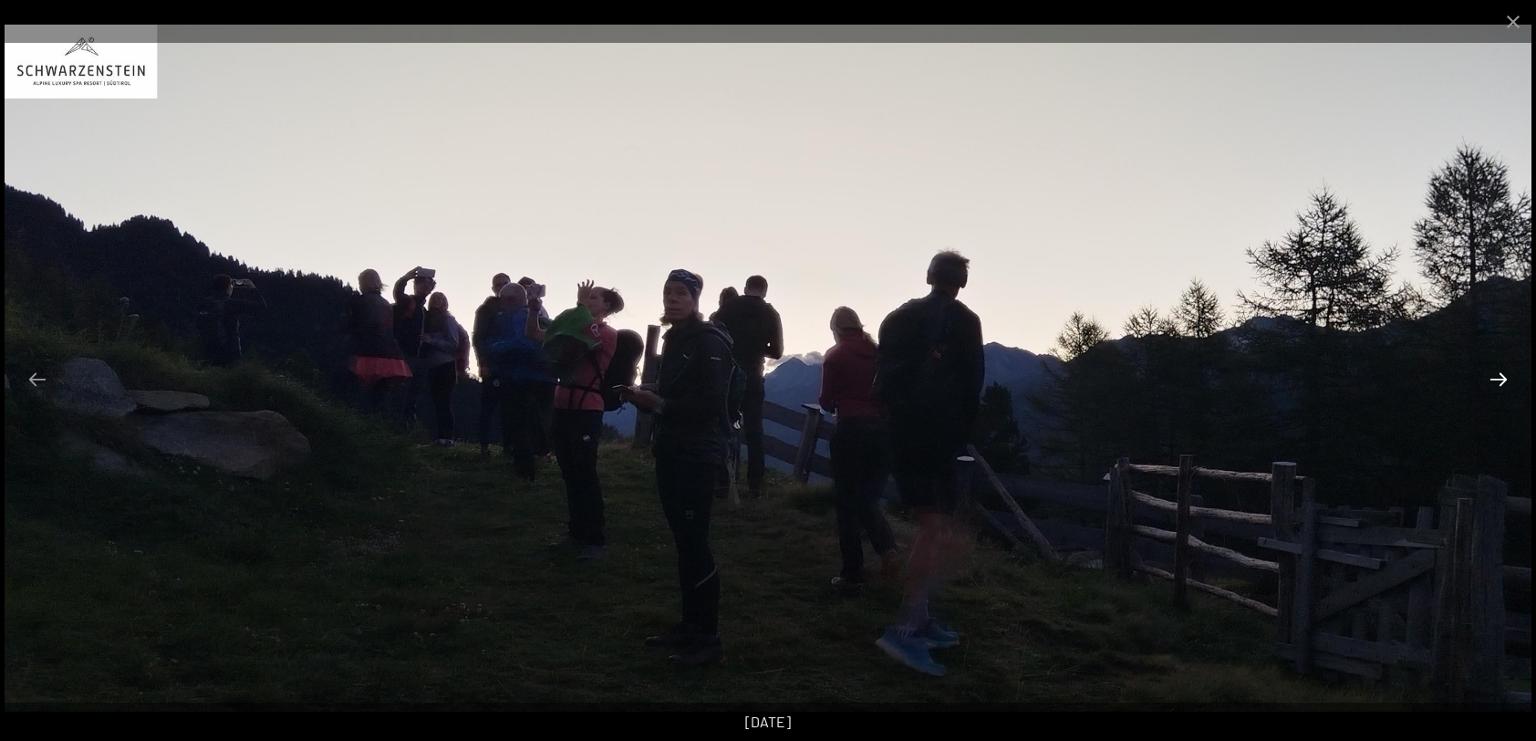
click at [1494, 378] on button "Next slide" at bounding box center [1499, 379] width 38 height 36
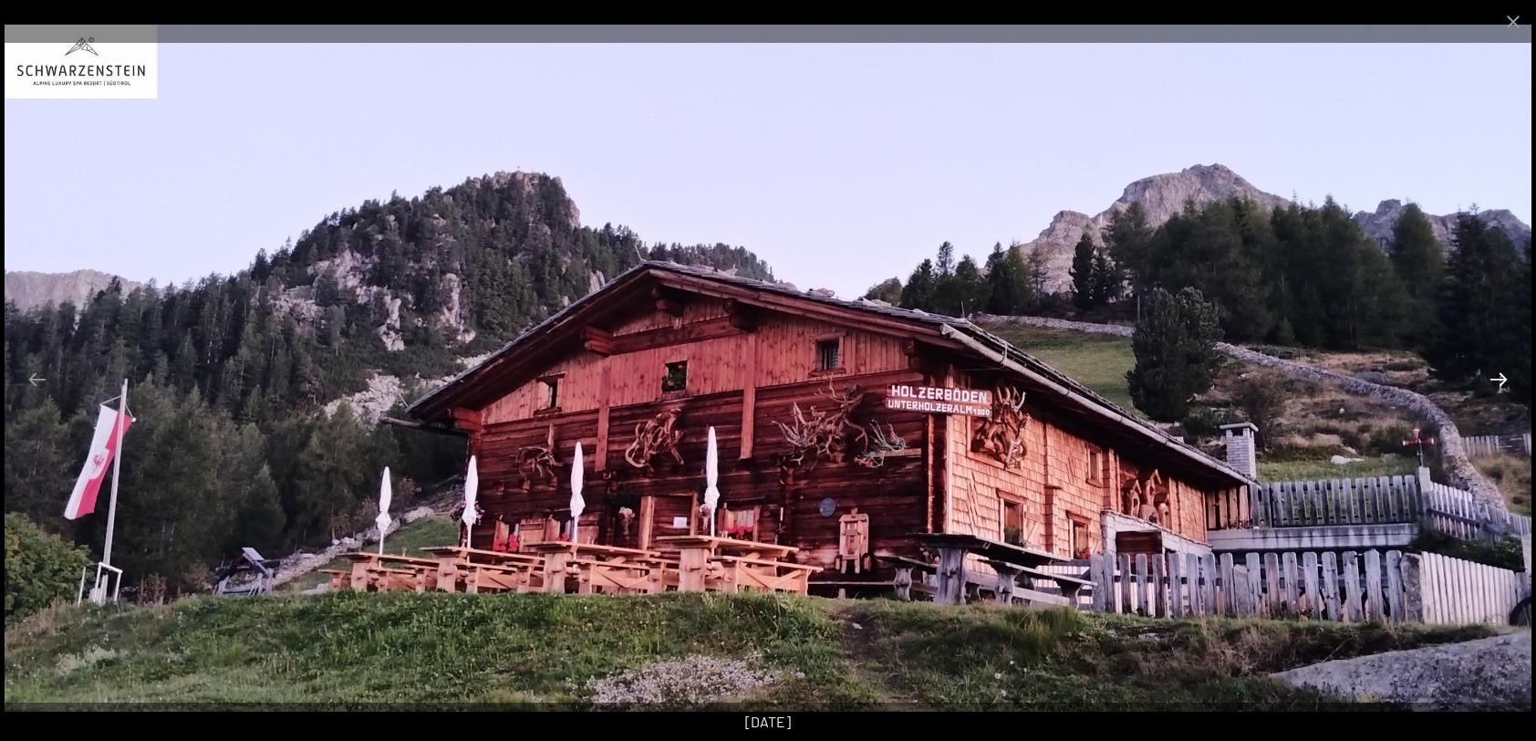
click at [1494, 378] on button "Next slide" at bounding box center [1499, 379] width 38 height 36
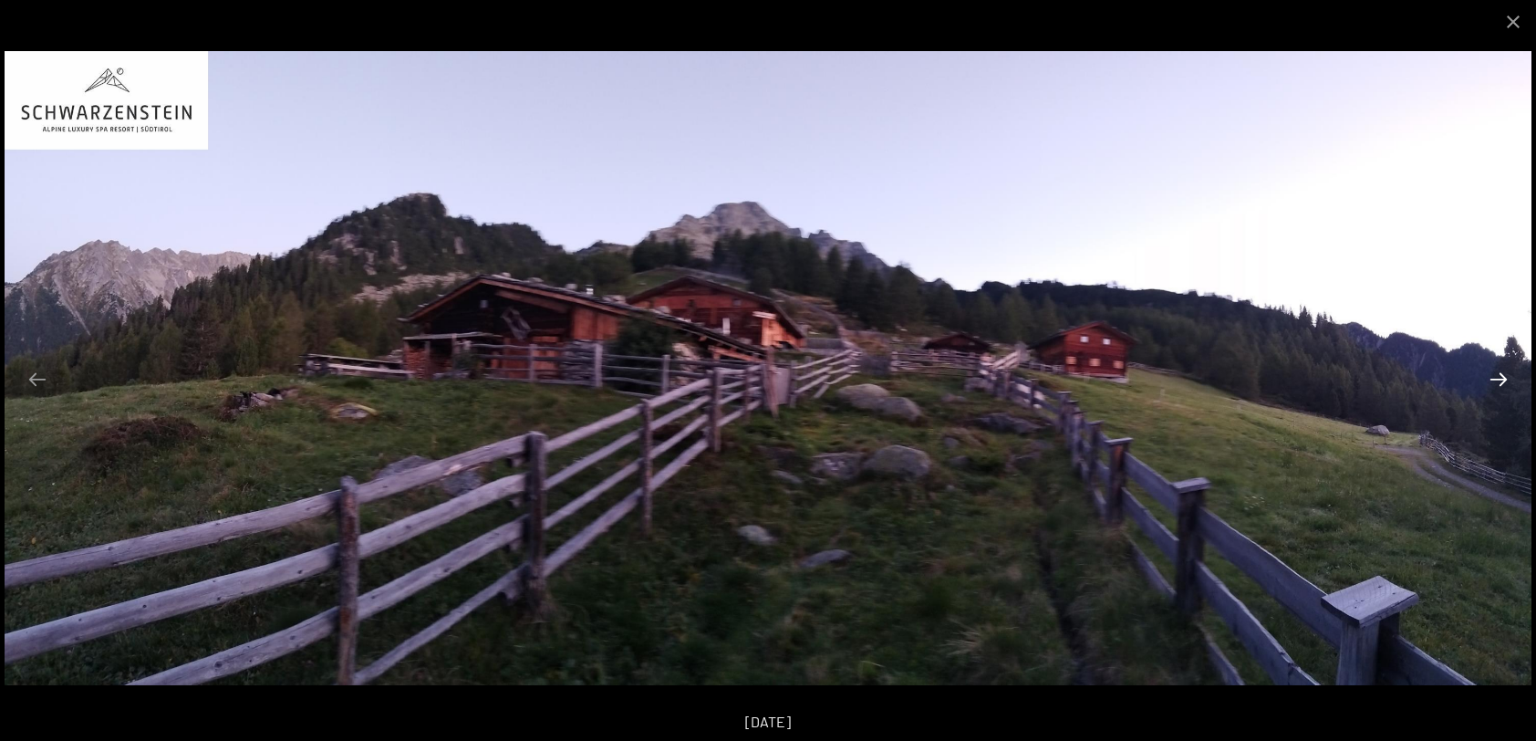
click at [1494, 378] on button "Next slide" at bounding box center [1499, 379] width 38 height 36
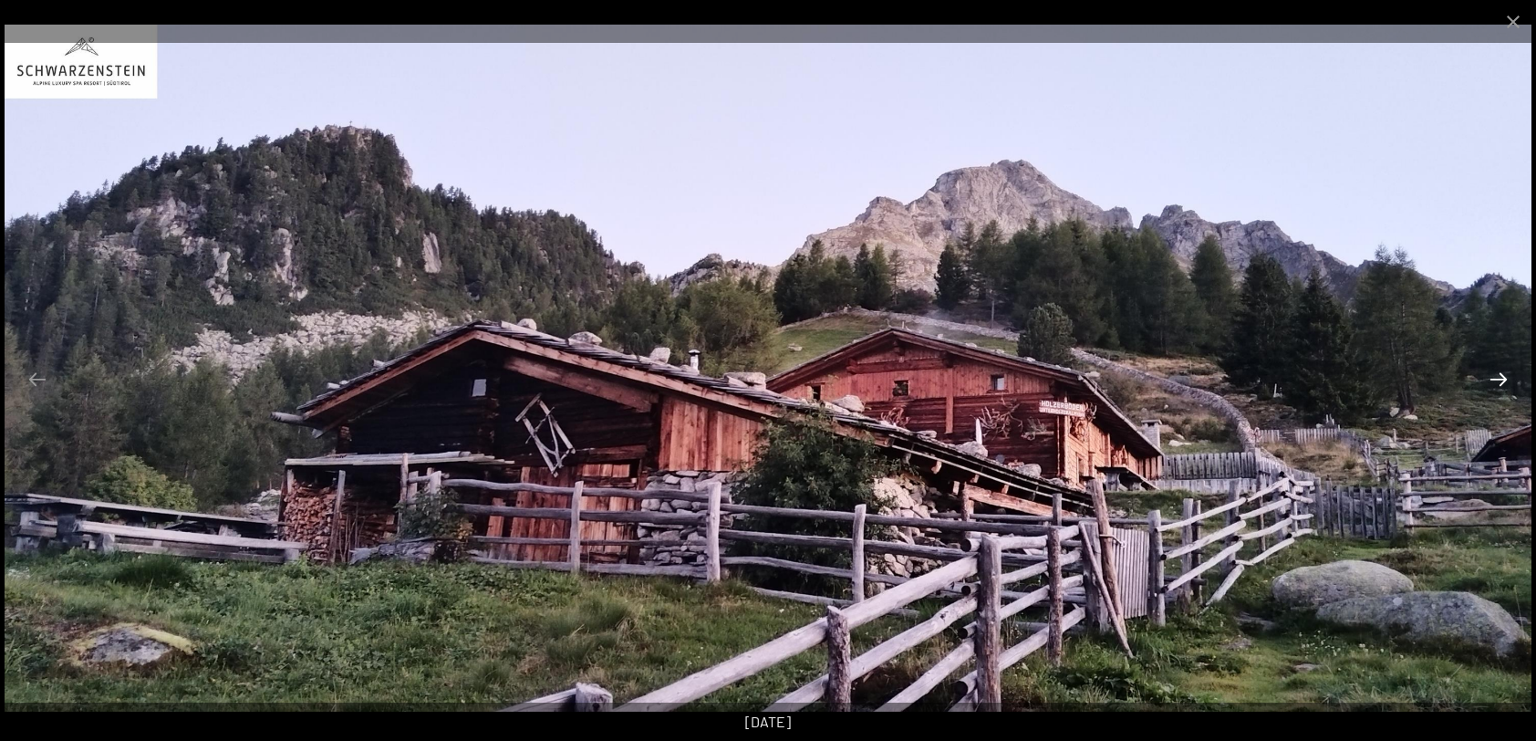
click at [1494, 378] on button "Next slide" at bounding box center [1499, 379] width 38 height 36
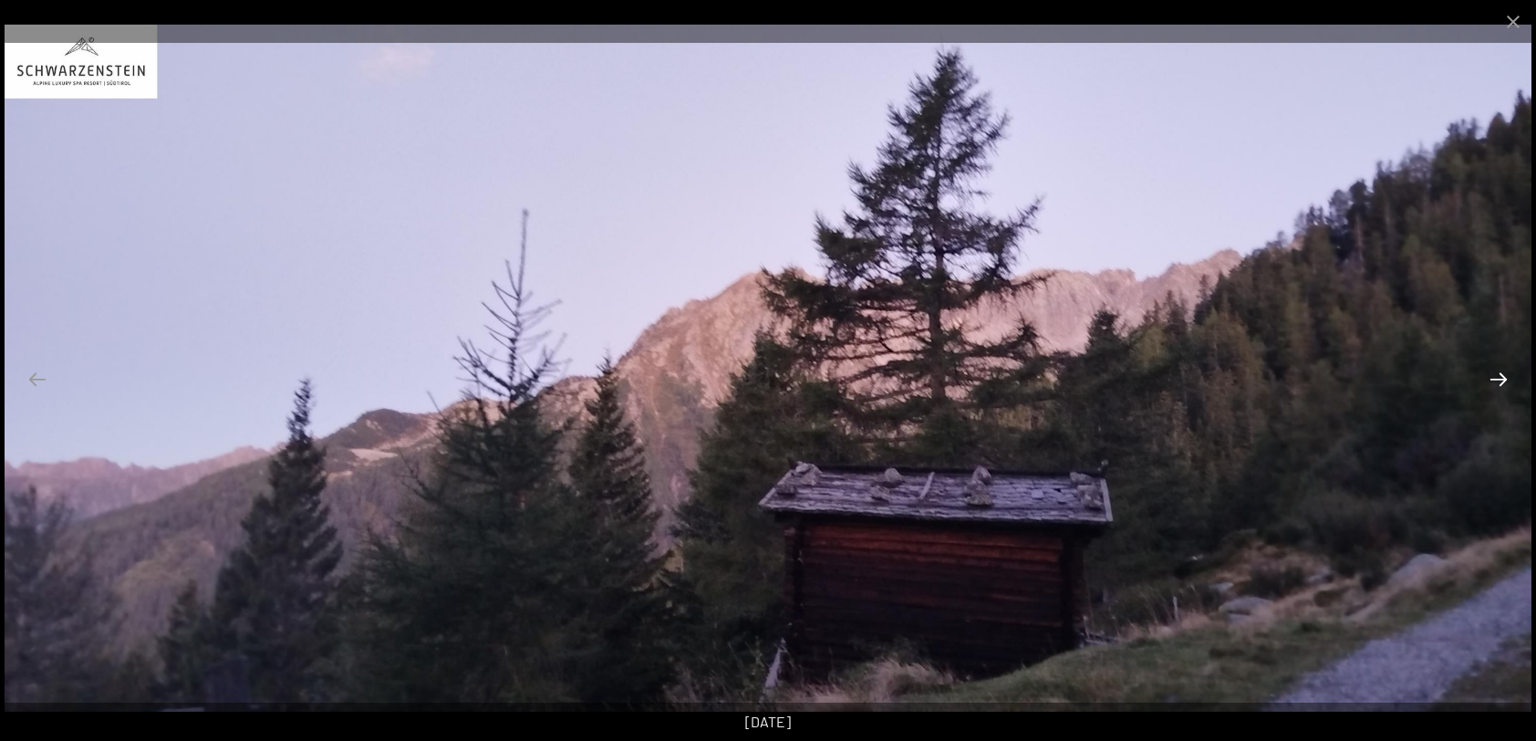
click at [1494, 378] on button "Next slide" at bounding box center [1499, 379] width 38 height 36
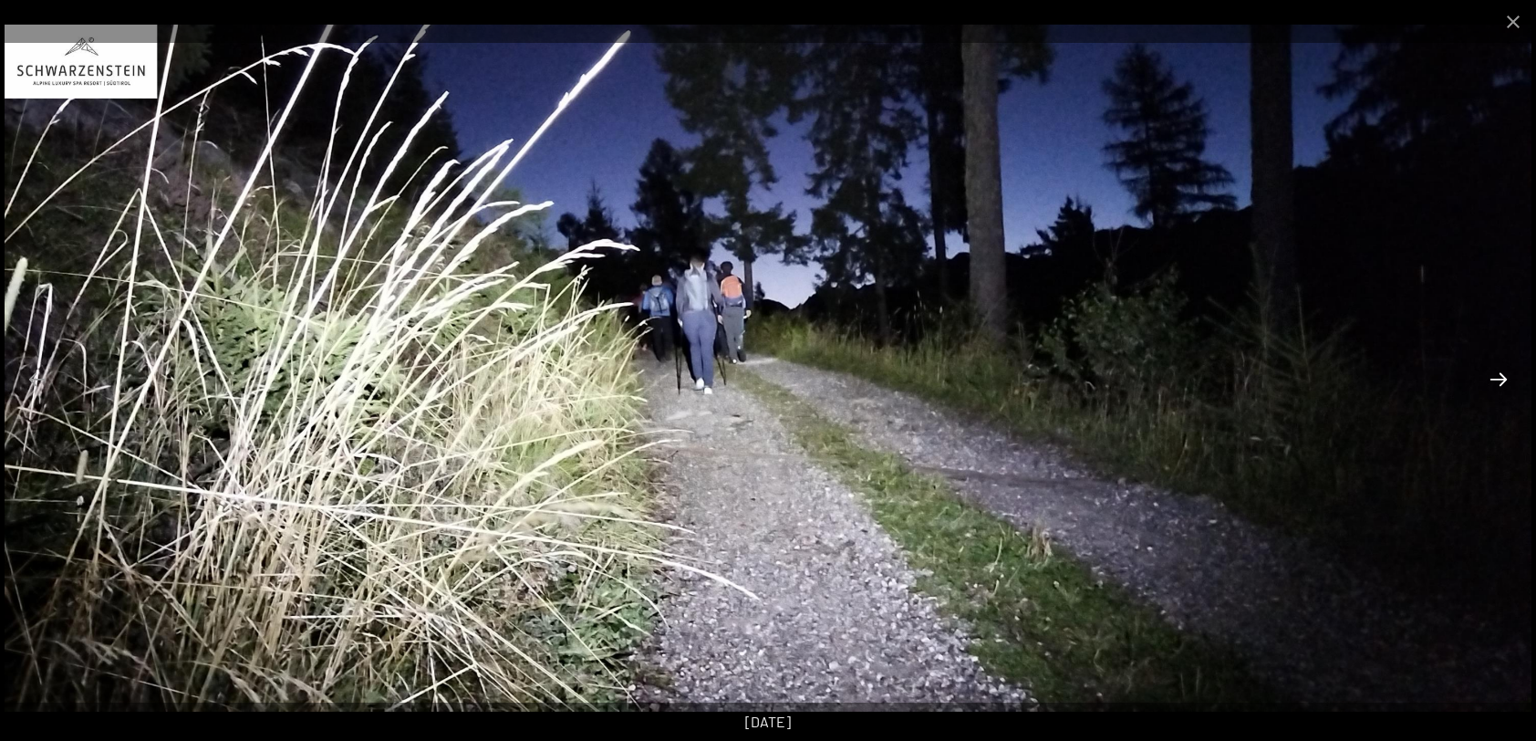
click at [1494, 378] on button "Next slide" at bounding box center [1499, 379] width 38 height 36
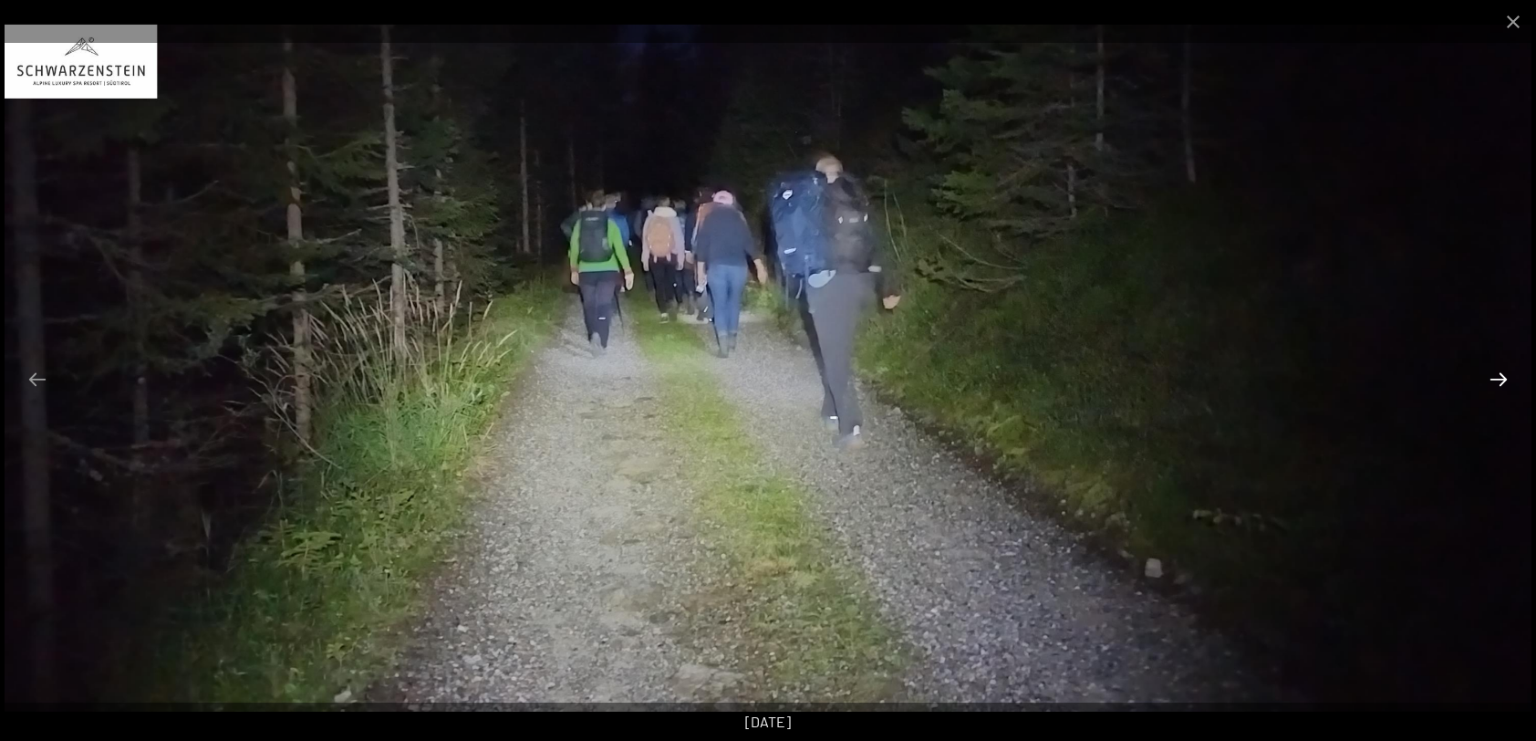
click at [1494, 378] on button "Next slide" at bounding box center [1499, 379] width 38 height 36
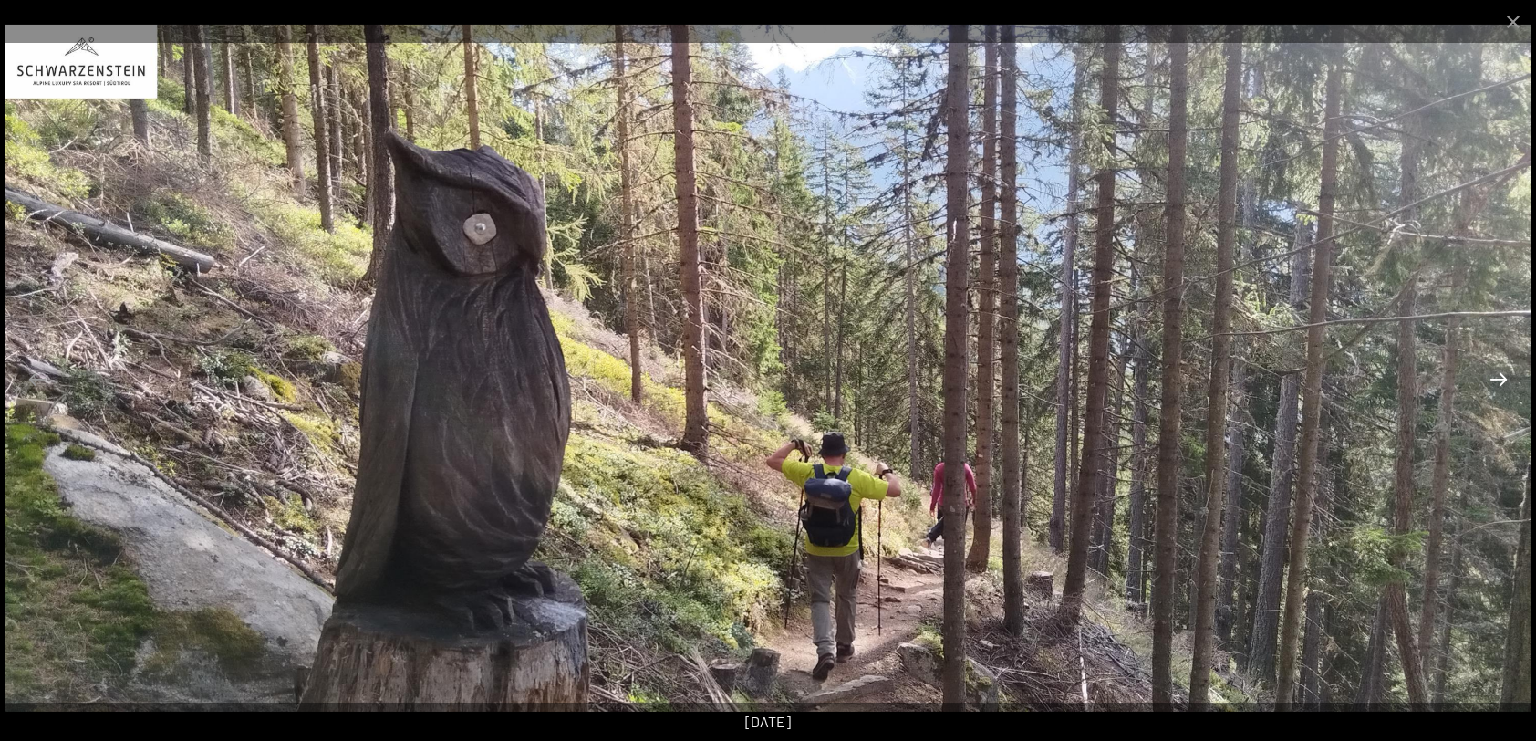
click at [1492, 376] on button "Next slide" at bounding box center [1499, 379] width 38 height 36
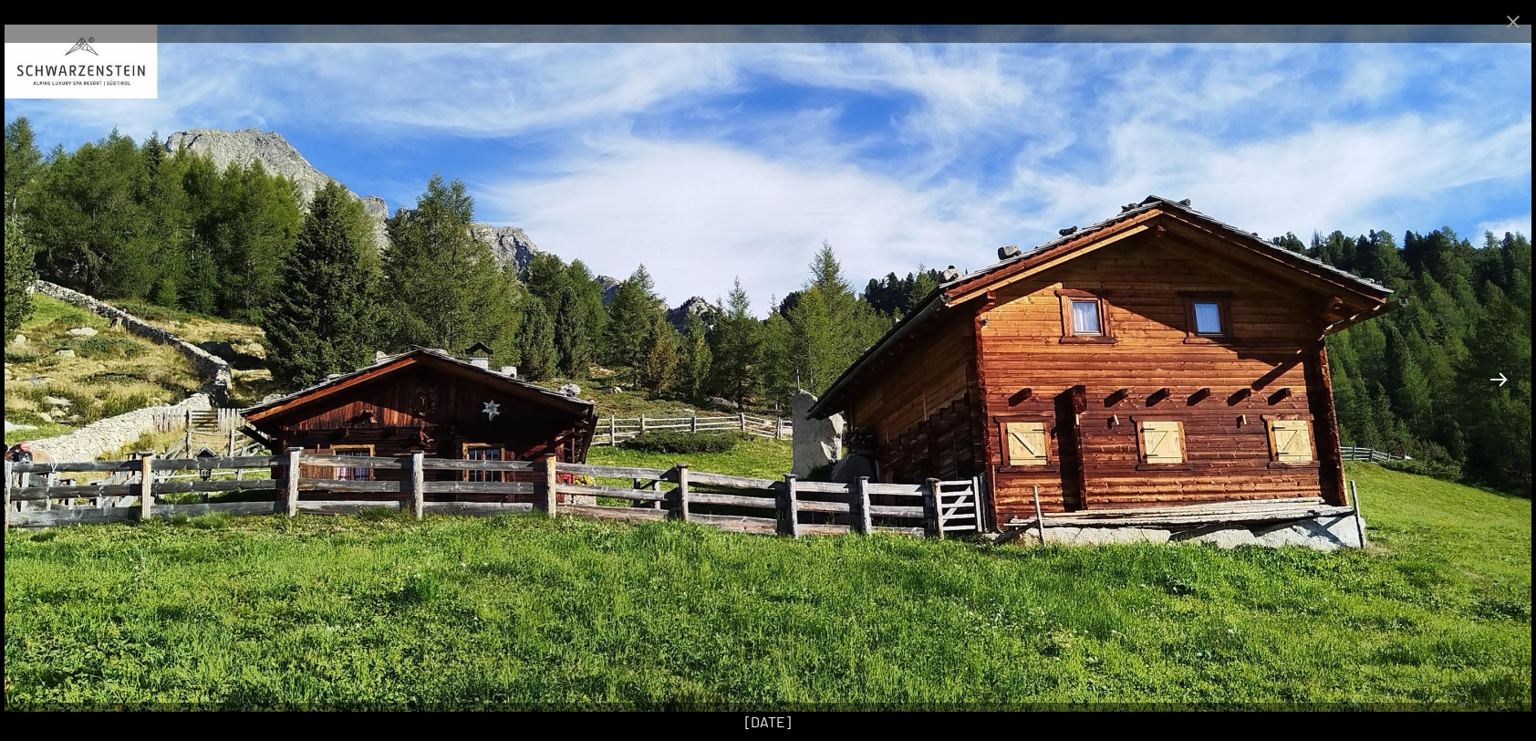
click at [1494, 378] on button "Next slide" at bounding box center [1499, 379] width 38 height 36
